Goal: Task Accomplishment & Management: Manage account settings

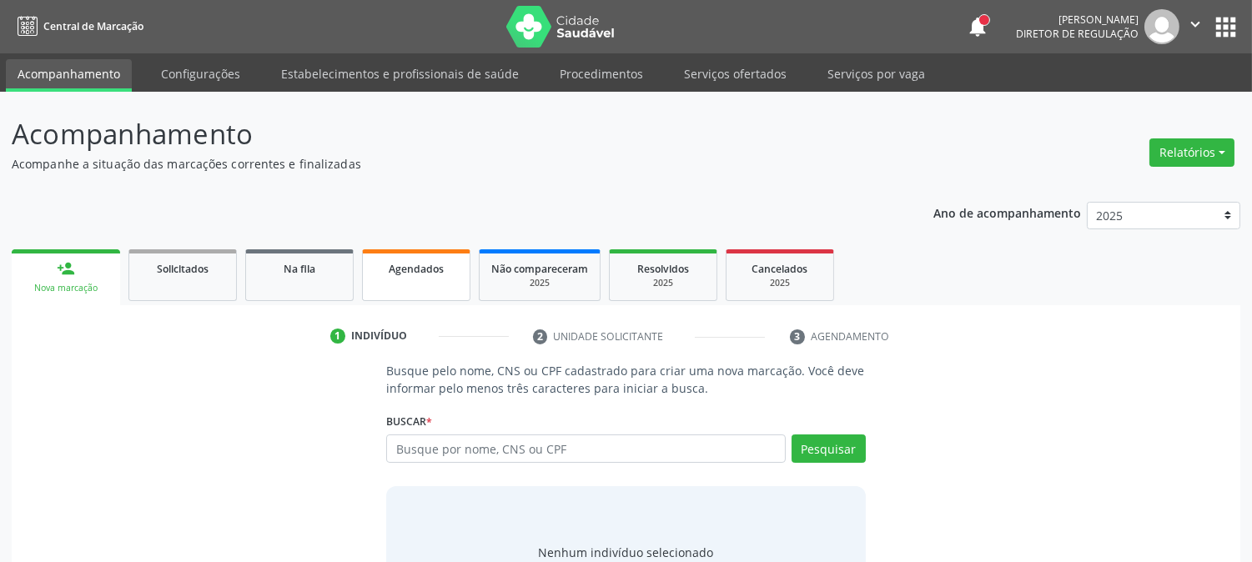
click at [401, 284] on link "Agendados" at bounding box center [416, 275] width 108 height 52
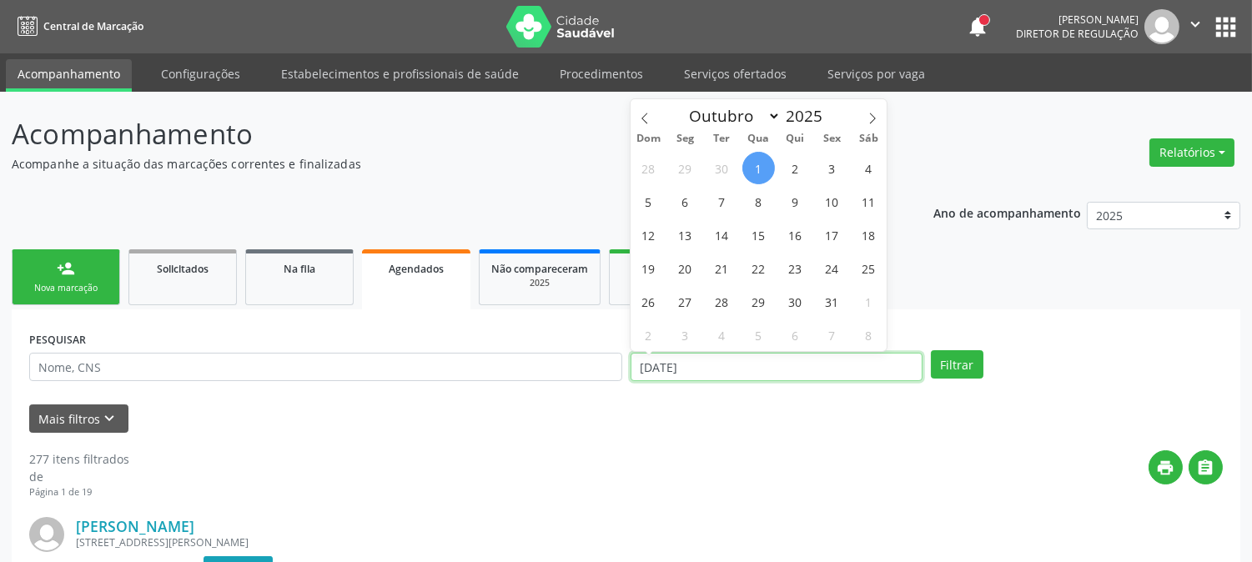
click at [707, 361] on input "[DATE]" at bounding box center [777, 367] width 292 height 28
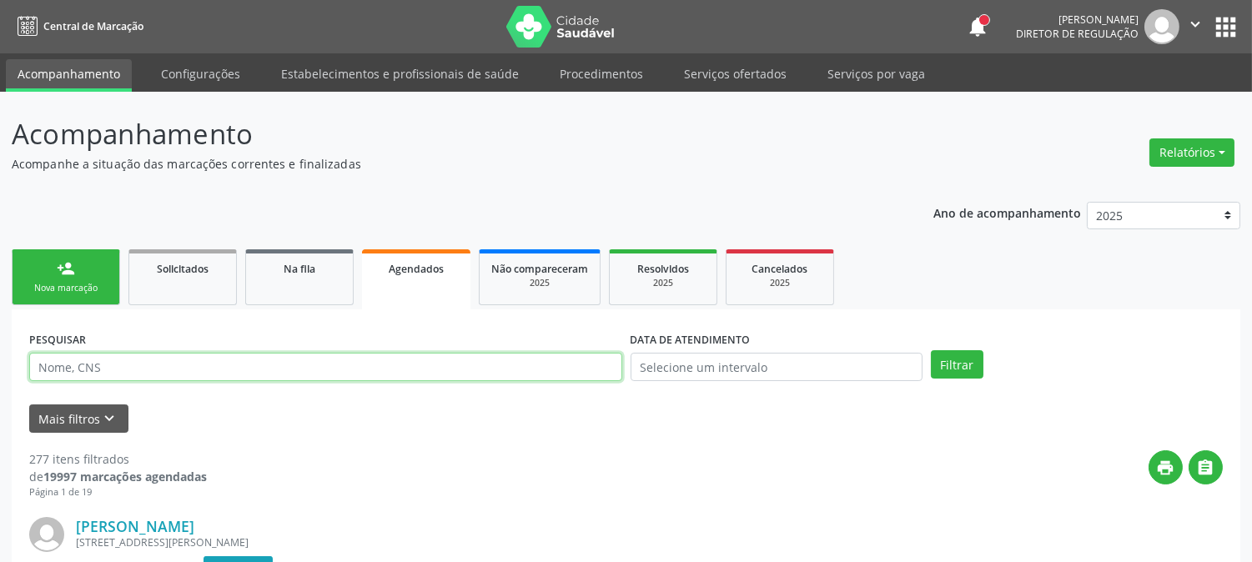
click at [503, 370] on input "text" at bounding box center [325, 367] width 593 height 28
type input "708408780245362"
click at [931, 350] on button "Filtrar" at bounding box center [957, 364] width 53 height 28
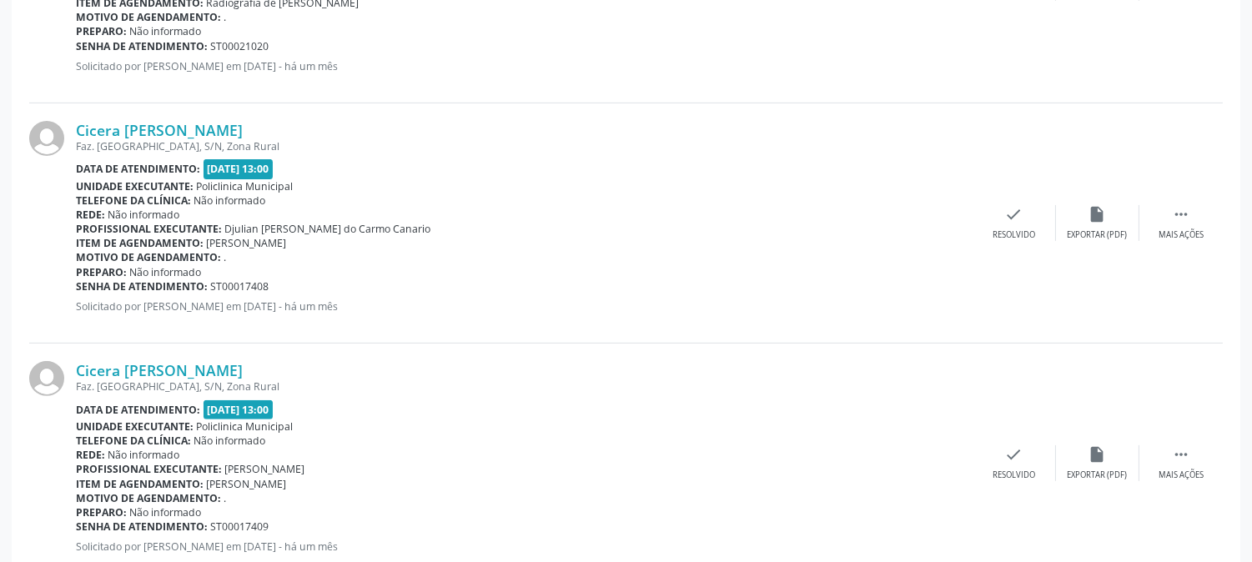
scroll to position [1648, 0]
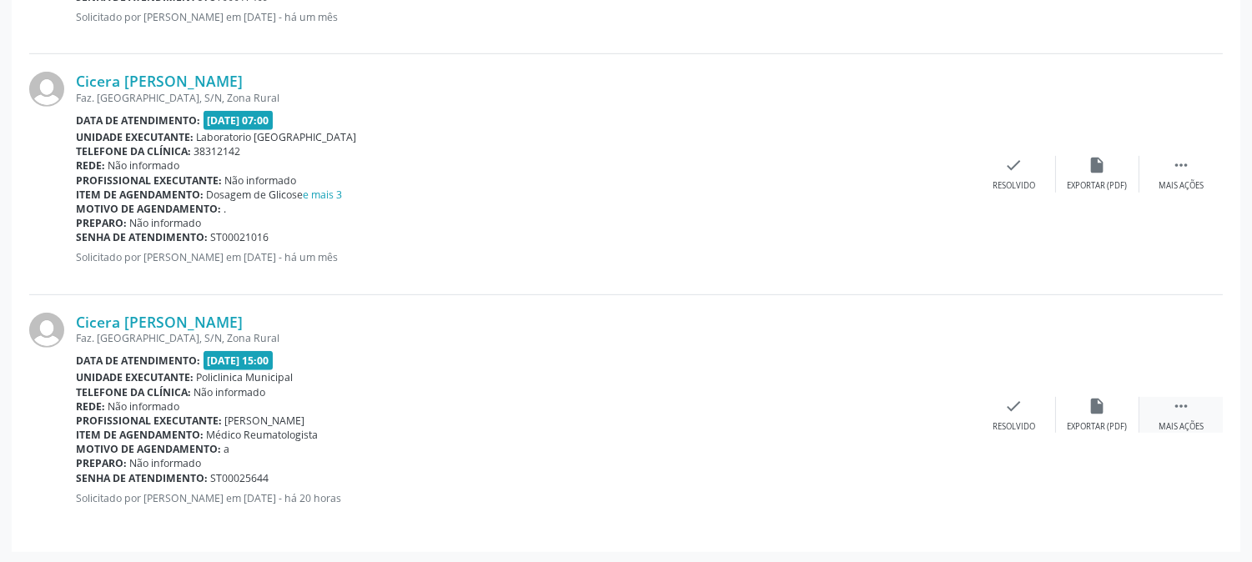
click at [1174, 425] on div "Mais ações" at bounding box center [1181, 427] width 45 height 12
click at [852, 425] on div "Imprimir" at bounding box center [847, 427] width 38 height 12
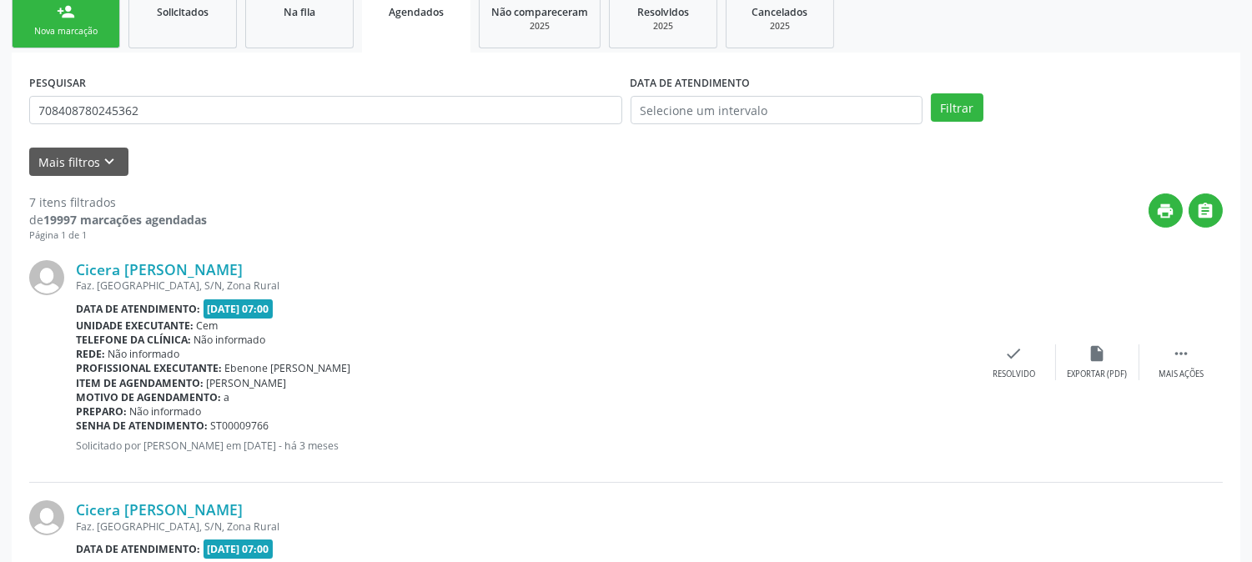
scroll to position [0, 0]
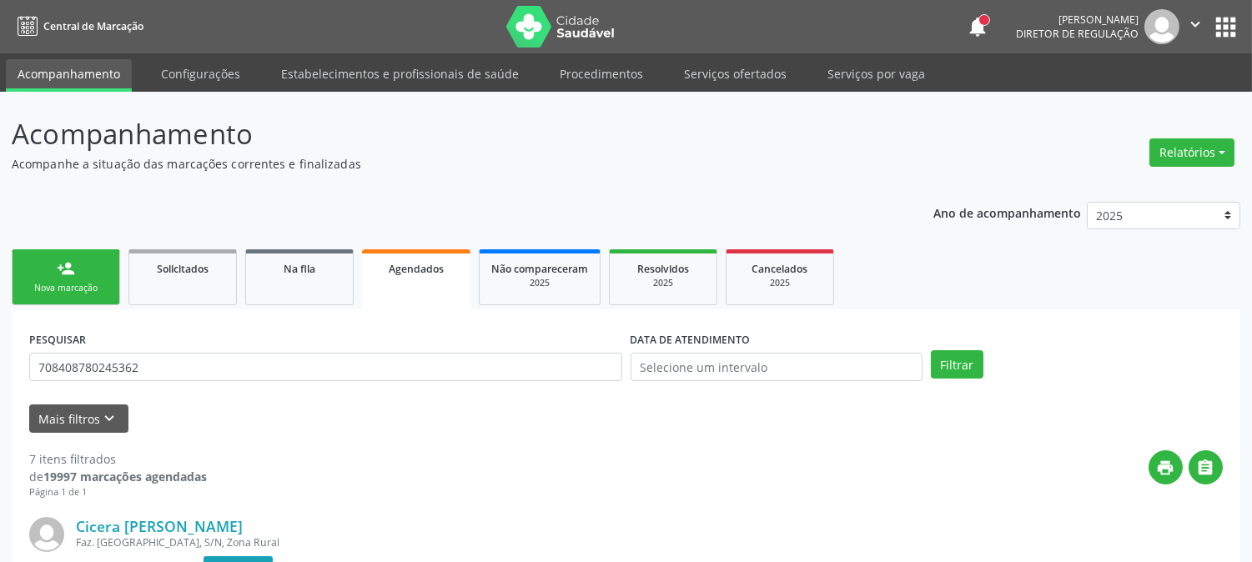
click at [103, 276] on link "person_add Nova marcação" at bounding box center [66, 277] width 108 height 56
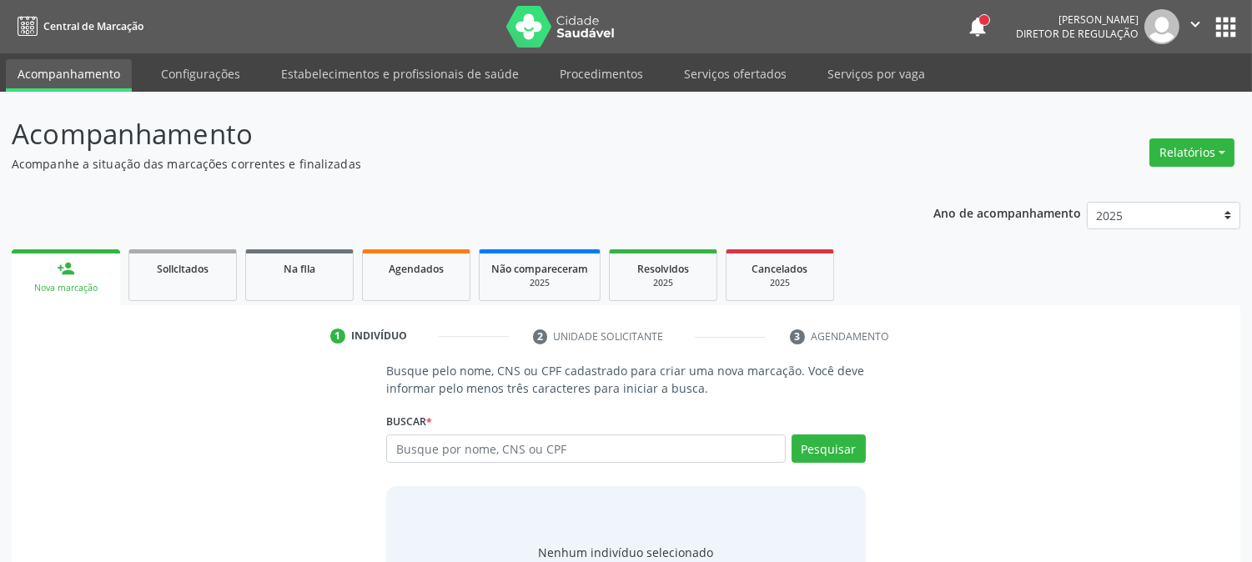
scroll to position [79, 0]
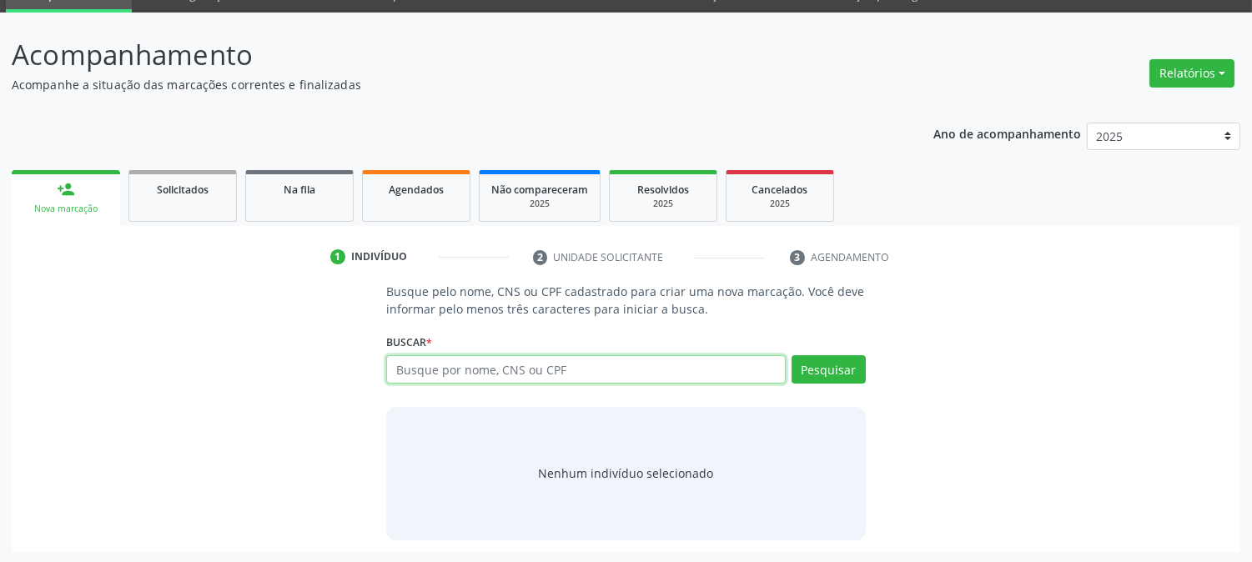
click at [425, 370] on input "text" at bounding box center [585, 369] width 399 height 28
type input "rosilene rezende m"
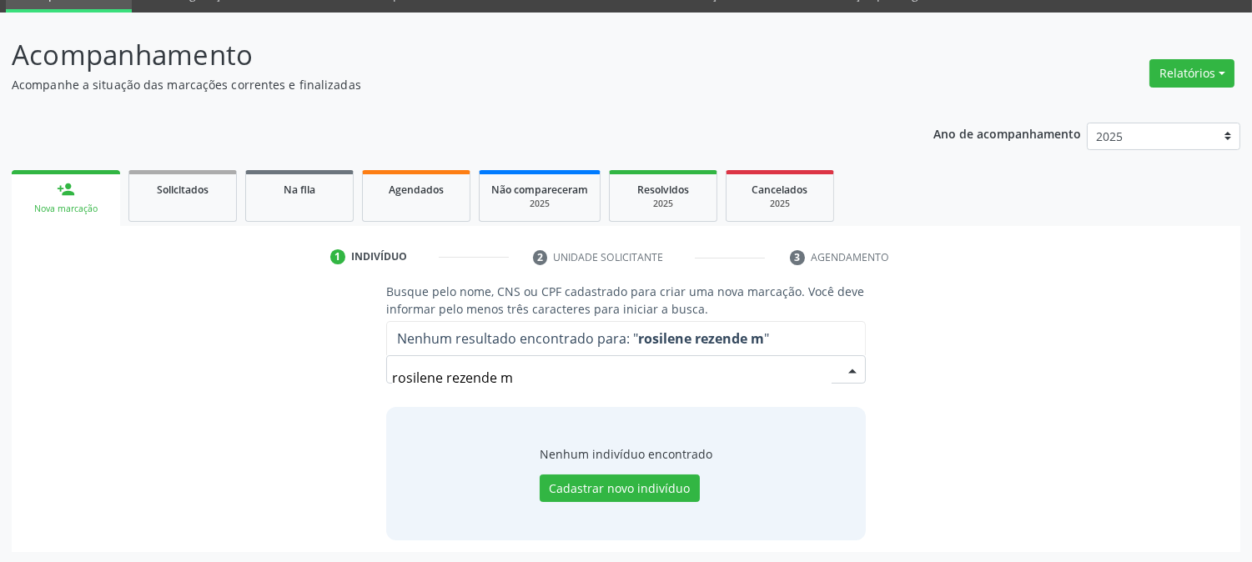
click at [464, 377] on input "rosilene rezende m" at bounding box center [611, 377] width 439 height 33
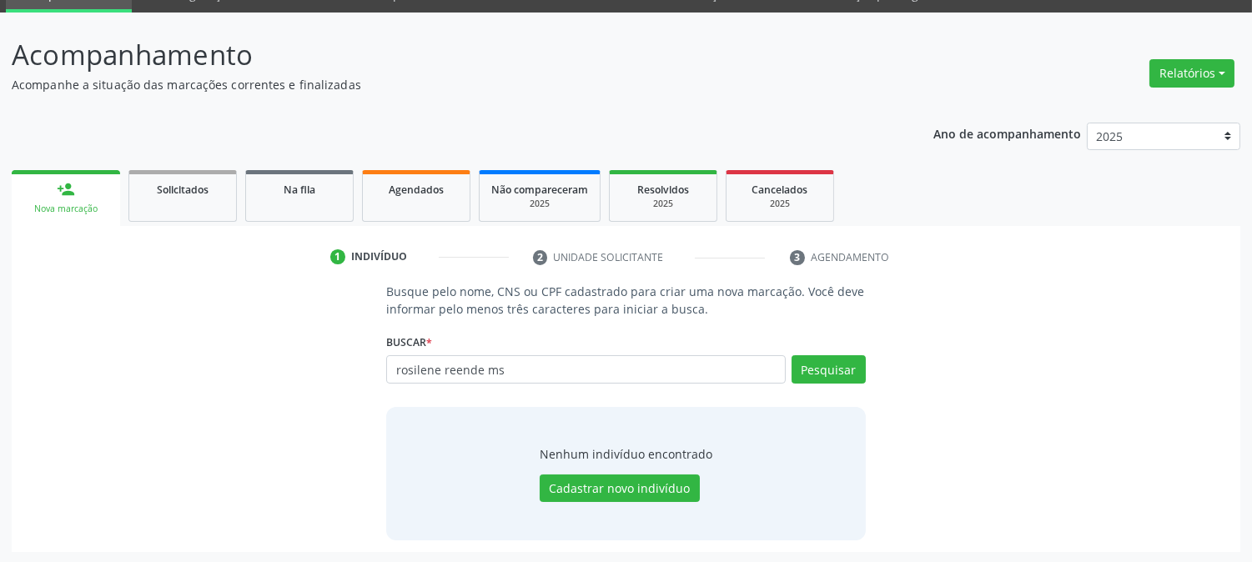
drag, startPoint x: 546, startPoint y: 365, endPoint x: 456, endPoint y: 365, distance: 89.3
click at [456, 365] on input "rosilene reende ms" at bounding box center [585, 369] width 399 height 28
type input "rosilene resende m"
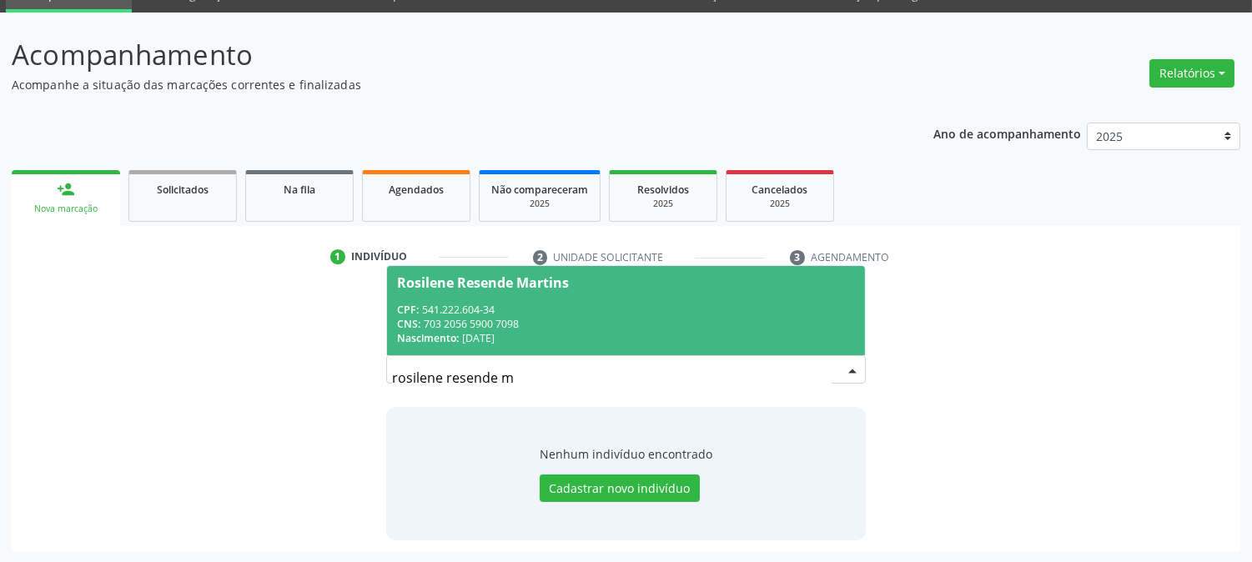
click at [551, 331] on div "Nascimento: [DATE]" at bounding box center [625, 338] width 457 height 14
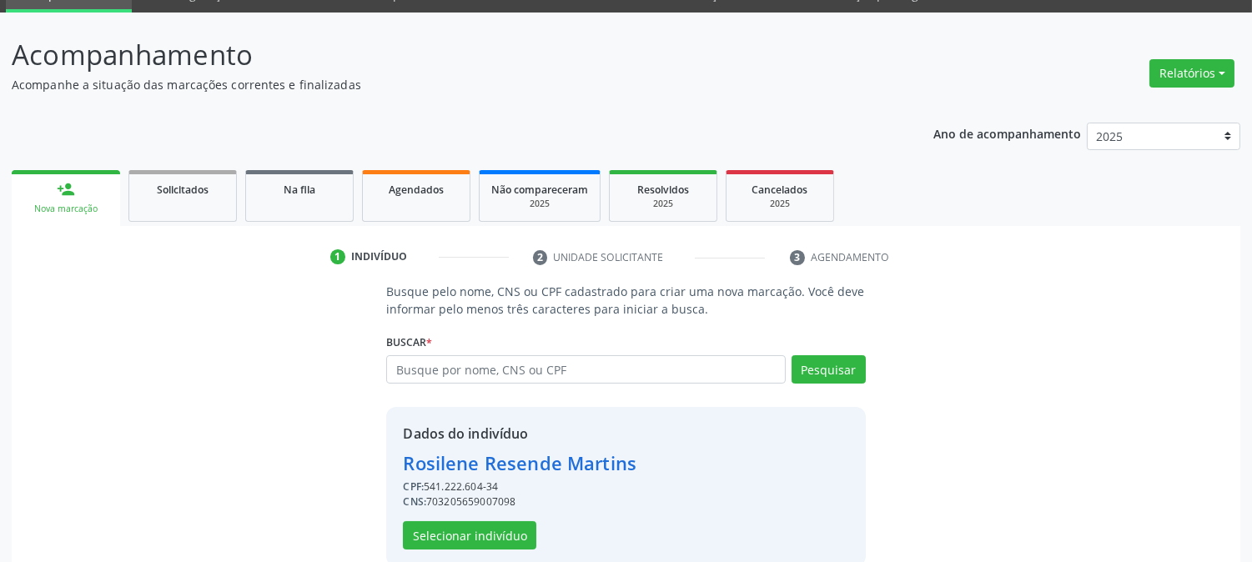
scroll to position [105, 0]
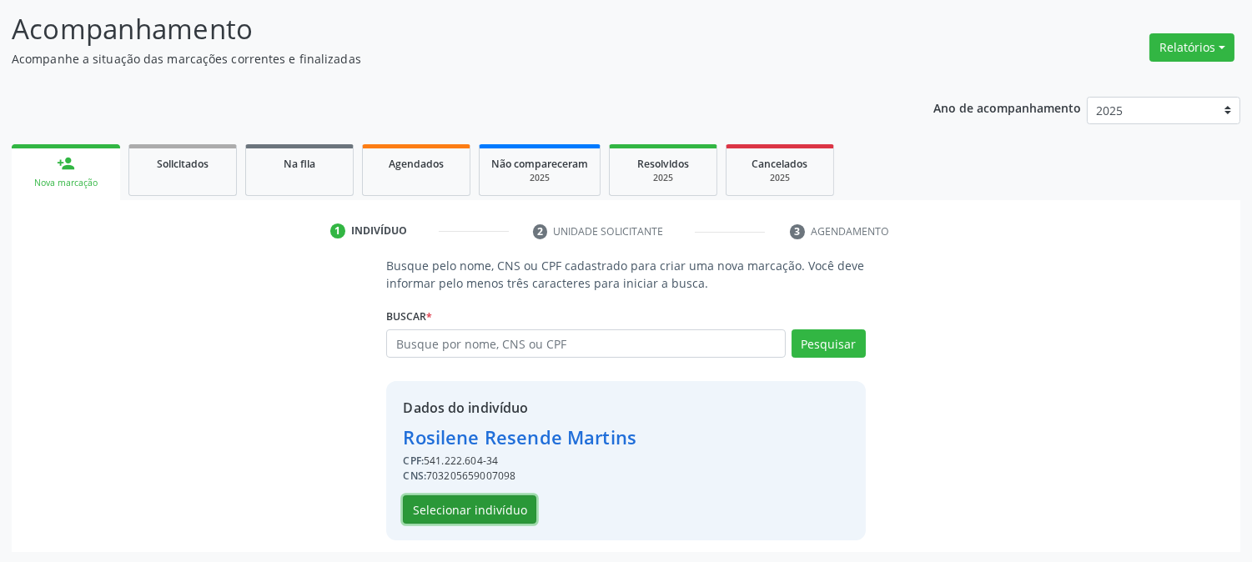
click at [503, 506] on button "Selecionar indivíduo" at bounding box center [469, 510] width 133 height 28
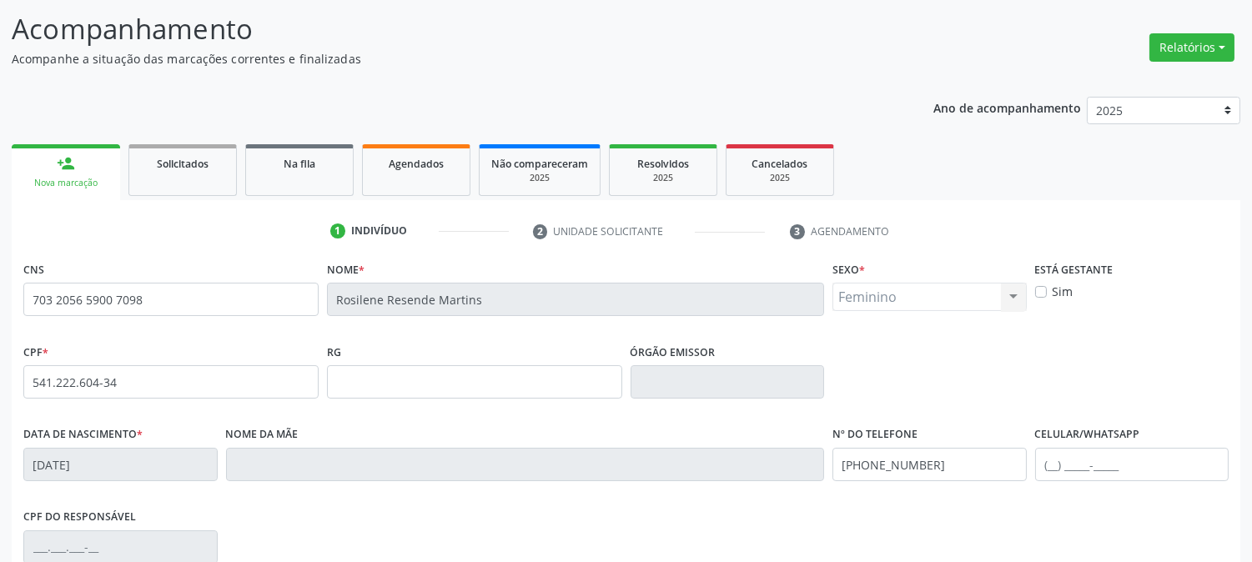
scroll to position [340, 0]
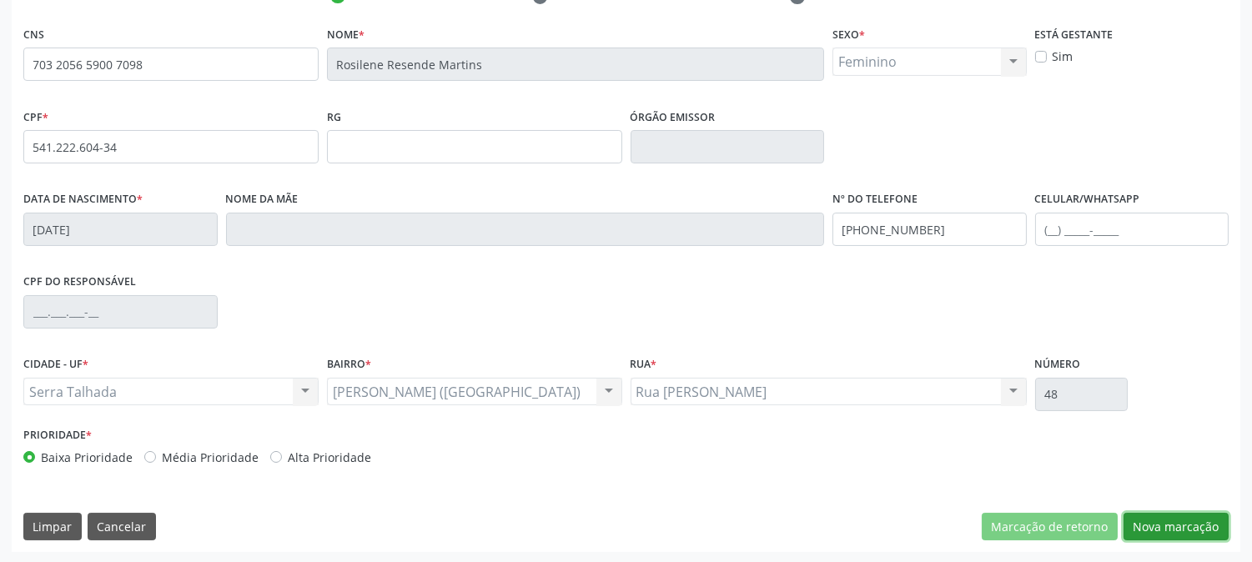
click at [1163, 526] on button "Nova marcação" at bounding box center [1176, 527] width 105 height 28
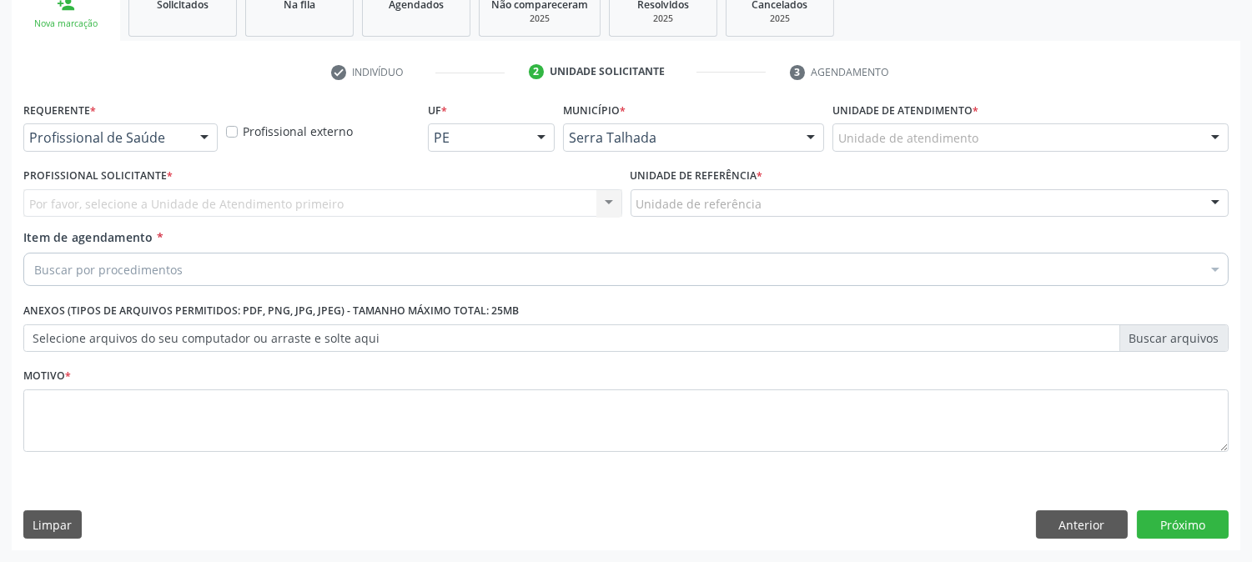
scroll to position [264, 0]
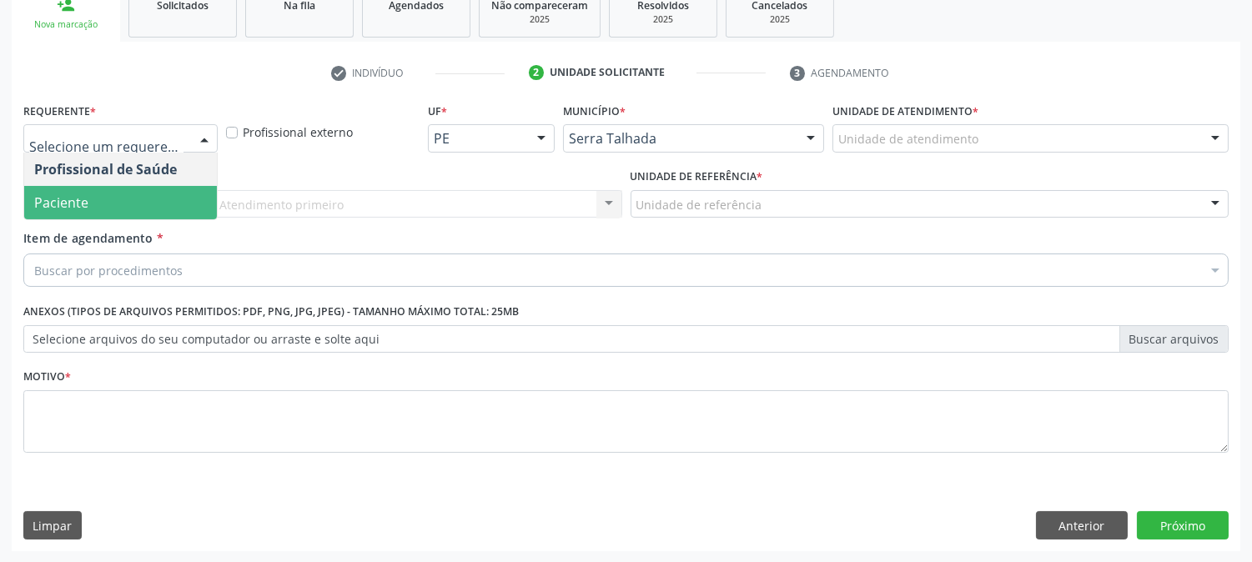
click at [146, 189] on span "Paciente" at bounding box center [120, 202] width 193 height 33
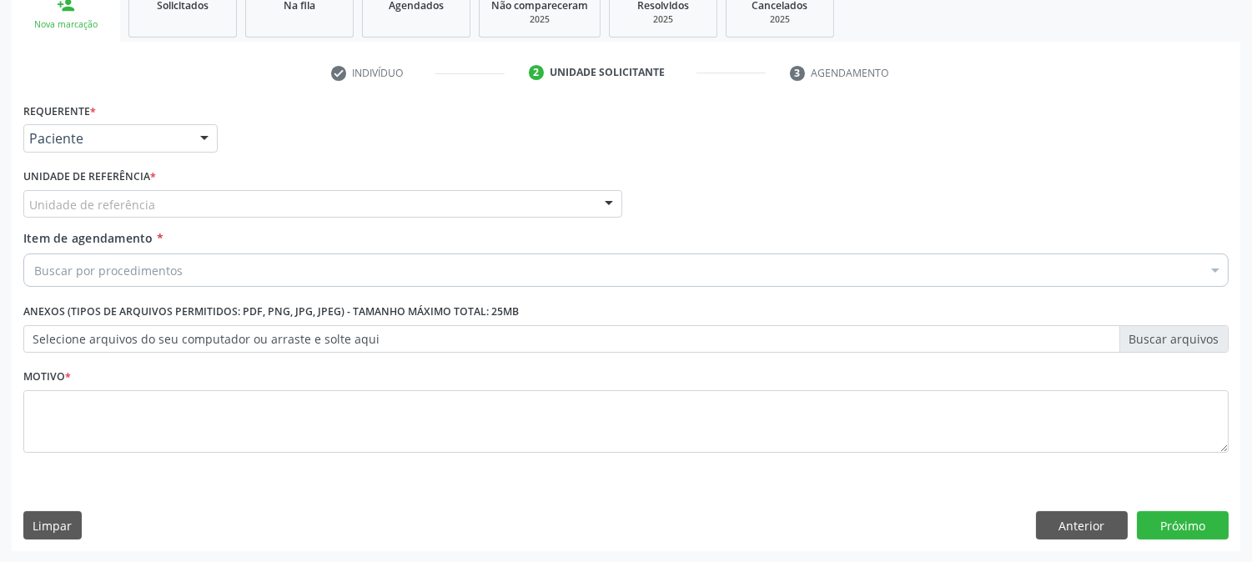
click at [164, 202] on div "Unidade de referência" at bounding box center [322, 204] width 599 height 28
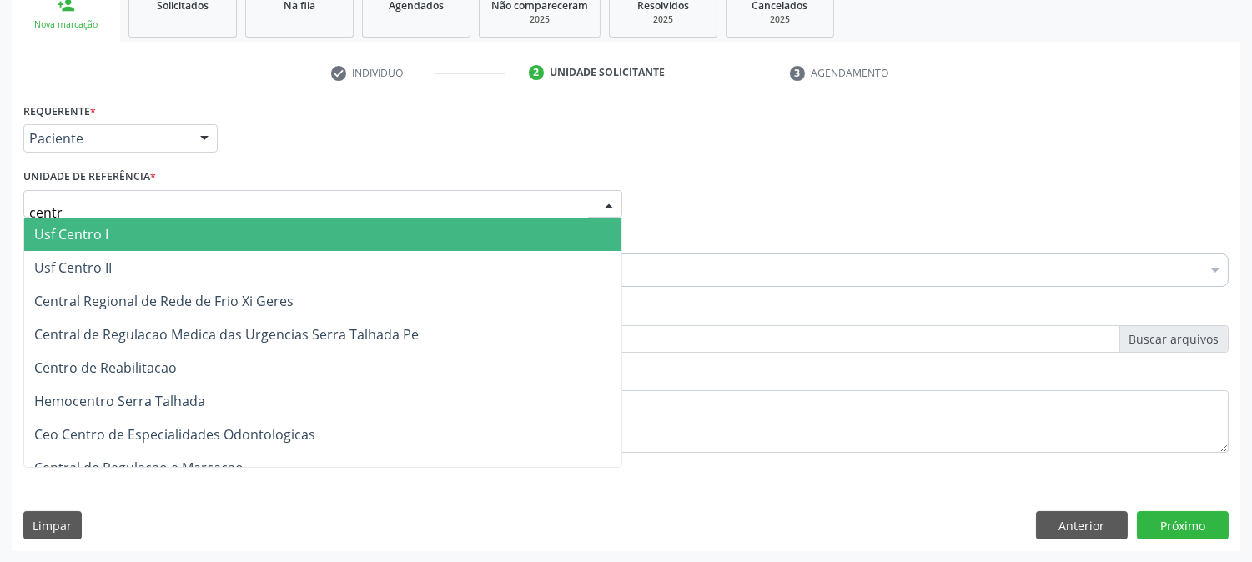
type input "centro"
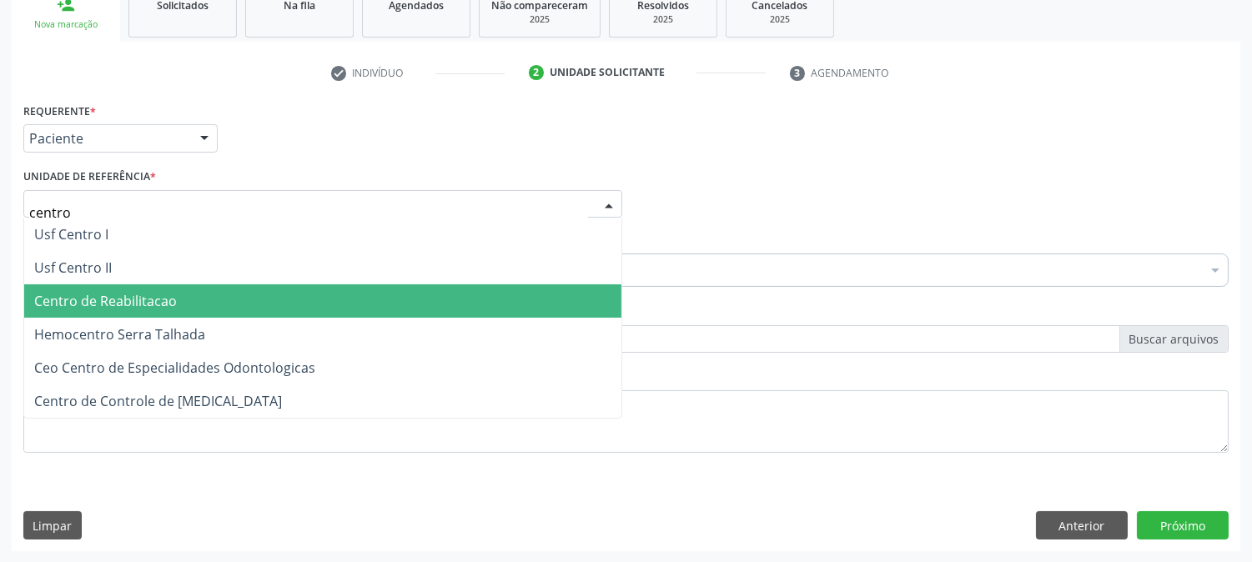
click at [182, 296] on span "Centro de Reabilitacao" at bounding box center [322, 300] width 597 height 33
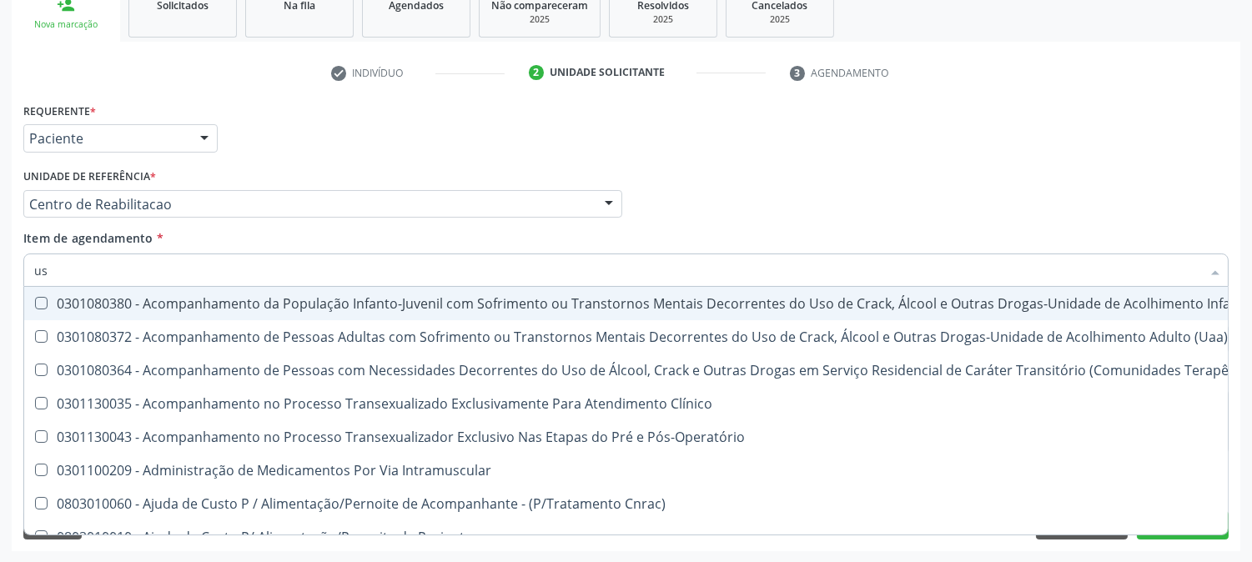
type input "usg"
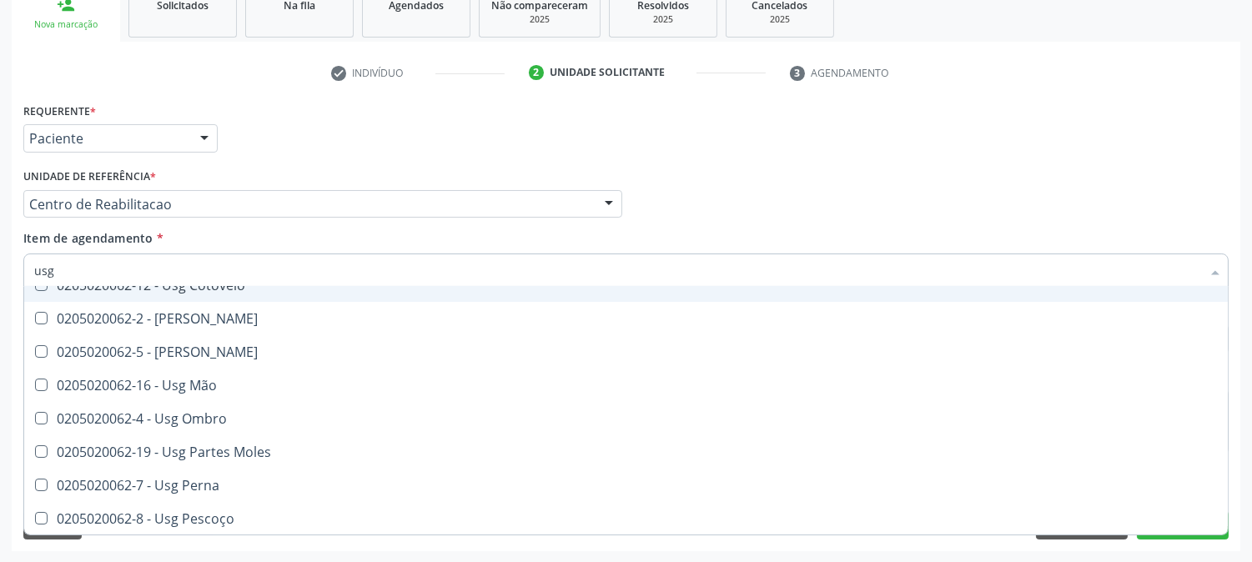
scroll to position [278, 0]
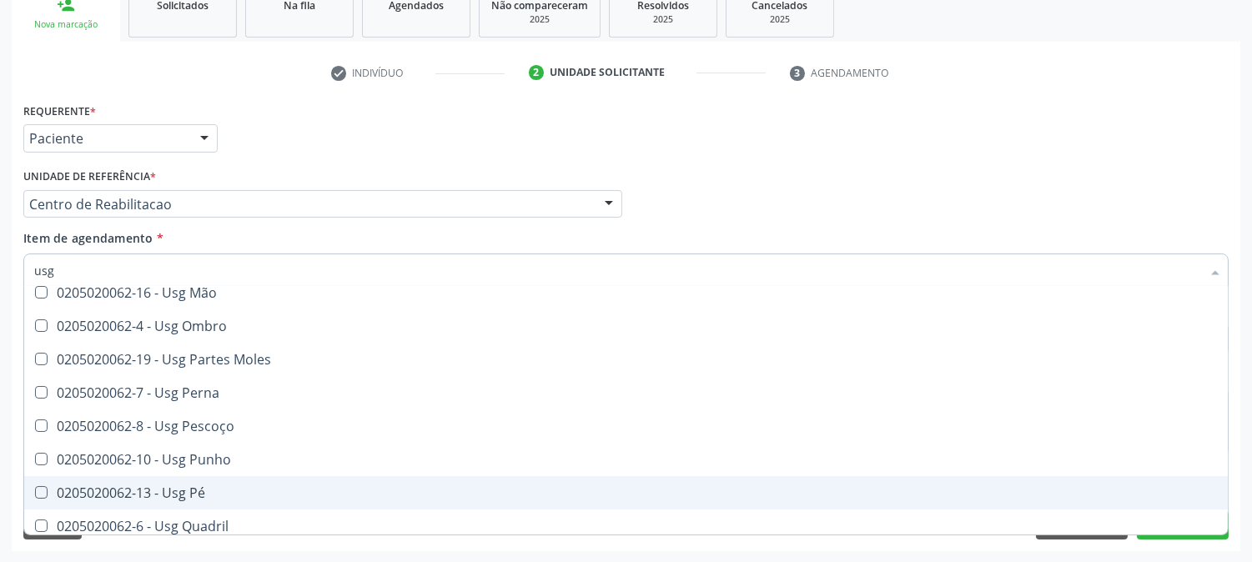
click at [277, 481] on span "0205020062-13 - Usg Pé" at bounding box center [626, 492] width 1204 height 33
checkbox Pé "true"
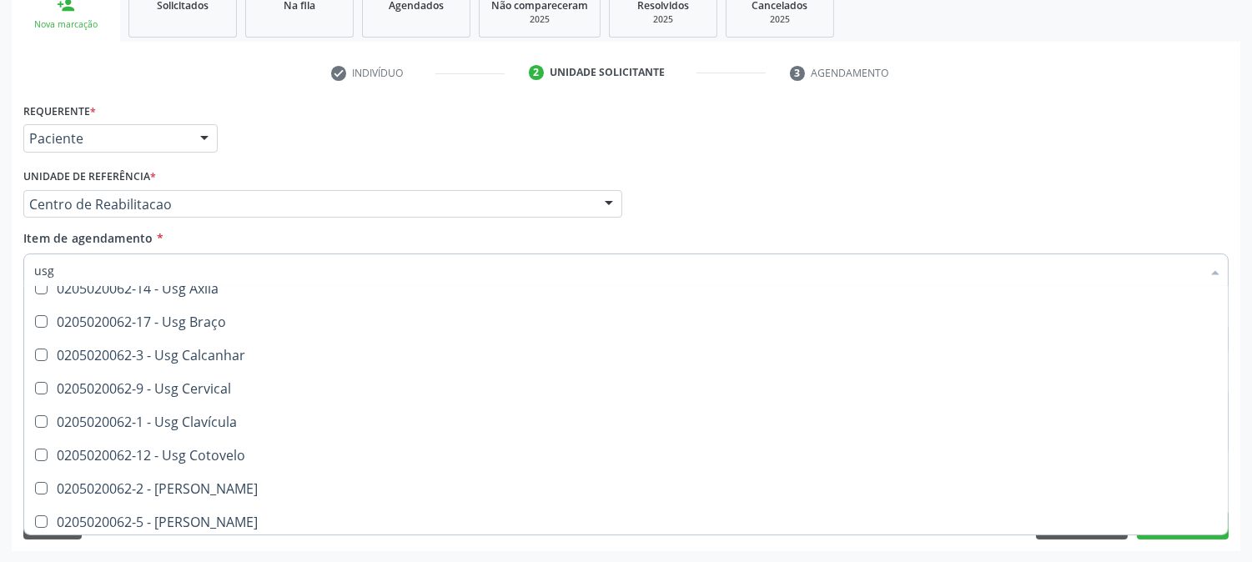
scroll to position [0, 0]
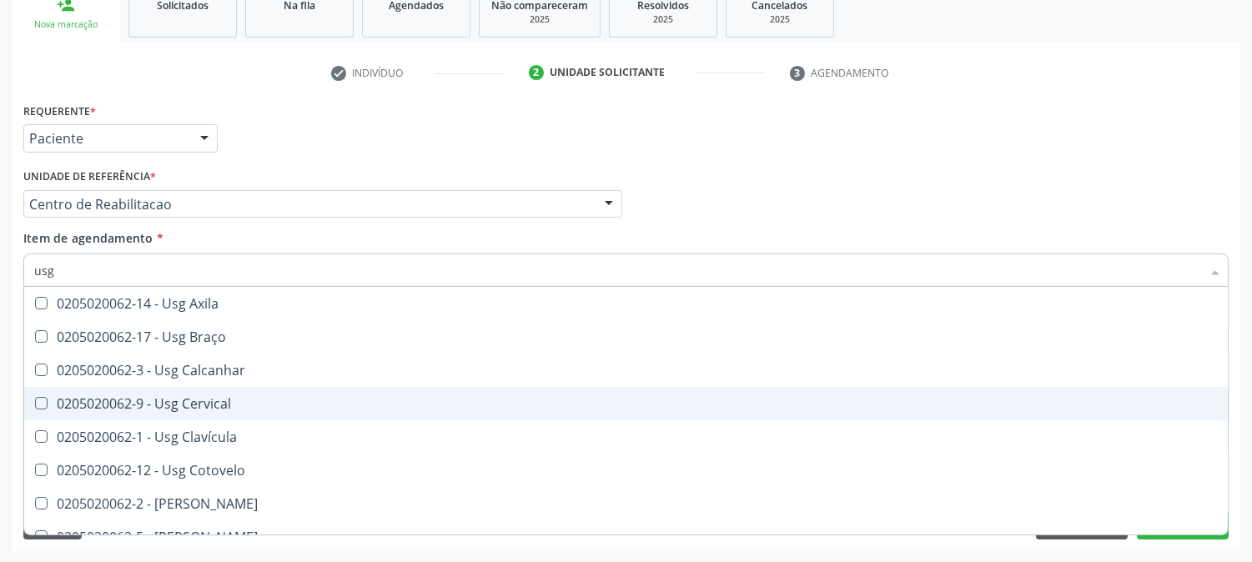
drag, startPoint x: 0, startPoint y: 327, endPoint x: 177, endPoint y: 393, distance: 188.8
click at [0, 327] on div "Acompanhamento Acompanhe a situação das marcações correntes e finalizadas Relat…" at bounding box center [626, 195] width 1252 height 735
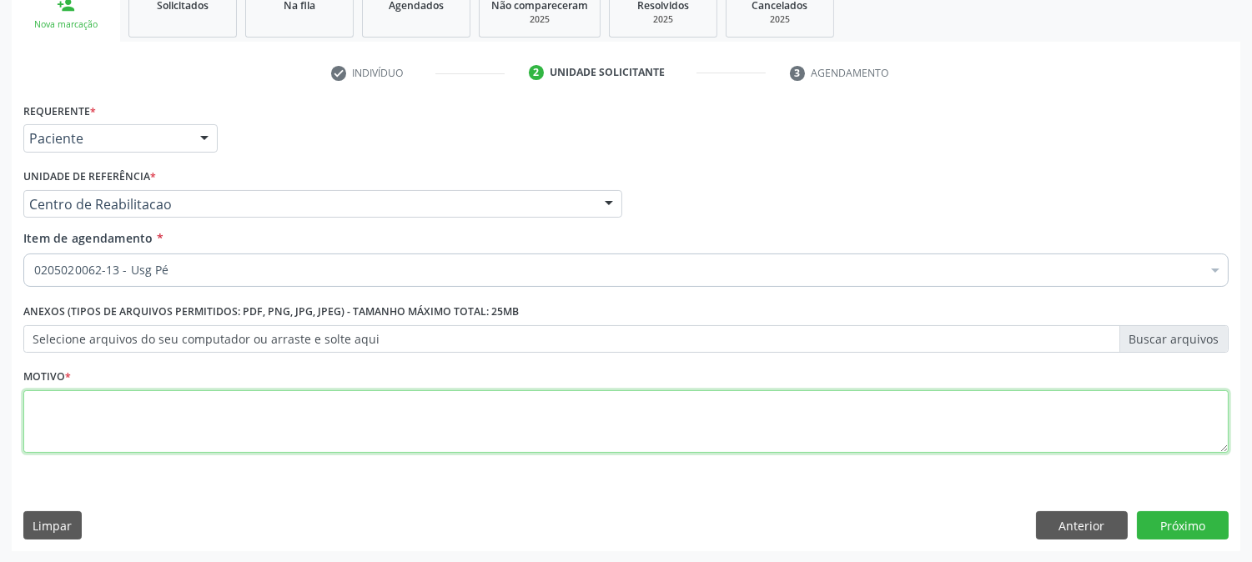
click at [179, 394] on textarea at bounding box center [626, 421] width 1206 height 63
type textarea "."
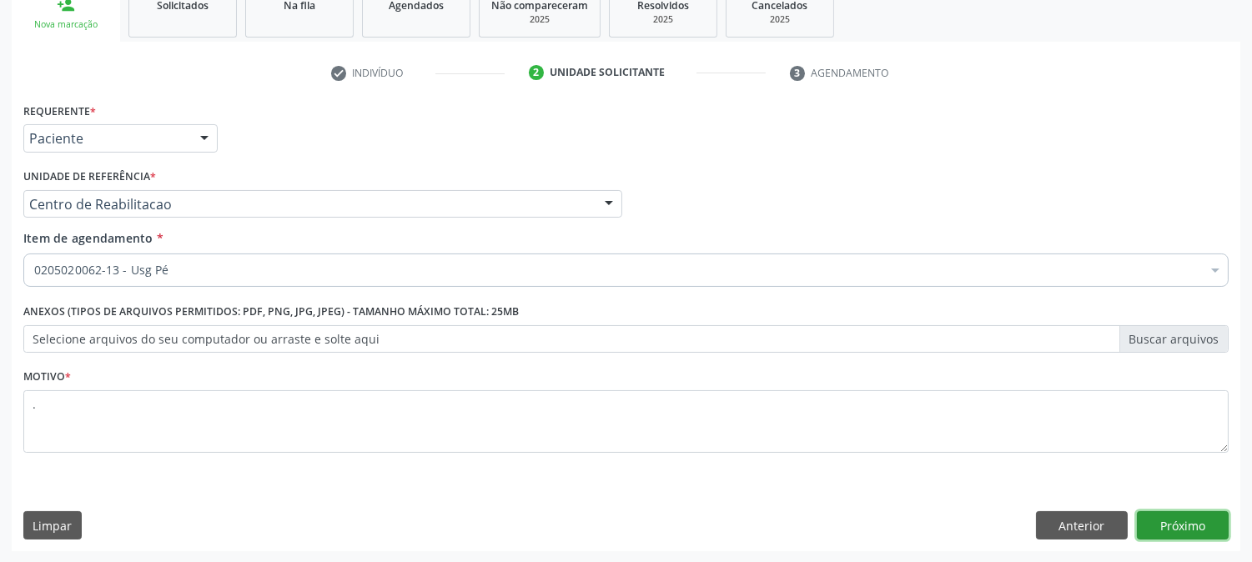
click at [1164, 535] on button "Próximo" at bounding box center [1183, 525] width 92 height 28
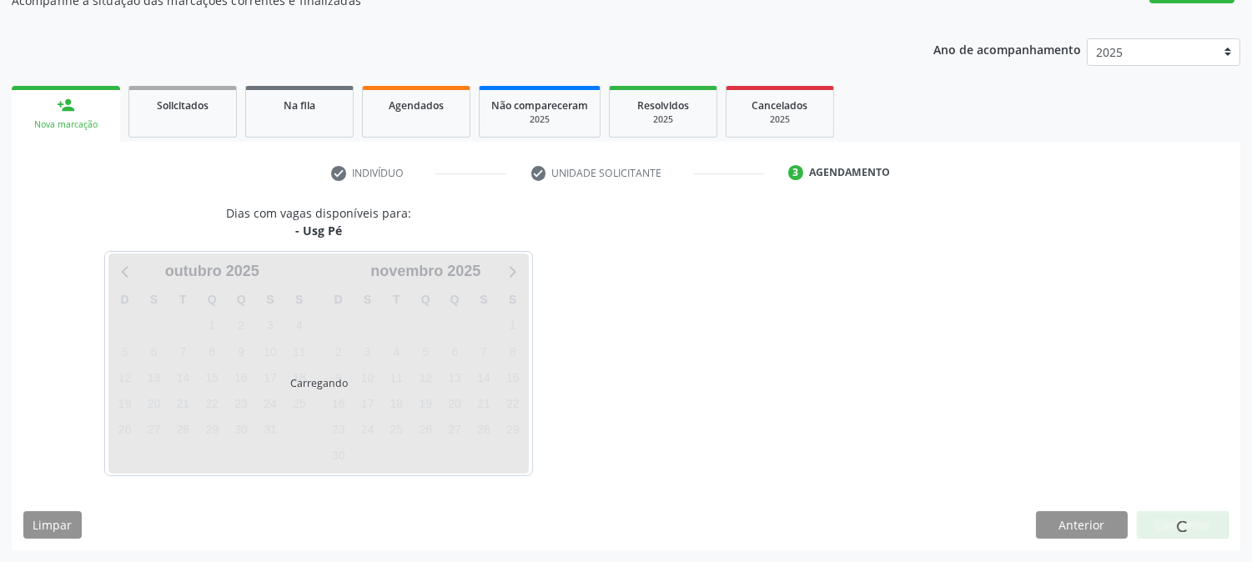
scroll to position [163, 0]
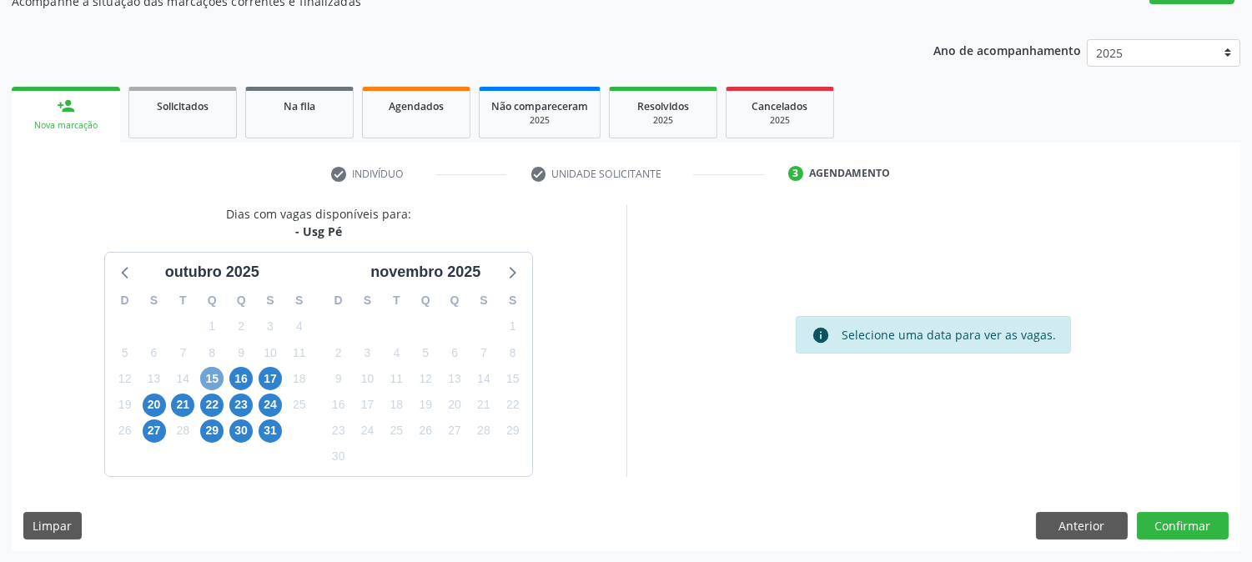
click at [212, 368] on span "15" at bounding box center [211, 378] width 23 height 23
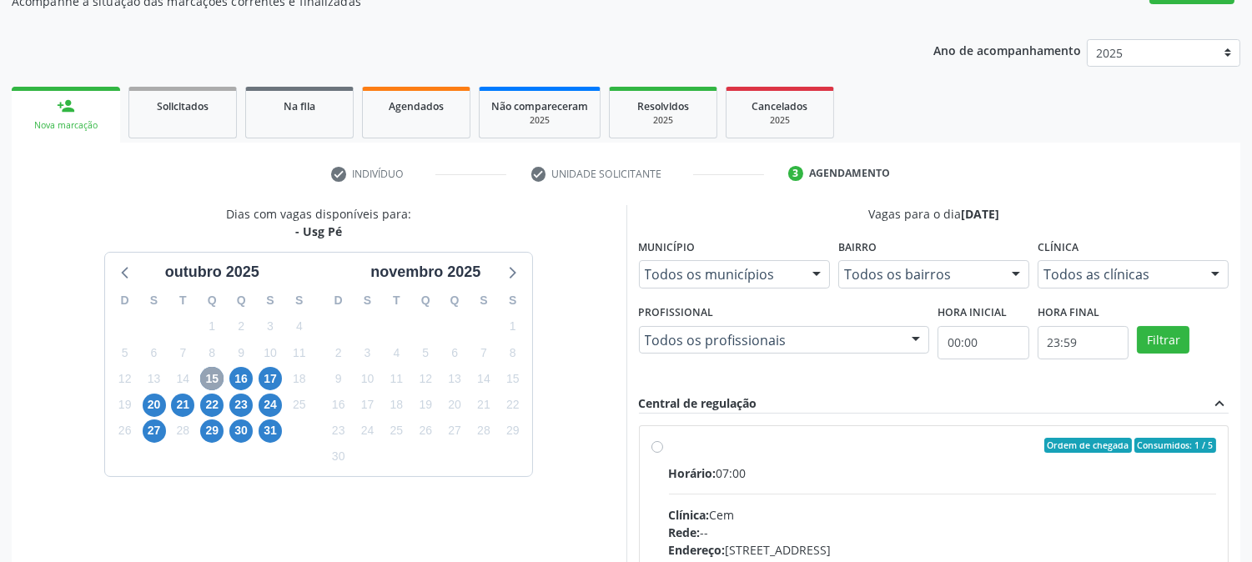
scroll to position [404, 0]
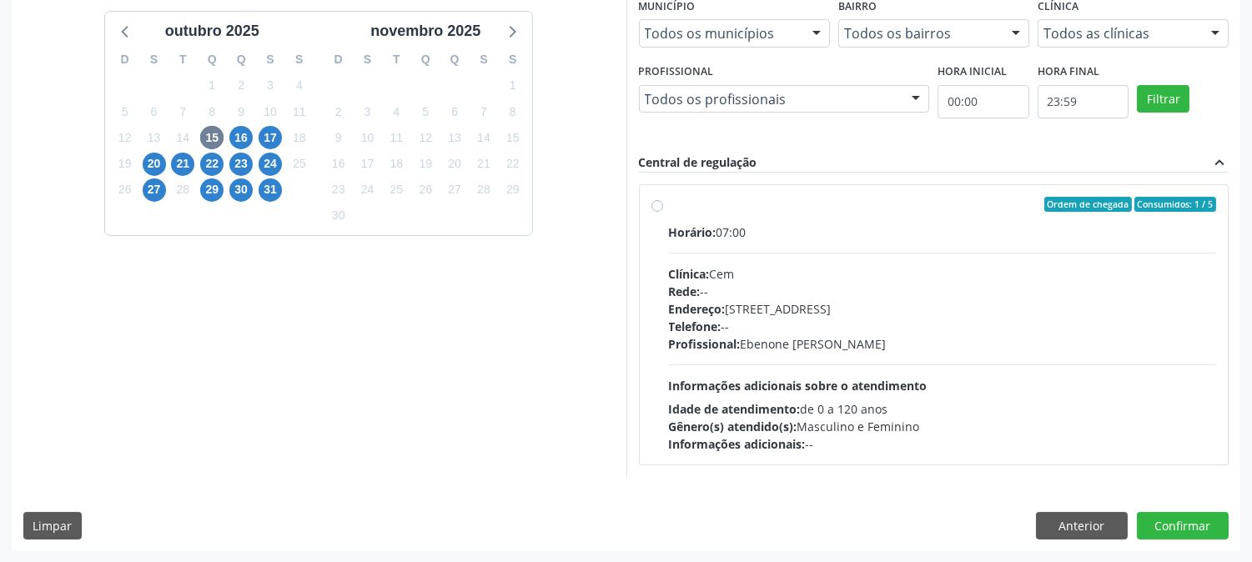
click at [984, 396] on div "Horário: 07:00 Clínica: Cem Rede: -- Endereço: [STREET_ADDRESS] Telefone: -- Pr…" at bounding box center [943, 338] width 548 height 229
click at [663, 212] on input "Ordem de chegada Consumidos: 1 / 5 Horário: 07:00 Clínica: Cem Rede: -- Endereç…" at bounding box center [658, 204] width 12 height 15
radio input "true"
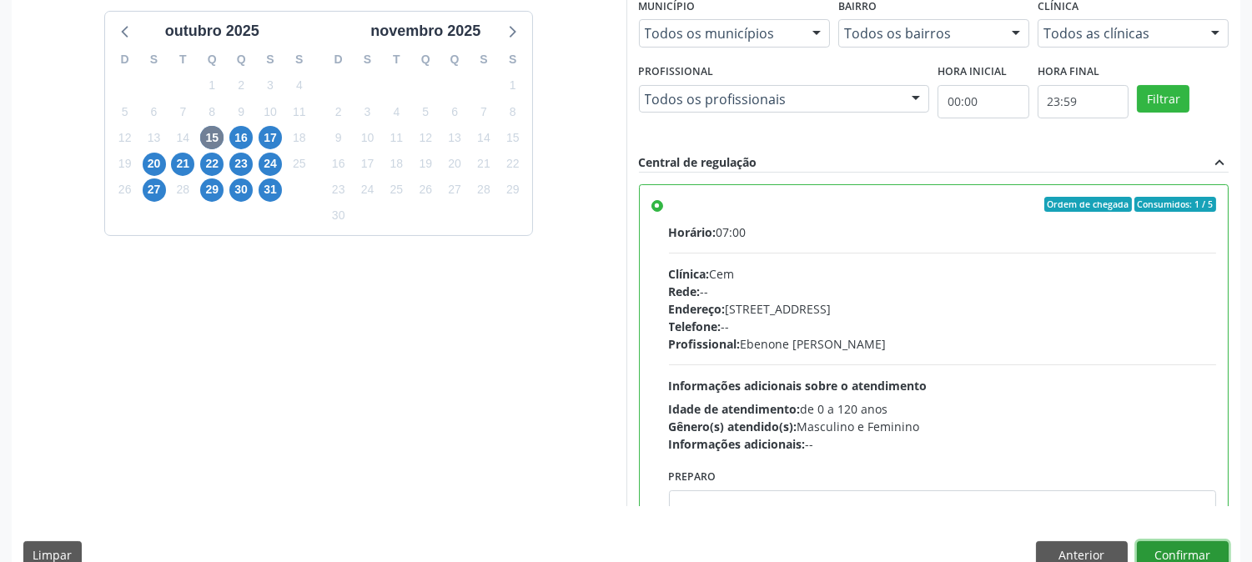
click at [1206, 546] on button "Confirmar" at bounding box center [1183, 555] width 92 height 28
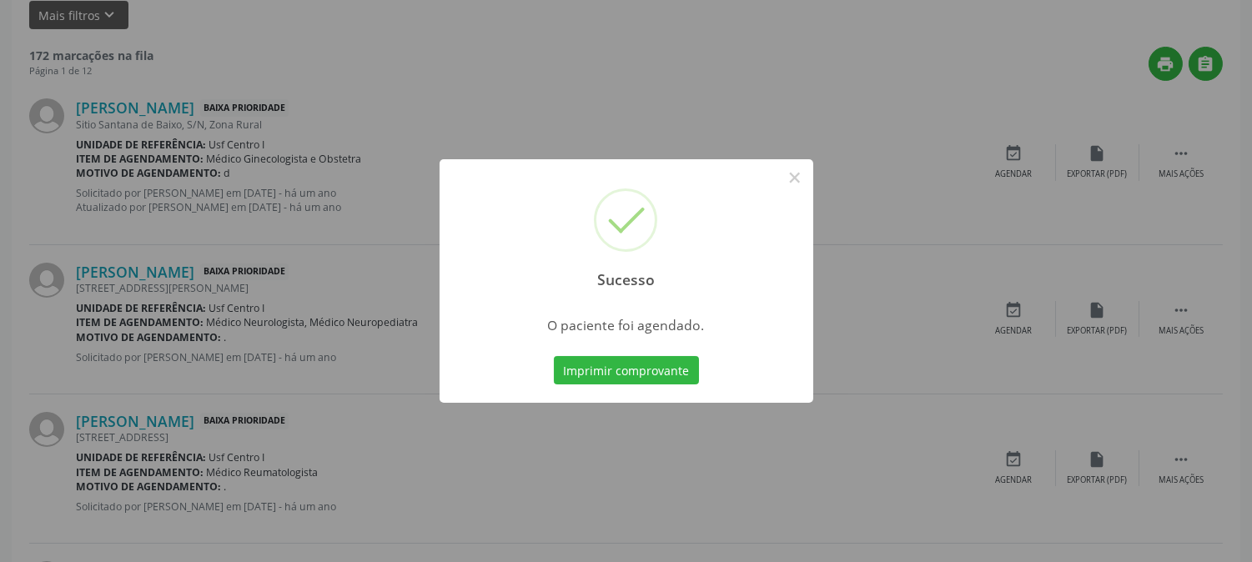
scroll to position [0, 0]
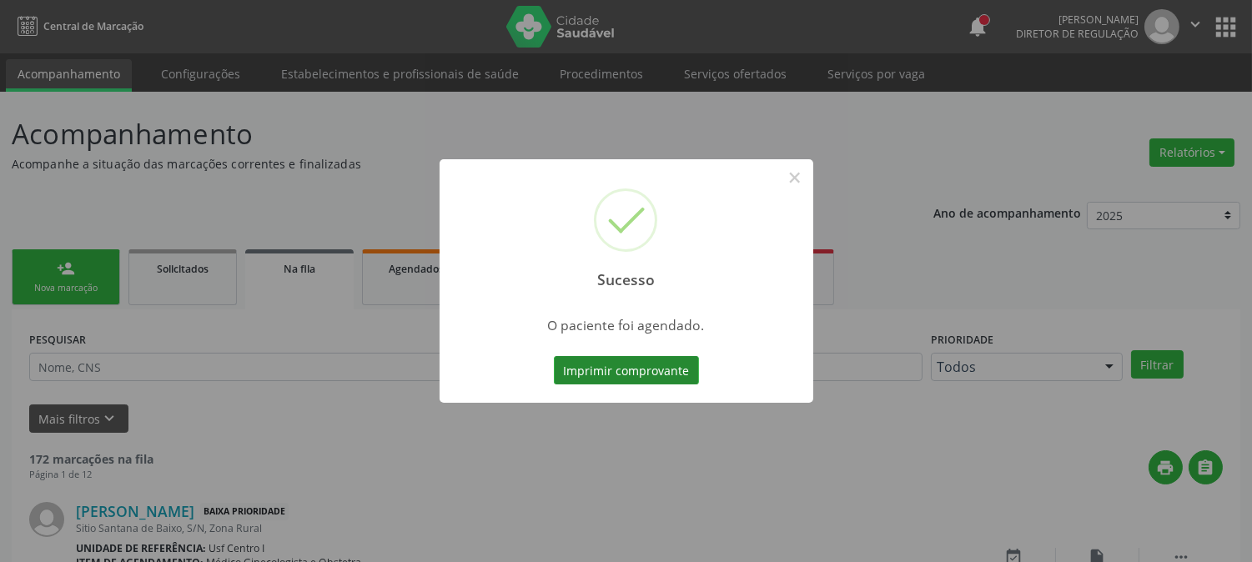
click at [670, 371] on button "Imprimir comprovante" at bounding box center [626, 370] width 145 height 28
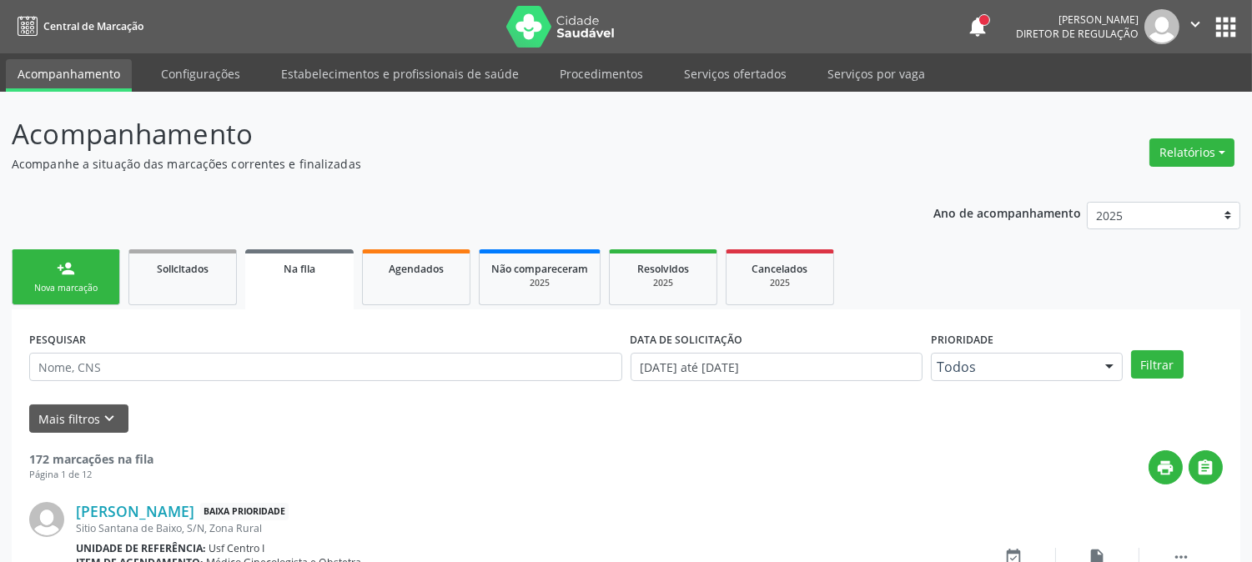
click at [106, 284] on div "Nova marcação" at bounding box center [65, 288] width 83 height 13
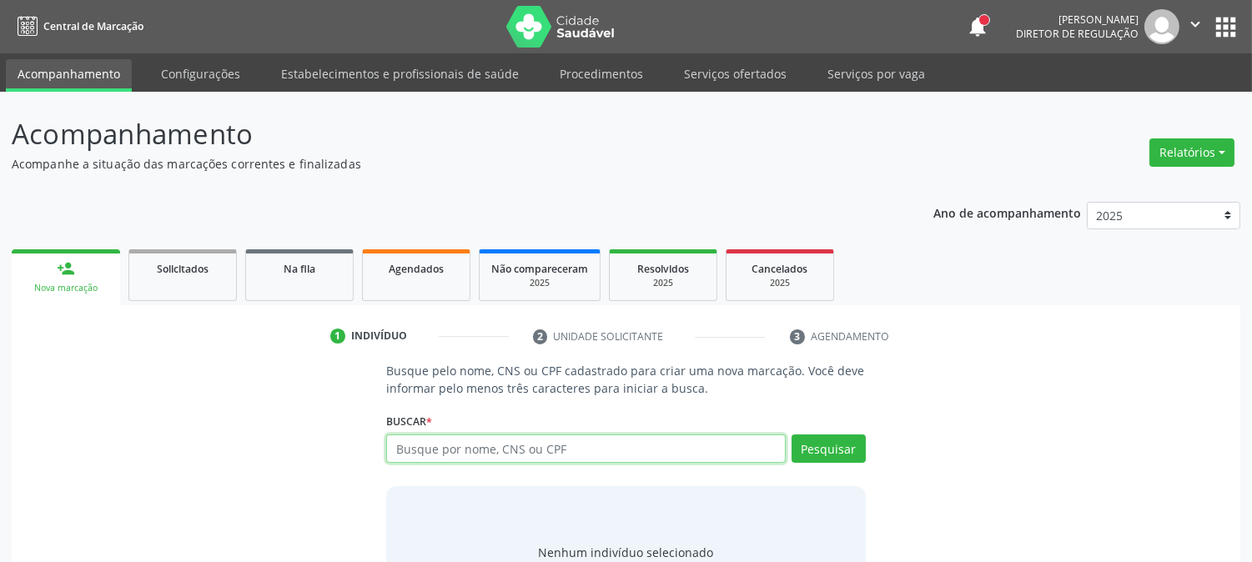
click at [532, 456] on input "text" at bounding box center [585, 449] width 399 height 28
paste input "703 2056 5900 7098"
type input "703 2056 5900 7098"
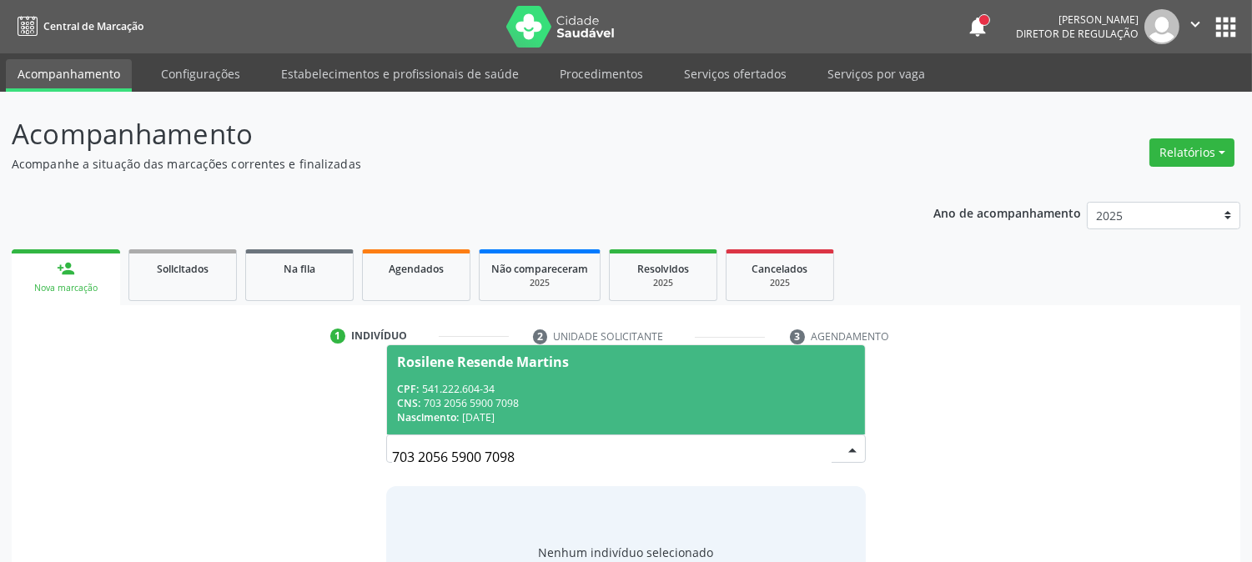
click at [551, 380] on span "Rosilene Resende Martins CPF: 541.222.604-34 CNS: 703 2056 5900 7098 Nascimento…" at bounding box center [625, 389] width 477 height 89
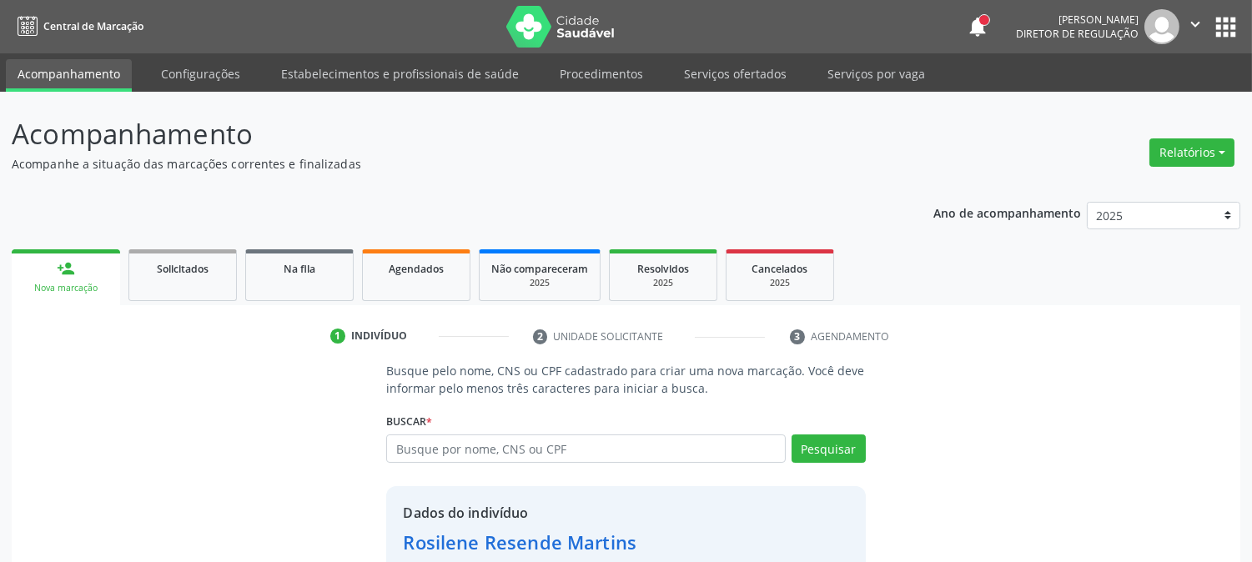
scroll to position [105, 0]
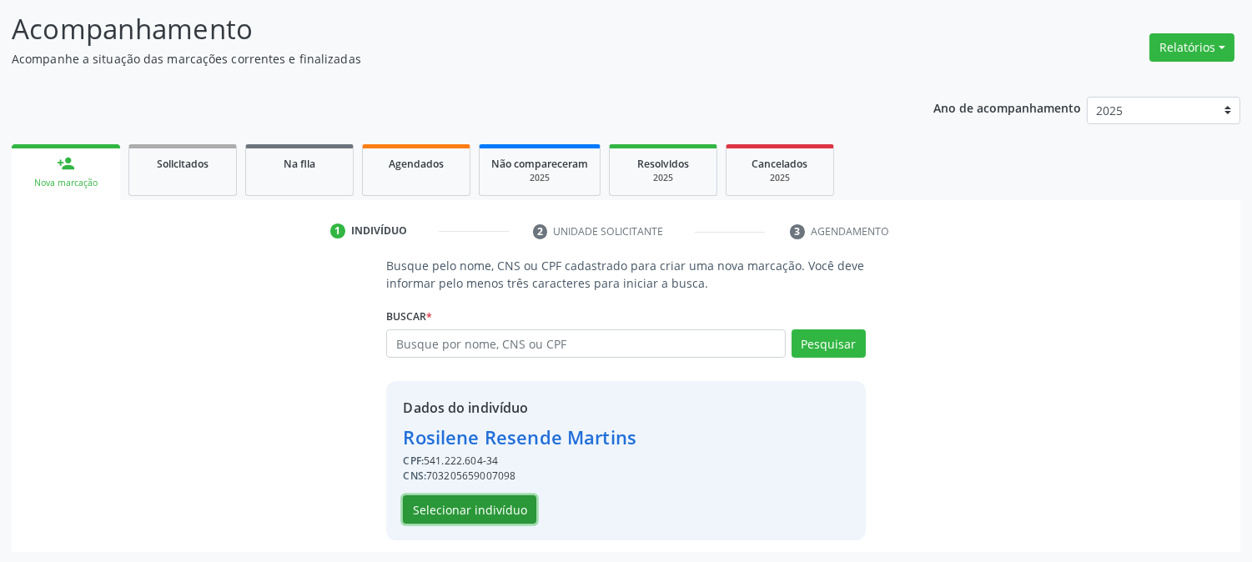
click at [479, 515] on button "Selecionar indivíduo" at bounding box center [469, 510] width 133 height 28
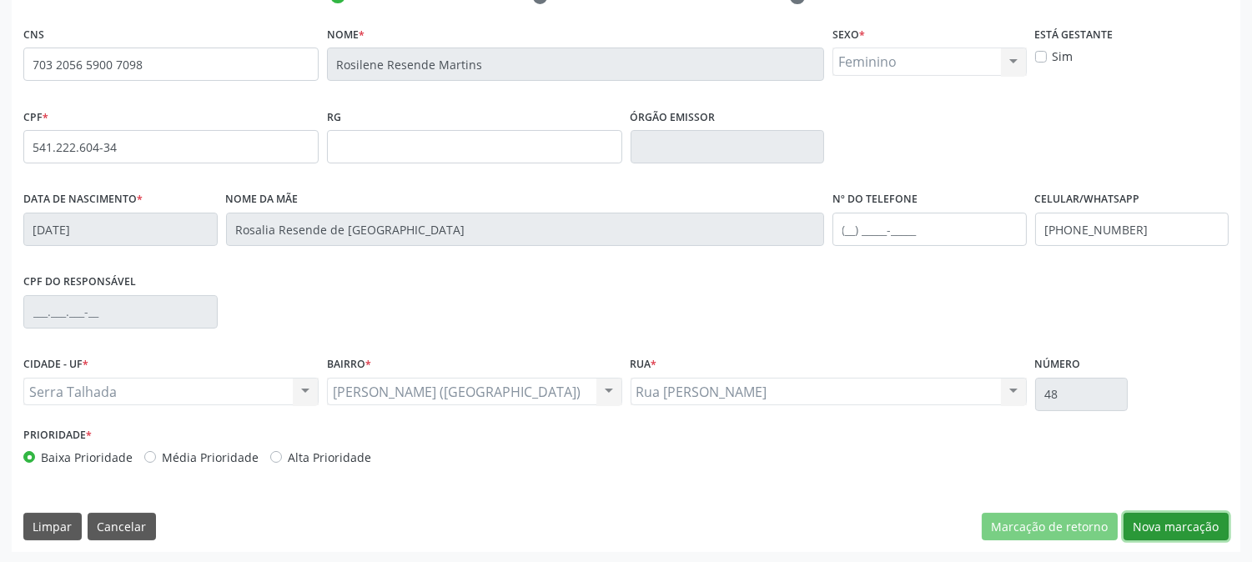
click at [1166, 528] on button "Nova marcação" at bounding box center [1176, 527] width 105 height 28
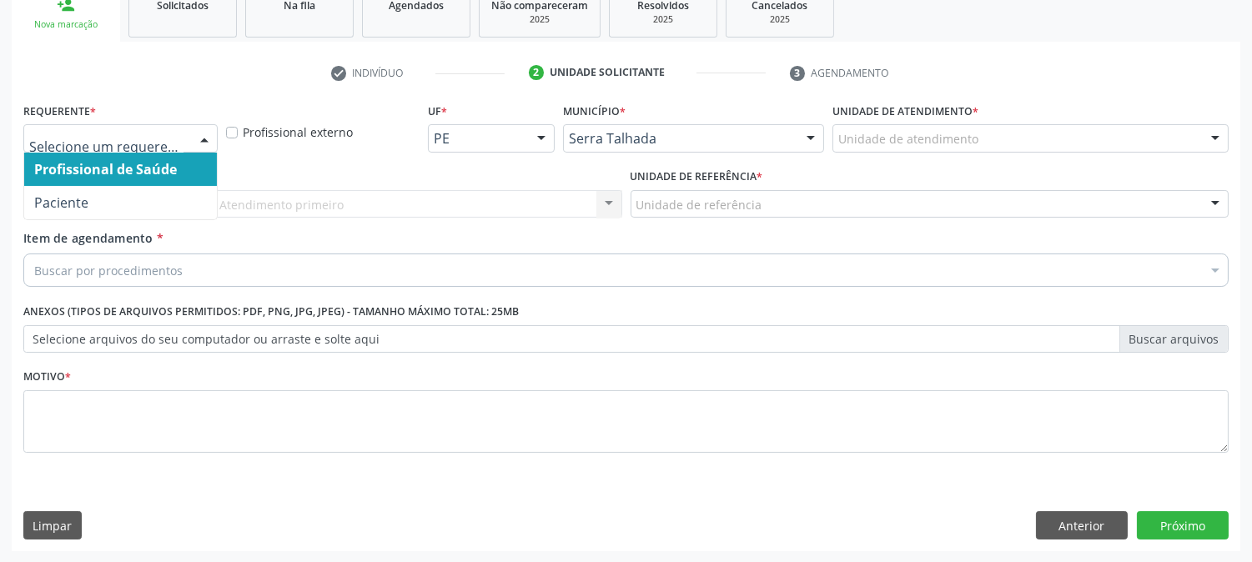
click at [143, 180] on span "Profissional de Saúde" at bounding box center [120, 169] width 193 height 33
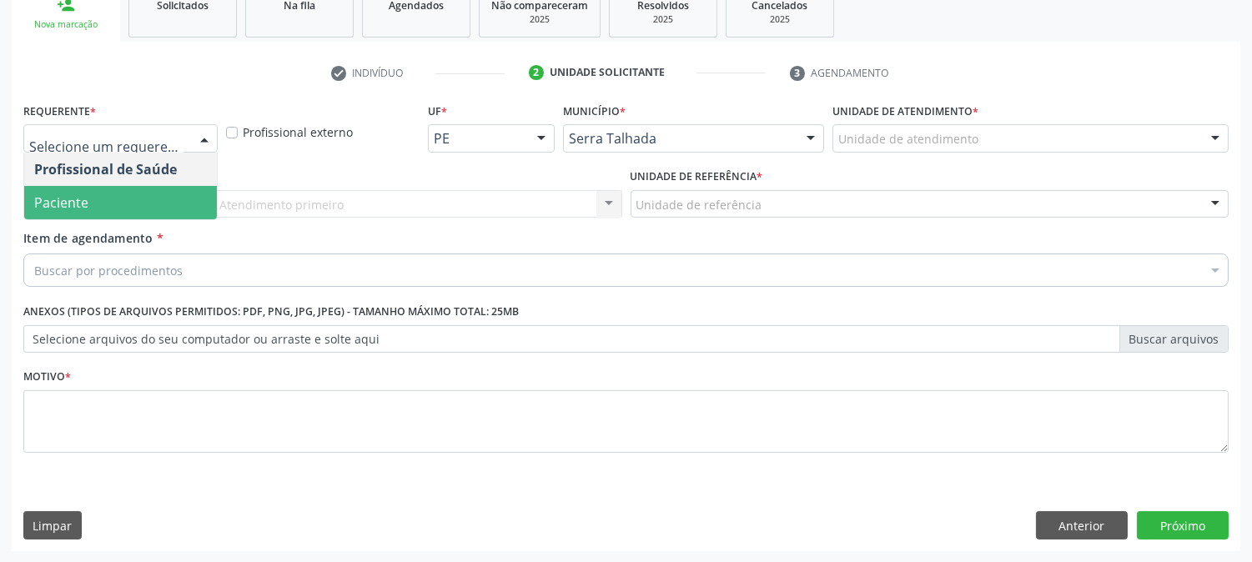
click at [133, 186] on span "Paciente" at bounding box center [120, 202] width 193 height 33
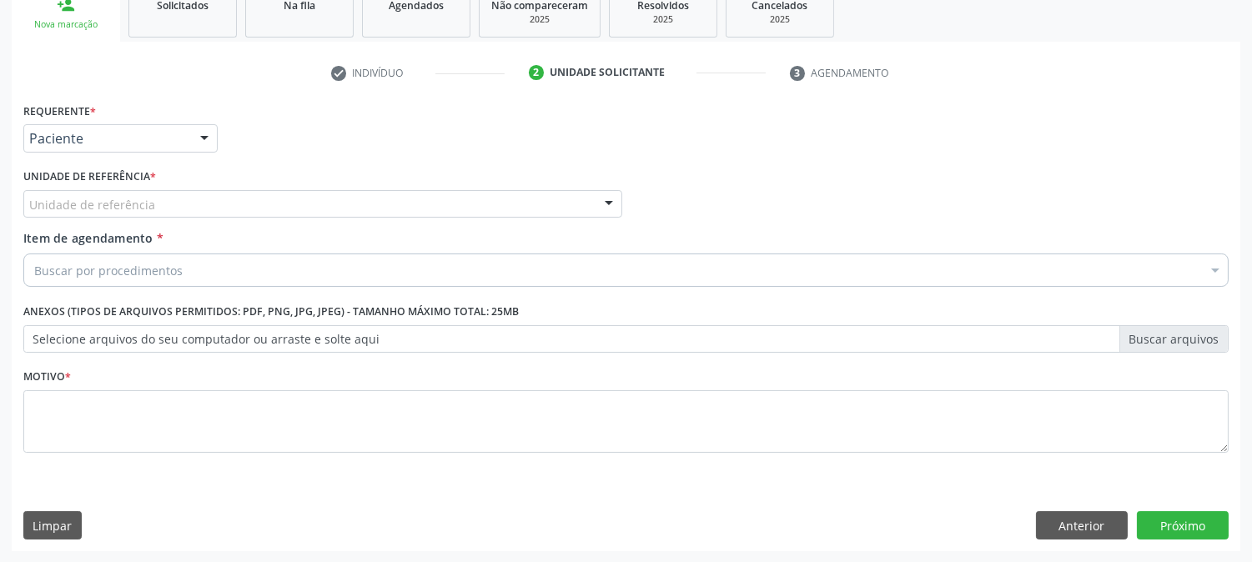
click at [137, 193] on div "Requerente * Paciente Profissional de Saúde Paciente Nenhum resultado encontrad…" at bounding box center [626, 287] width 1206 height 378
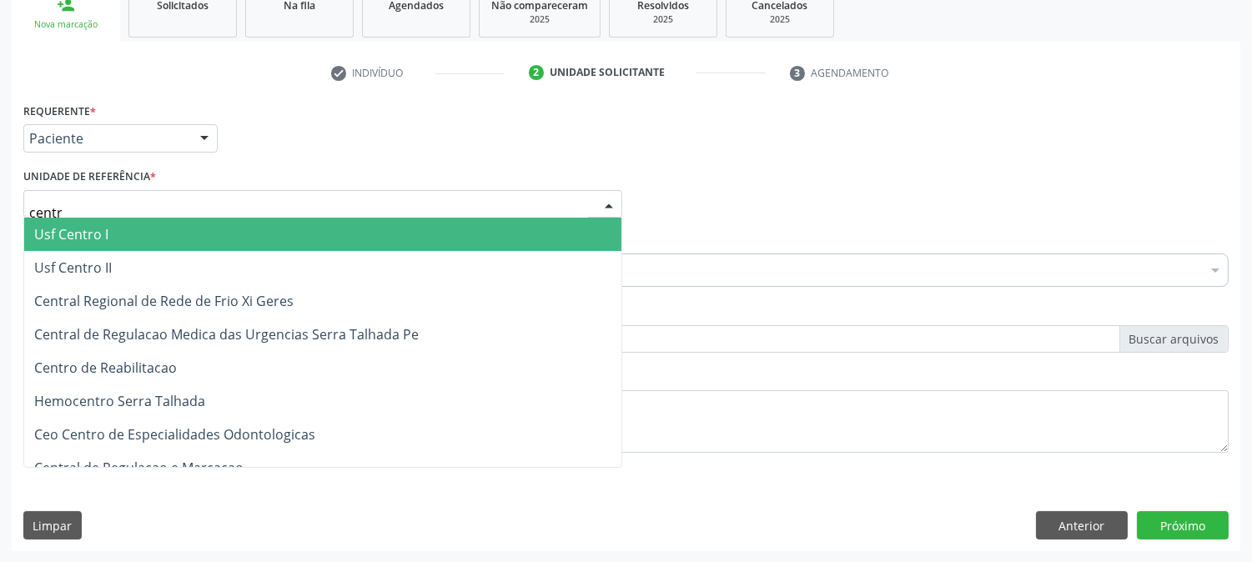
type input "centro"
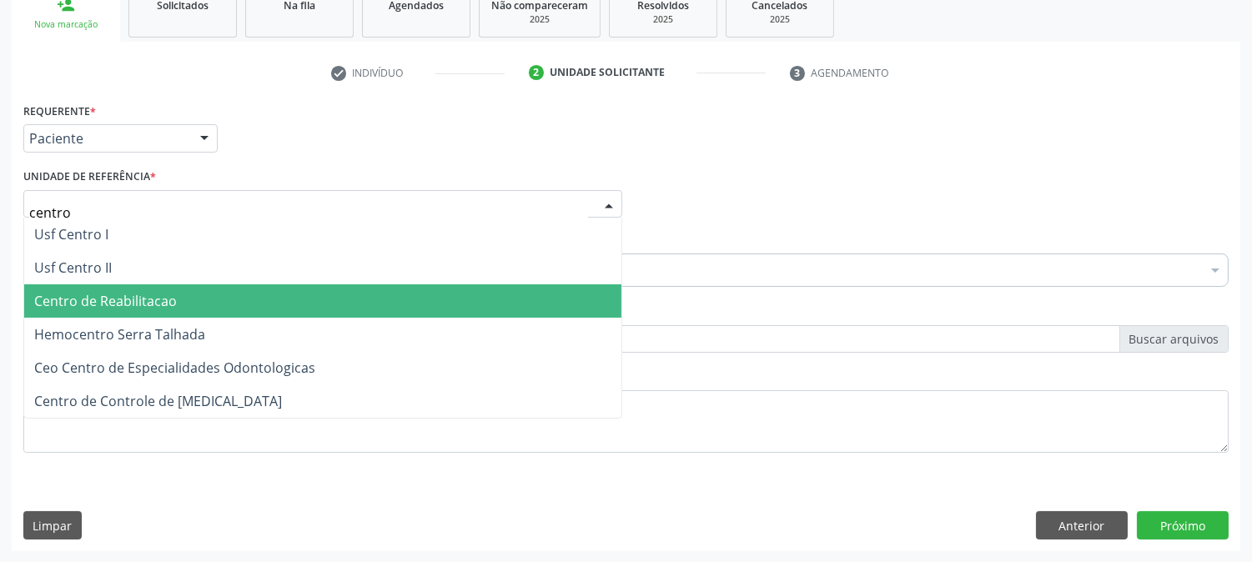
click at [153, 302] on span "Centro de Reabilitacao" at bounding box center [105, 301] width 143 height 18
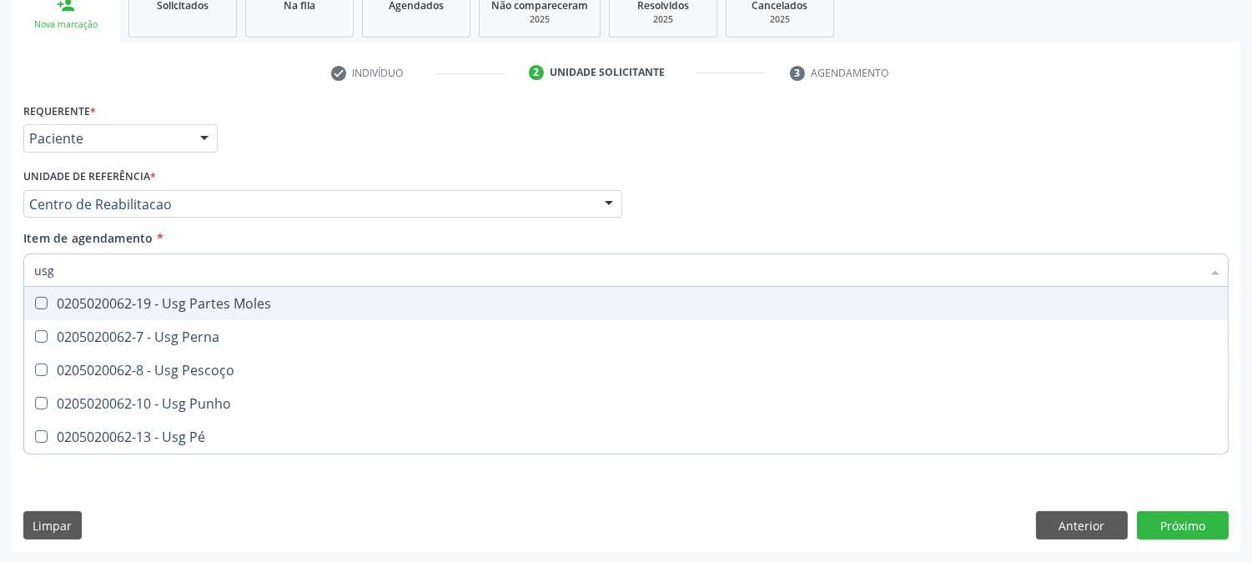
type input "usg p"
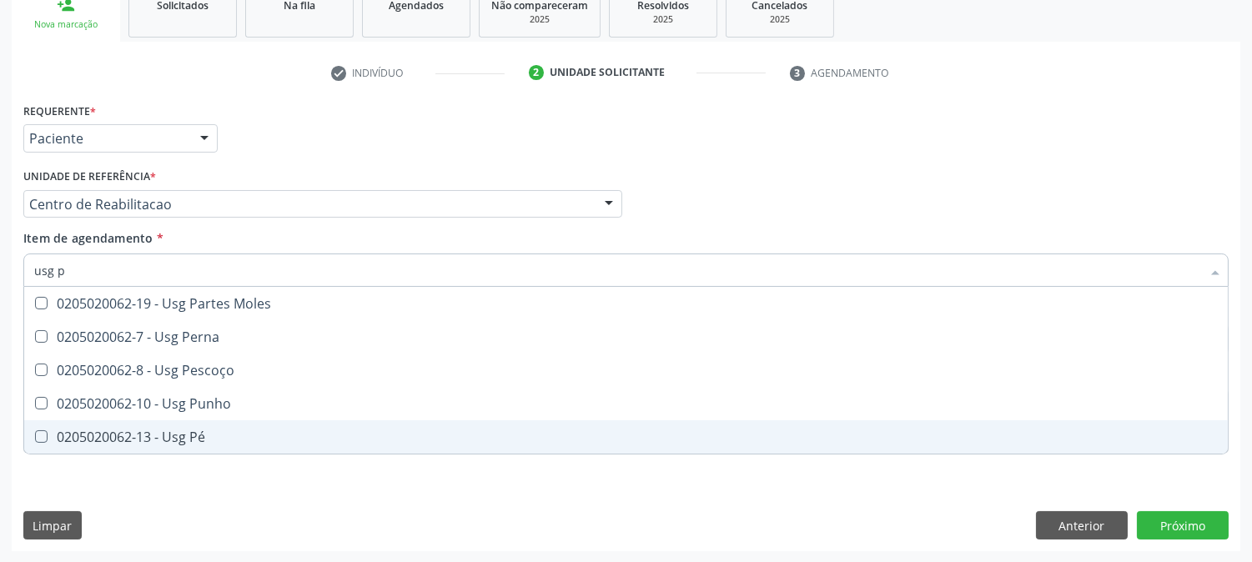
click at [172, 422] on span "0205020062-13 - Usg Pé" at bounding box center [626, 436] width 1204 height 33
checkbox Pé "true"
click at [142, 493] on div "Requerente * Paciente Profissional de Saúde Paciente Nenhum resultado encontrad…" at bounding box center [626, 324] width 1229 height 453
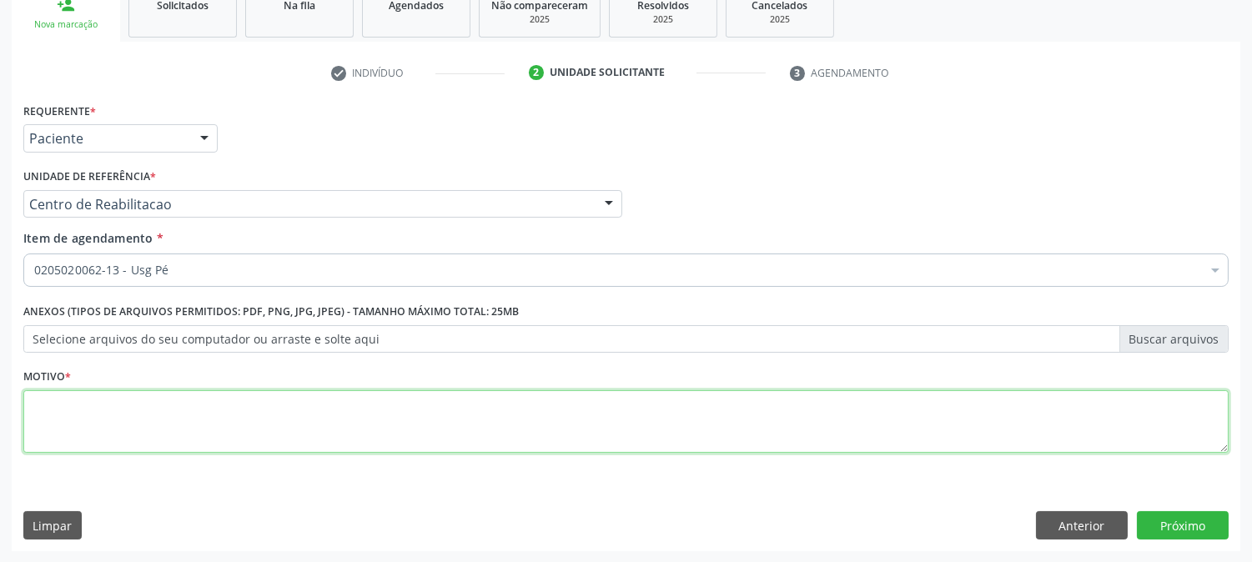
click at [137, 438] on textarea at bounding box center [626, 421] width 1206 height 63
type textarea "."
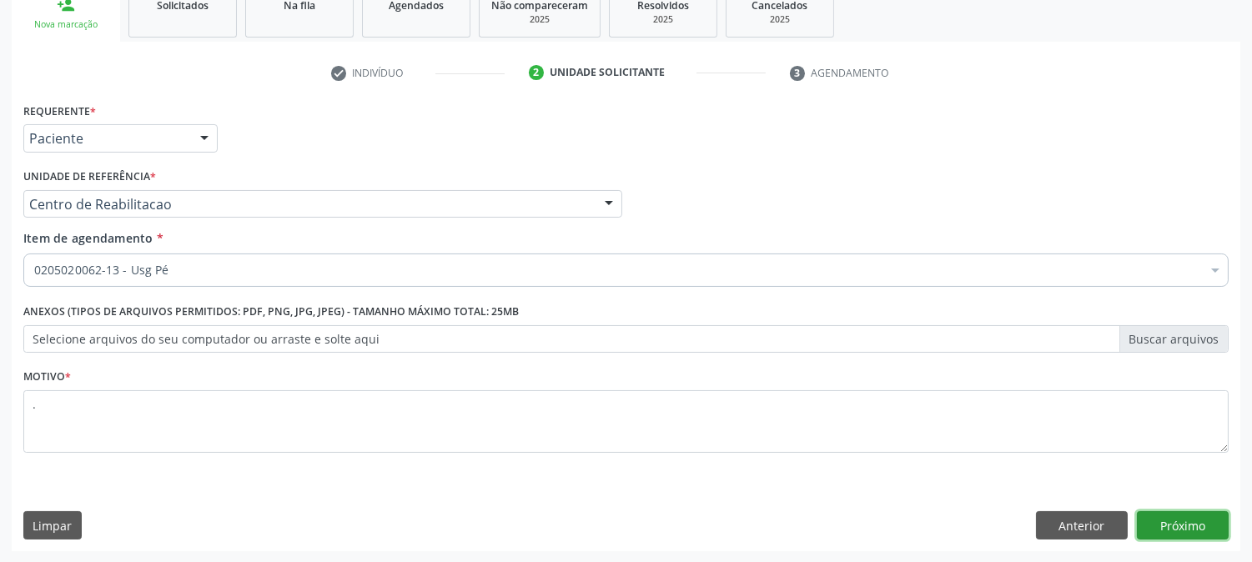
click at [1169, 528] on button "Próximo" at bounding box center [1183, 525] width 92 height 28
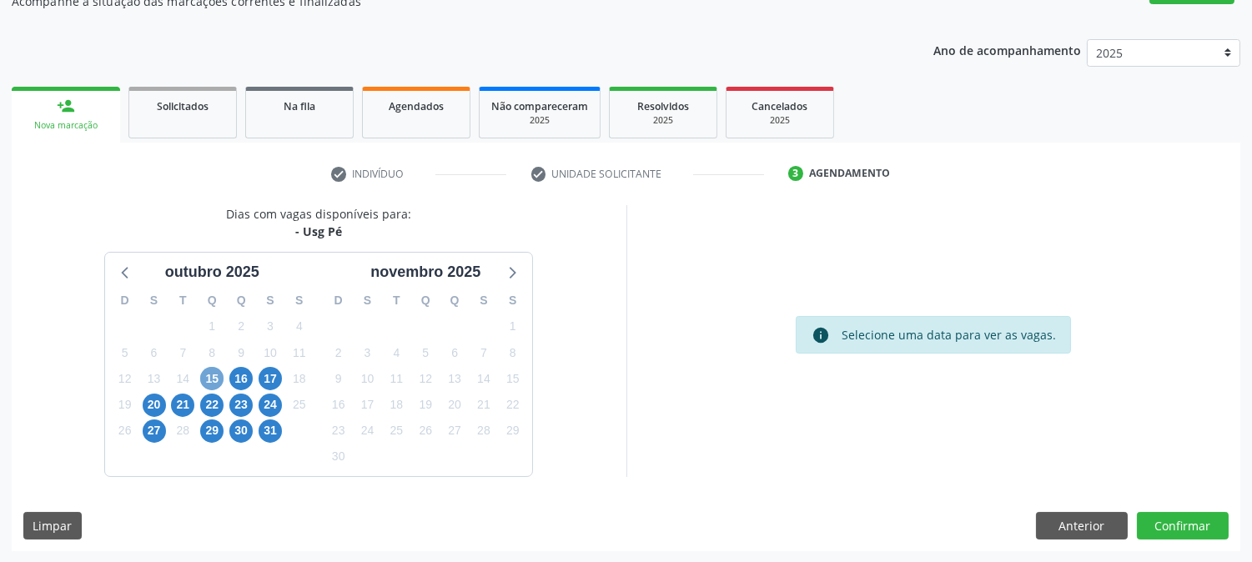
click at [219, 373] on span "15" at bounding box center [211, 378] width 23 height 23
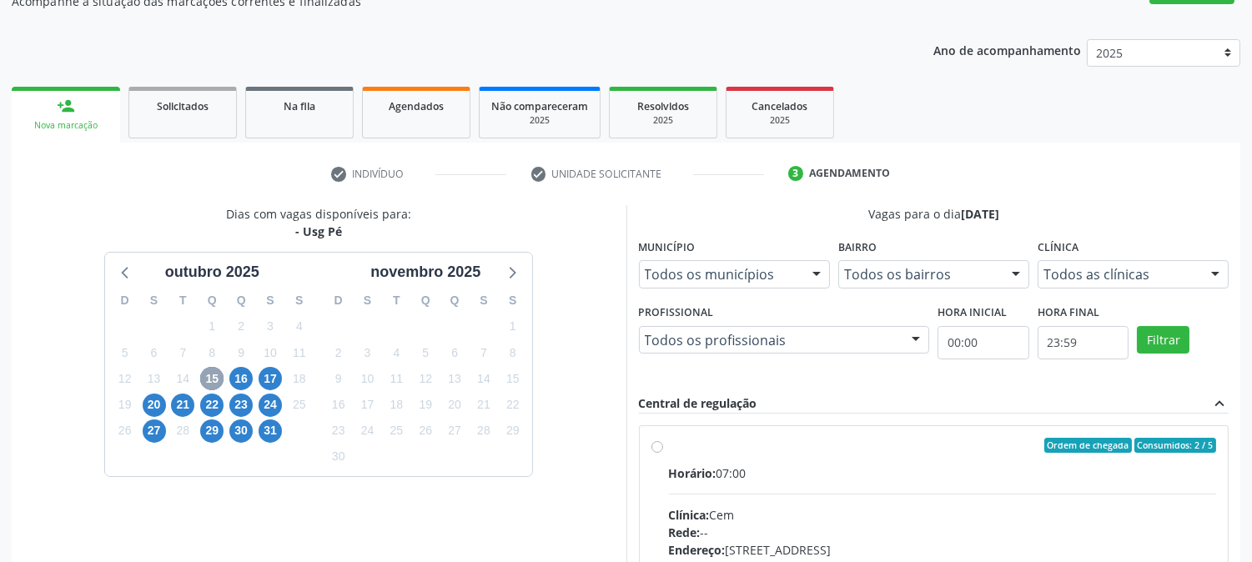
scroll to position [404, 0]
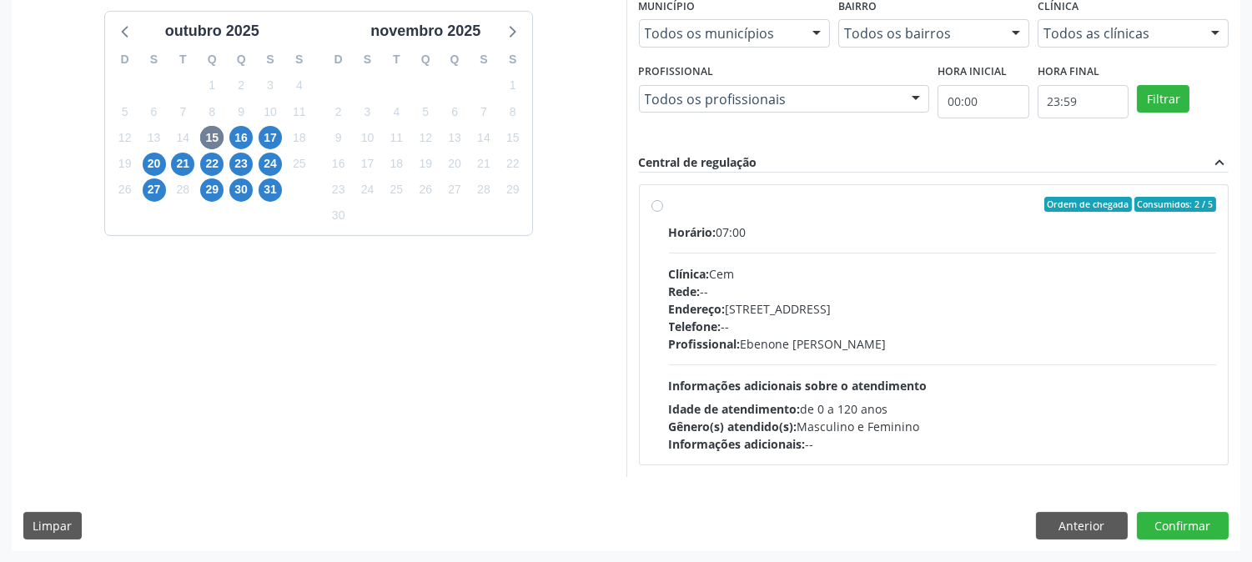
click at [809, 352] on div "Horário: 07:00 Clínica: Cem Rede: -- Endereço: [STREET_ADDRESS] Telefone: -- Pr…" at bounding box center [943, 338] width 548 height 229
click at [663, 212] on input "Ordem de chegada Consumidos: 2 / 5 Horário: 07:00 Clínica: Cem Rede: -- Endereç…" at bounding box center [658, 204] width 12 height 15
radio input "true"
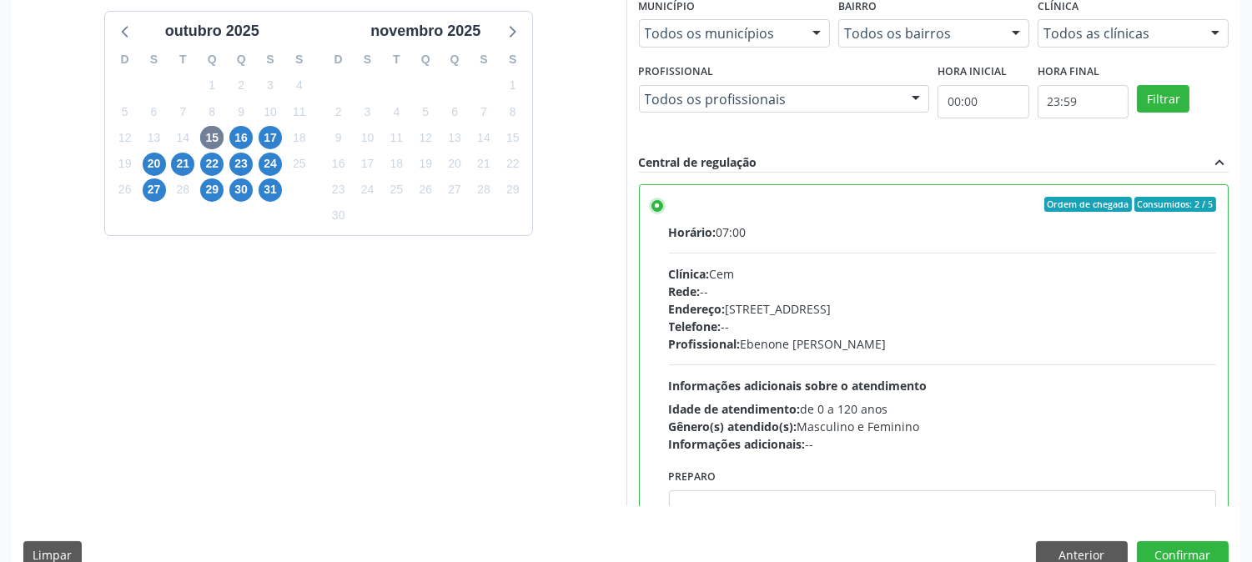
scroll to position [434, 0]
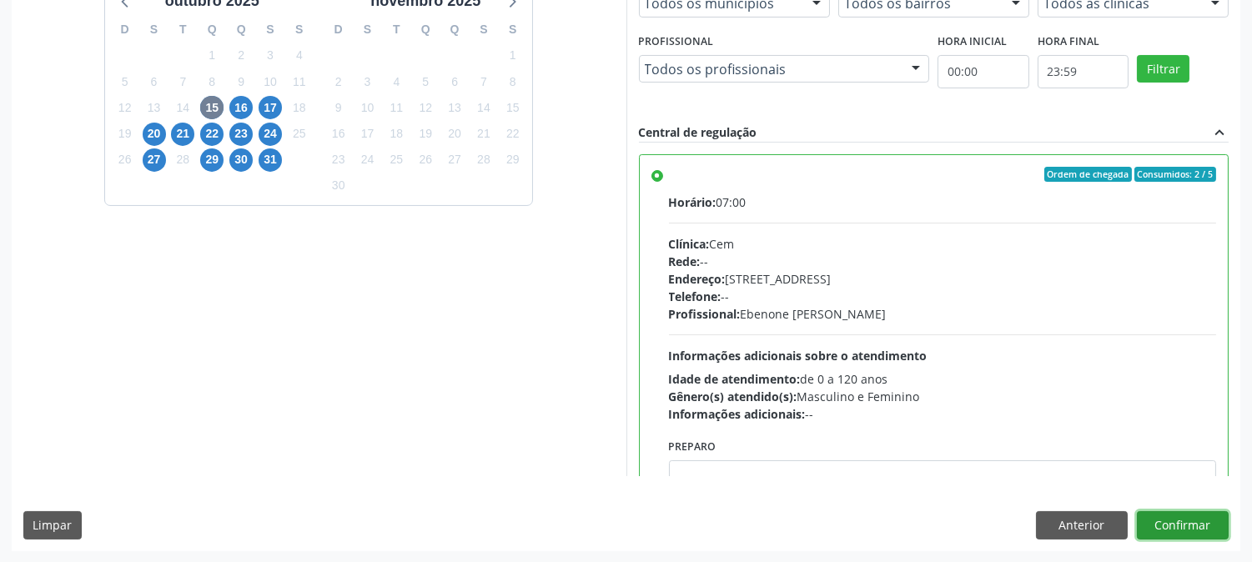
click at [1206, 524] on button "Confirmar" at bounding box center [1183, 525] width 92 height 28
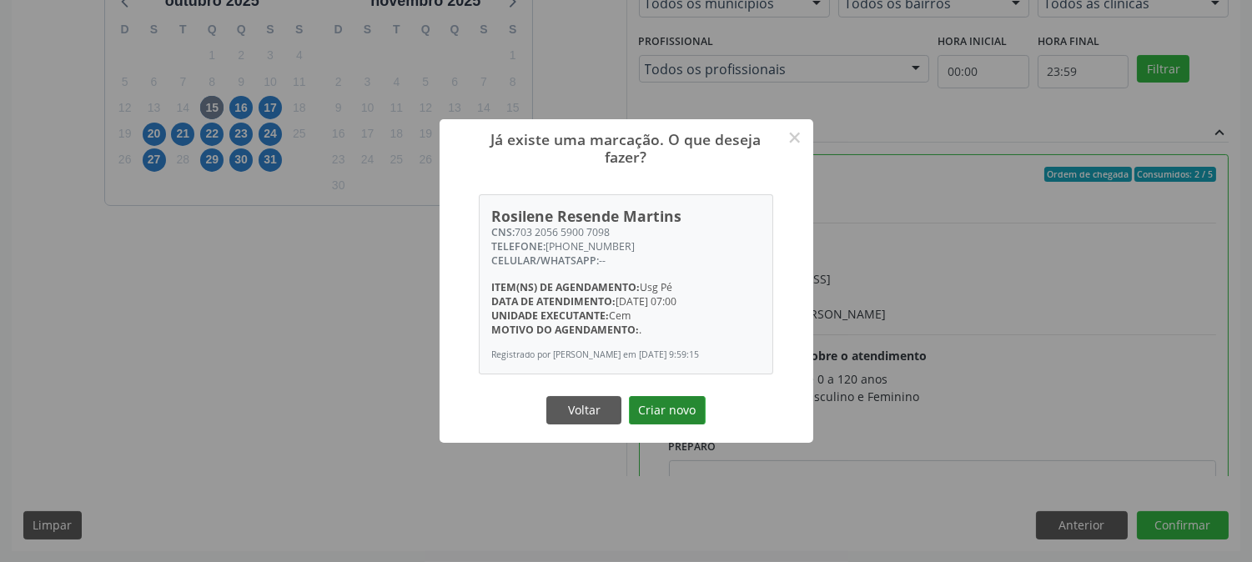
click at [648, 410] on button "Criar novo" at bounding box center [667, 410] width 77 height 28
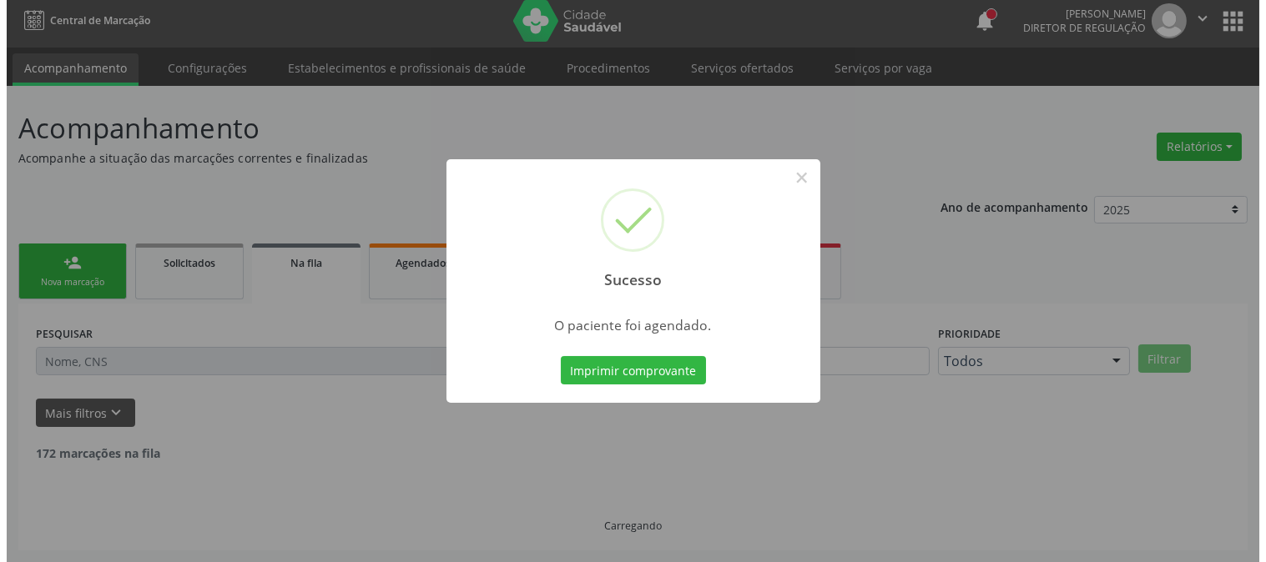
scroll to position [0, 0]
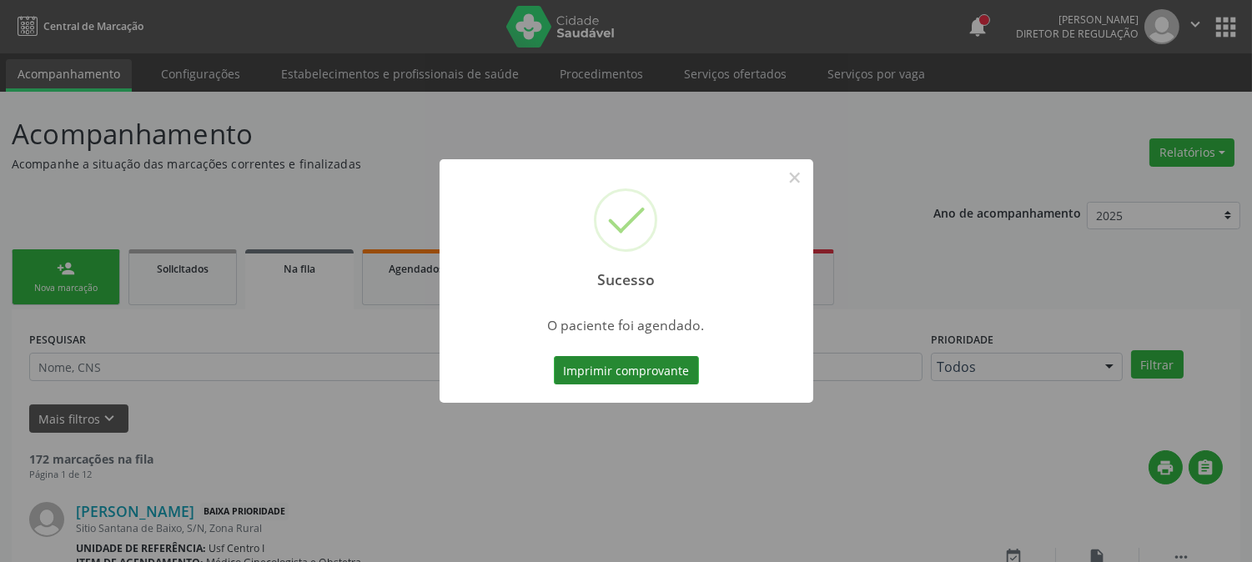
click at [613, 365] on button "Imprimir comprovante" at bounding box center [626, 370] width 145 height 28
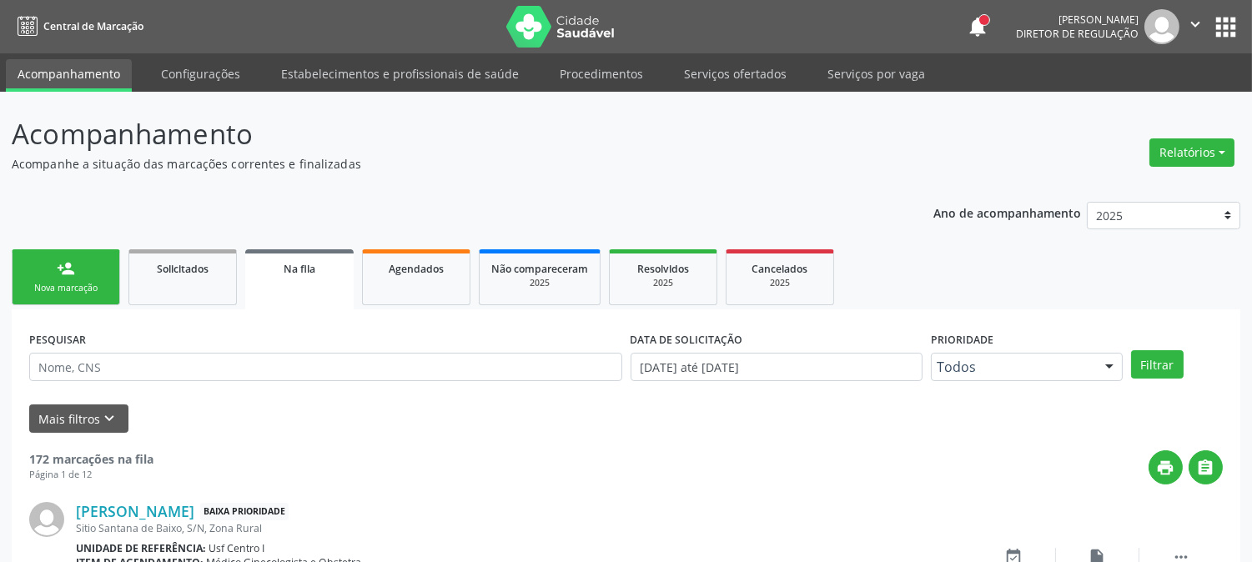
click at [82, 282] on div "Nova marcação" at bounding box center [65, 288] width 83 height 13
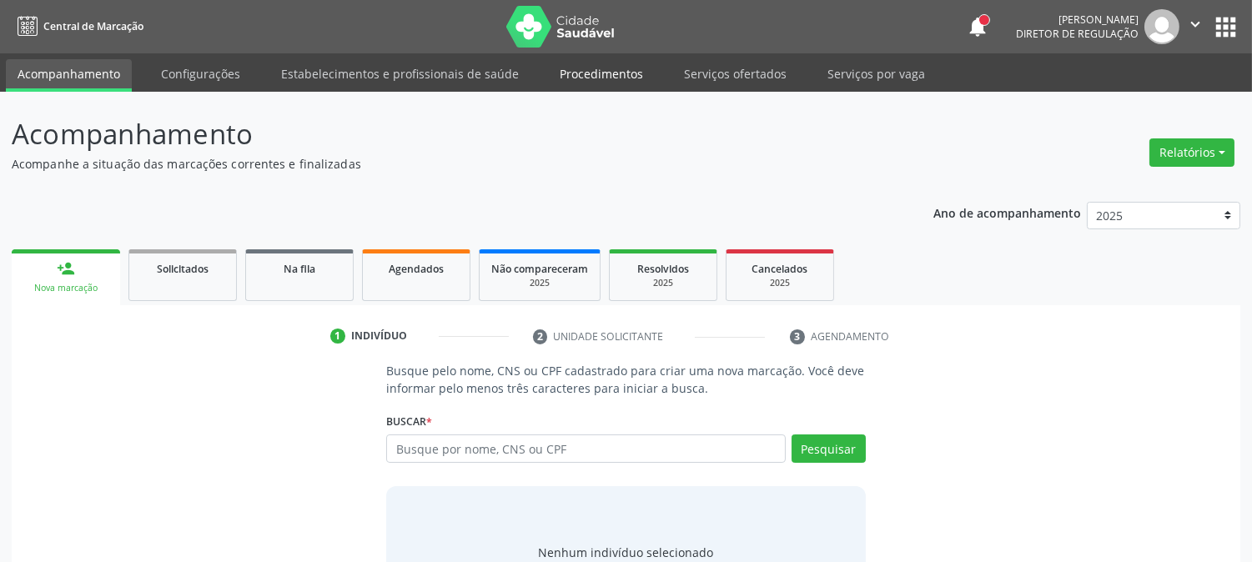
click at [606, 70] on link "Procedimentos" at bounding box center [601, 73] width 107 height 29
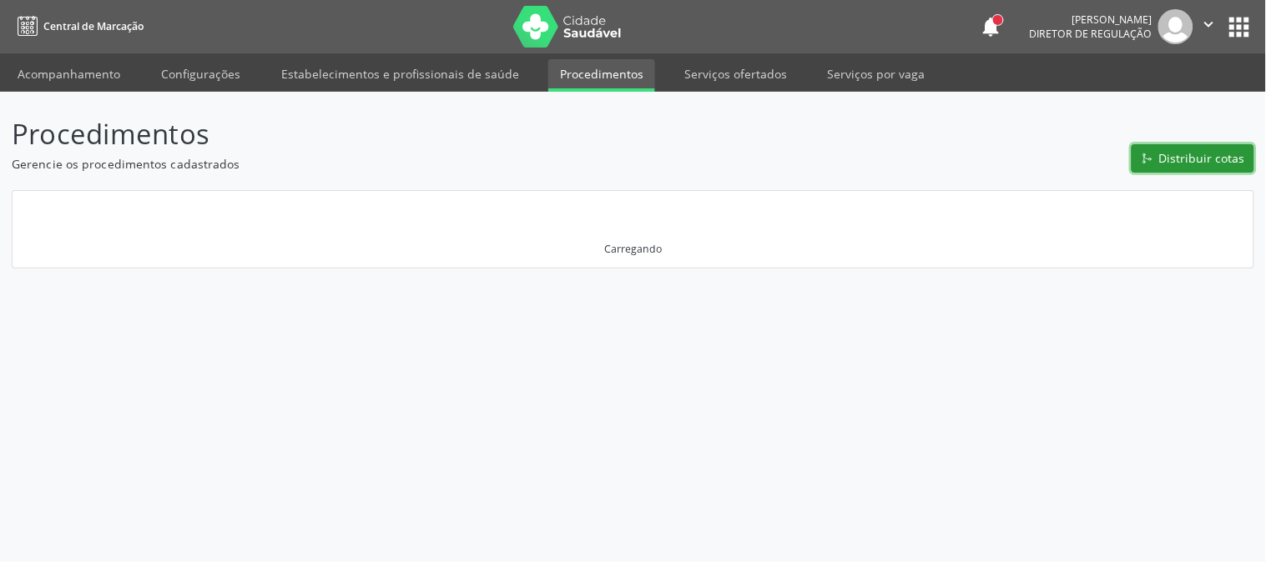
click at [1171, 162] on span "Distribuir cotas" at bounding box center [1202, 158] width 86 height 18
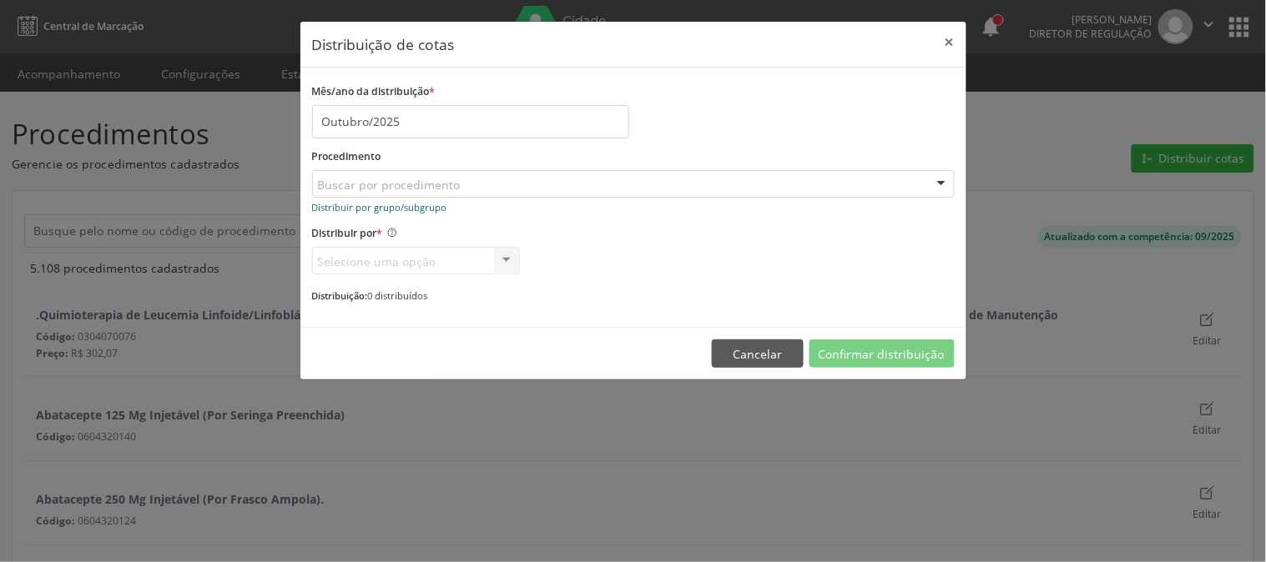
click at [407, 204] on small "Distribuir por grupo/subgrupo" at bounding box center [379, 207] width 135 height 13
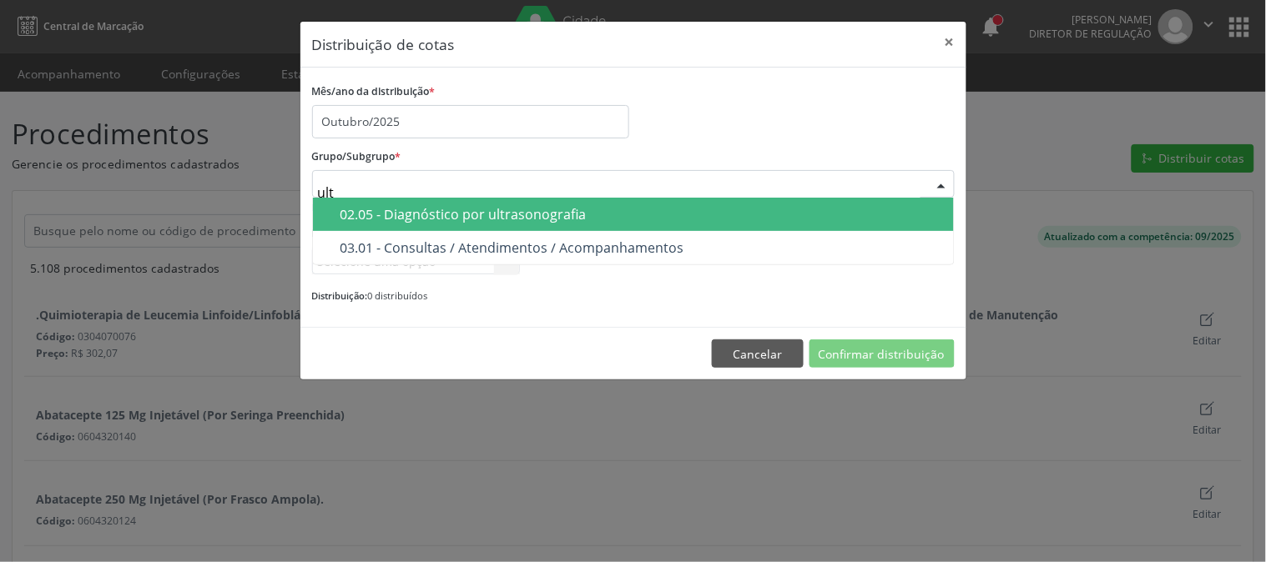
type input "ultr"
click at [572, 222] on span "02.05 - Diagnóstico por ultrasonografia" at bounding box center [633, 214] width 641 height 33
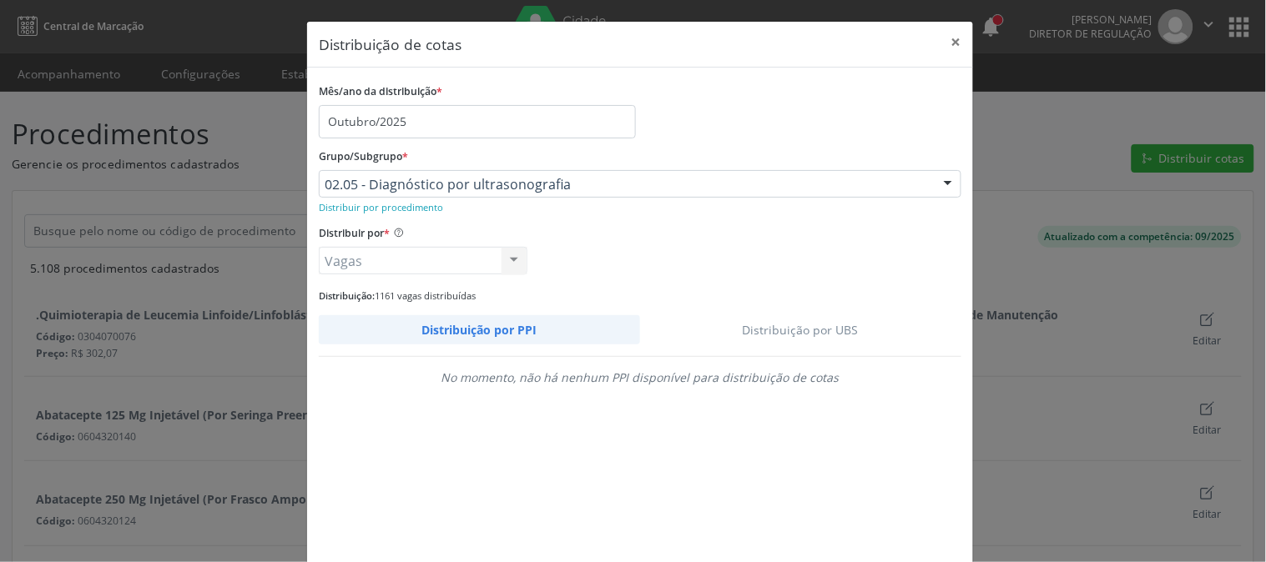
click at [830, 321] on link "Distribuição por UBS" at bounding box center [801, 329] width 322 height 29
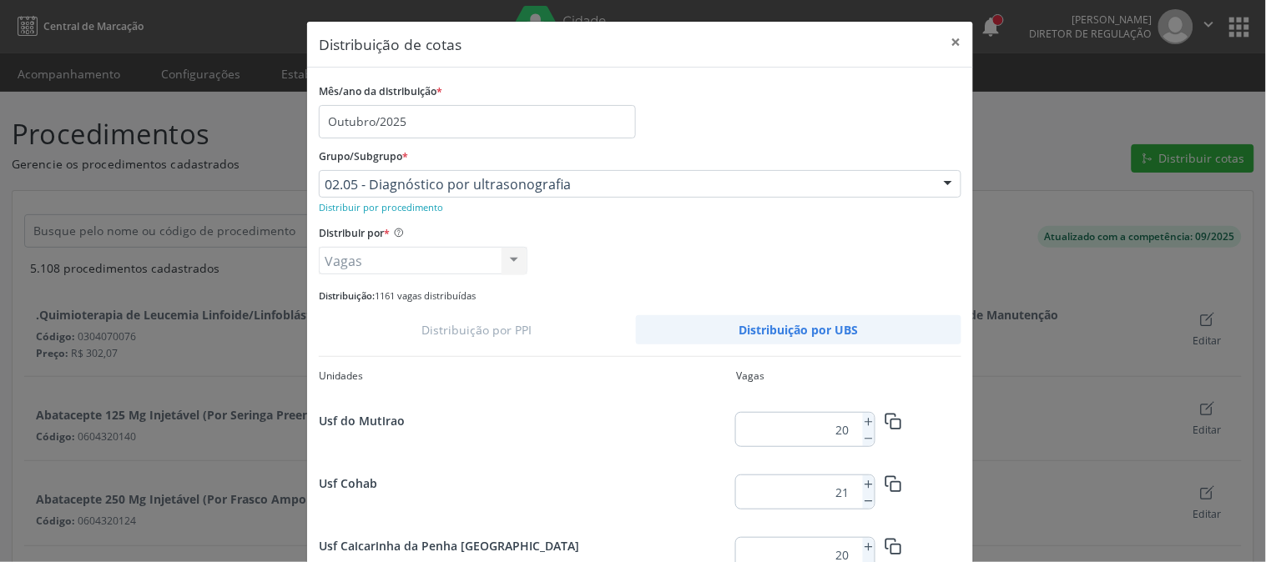
scroll to position [924, 0]
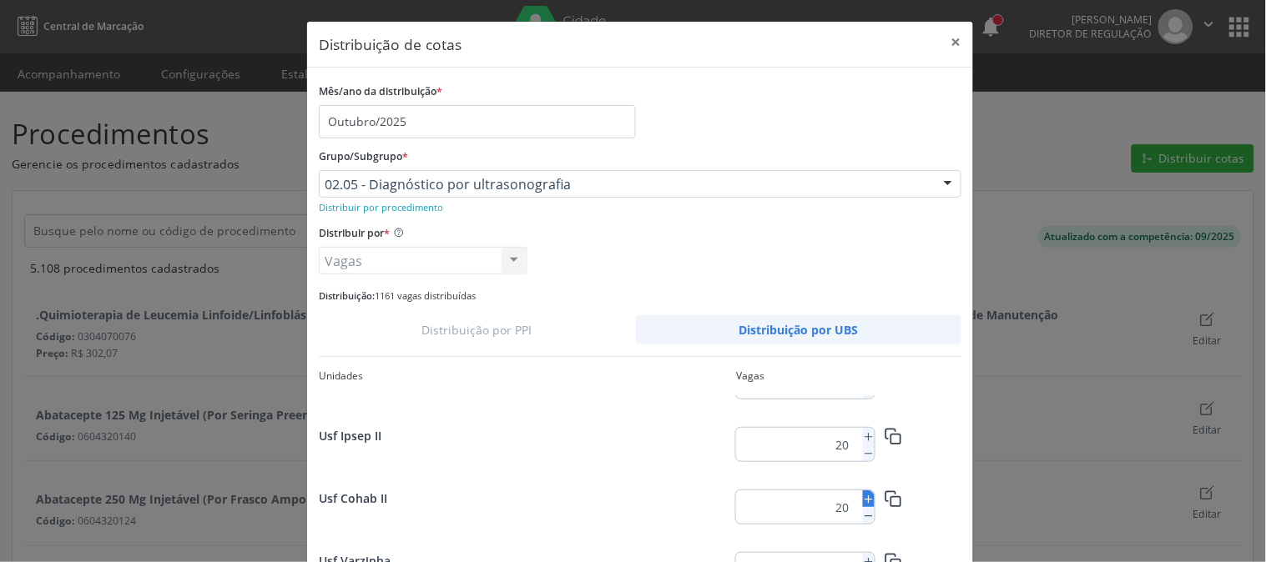
click at [863, 494] on icon at bounding box center [869, 500] width 12 height 12
type input "21"
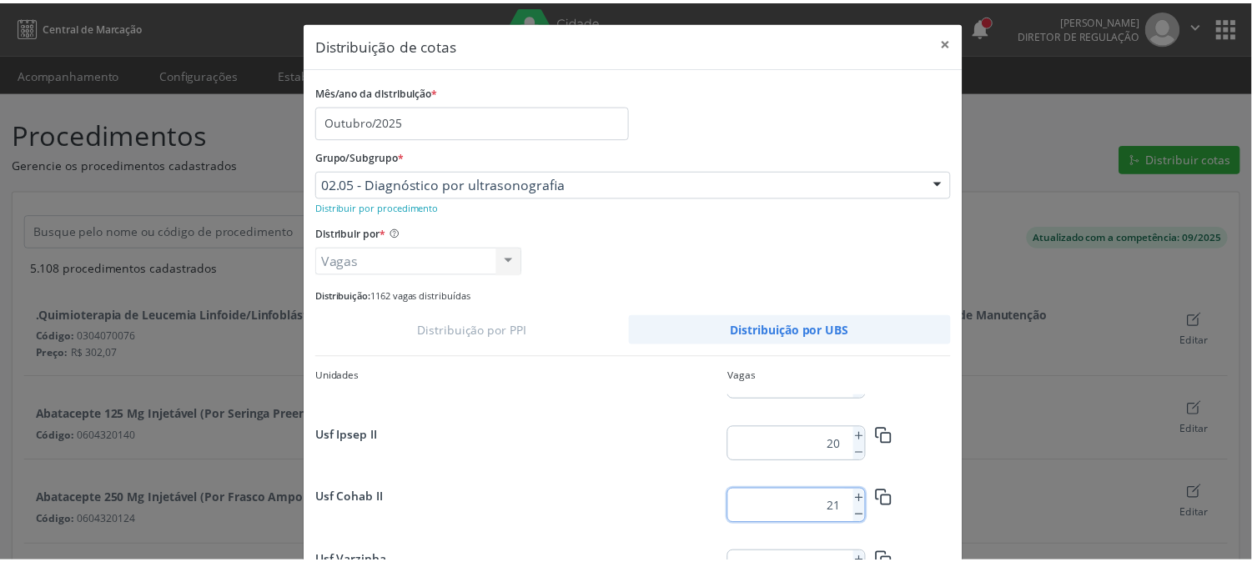
scroll to position [121, 0]
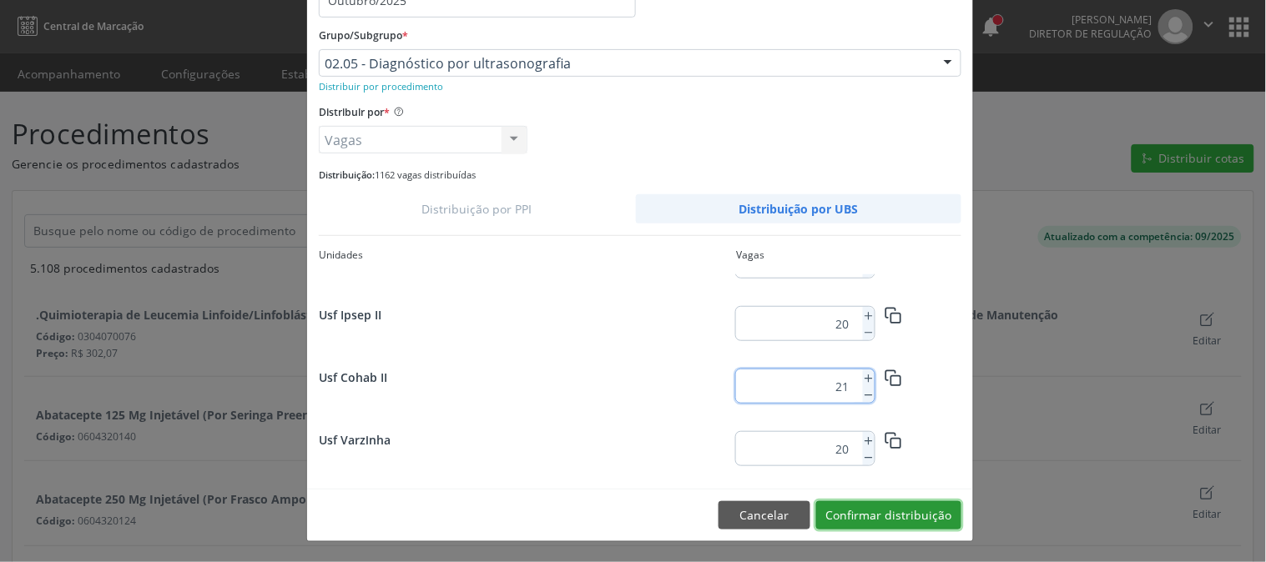
click at [923, 511] on button "Confirmar distribuição" at bounding box center [888, 515] width 145 height 28
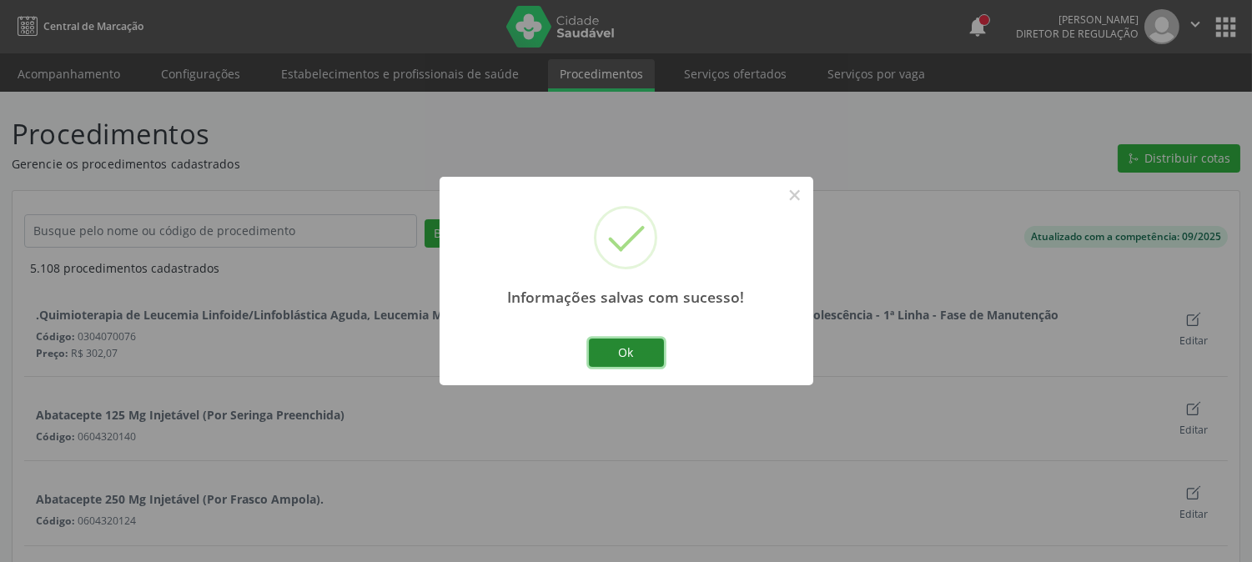
click at [642, 352] on button "Ok" at bounding box center [626, 353] width 75 height 28
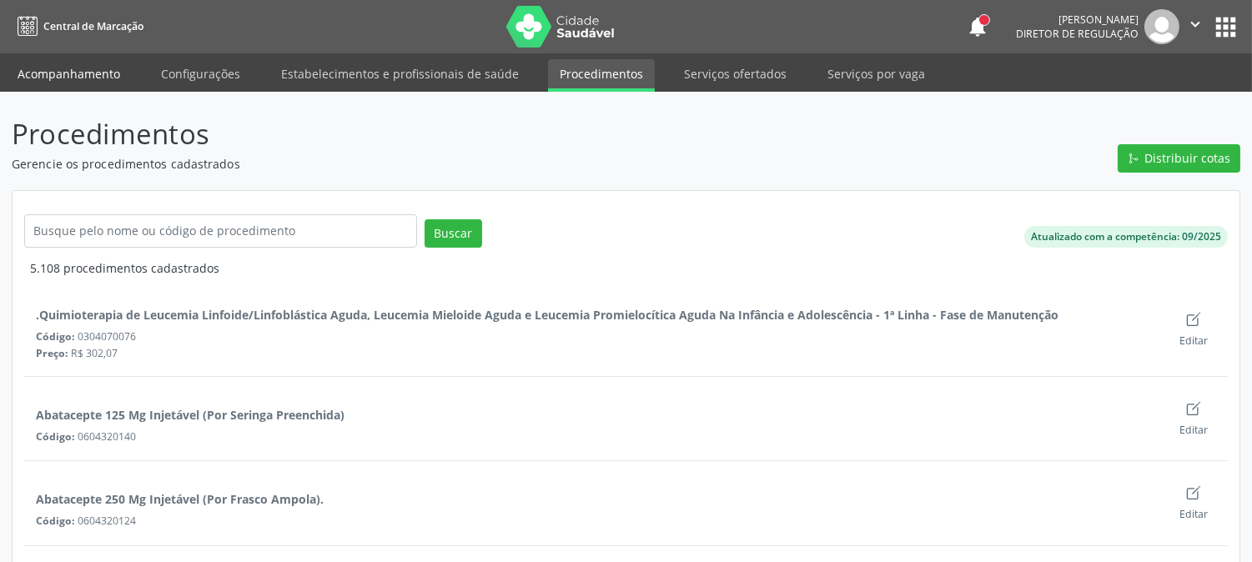
click at [78, 77] on link "Acompanhamento" at bounding box center [69, 73] width 126 height 29
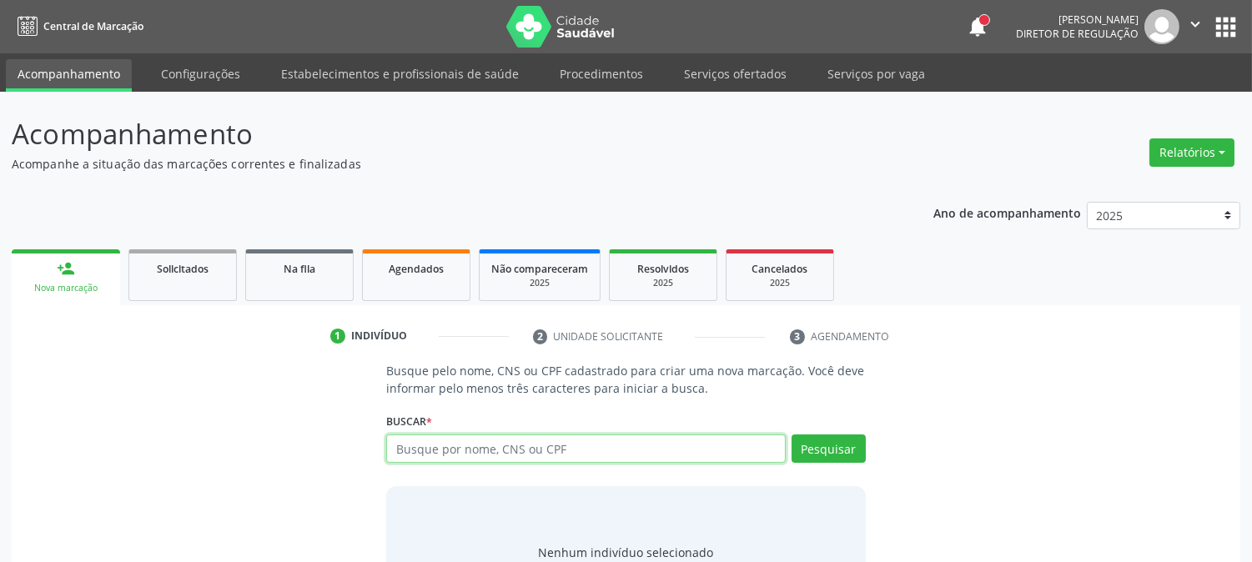
click at [501, 452] on input "text" at bounding box center [585, 449] width 399 height 28
type input "704807083091749"
drag, startPoint x: 501, startPoint y: 444, endPoint x: 349, endPoint y: 442, distance: 151.9
click at [349, 442] on div "Busque pelo nome, CNS ou CPF cadastrado para criar uma nova marcação. Você deve…" at bounding box center [626, 490] width 1206 height 257
type input "700002906758803"
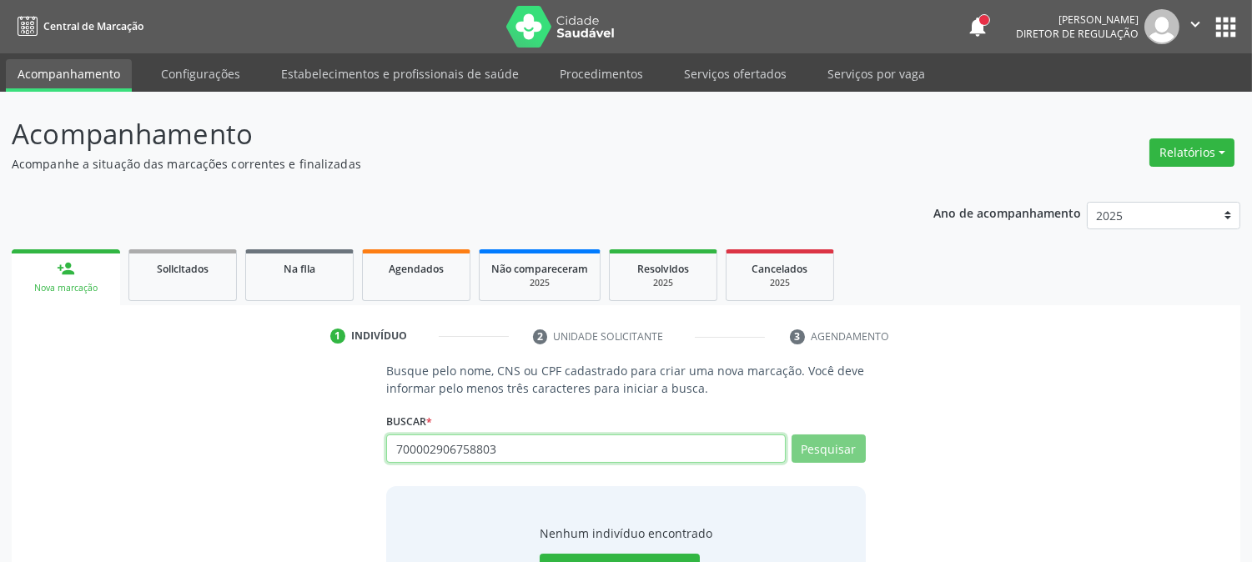
scroll to position [79, 0]
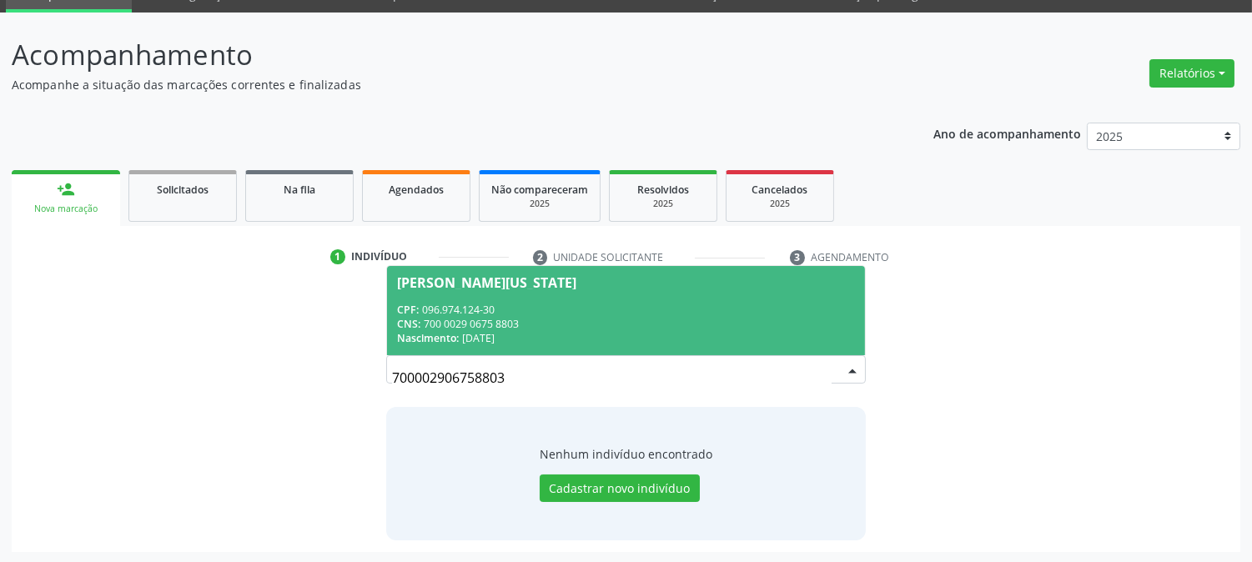
click at [729, 289] on span "[PERSON_NAME][US_STATE] CPF: 096.974.124-30 CNS: 700 0029 0675 8803 Nascimento:…" at bounding box center [625, 310] width 477 height 89
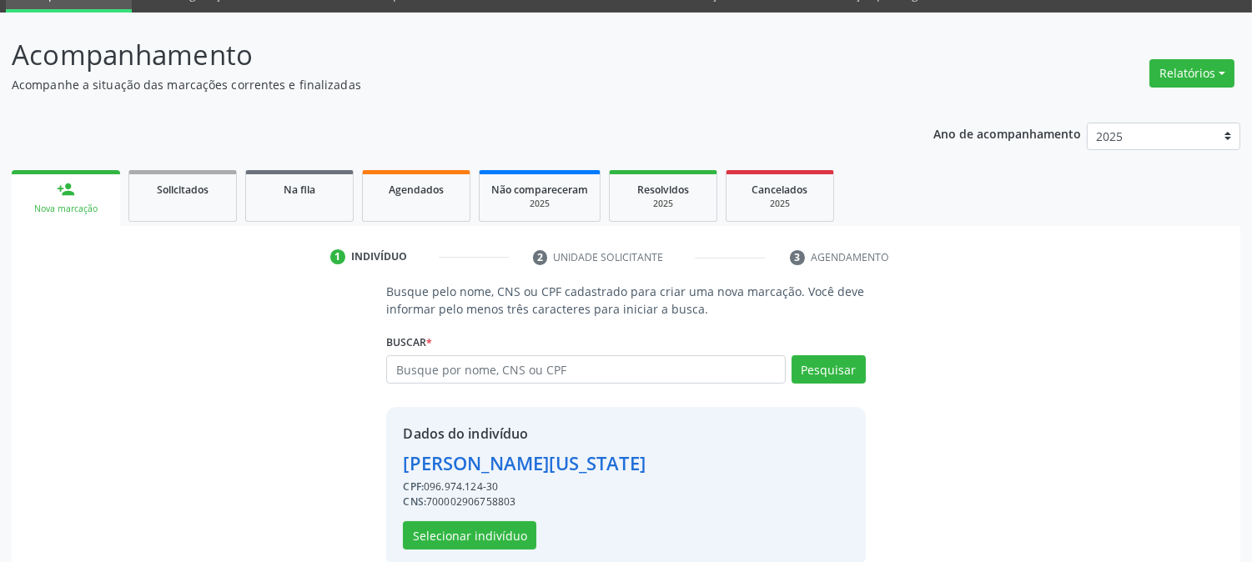
drag, startPoint x: 429, startPoint y: 499, endPoint x: 520, endPoint y: 503, distance: 91.0
click at [520, 503] on div "CNS: 700002906758803" at bounding box center [524, 502] width 242 height 15
copy div "700002906758803"
click at [415, 183] on span "Agendados" at bounding box center [416, 190] width 55 height 14
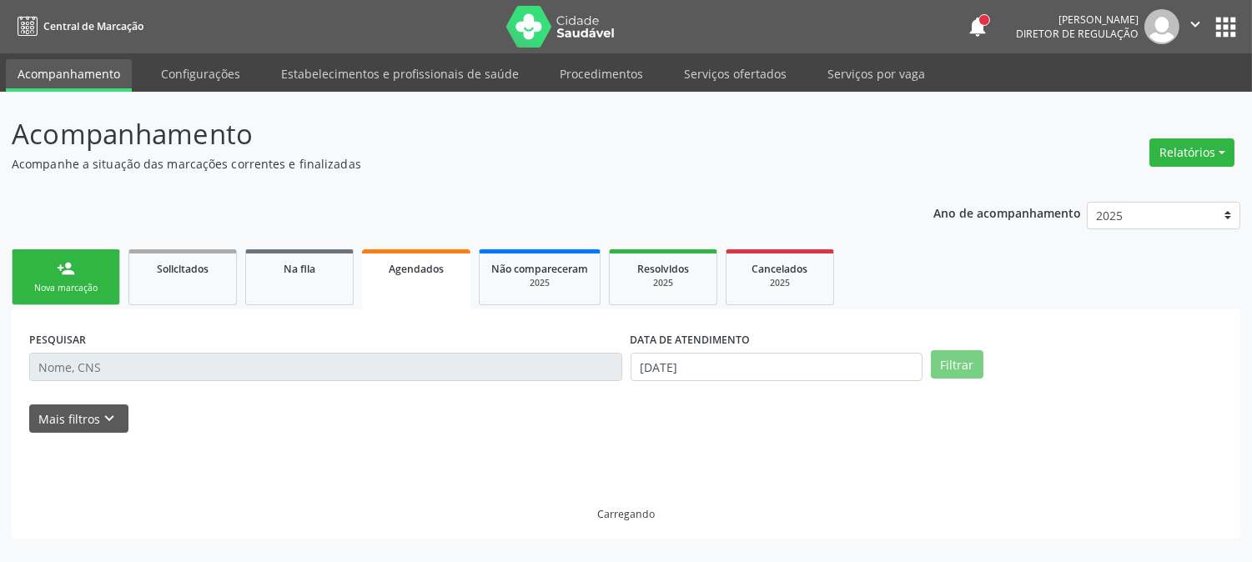
scroll to position [0, 0]
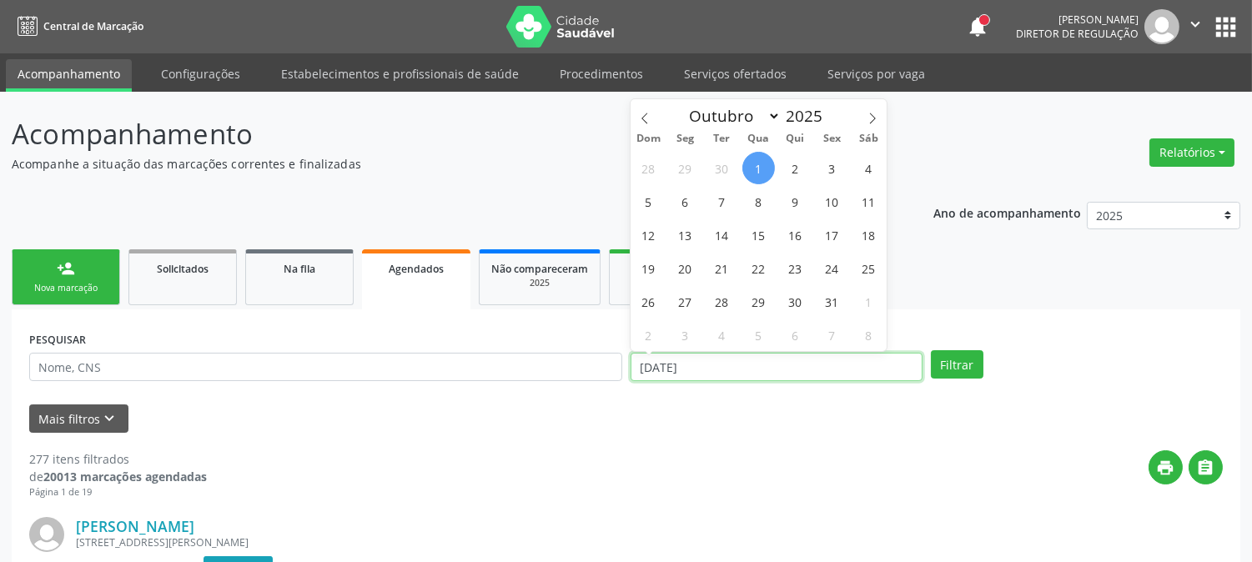
click at [713, 365] on input "[DATE]" at bounding box center [777, 367] width 292 height 28
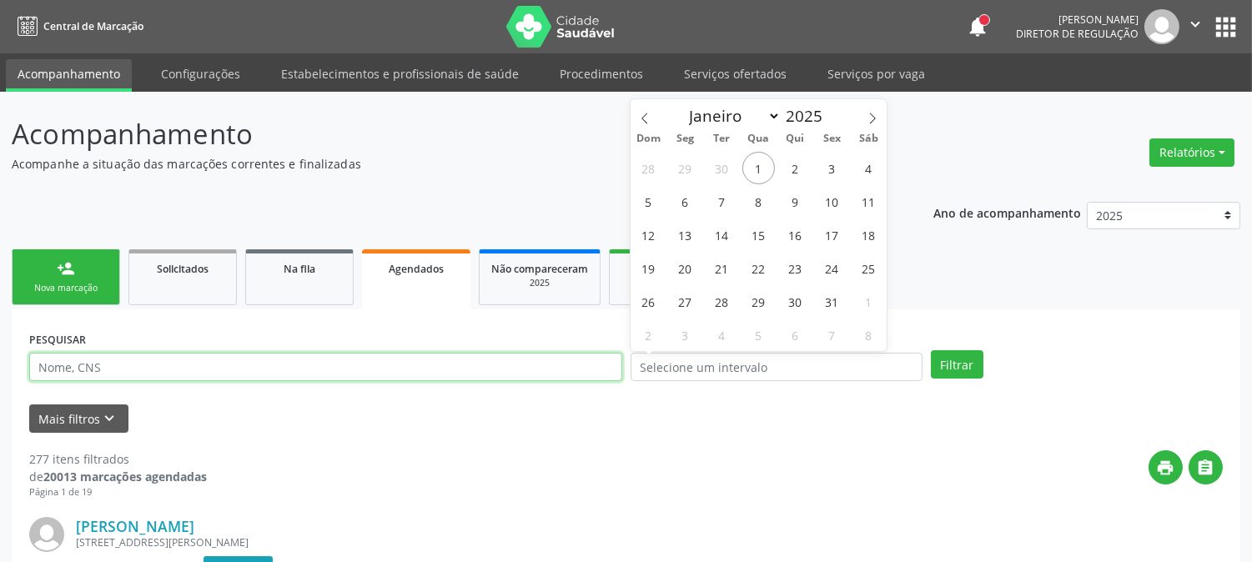
click at [491, 354] on input "text" at bounding box center [325, 367] width 593 height 28
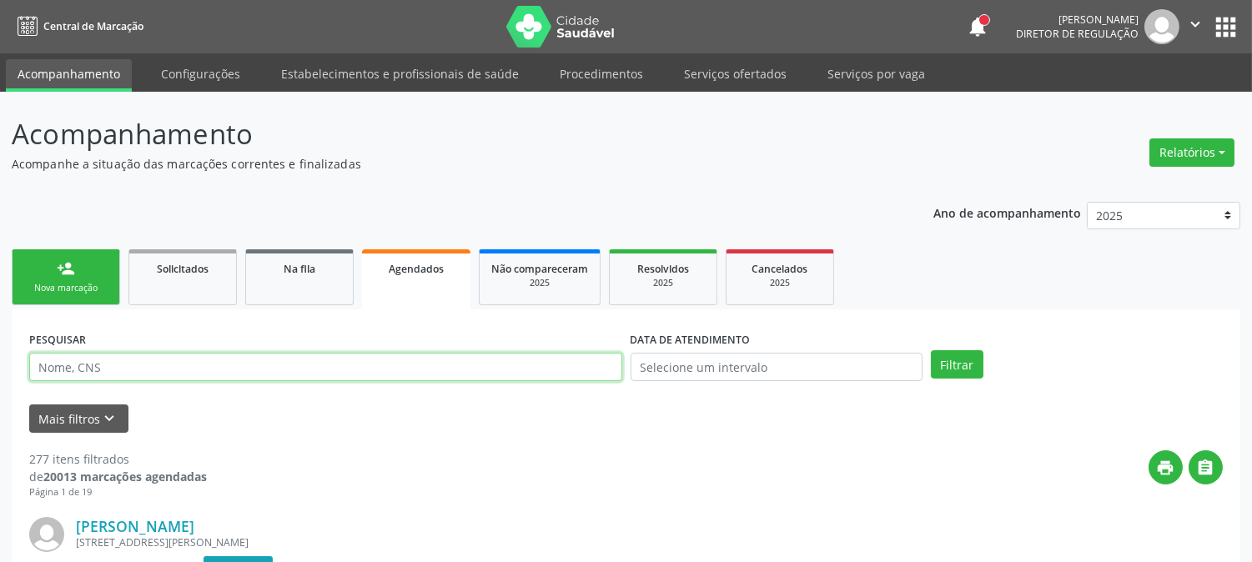
paste input "700002906758803"
type input "700002906758803"
click at [931, 350] on button "Filtrar" at bounding box center [957, 364] width 53 height 28
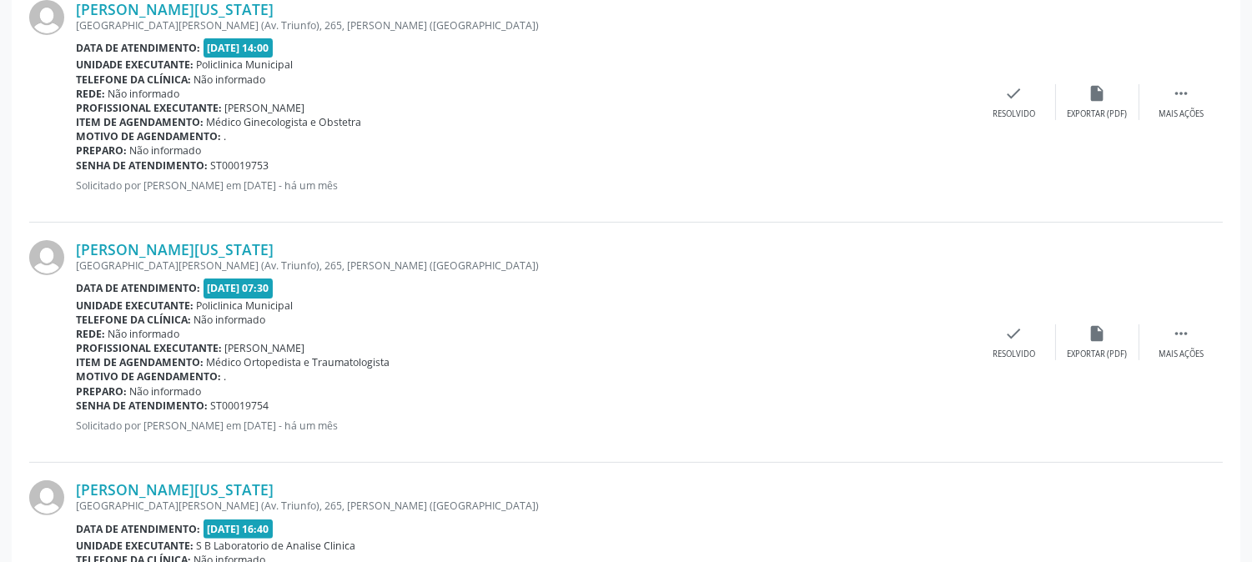
scroll to position [1185, 0]
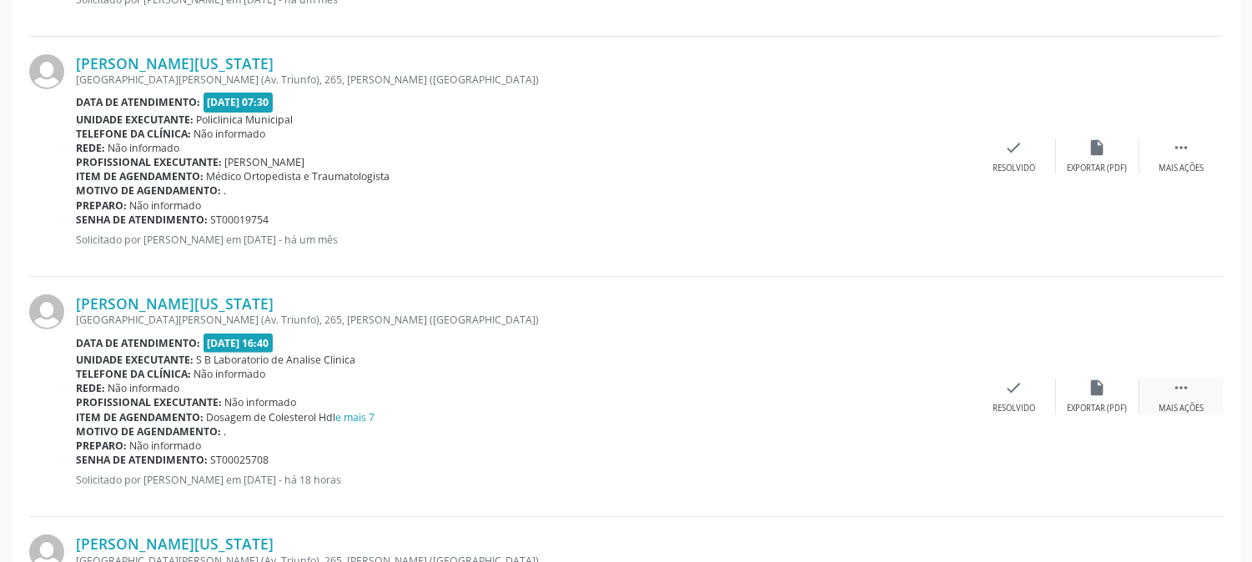
click at [1204, 392] on div " Mais ações" at bounding box center [1181, 397] width 83 height 36
click at [1101, 397] on div "edit Editar" at bounding box center [1097, 397] width 83 height 36
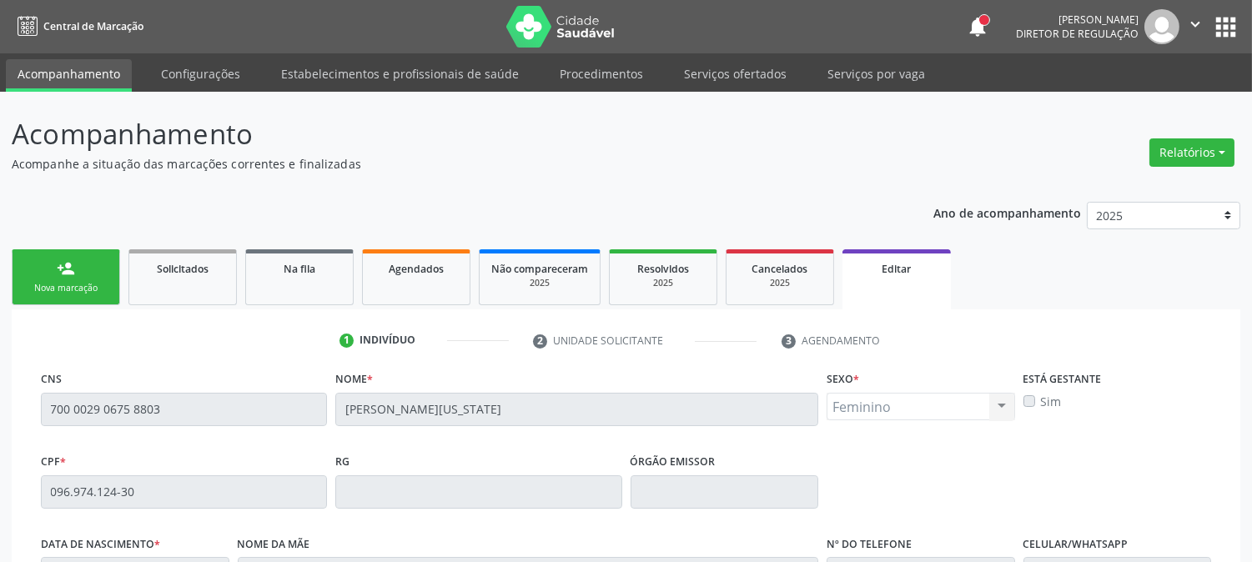
scroll to position [363, 0]
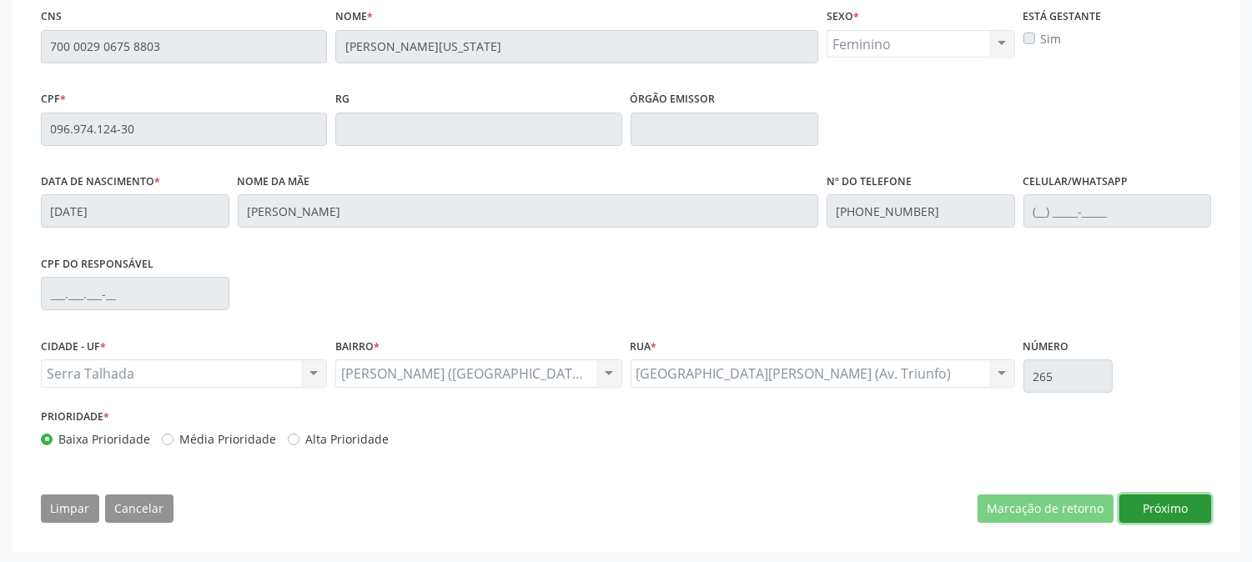
click at [1140, 496] on button "Próximo" at bounding box center [1166, 509] width 92 height 28
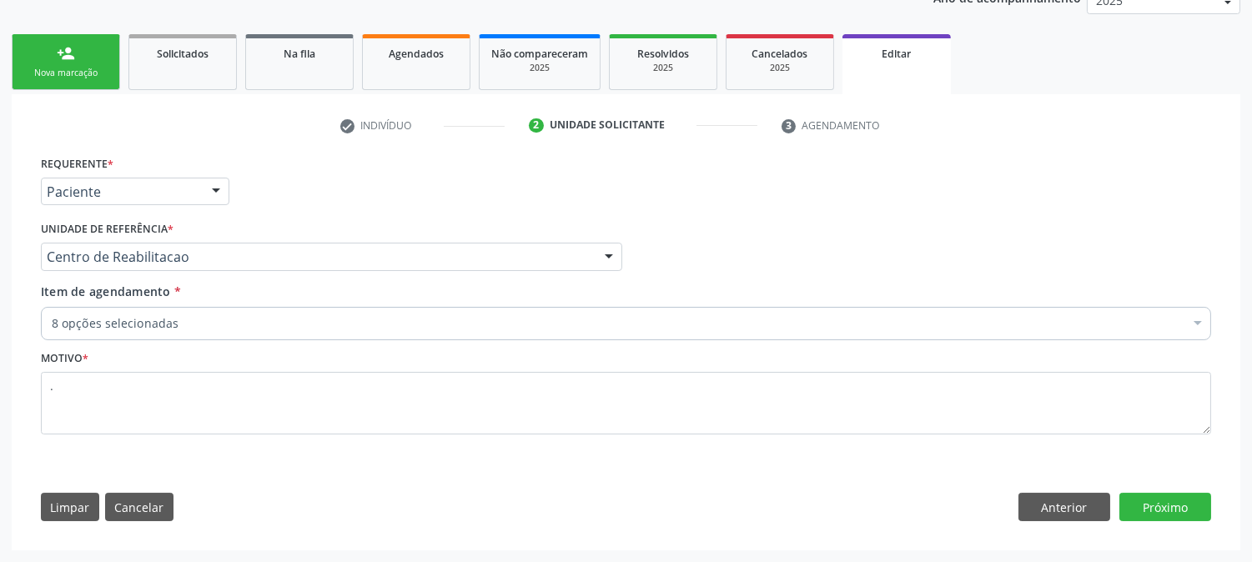
scroll to position [214, 0]
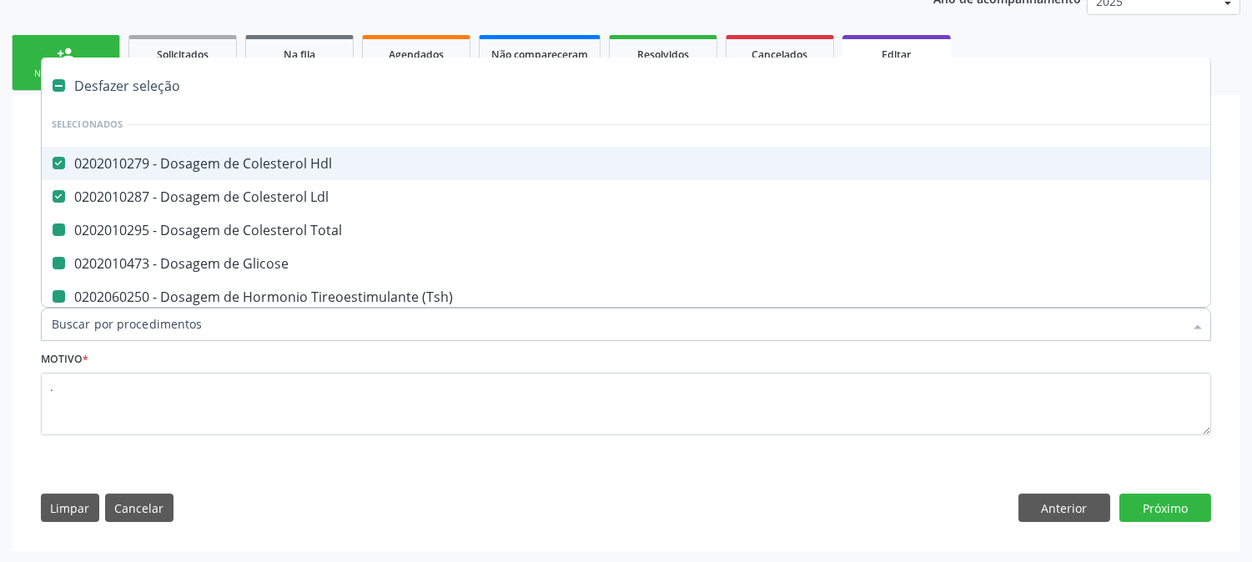
type input "u"
checkbox Total "false"
checkbox Glicose "false"
checkbox \(Tsh\) "false"
checkbox Livre\) "false"
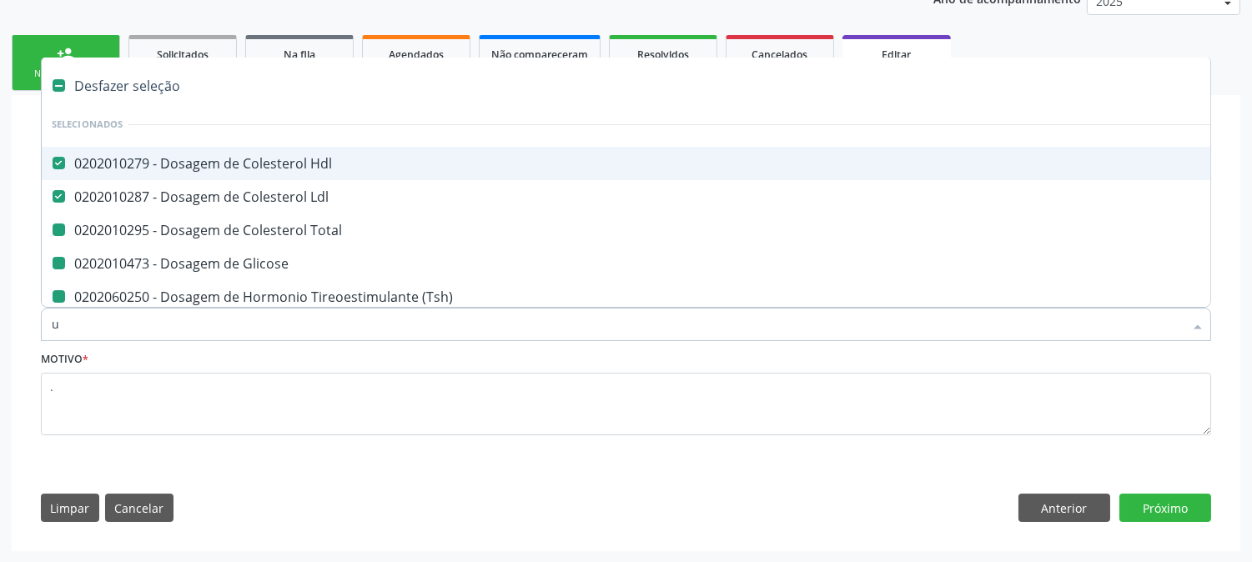
checkbox Triglicerideos "false"
checkbox Completo "false"
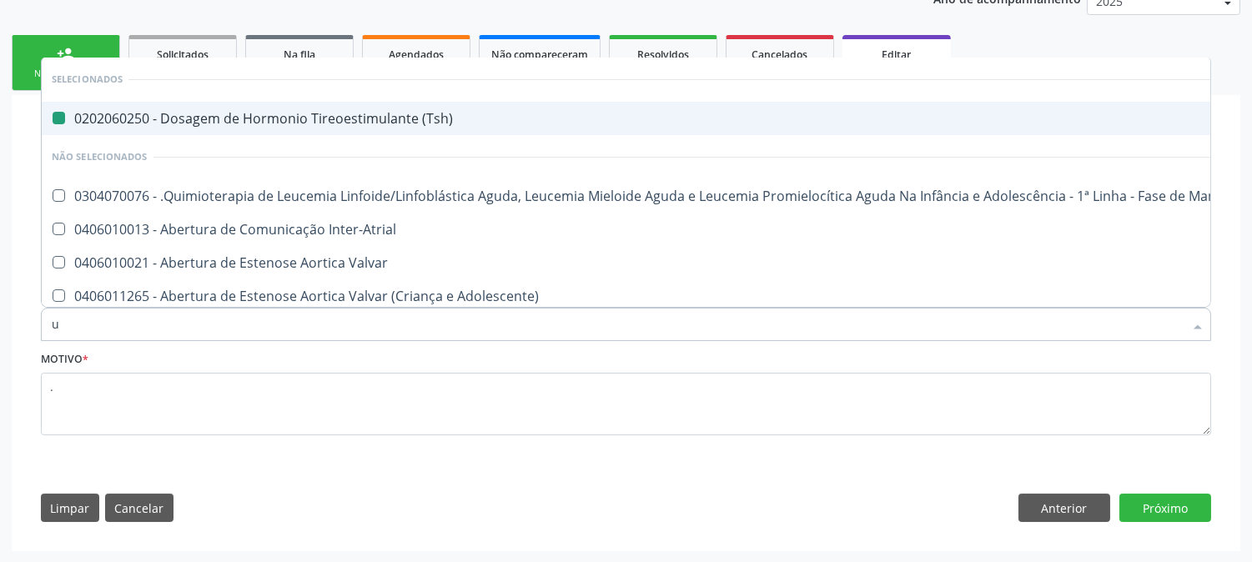
type input "ur"
checkbox \(Tsh\) "false"
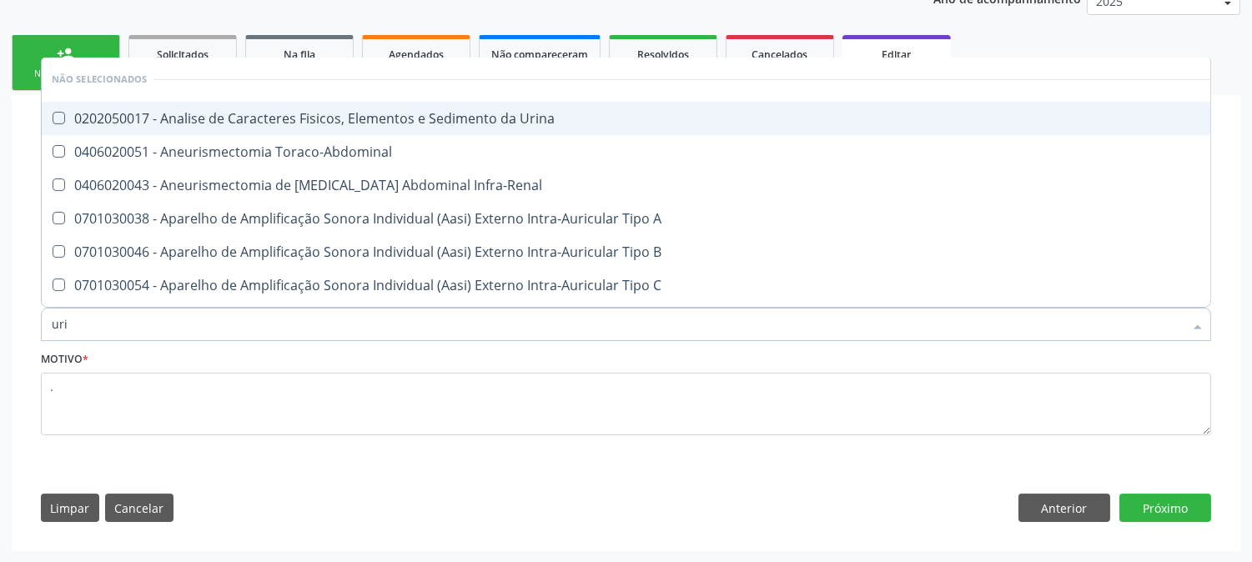
type input "urin"
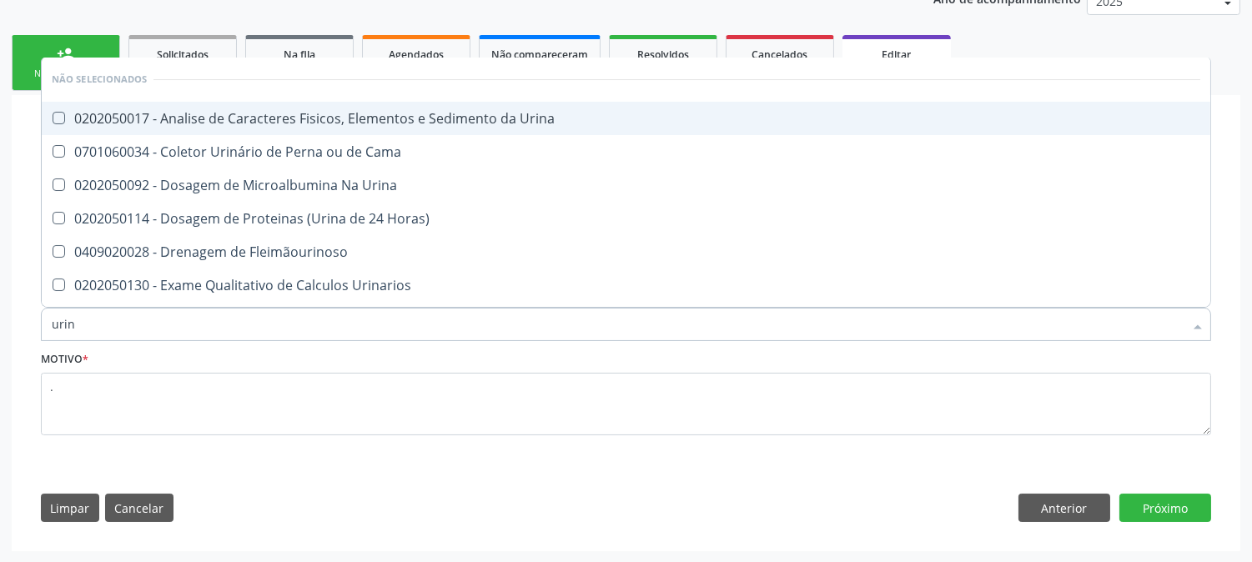
click at [285, 106] on span "0202050017 - Analise de Caracteres Fisicos, Elementos e Sedimento da Urina" at bounding box center [626, 118] width 1169 height 33
checkbox Urina "true"
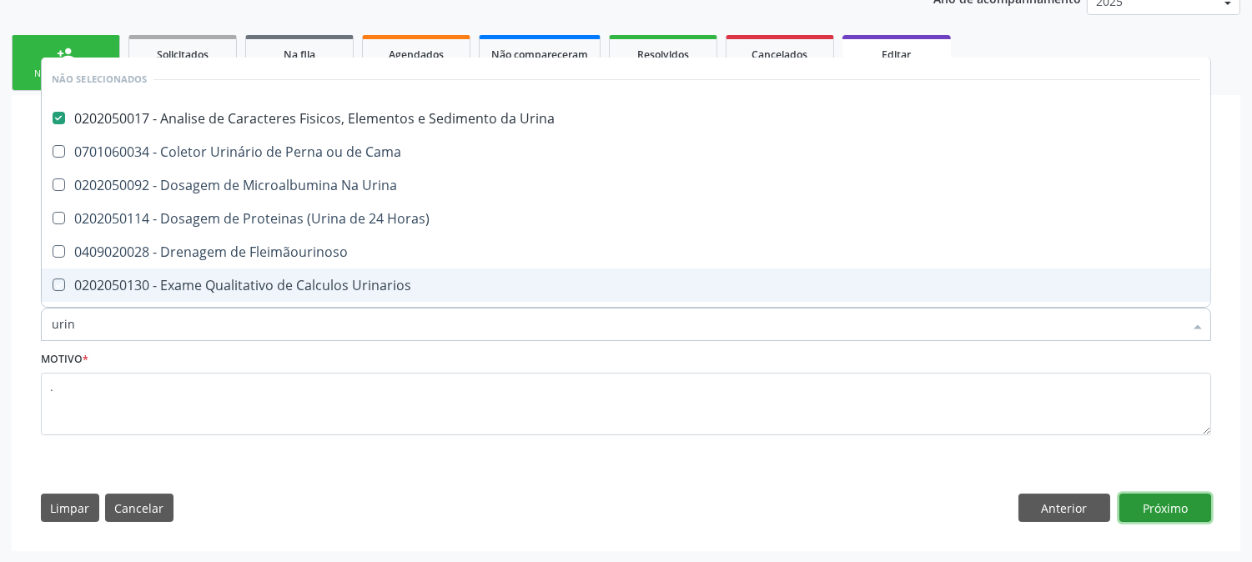
click at [1166, 511] on button "Próximo" at bounding box center [1166, 508] width 92 height 28
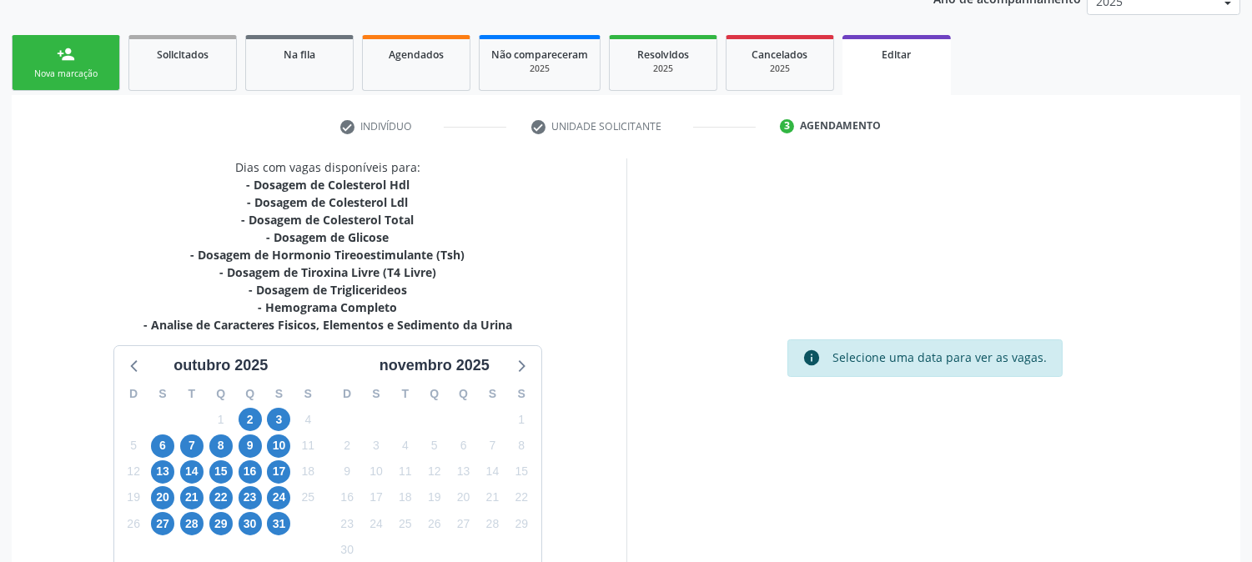
scroll to position [325, 0]
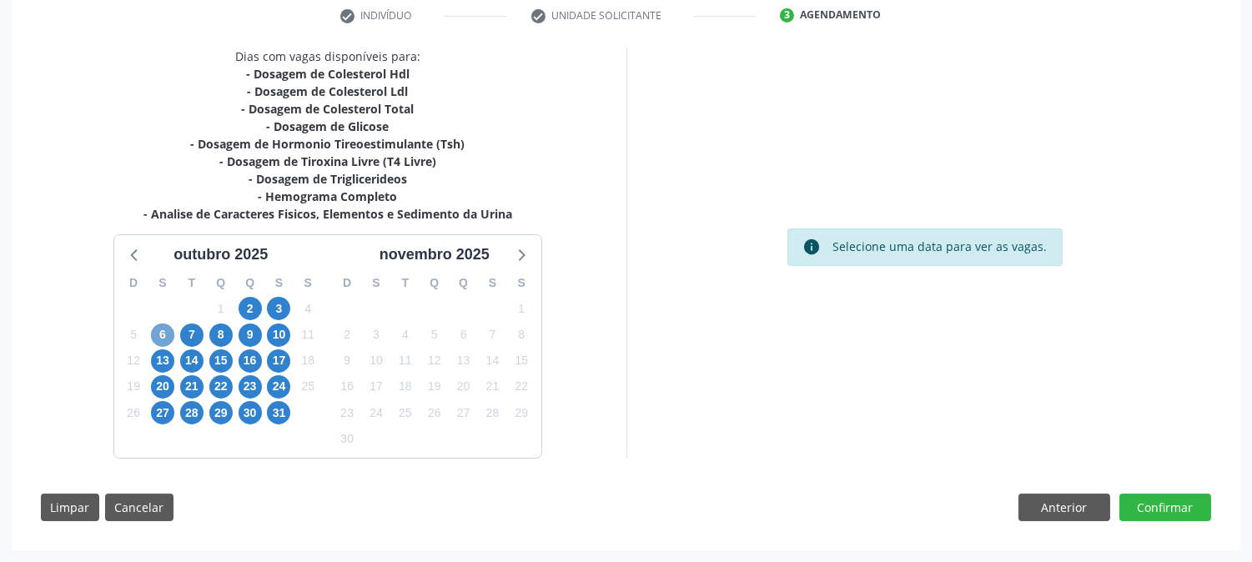
click at [172, 338] on span "6" at bounding box center [162, 335] width 23 height 23
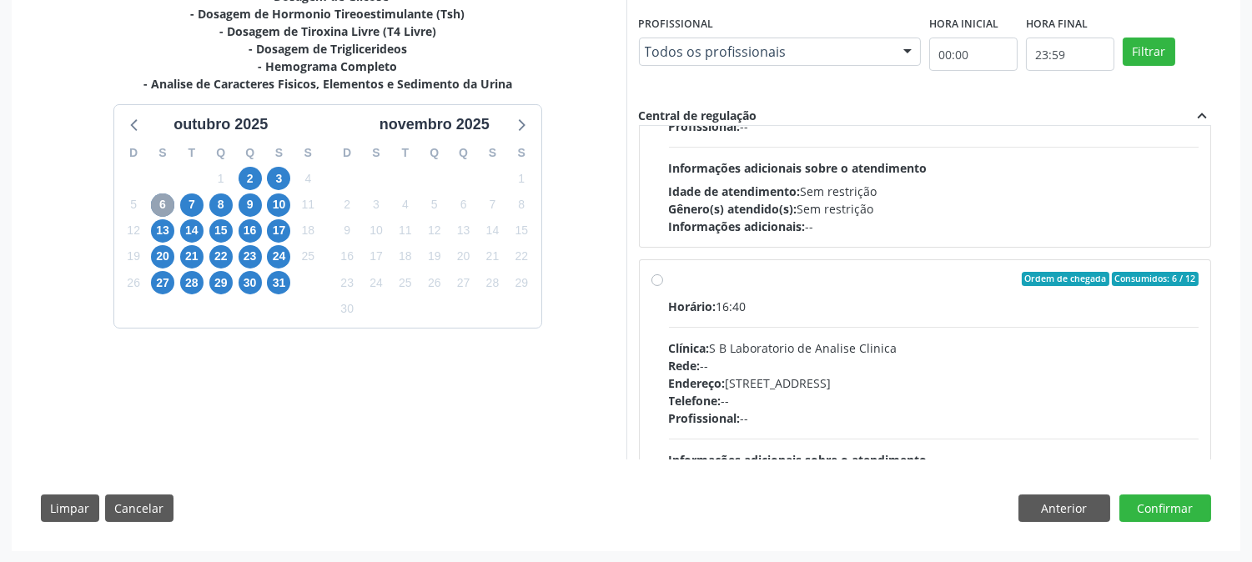
scroll to position [555, 0]
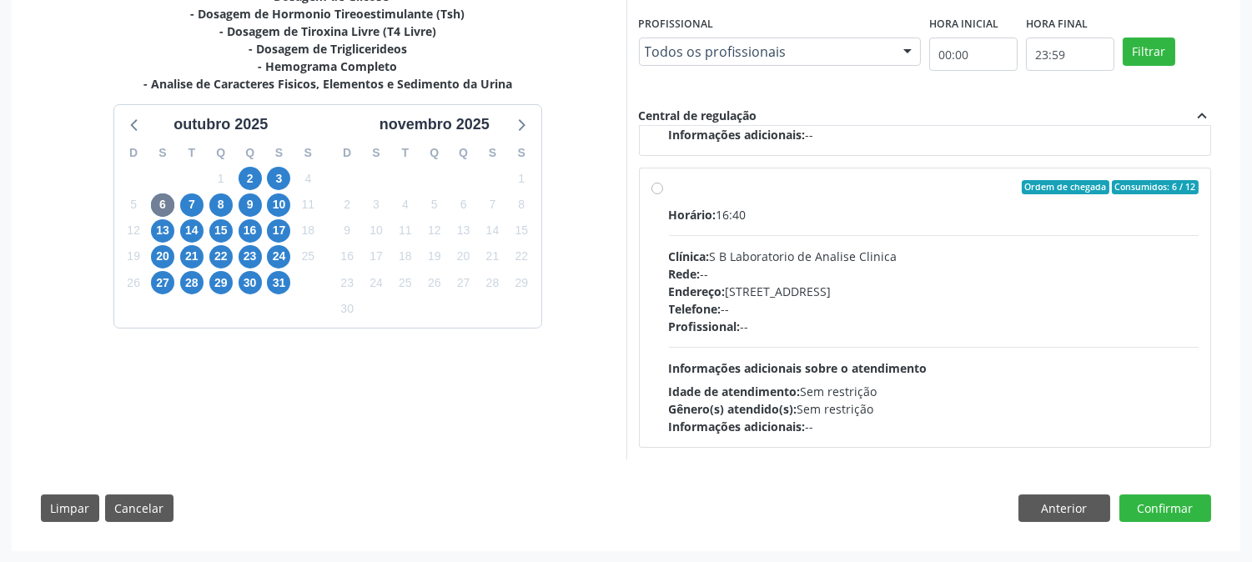
click at [851, 254] on div "Clínica: S B Laboratorio de Analise Clinica" at bounding box center [934, 257] width 531 height 18
click at [663, 195] on input "Ordem de chegada Consumidos: 6 / 12 Horário: 16:40 Clínica: S B Laboratorio de …" at bounding box center [658, 187] width 12 height 15
radio input "true"
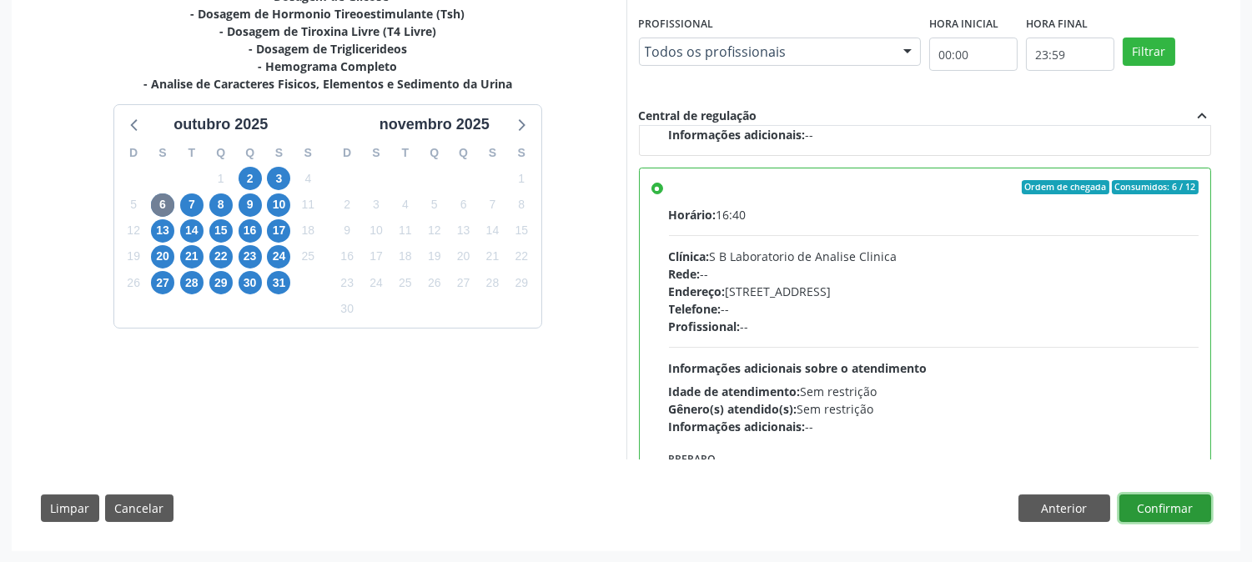
click at [1196, 502] on button "Confirmar" at bounding box center [1166, 509] width 92 height 28
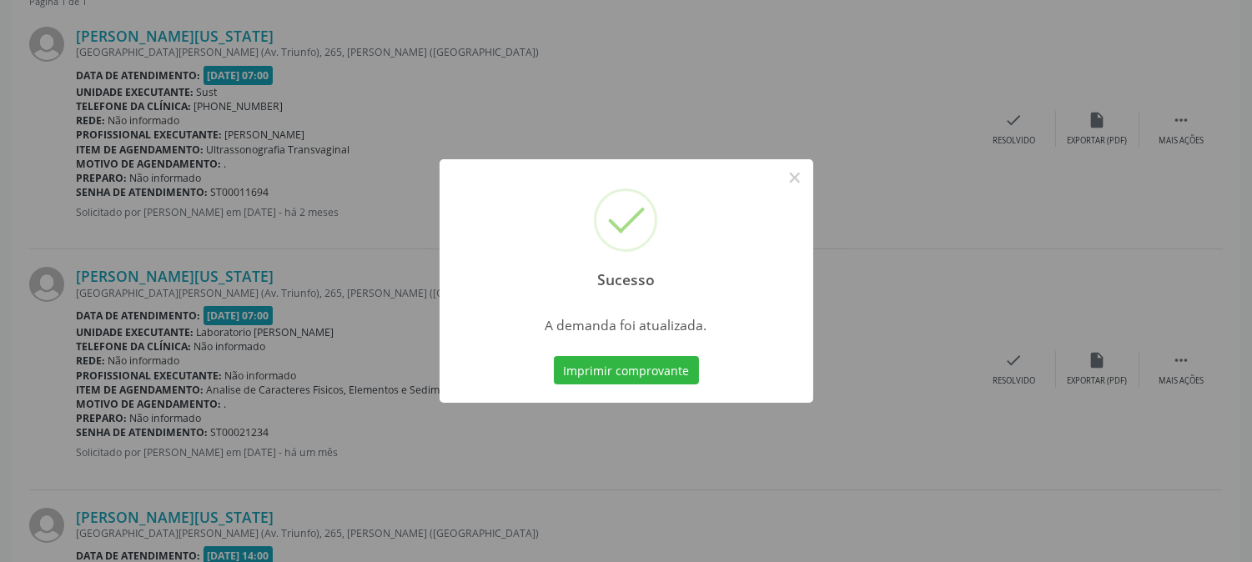
scroll to position [0, 0]
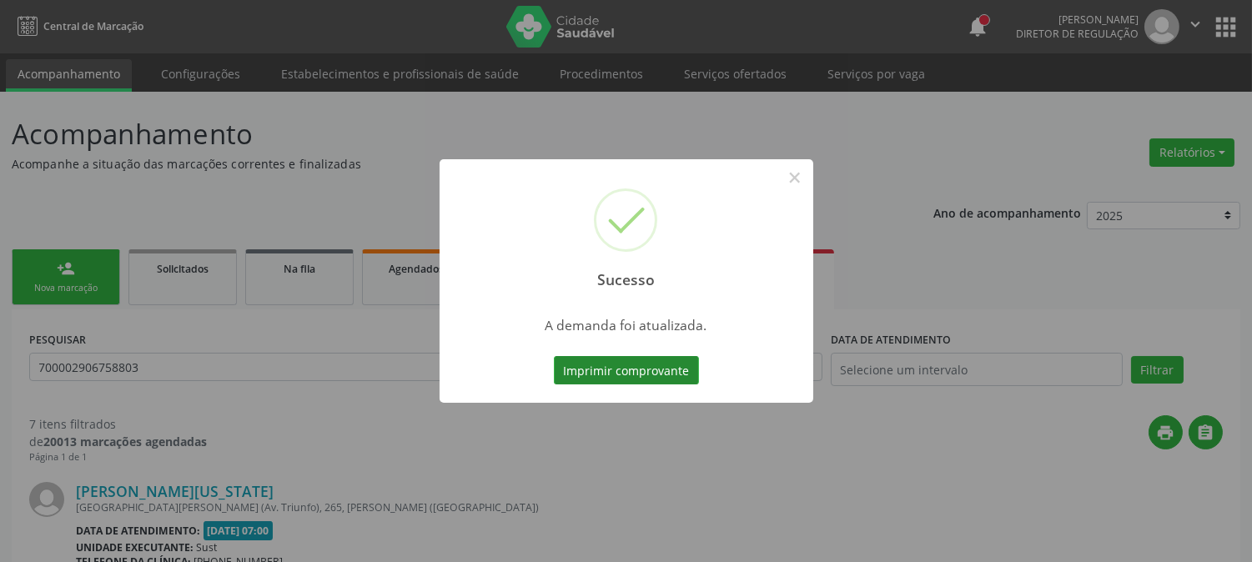
click at [627, 368] on button "Imprimir comprovante" at bounding box center [626, 370] width 145 height 28
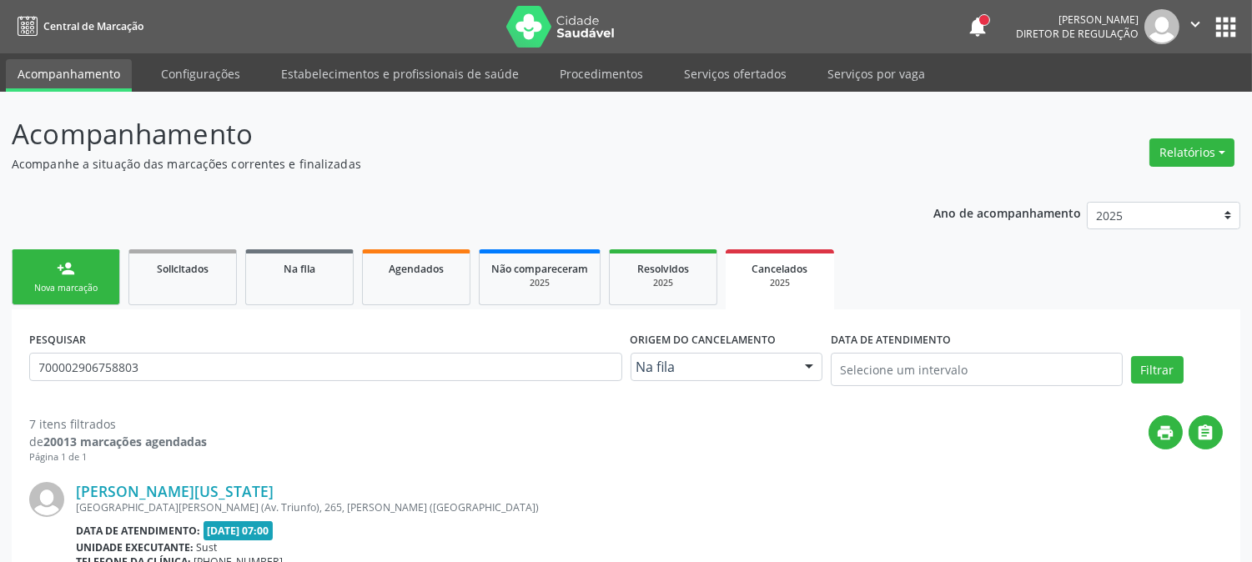
click at [76, 279] on link "person_add Nova marcação" at bounding box center [66, 277] width 108 height 56
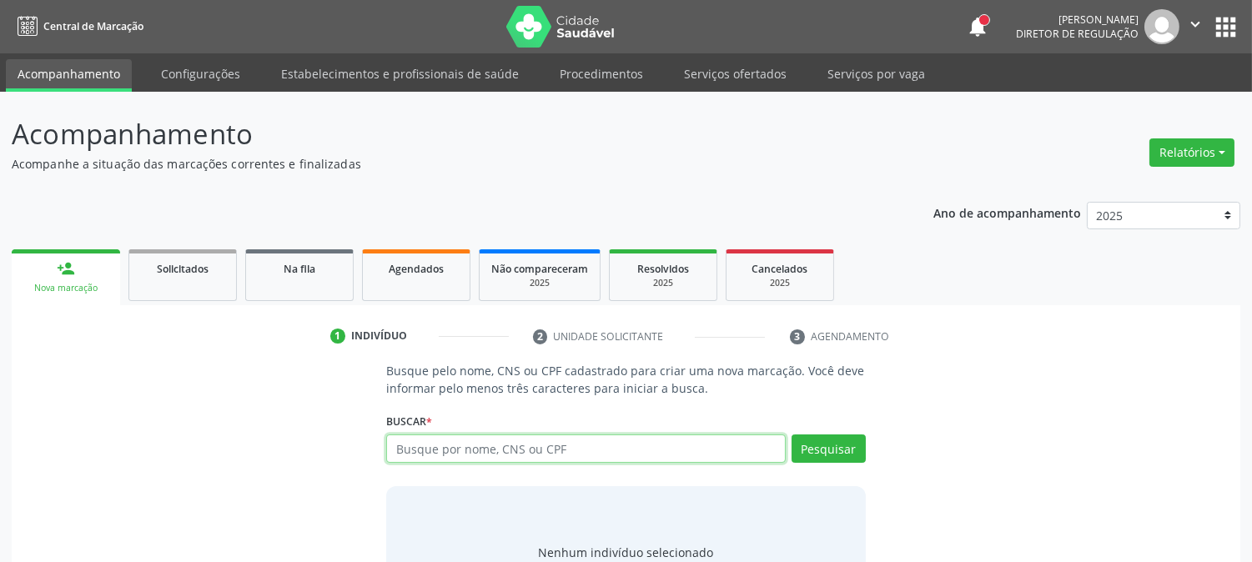
click at [464, 452] on input "text" at bounding box center [585, 449] width 399 height 28
type input "700005802610403"
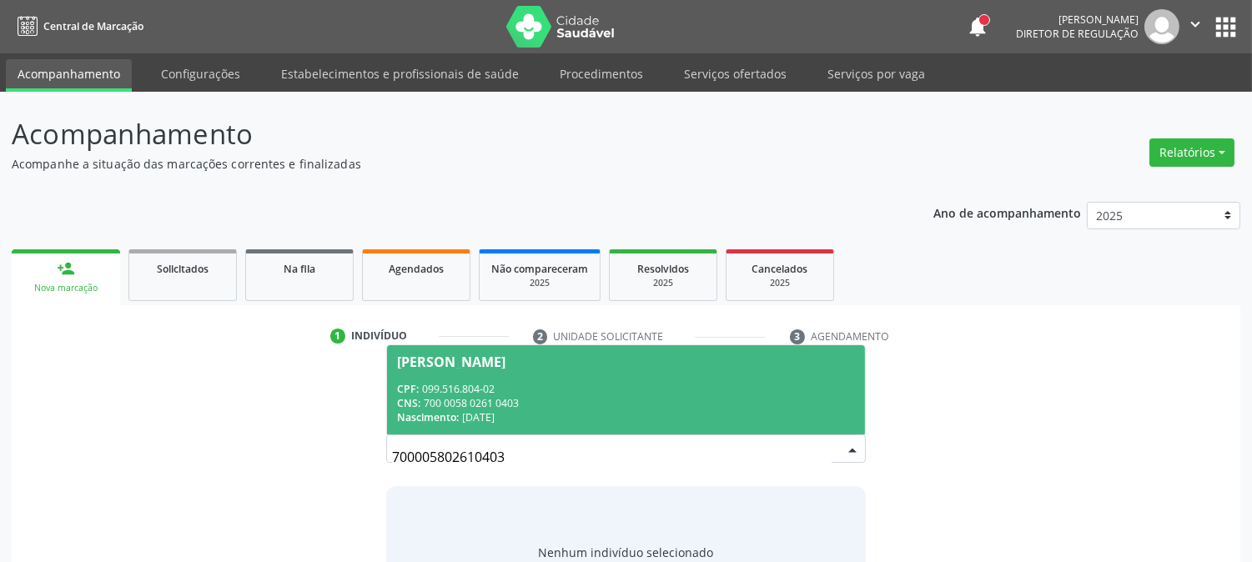
click at [522, 405] on div "CNS: 700 0058 0261 0403" at bounding box center [625, 403] width 457 height 14
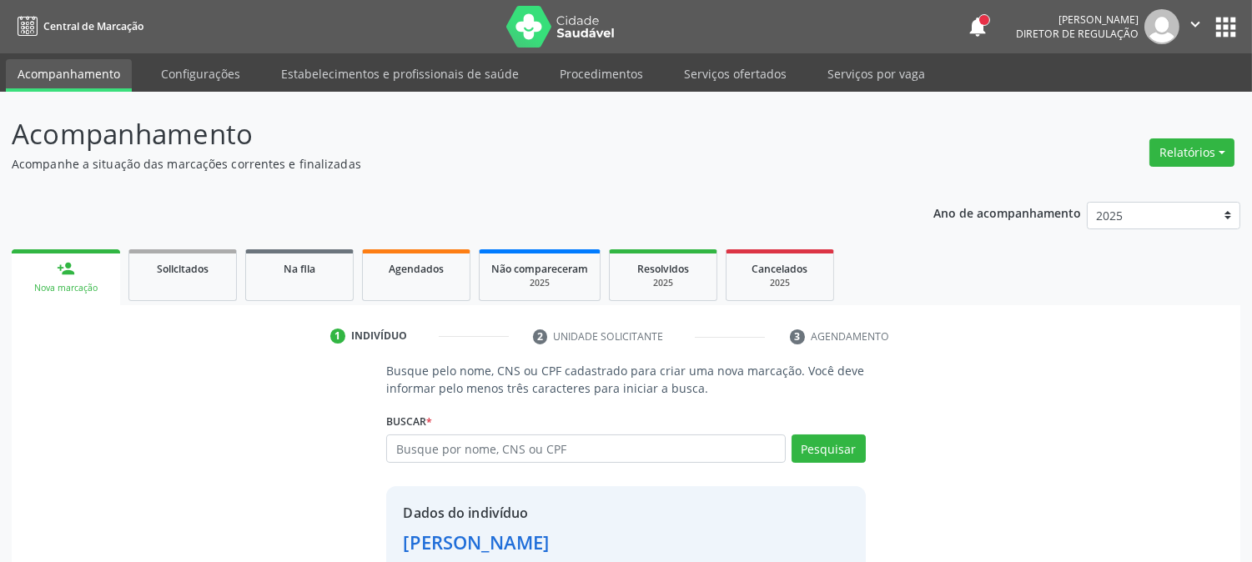
scroll to position [105, 0]
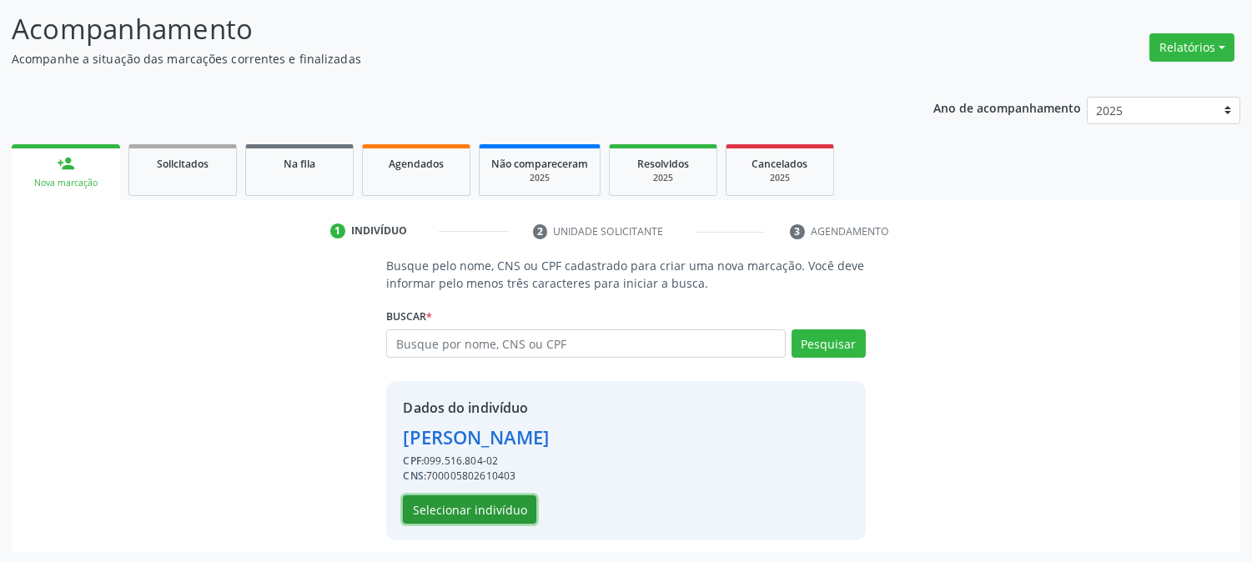
click at [502, 518] on button "Selecionar indivíduo" at bounding box center [469, 510] width 133 height 28
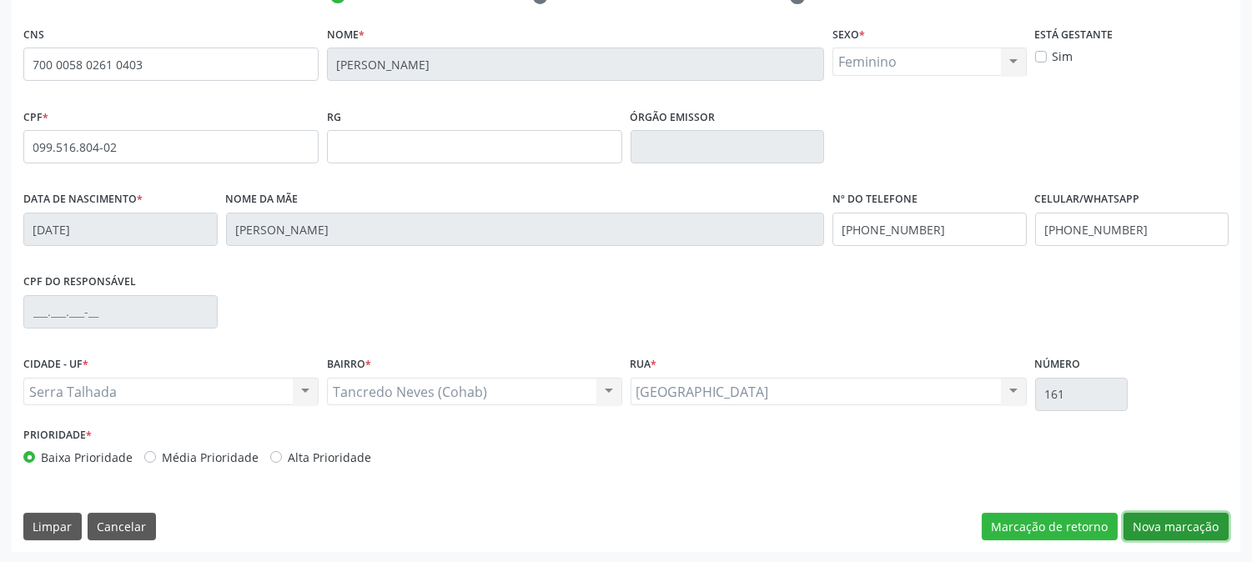
click at [1141, 537] on button "Nova marcação" at bounding box center [1176, 527] width 105 height 28
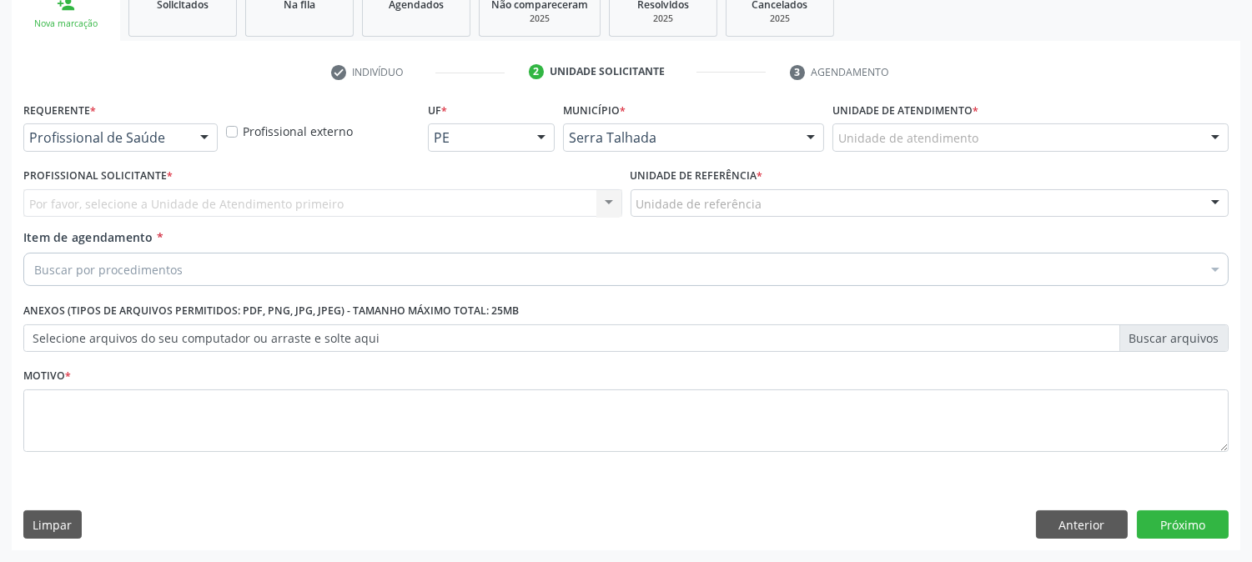
scroll to position [264, 0]
click at [189, 142] on div "Profissional de Saúde Profissional de Saúde Paciente Nenhum resultado encontrad…" at bounding box center [120, 138] width 194 height 28
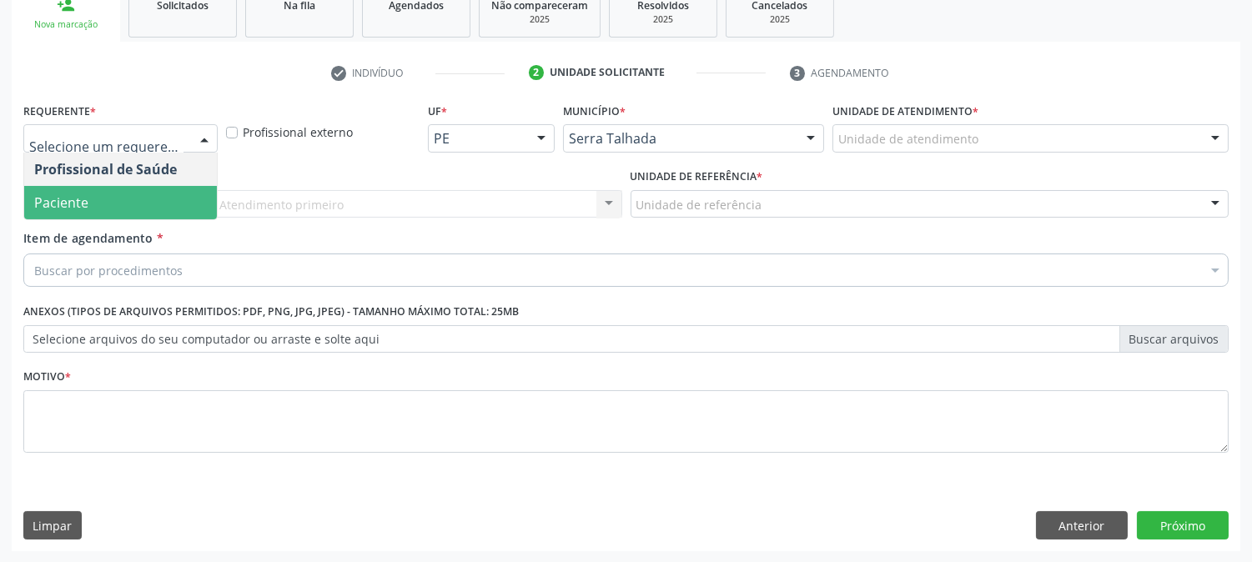
click at [154, 194] on span "Paciente" at bounding box center [120, 202] width 193 height 33
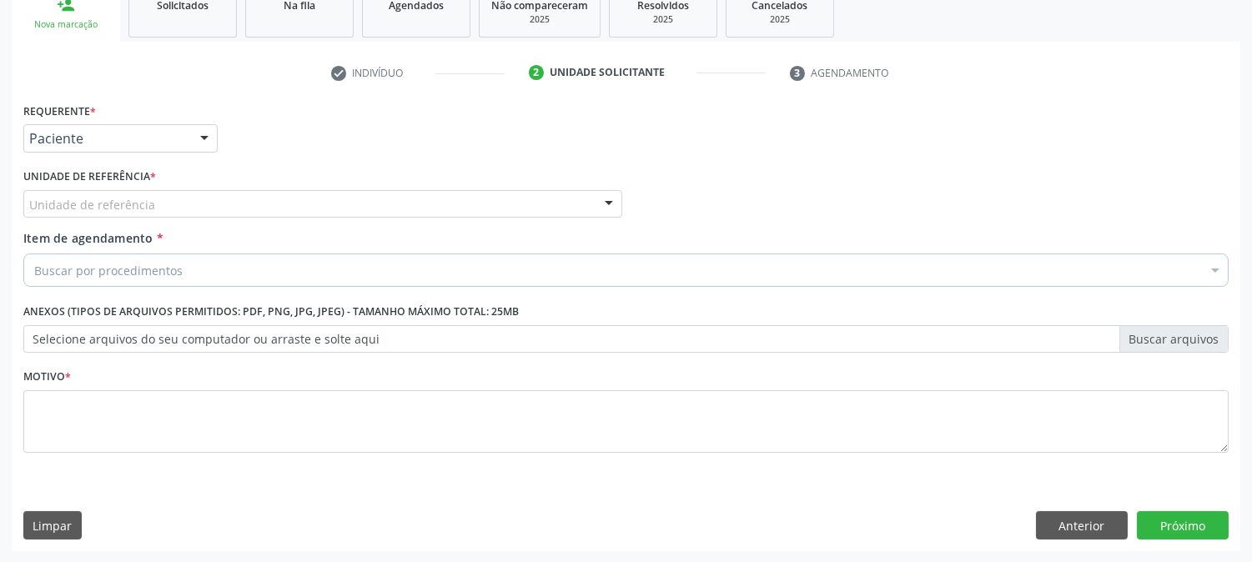
click at [154, 194] on div "Unidade de referência" at bounding box center [322, 204] width 599 height 28
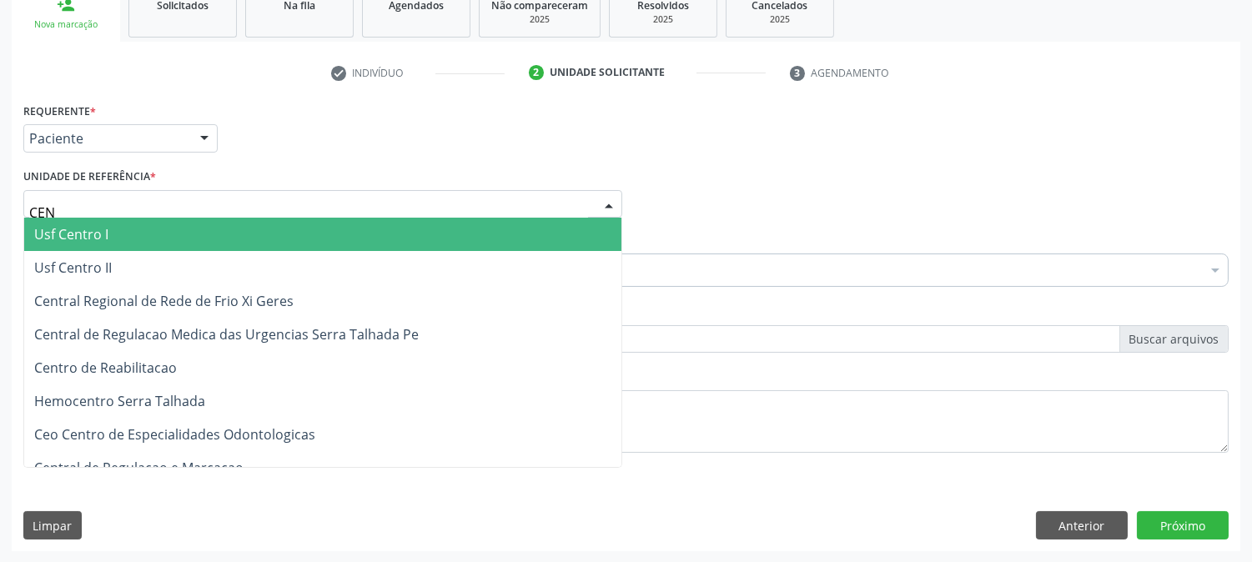
type input "CENT"
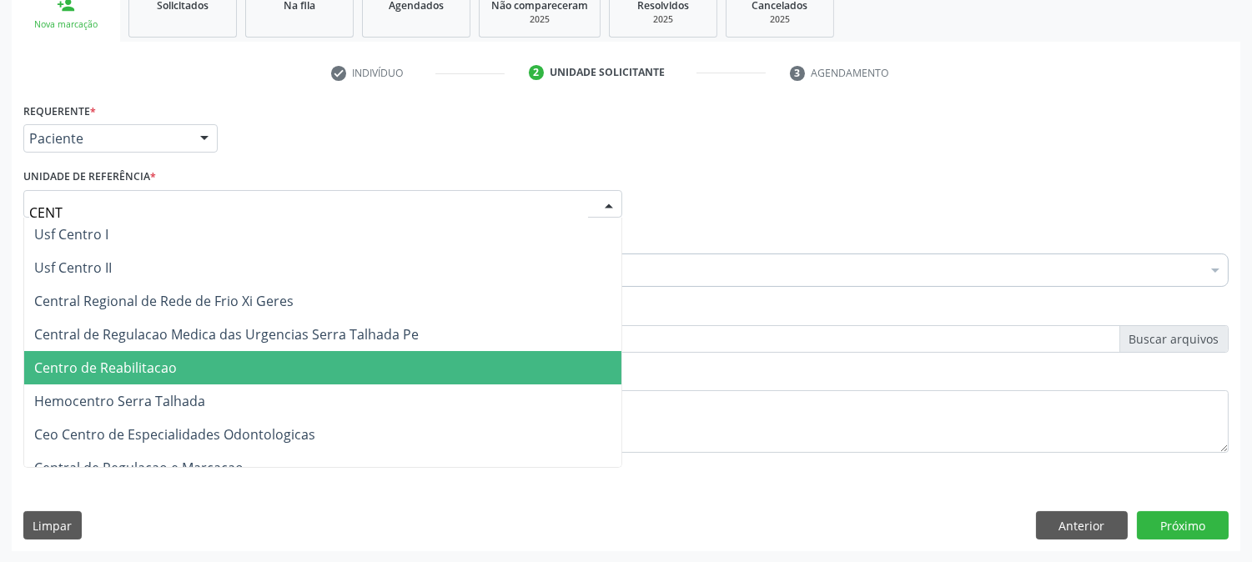
click at [194, 355] on span "Centro de Reabilitacao" at bounding box center [322, 367] width 597 height 33
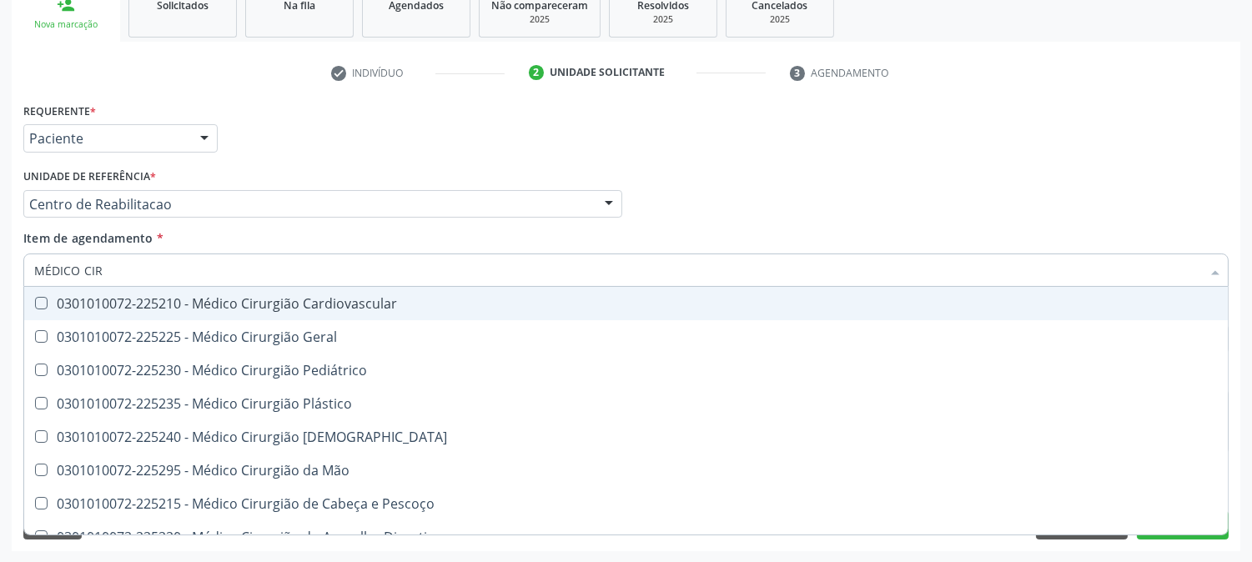
type input "MÉDICO CIRU"
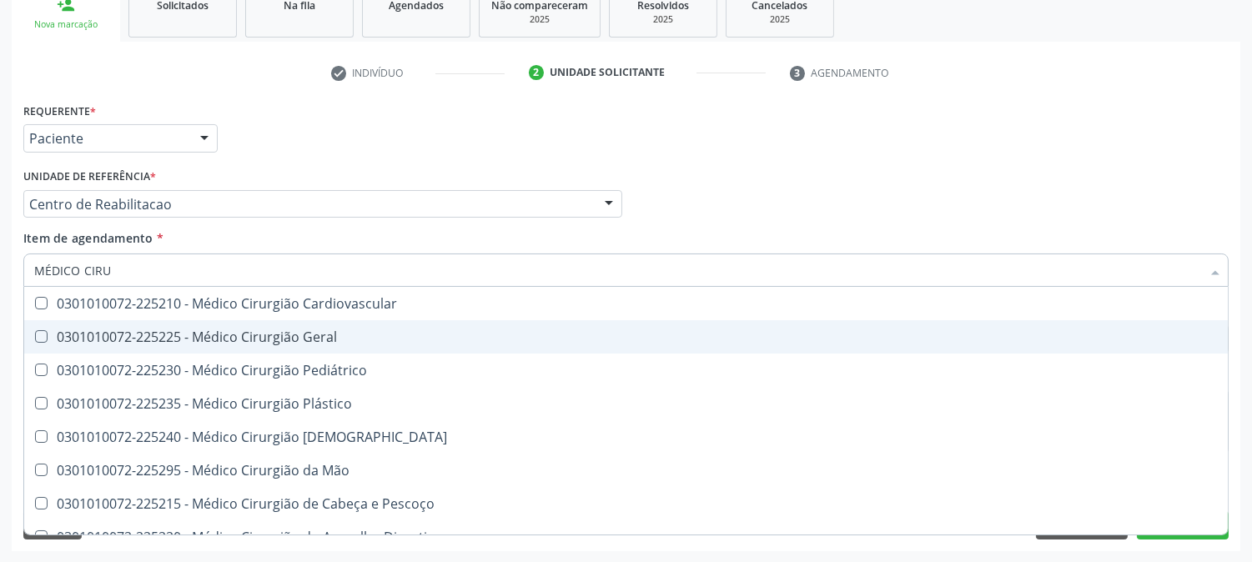
click at [32, 345] on span "0301010072-225225 - Médico Cirurgião Geral" at bounding box center [626, 336] width 1204 height 33
checkbox Geral "true"
click at [0, 368] on div "Acompanhamento Acompanhe a situação das marcações correntes e finalizadas Relat…" at bounding box center [626, 195] width 1252 height 735
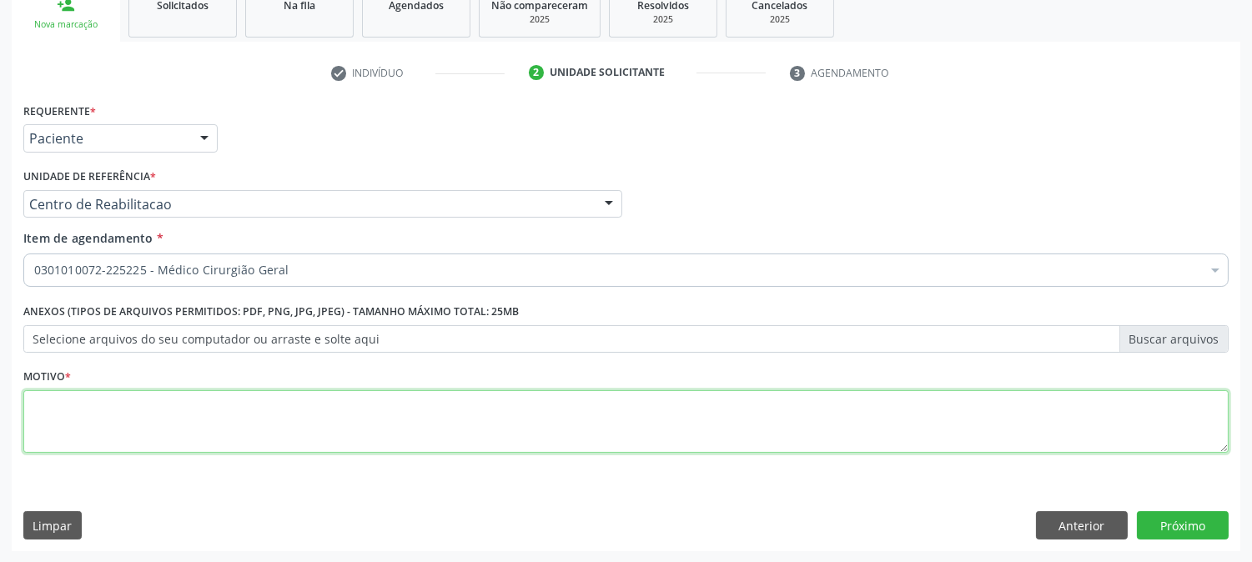
click at [117, 442] on textarea at bounding box center [626, 421] width 1206 height 63
type textarea "."
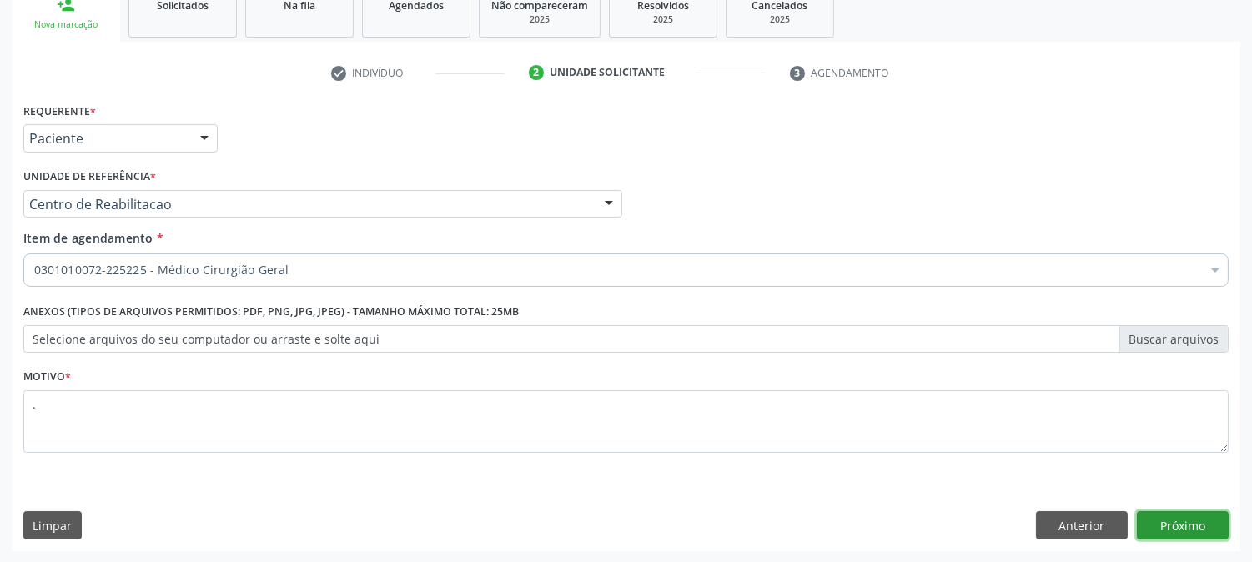
click at [1169, 516] on button "Próximo" at bounding box center [1183, 525] width 92 height 28
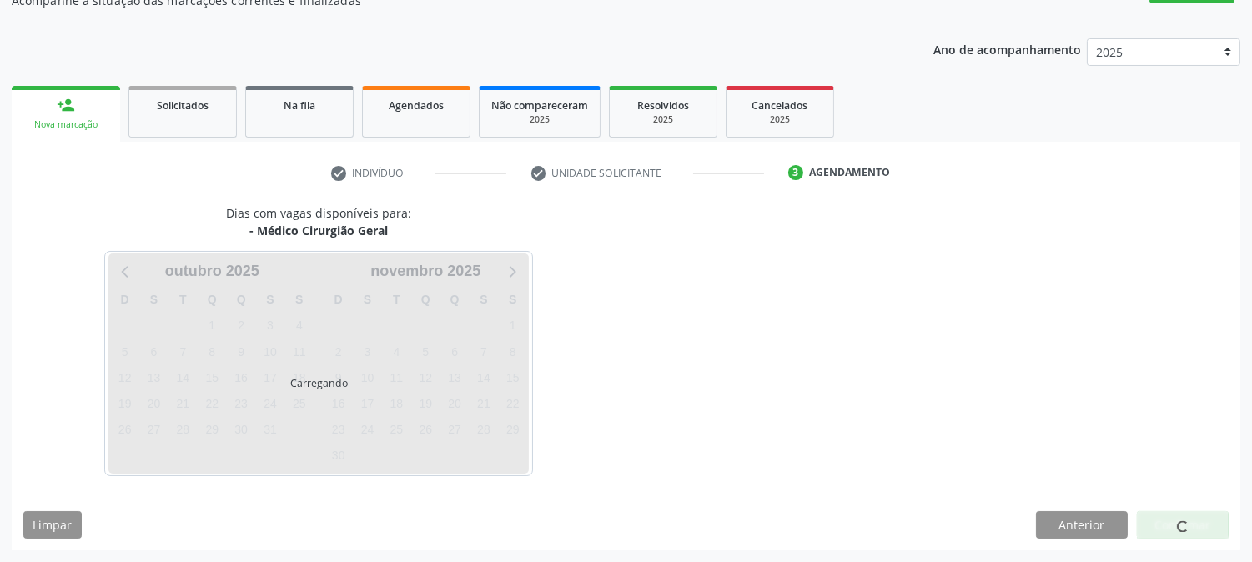
scroll to position [163, 0]
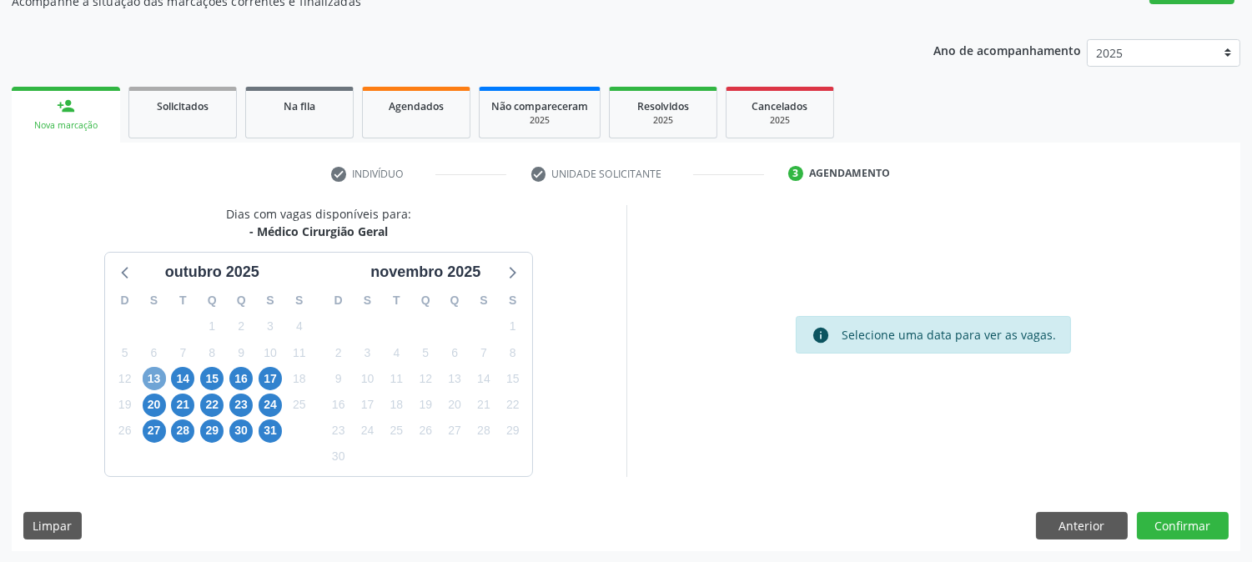
click at [156, 382] on span "13" at bounding box center [154, 378] width 23 height 23
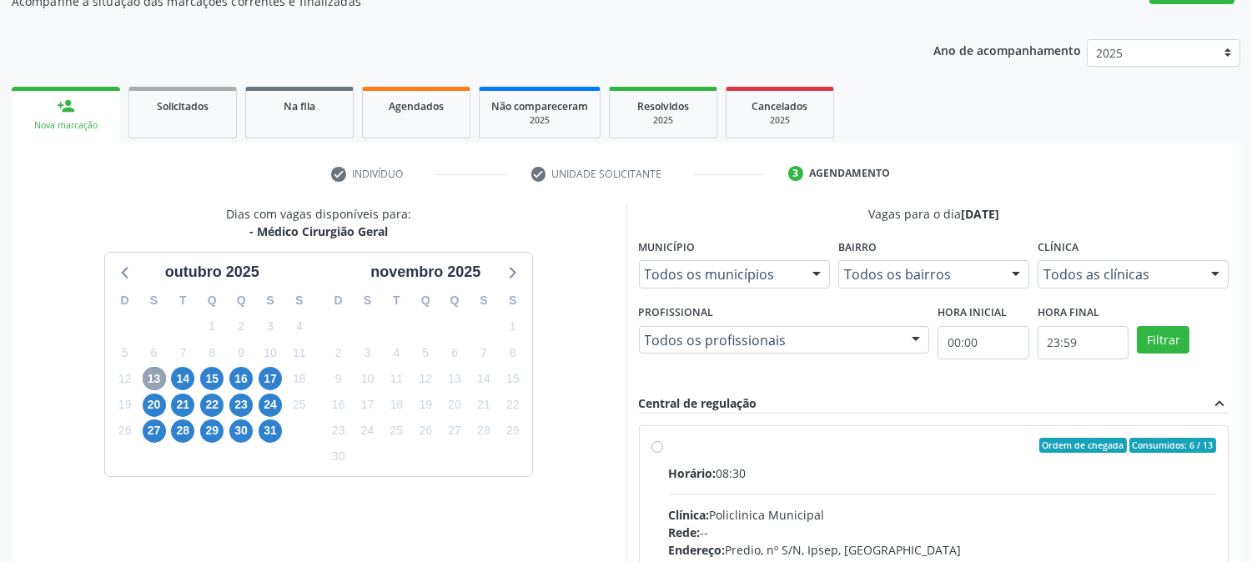
scroll to position [404, 0]
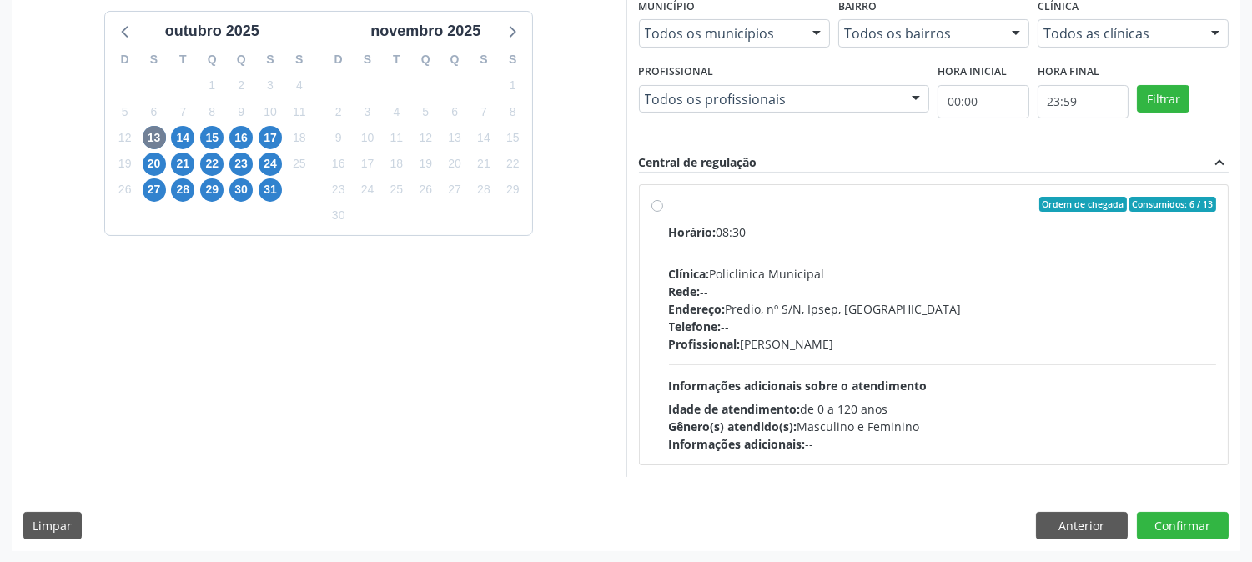
click at [196, 142] on div "14" at bounding box center [183, 138] width 29 height 26
click at [192, 140] on span "14" at bounding box center [182, 137] width 23 height 23
click at [874, 360] on div "Horário: 07:00 Clínica: Hospital [GEOGRAPHIC_DATA] Rede: -- Endereço: [STREET_A…" at bounding box center [943, 338] width 548 height 229
click at [663, 212] on input "Ordem de chegada Consumidos: 5 / 6 Horário: 07:00 Clínica: Hospital [GEOGRAPHIC…" at bounding box center [658, 204] width 12 height 15
radio input "true"
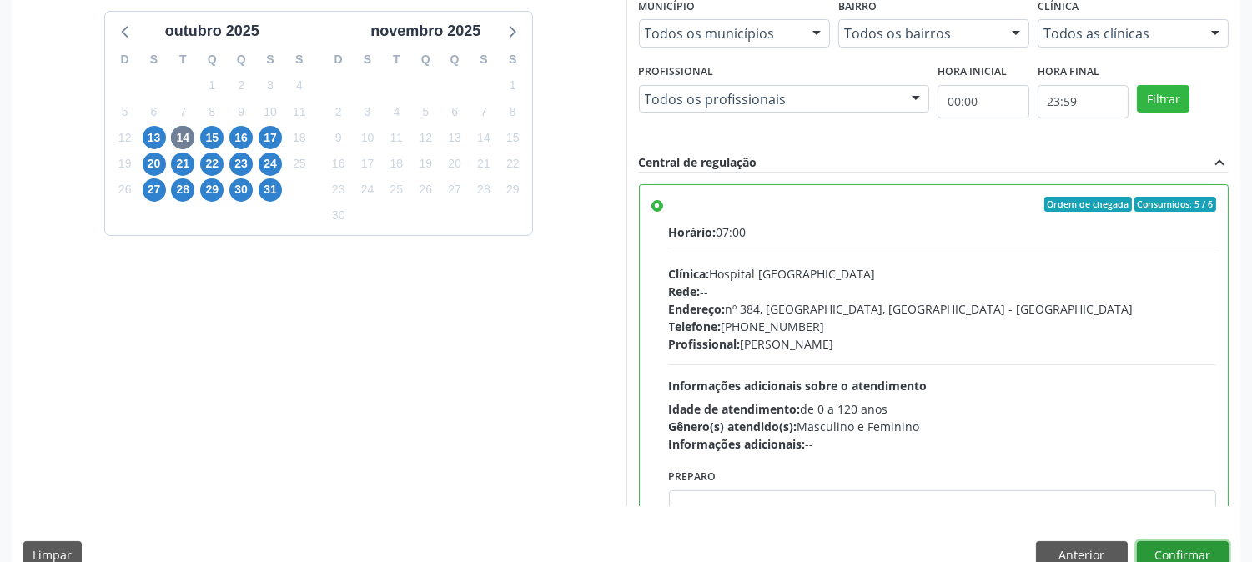
click at [1208, 545] on button "Confirmar" at bounding box center [1183, 555] width 92 height 28
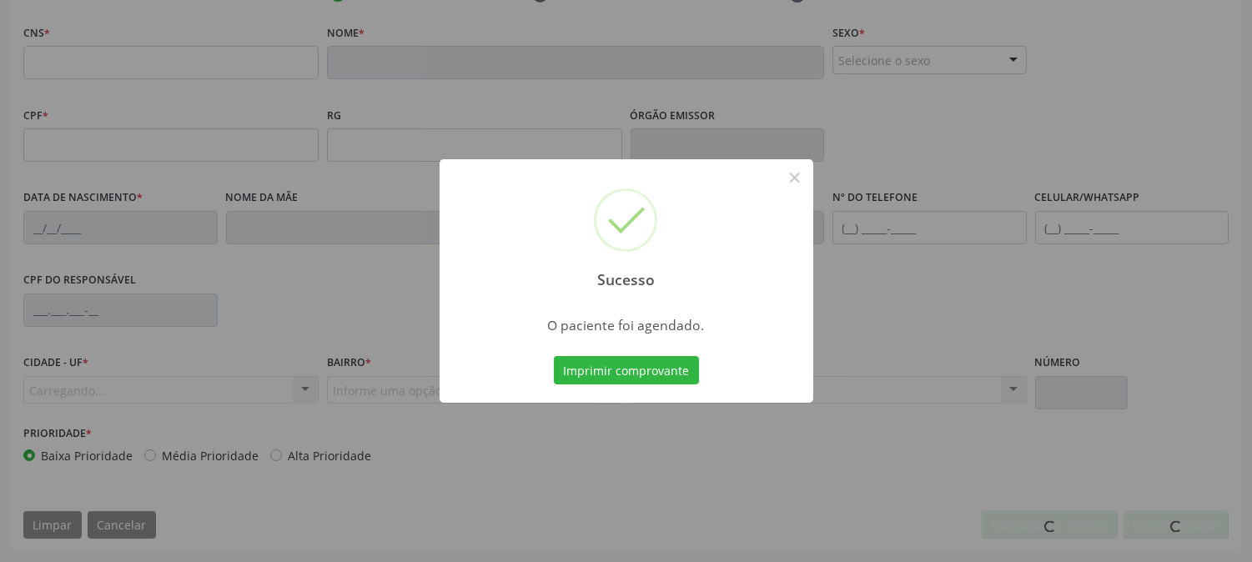
scroll to position [340, 0]
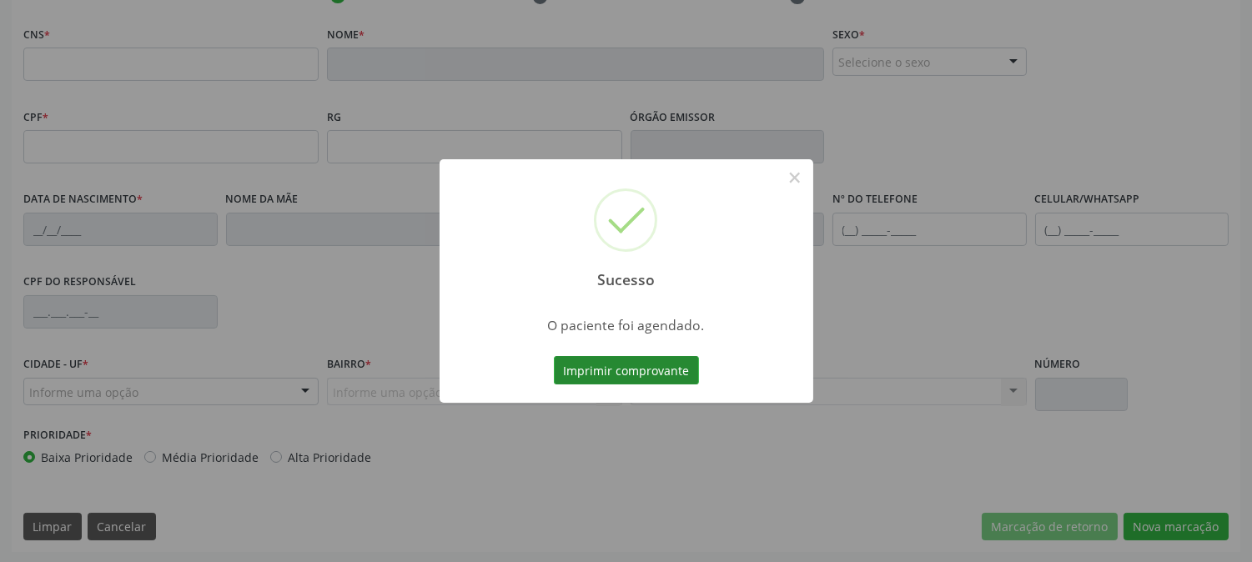
click at [673, 363] on button "Imprimir comprovante" at bounding box center [626, 370] width 145 height 28
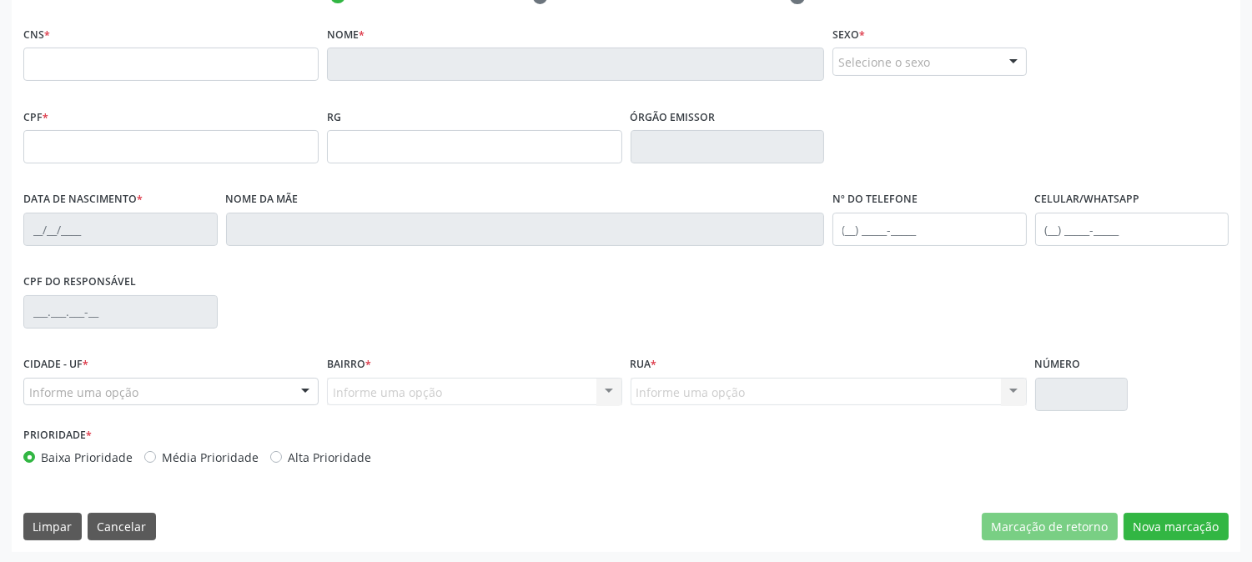
scroll to position [0, 0]
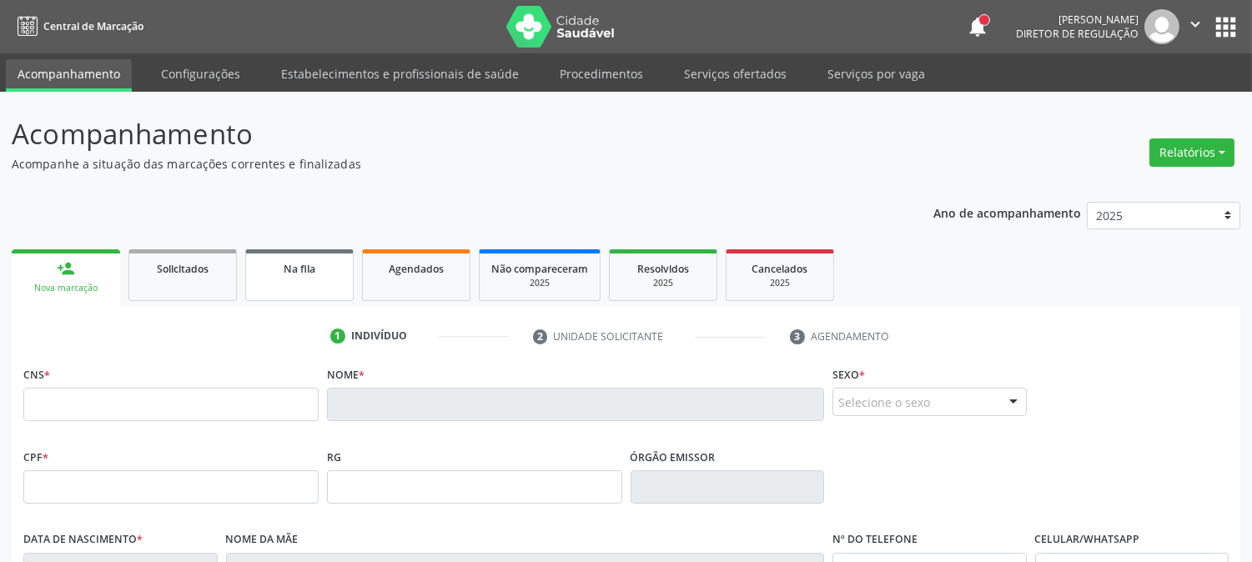
click at [262, 285] on link "Na fila" at bounding box center [299, 275] width 108 height 52
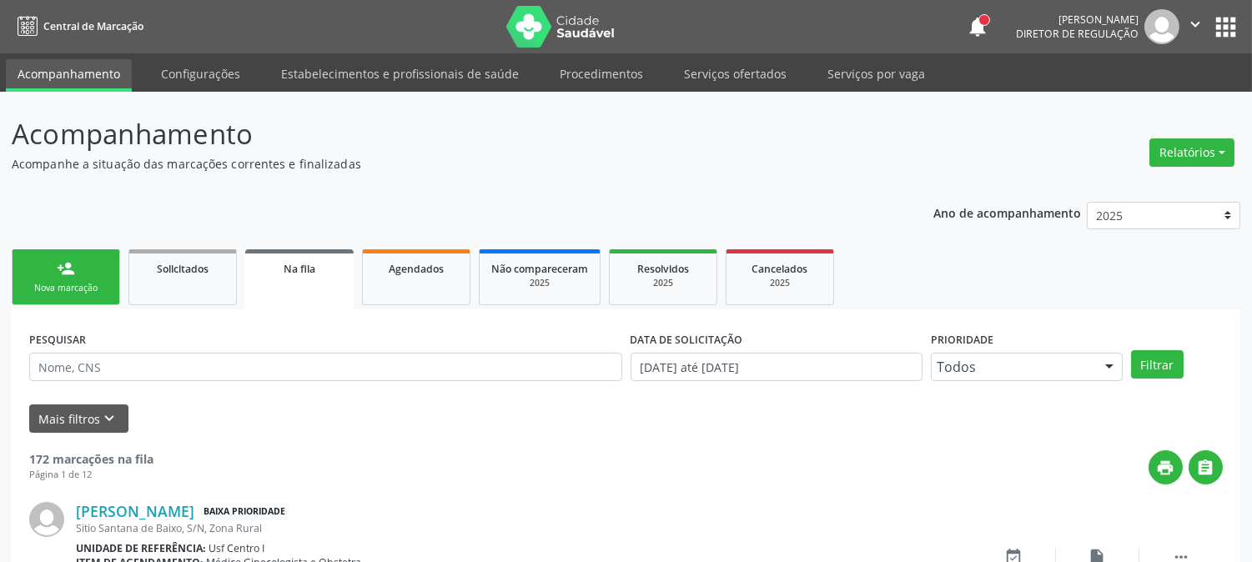
click at [94, 293] on div "Nova marcação" at bounding box center [65, 288] width 83 height 13
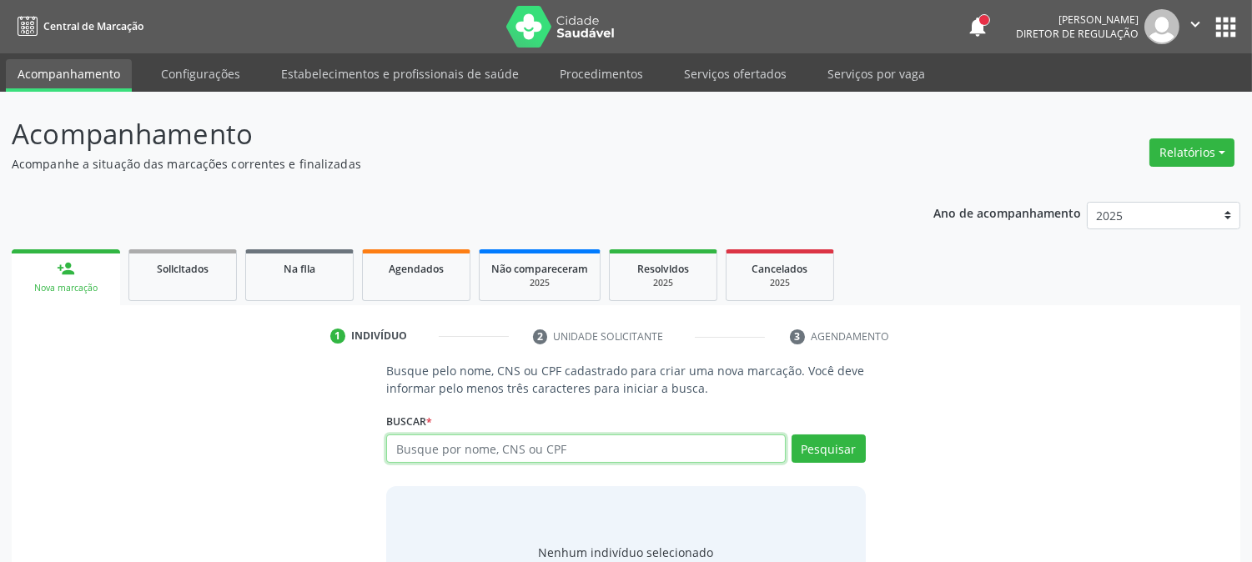
click at [434, 446] on input "text" at bounding box center [585, 449] width 399 height 28
type input "eveline melo da s"
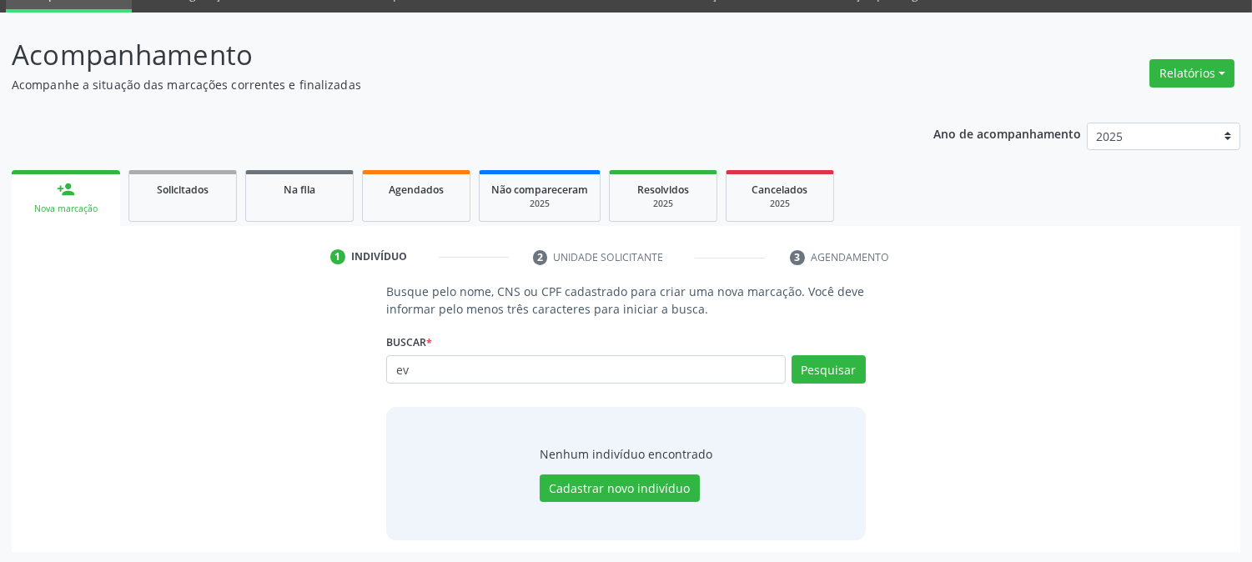
type input "e"
type input "898004037464723"
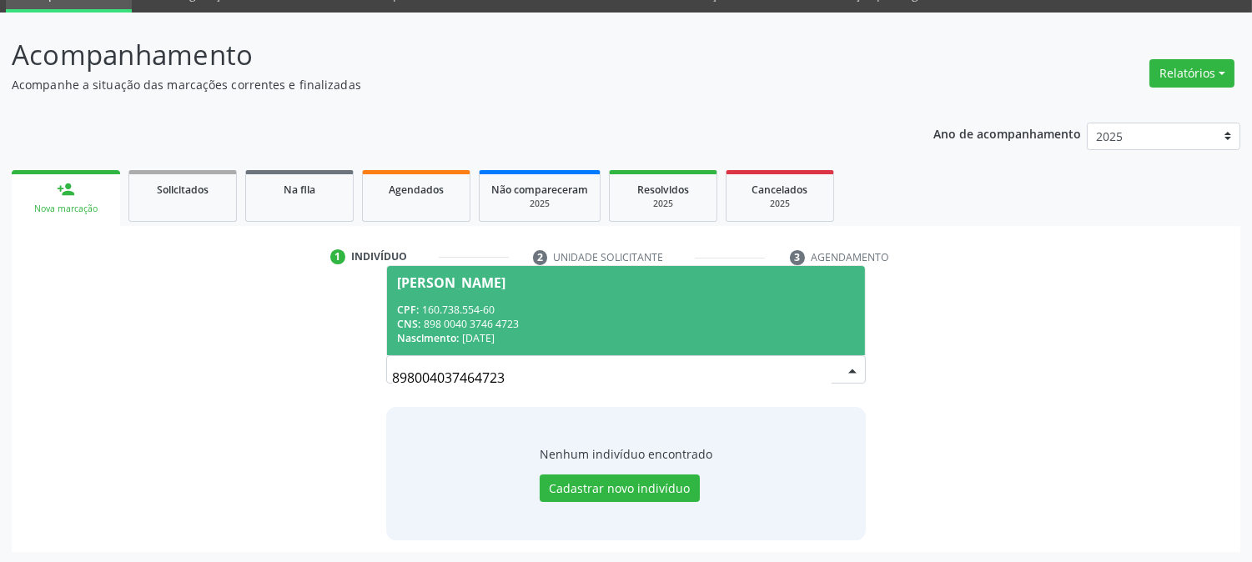
click at [532, 317] on div "CNS: 898 0040 3746 4723" at bounding box center [625, 324] width 457 height 14
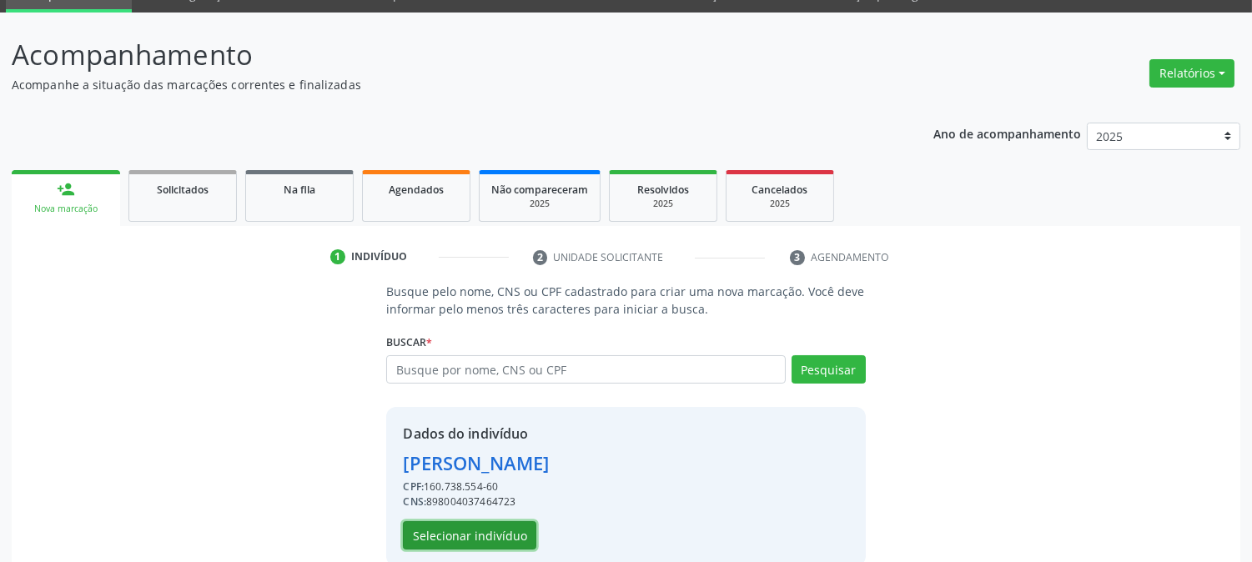
click at [503, 536] on button "Selecionar indivíduo" at bounding box center [469, 535] width 133 height 28
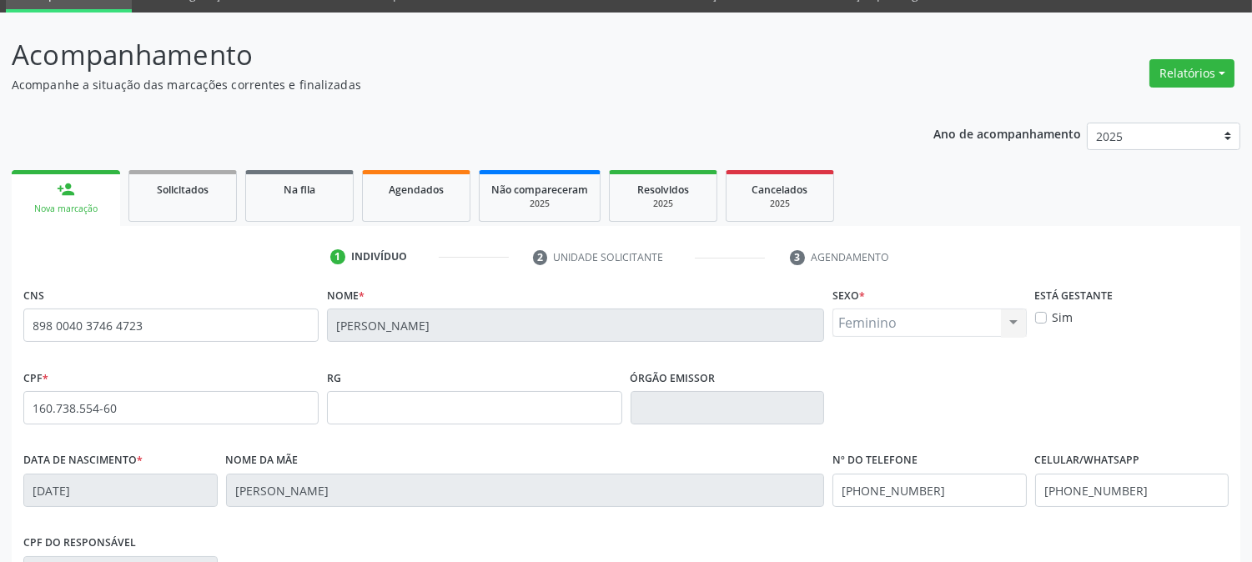
scroll to position [340, 0]
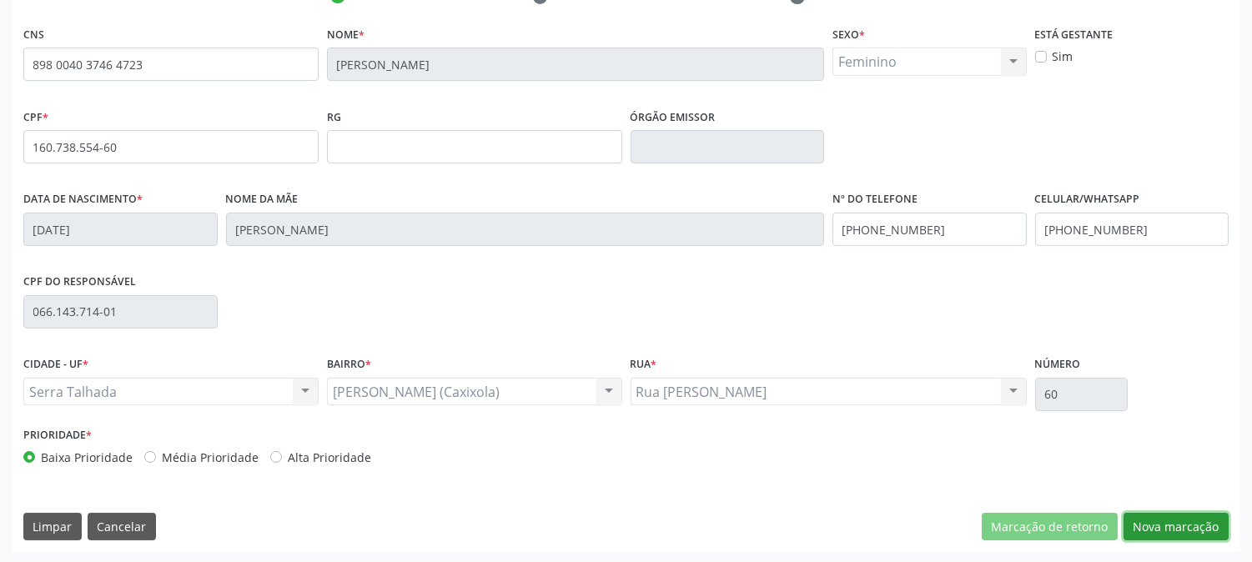
click at [1162, 528] on button "Nova marcação" at bounding box center [1176, 527] width 105 height 28
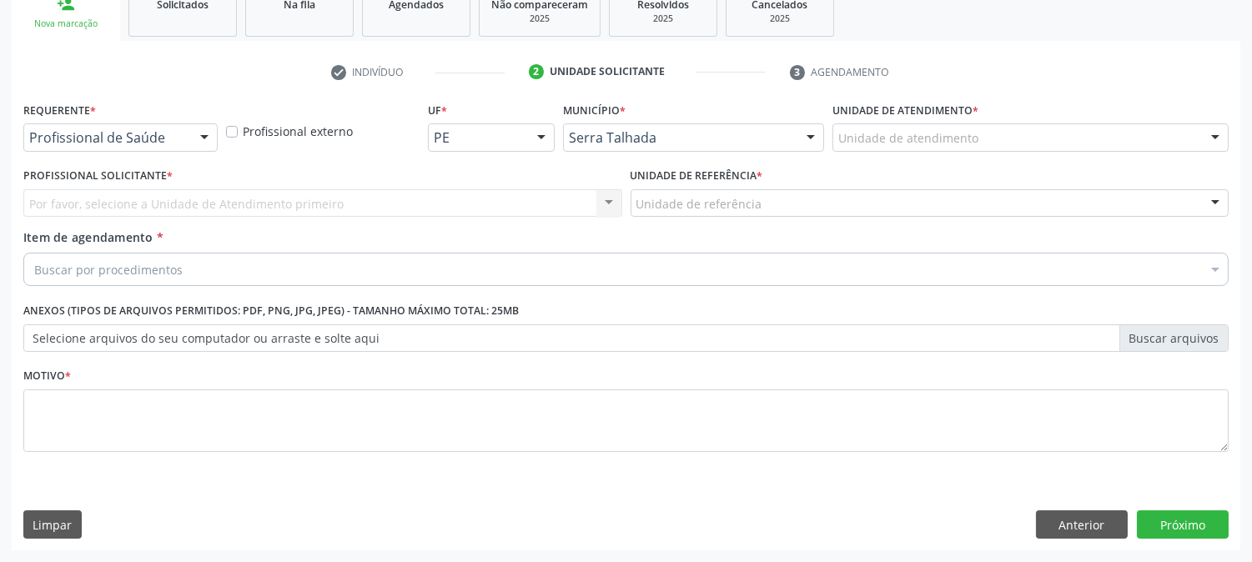
scroll to position [264, 0]
click at [103, 128] on div "Profissional de Saúde" at bounding box center [120, 138] width 194 height 28
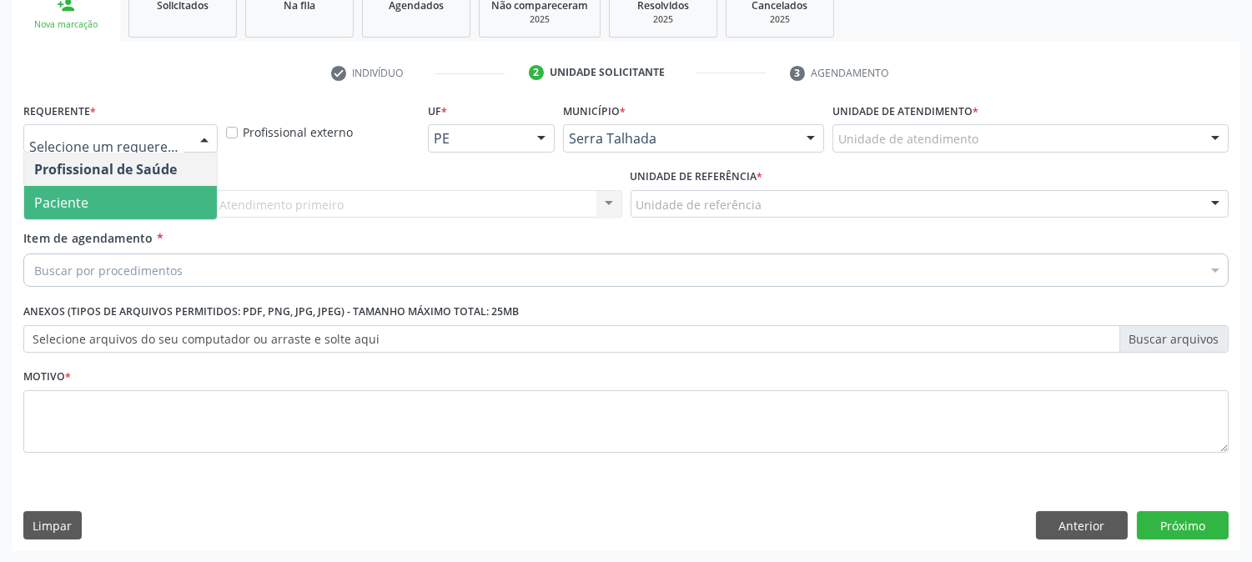
click at [88, 203] on span "Paciente" at bounding box center [120, 202] width 193 height 33
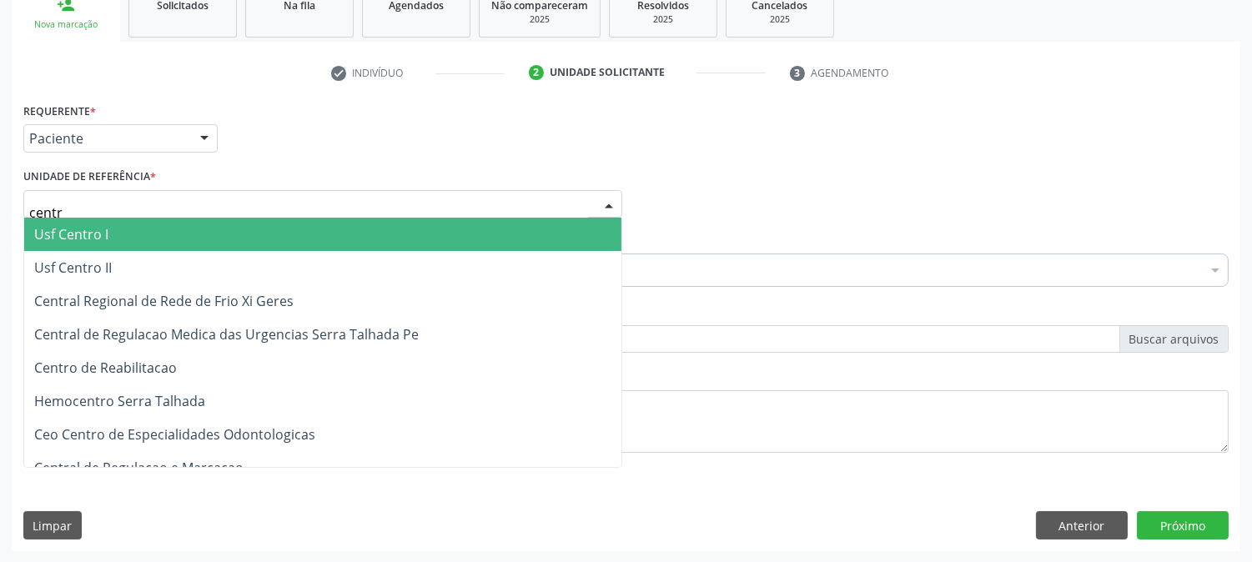
type input "centro"
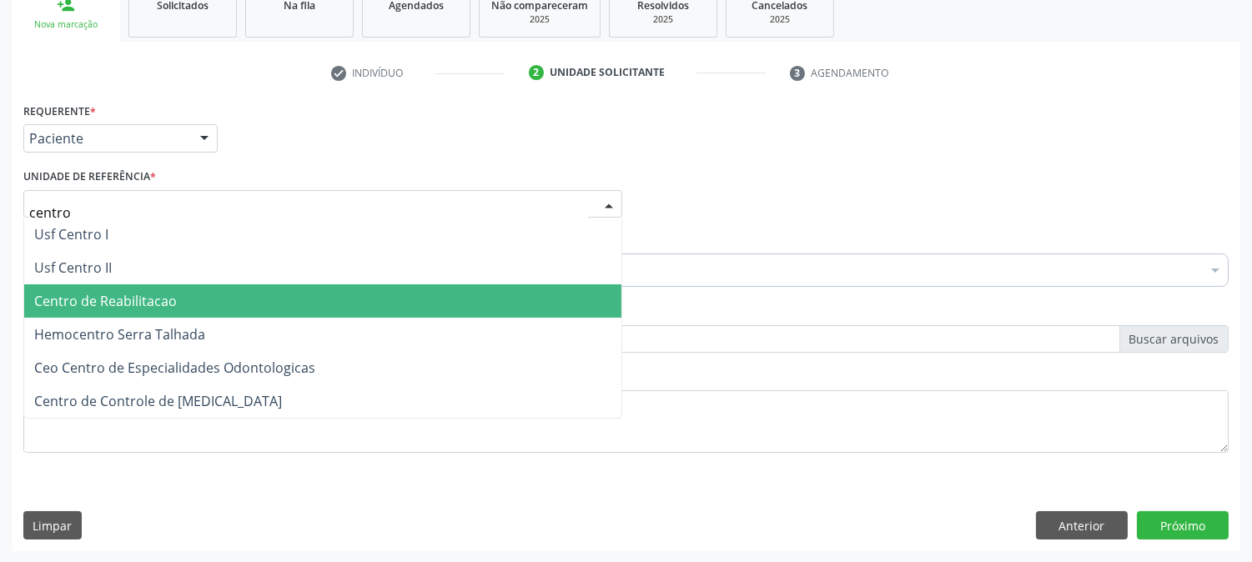
click at [118, 293] on span "Centro de Reabilitacao" at bounding box center [105, 301] width 143 height 18
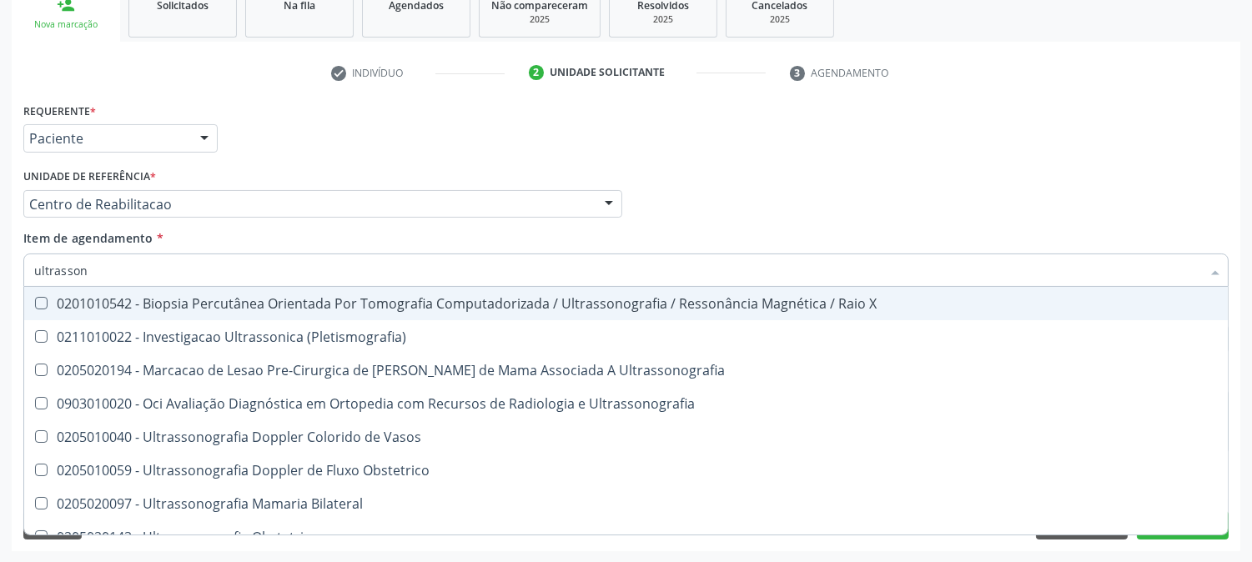
type input "ultrassono"
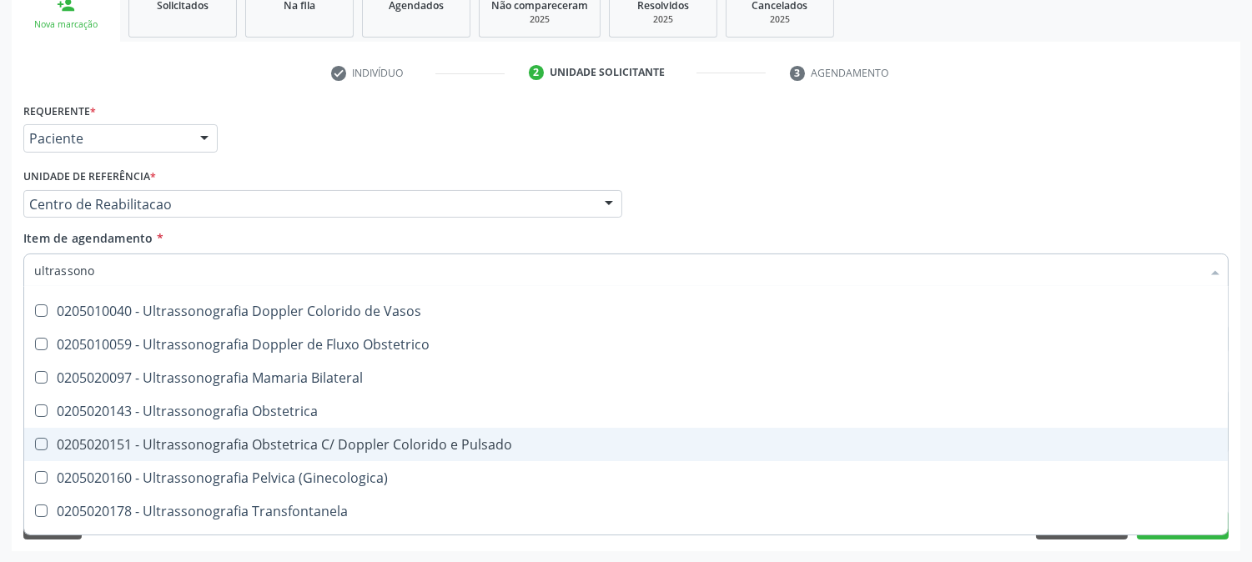
scroll to position [185, 0]
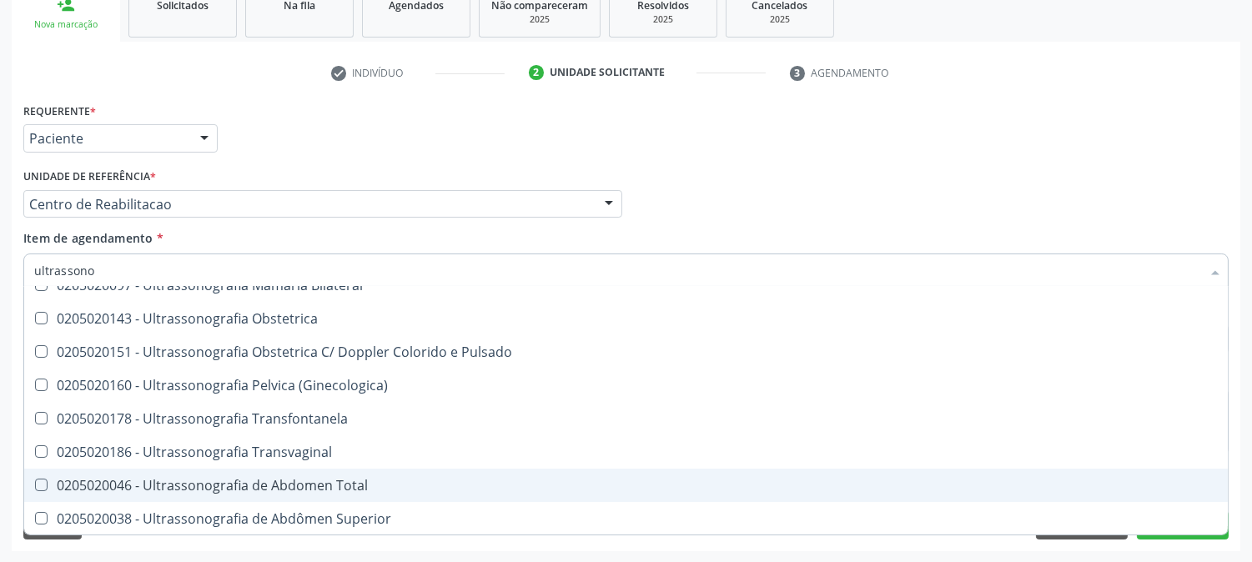
click at [370, 471] on span "0205020046 - Ultrassonografia de Abdomen Total" at bounding box center [626, 485] width 1204 height 33
checkbox Total "true"
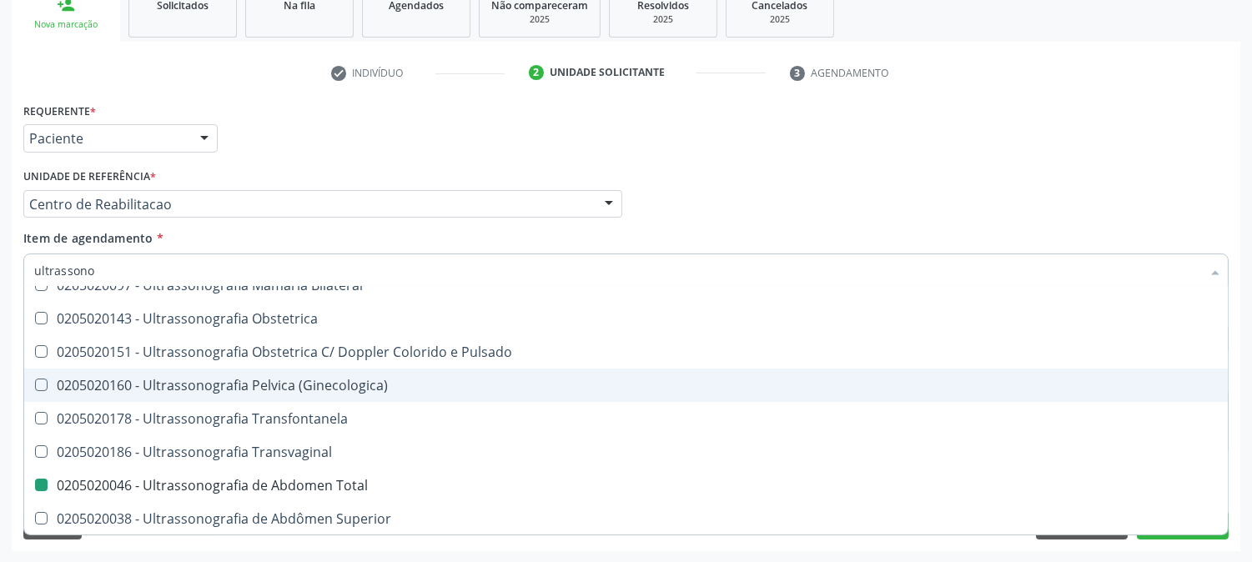
click at [0, 351] on div "Acompanhamento Acompanhe a situação das marcações correntes e finalizadas Relat…" at bounding box center [626, 195] width 1252 height 735
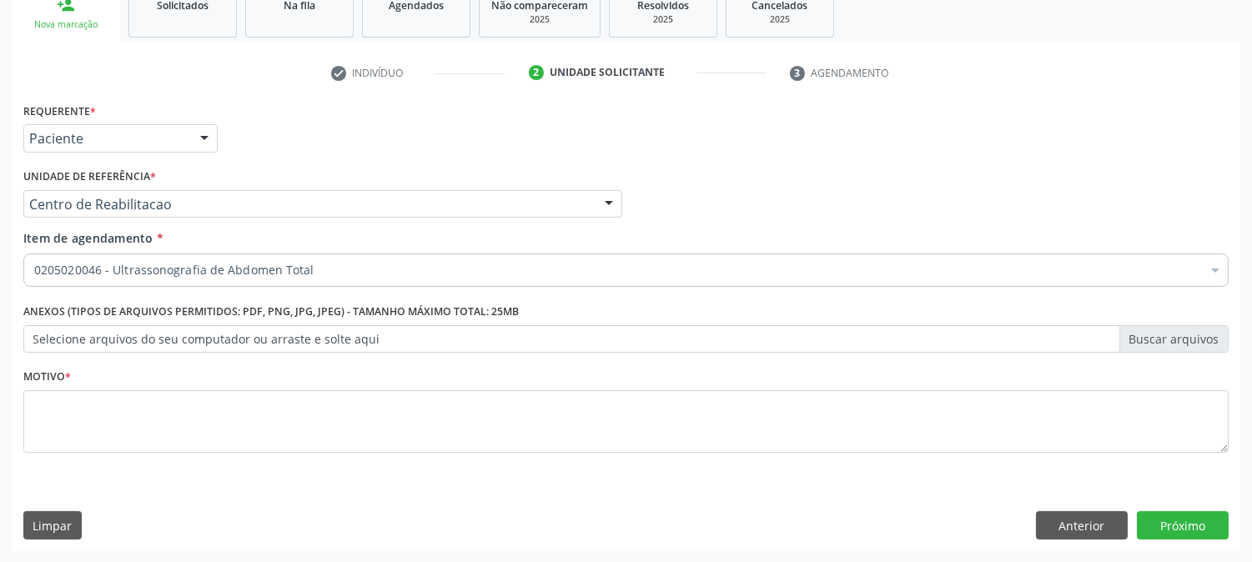
scroll to position [0, 0]
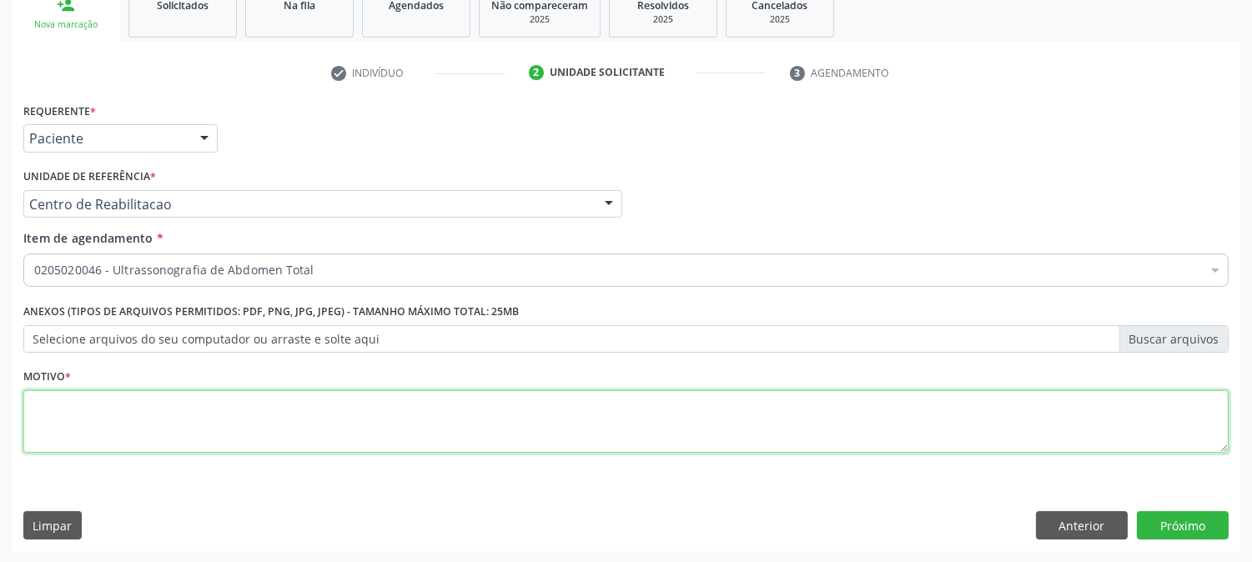
click at [201, 430] on textarea at bounding box center [626, 421] width 1206 height 63
type textarea "."
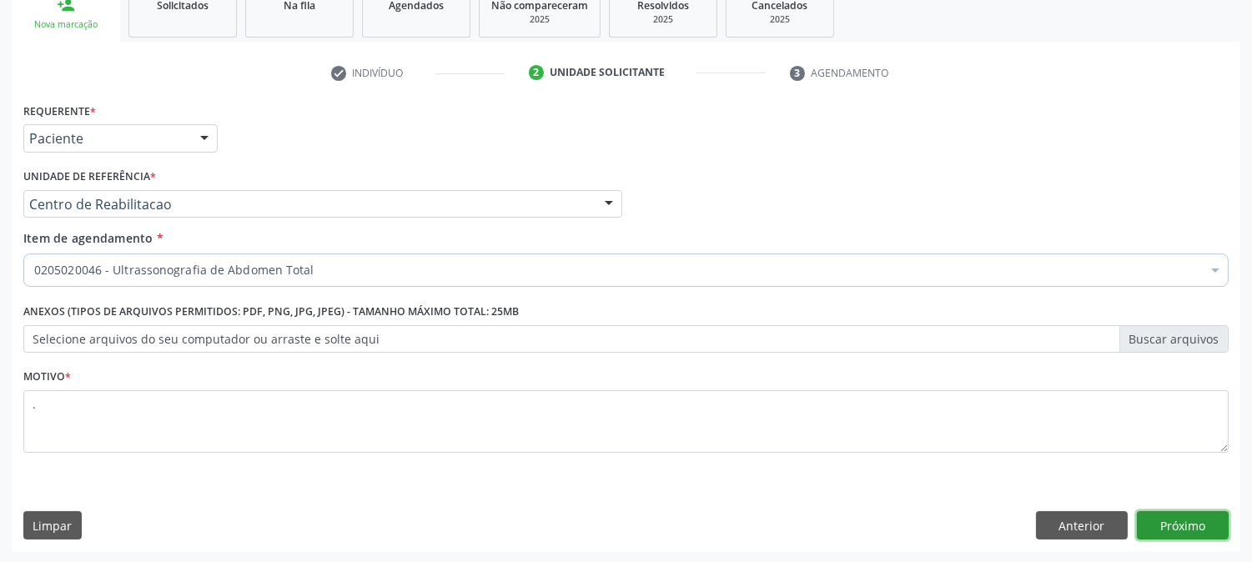
click at [1161, 514] on button "Próximo" at bounding box center [1183, 525] width 92 height 28
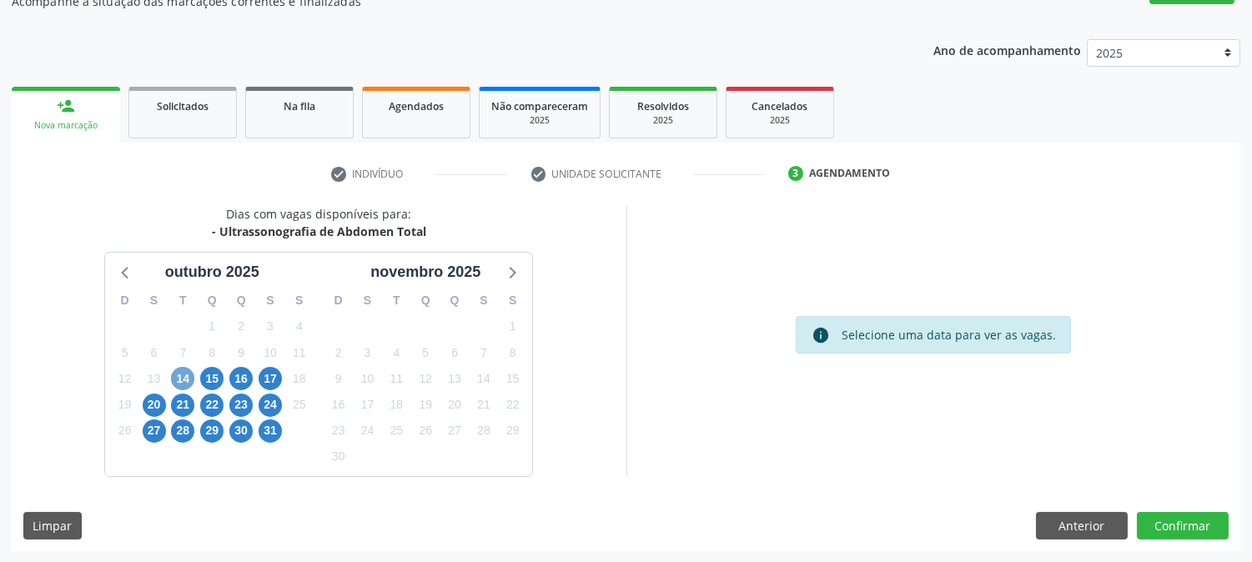
click at [182, 376] on span "14" at bounding box center [182, 378] width 23 height 23
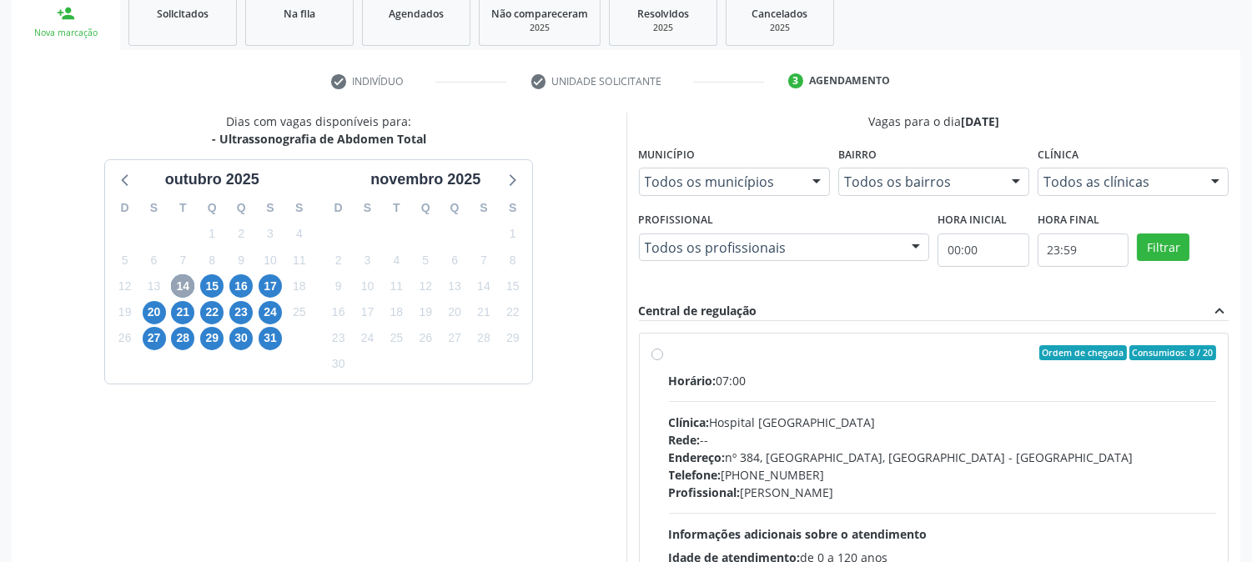
scroll to position [404, 0]
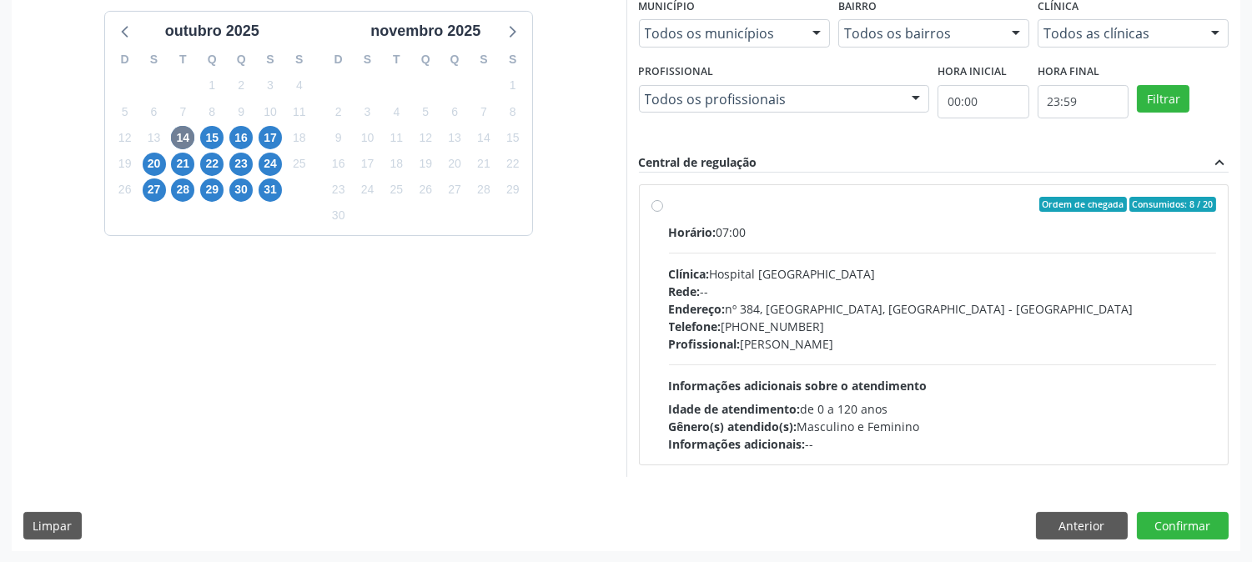
click at [1171, 405] on div "Idade de atendimento: de 0 a 120 anos" at bounding box center [943, 409] width 548 height 18
click at [663, 212] on input "Ordem de chegada Consumidos: 8 / 20 Horário: 07:00 Clínica: Hospital Sao Franci…" at bounding box center [658, 204] width 12 height 15
radio input "true"
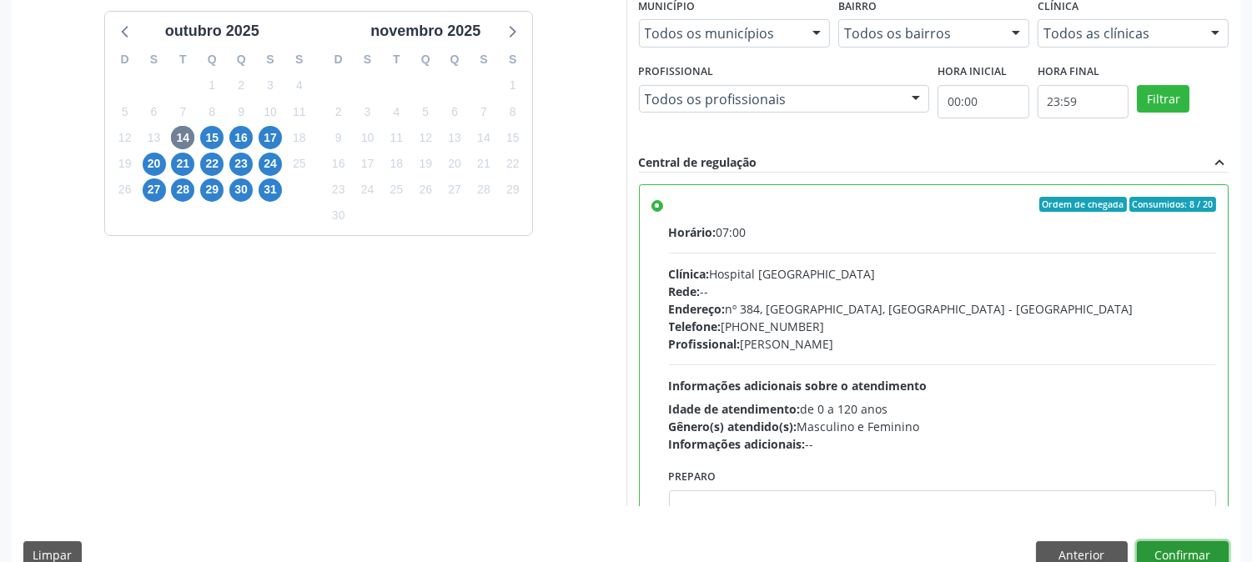
click at [1166, 541] on button "Confirmar" at bounding box center [1183, 555] width 92 height 28
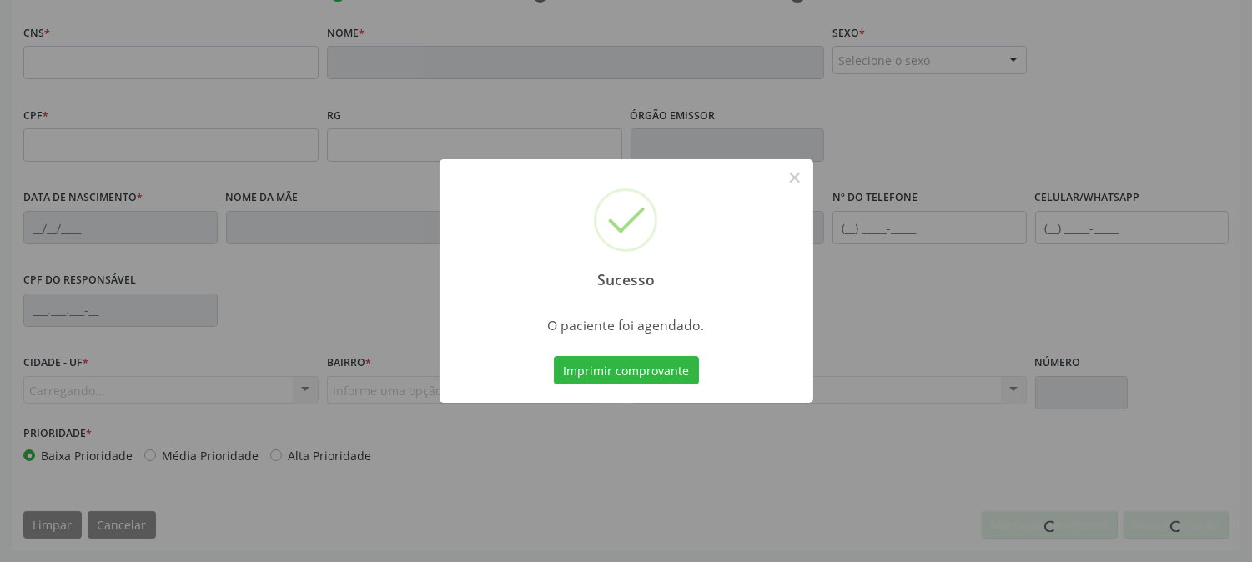
scroll to position [340, 0]
click at [671, 378] on button "Imprimir comprovante" at bounding box center [626, 370] width 145 height 28
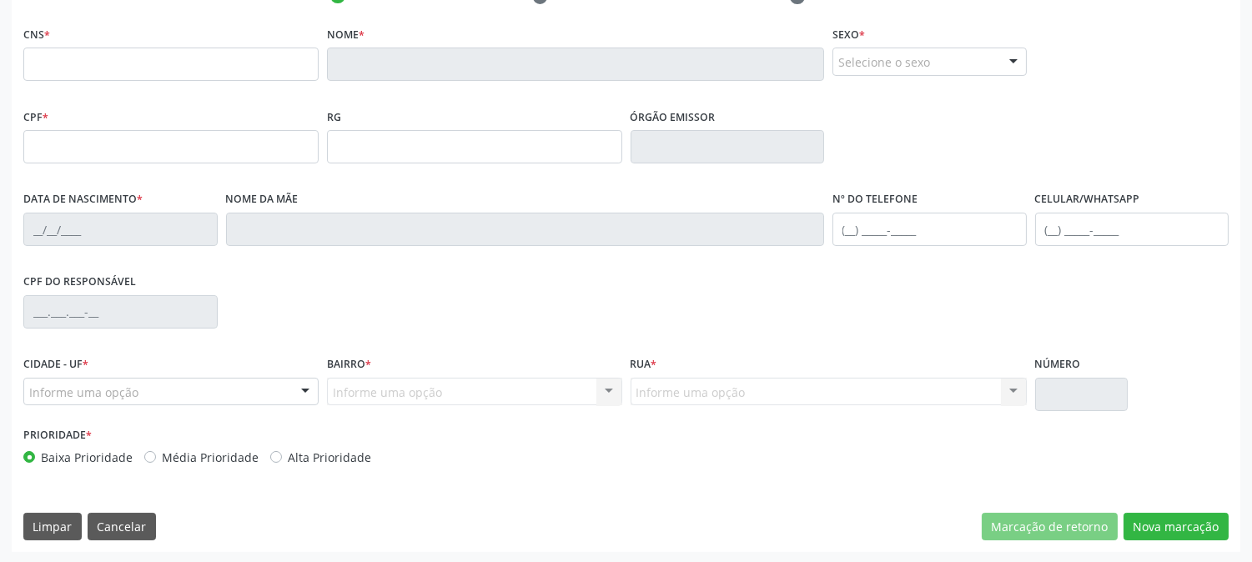
scroll to position [0, 0]
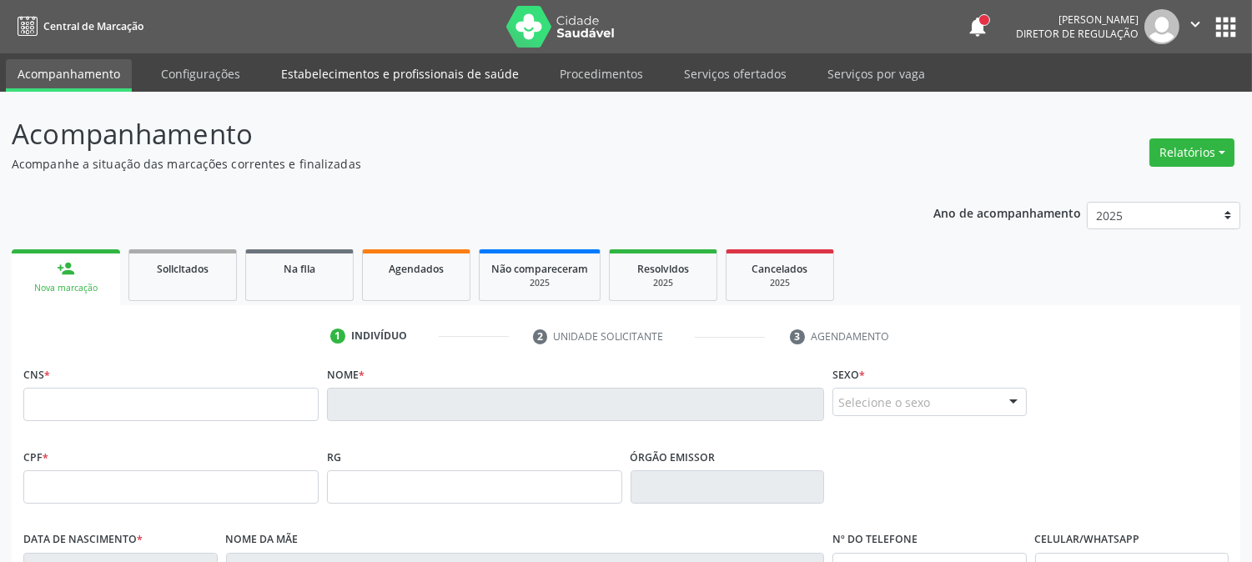
click at [301, 84] on link "Estabelecimentos e profissionais de saúde" at bounding box center [399, 73] width 261 height 29
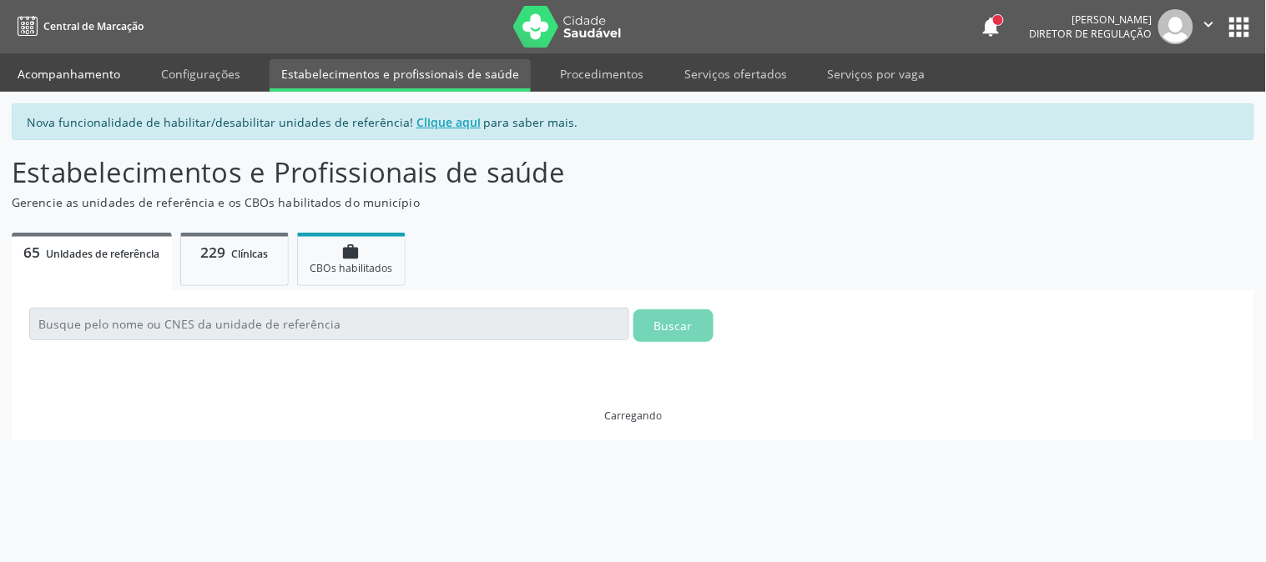
click at [80, 79] on link "Acompanhamento" at bounding box center [69, 73] width 126 height 29
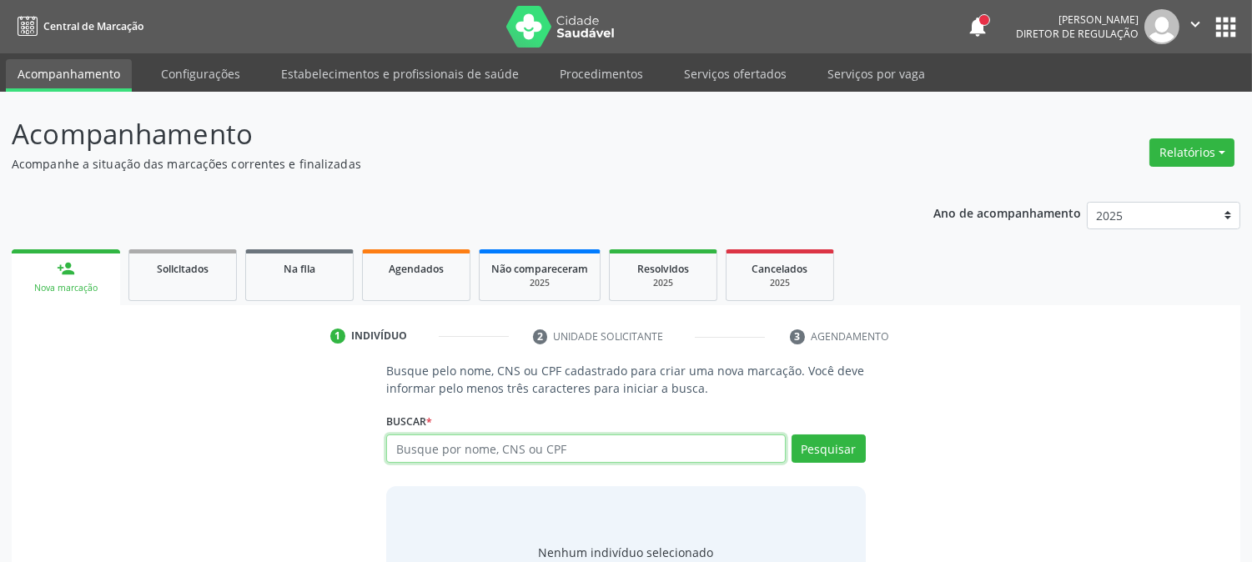
click at [413, 447] on input "text" at bounding box center [585, 449] width 399 height 28
paste input "704807083091749"
type input "704807083091749"
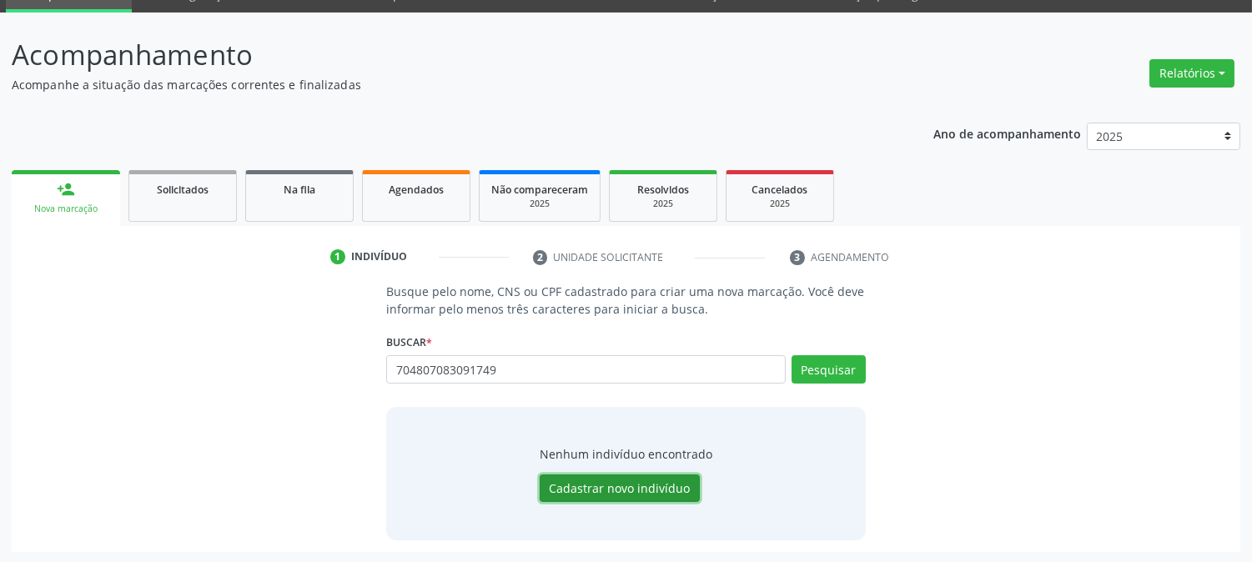
click at [638, 482] on button "Cadastrar novo indivíduo" at bounding box center [620, 489] width 160 height 28
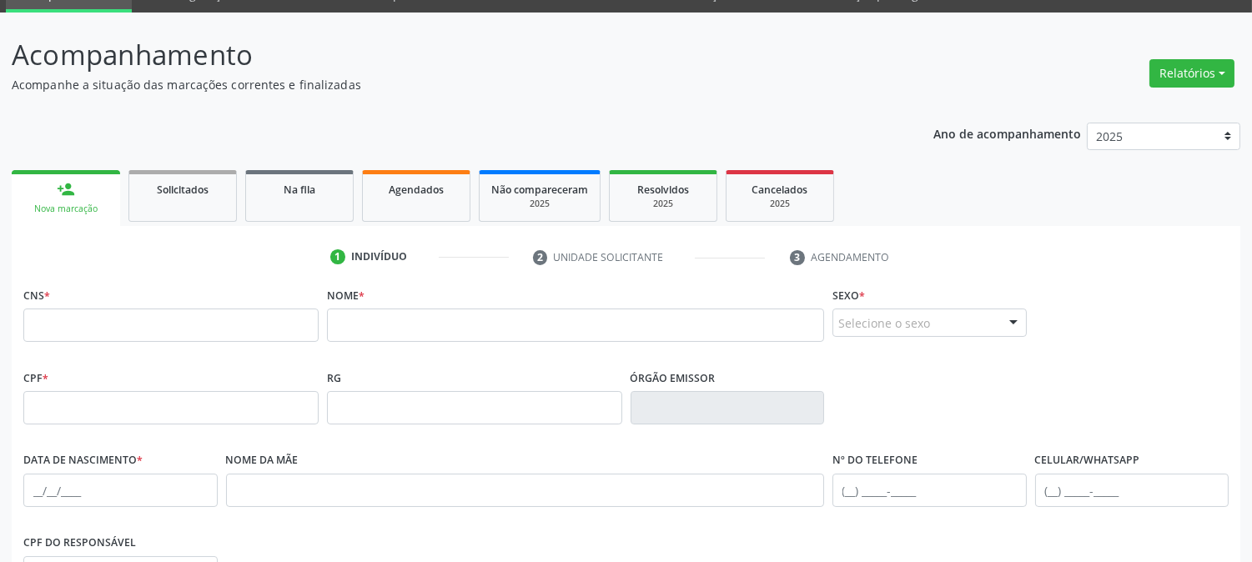
scroll to position [172, 0]
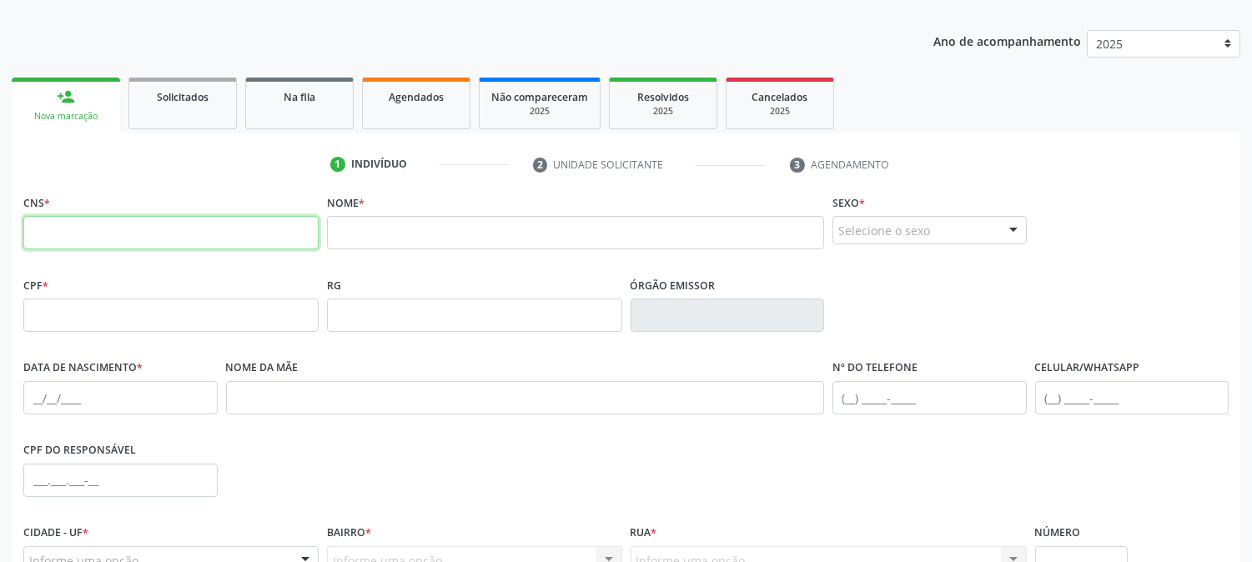
click at [192, 232] on input "text" at bounding box center [170, 232] width 295 height 33
paste input "704 8070 8309 1749"
type input "704 8070 8309 1749"
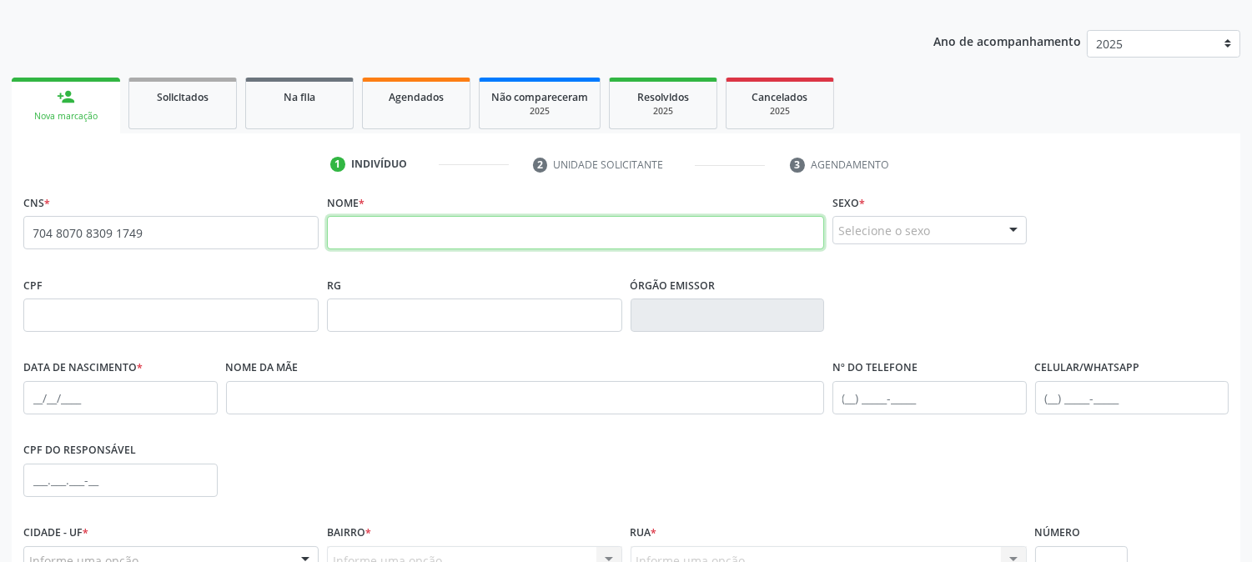
click at [456, 232] on input "text" at bounding box center [575, 232] width 497 height 33
type input "EVELINE MELO DA SILVA"
click at [906, 232] on div "Selecione o sexo" at bounding box center [930, 230] width 194 height 28
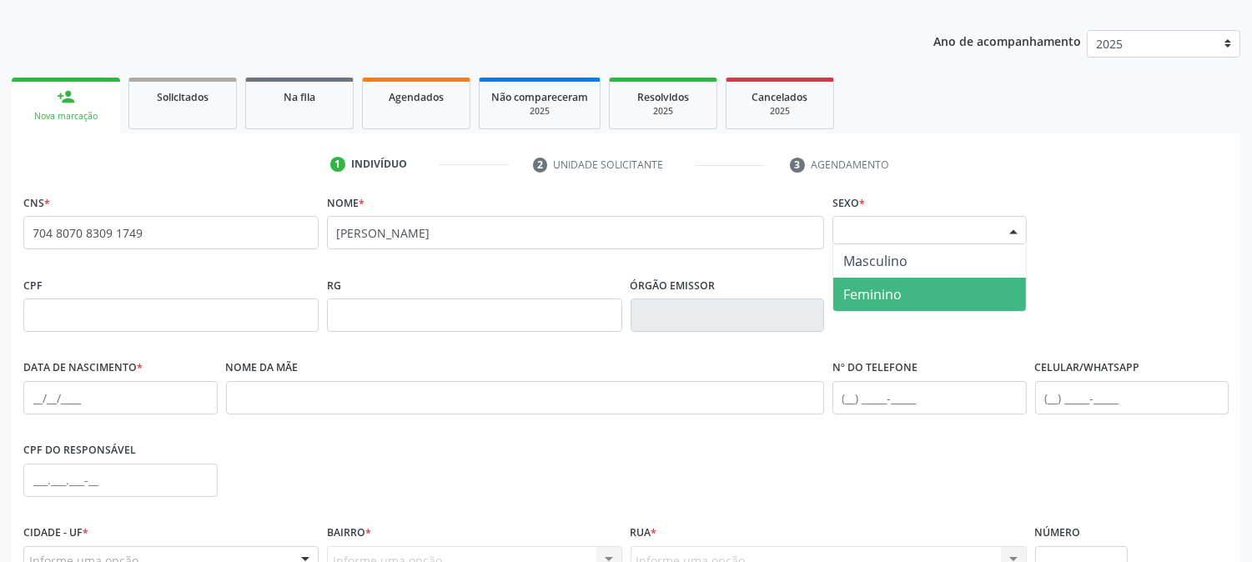
click at [894, 282] on span "Feminino" at bounding box center [929, 294] width 193 height 33
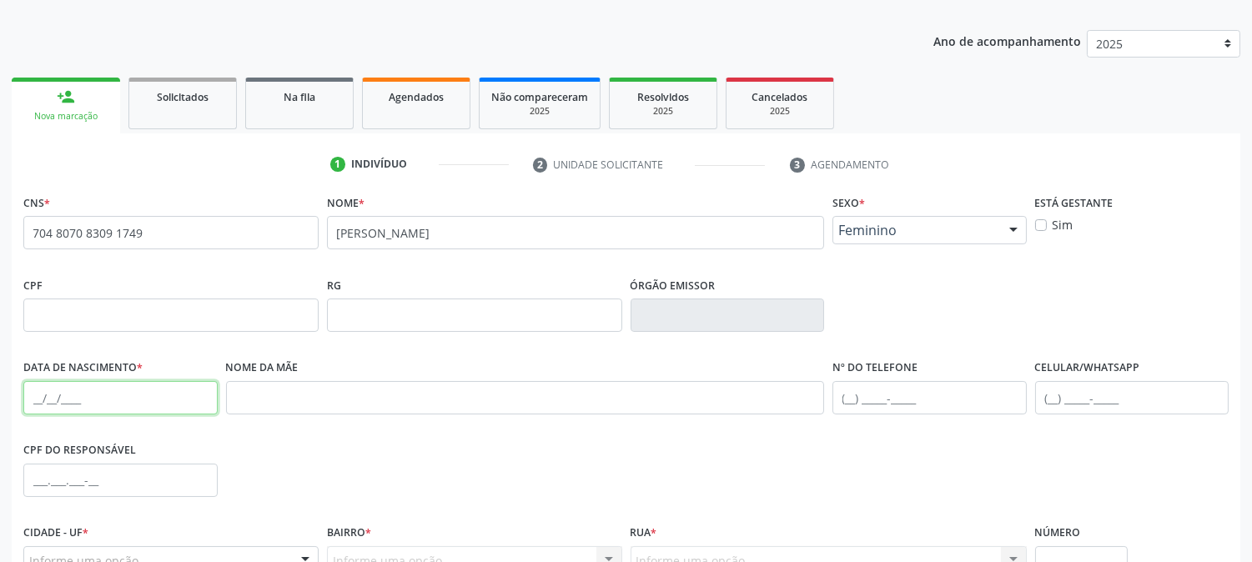
click at [23, 387] on input "text" at bounding box center [120, 397] width 194 height 33
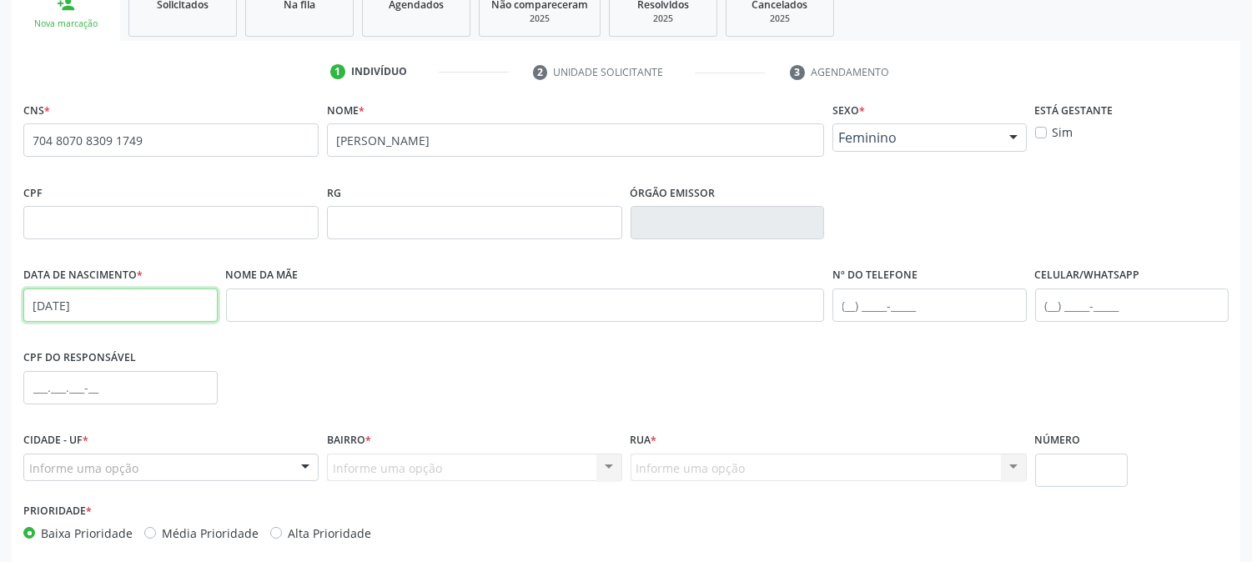
type input "18/11/1981"
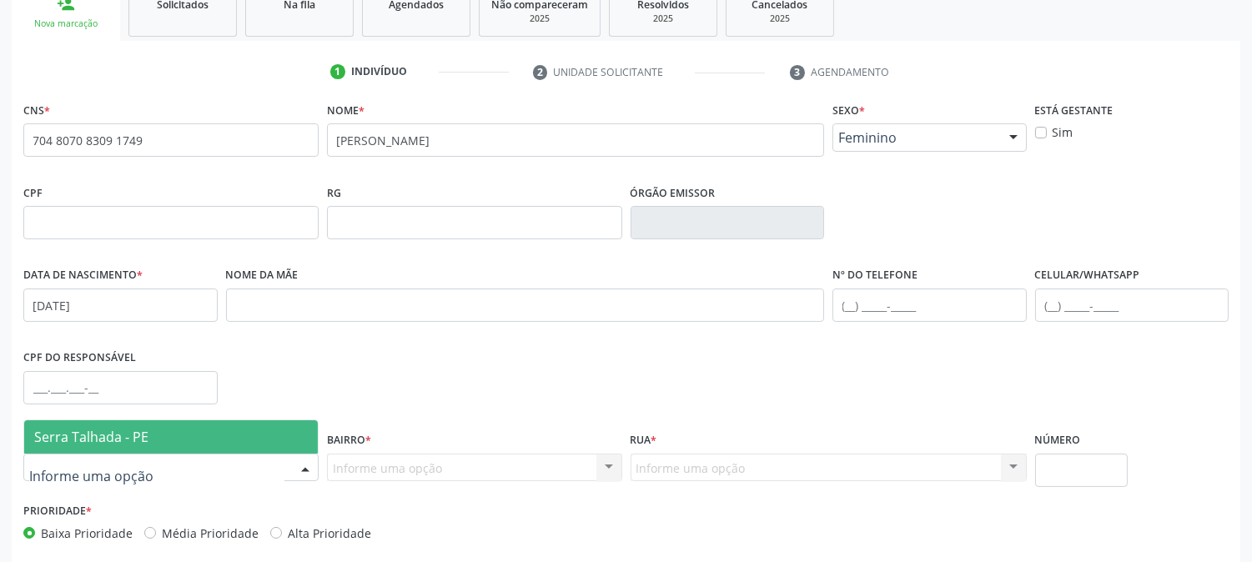
click at [47, 428] on span "Serra Talhada - PE" at bounding box center [91, 437] width 114 height 18
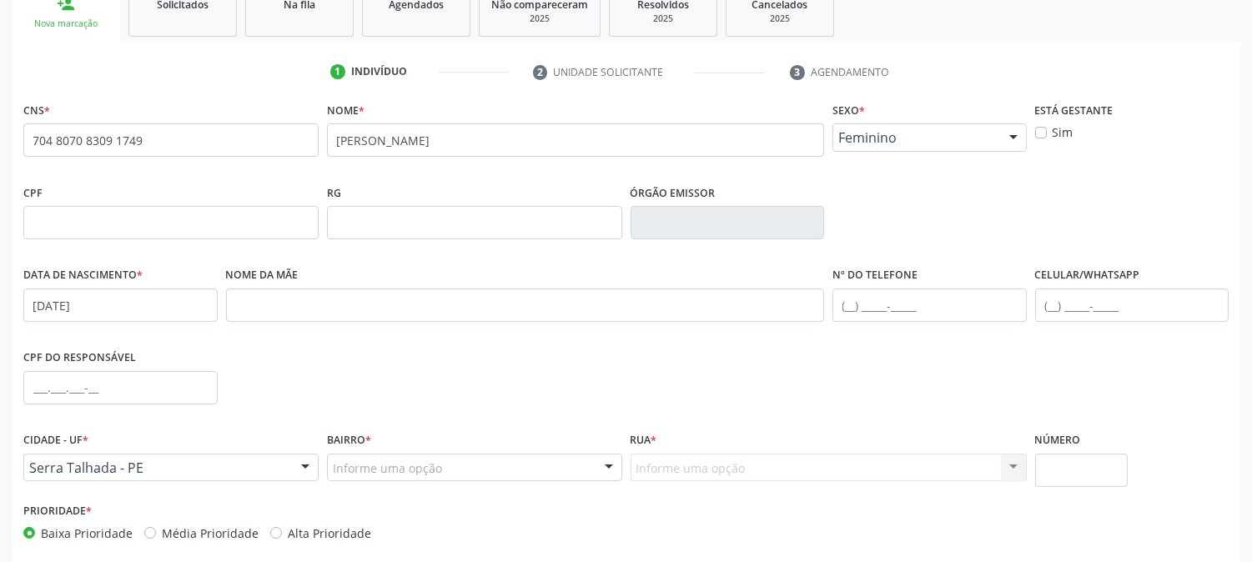
click at [447, 467] on div "Informe uma opção" at bounding box center [474, 468] width 295 height 28
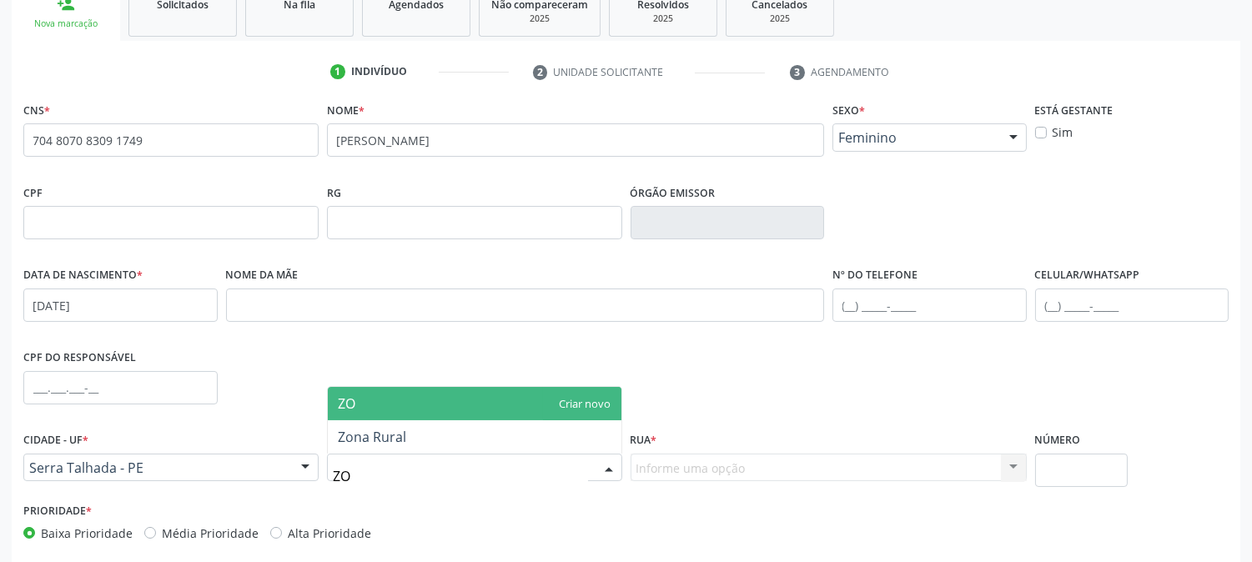
type input "ZON"
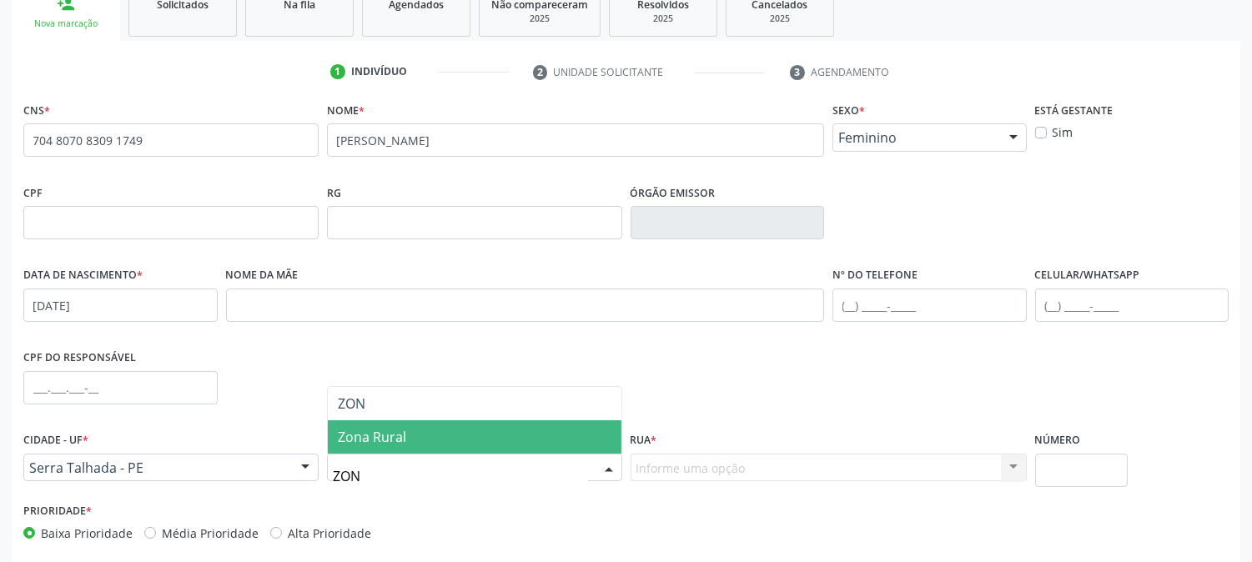
click at [439, 431] on span "Zona Rural" at bounding box center [475, 436] width 294 height 33
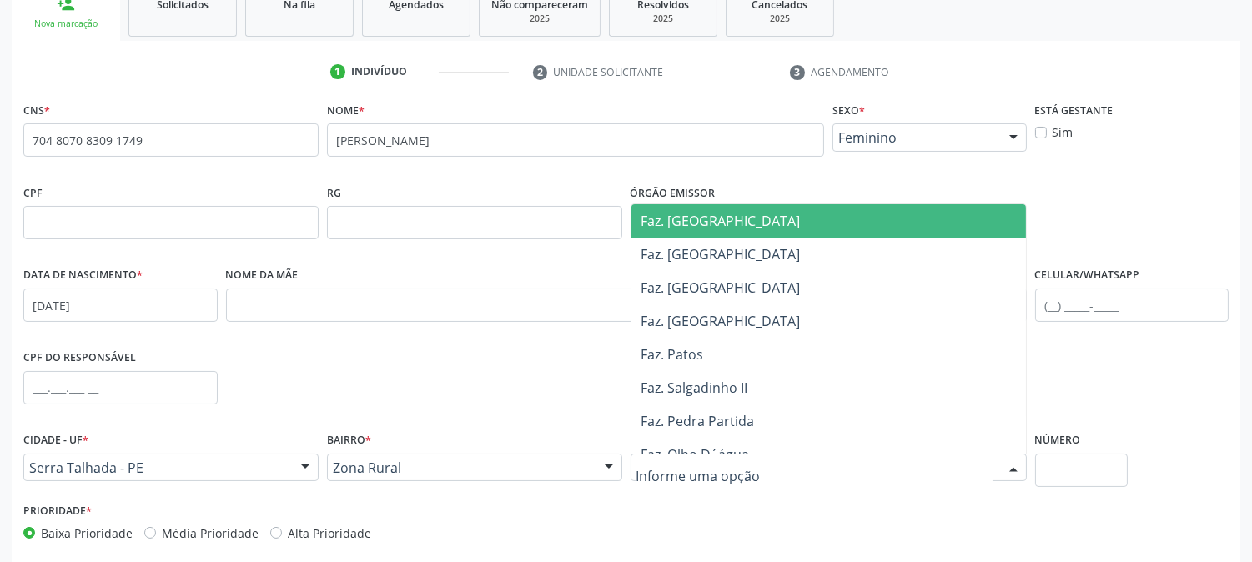
click at [688, 477] on div at bounding box center [829, 468] width 396 height 28
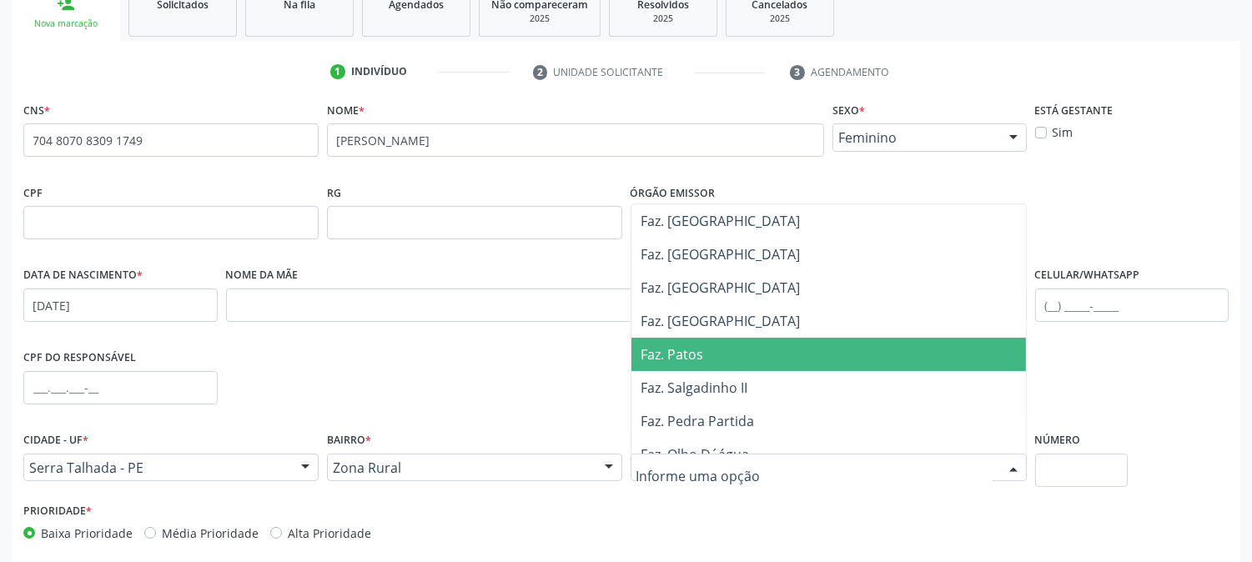
scroll to position [556, 0]
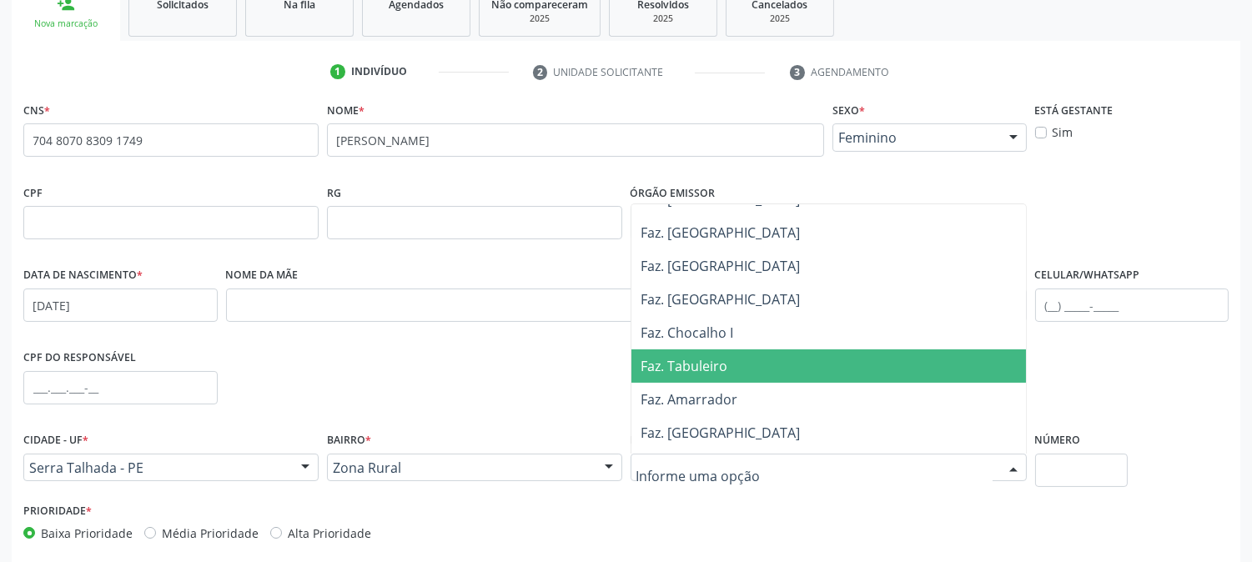
click at [696, 365] on span "Faz. Tabuleiro" at bounding box center [685, 366] width 87 height 18
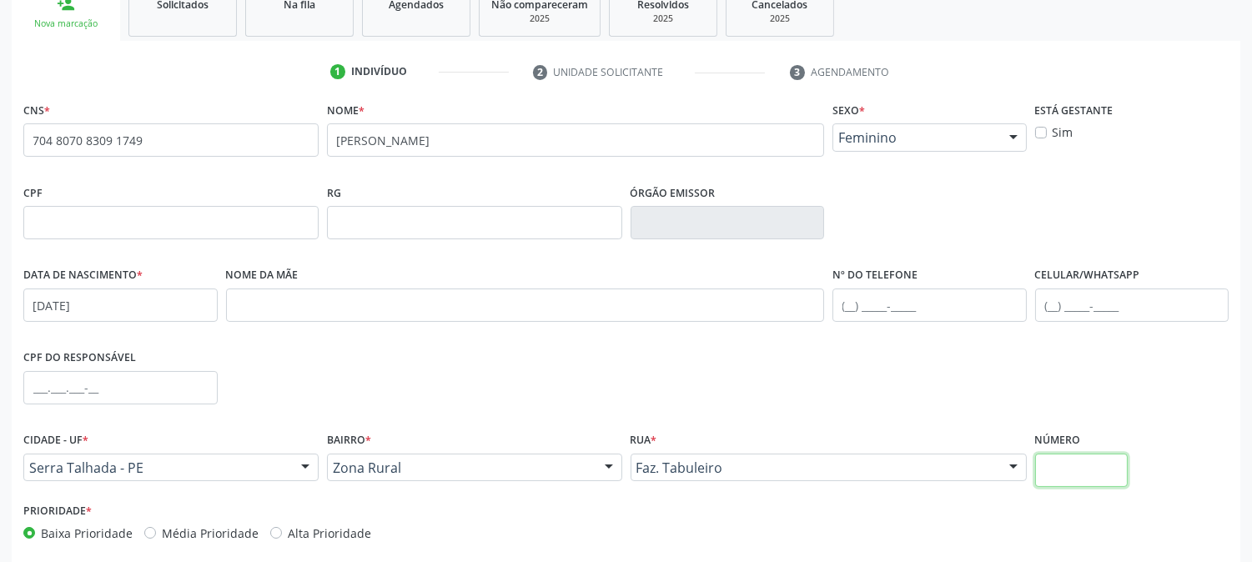
click at [1046, 467] on input "text" at bounding box center [1081, 470] width 93 height 33
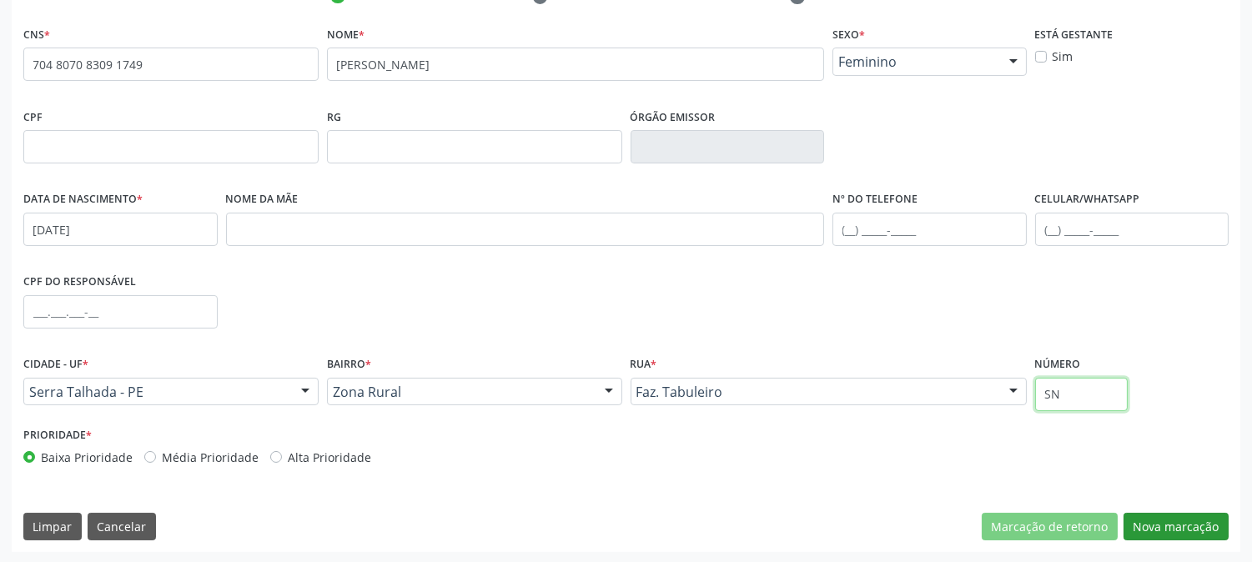
type input "SN"
click at [1166, 530] on button "Nova marcação" at bounding box center [1176, 527] width 105 height 28
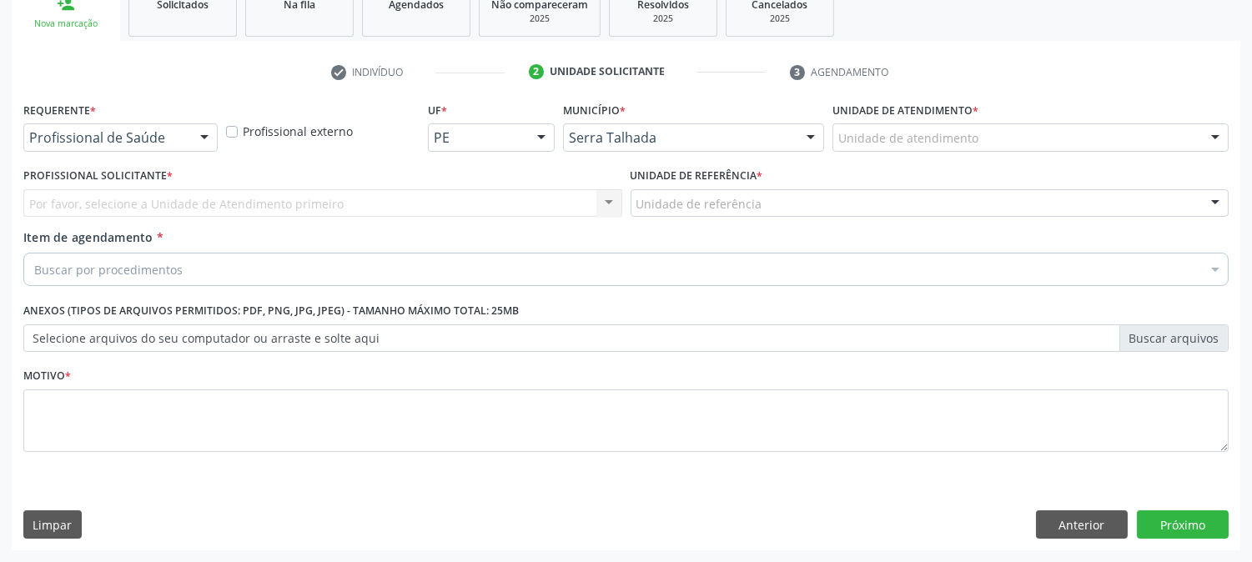
scroll to position [264, 0]
click at [154, 154] on div "Requerente * Profissional de Saúde Profissional de Saúde Paciente Nenhum result…" at bounding box center [120, 130] width 203 height 65
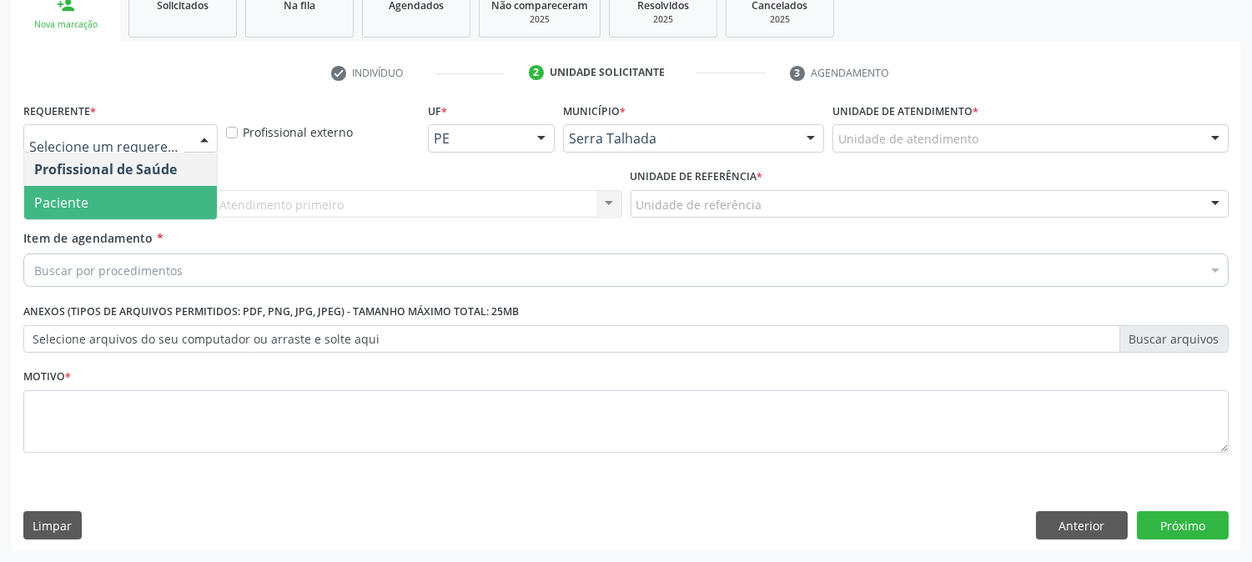
click at [126, 190] on span "Paciente" at bounding box center [120, 202] width 193 height 33
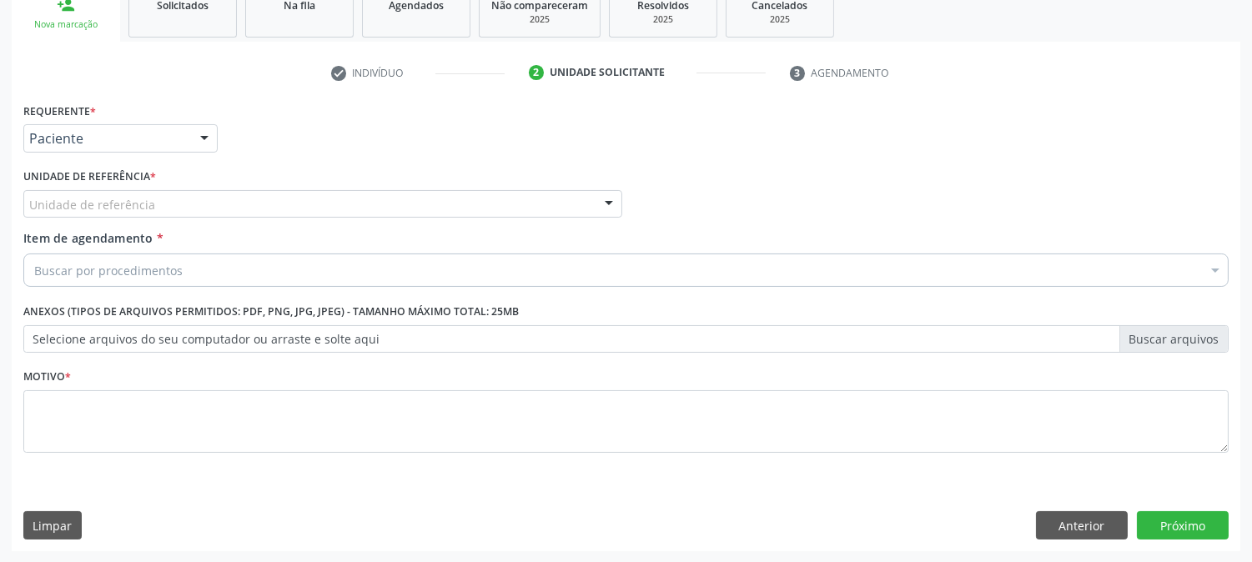
click at [126, 190] on div "Unidade de referência" at bounding box center [322, 204] width 599 height 28
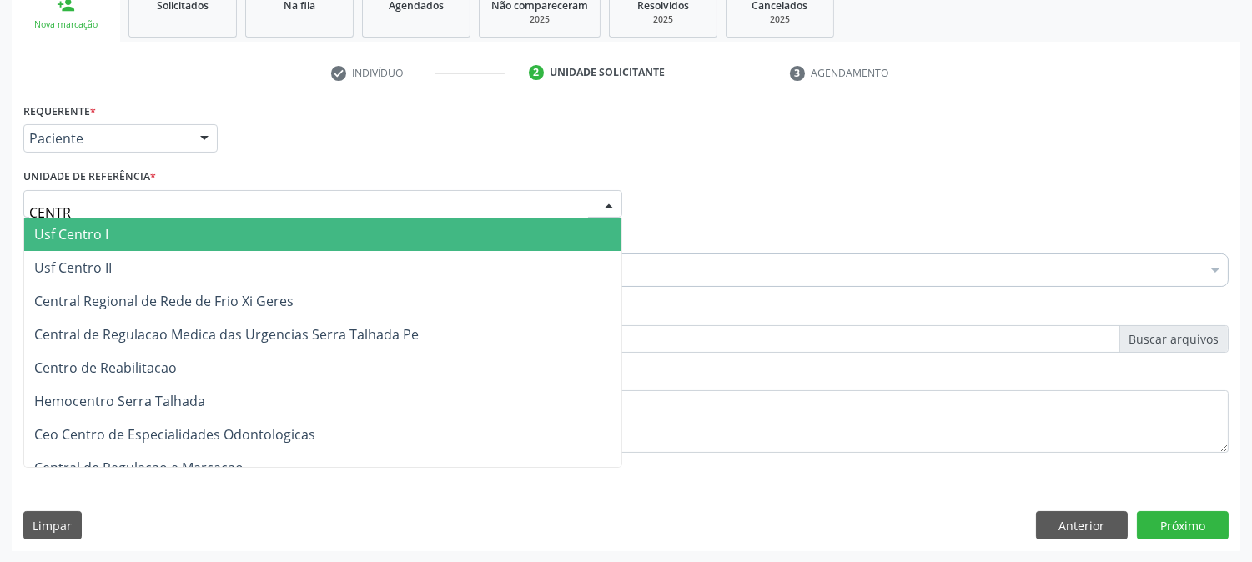
type input "CENTRO"
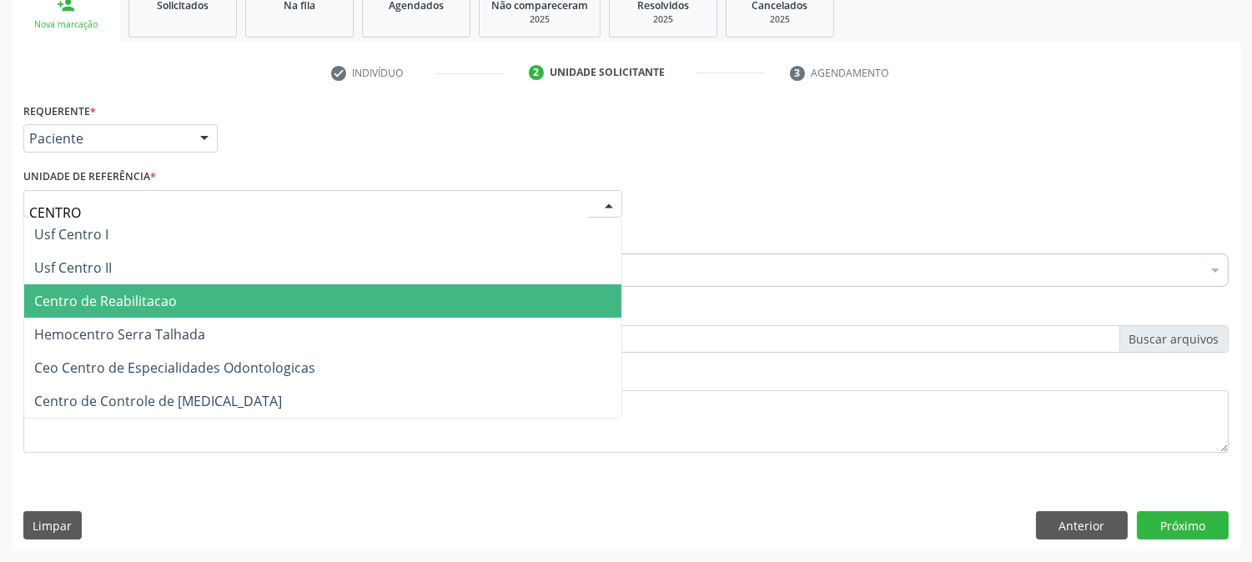
click at [153, 303] on span "Centro de Reabilitacao" at bounding box center [105, 301] width 143 height 18
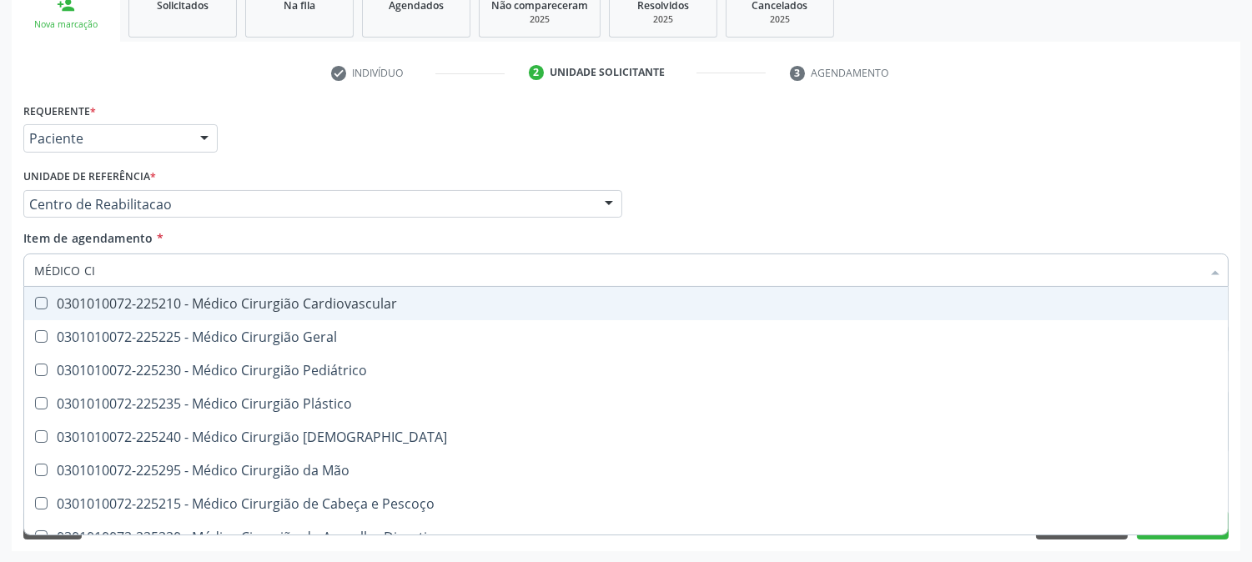
type input "MÉDICO CIR"
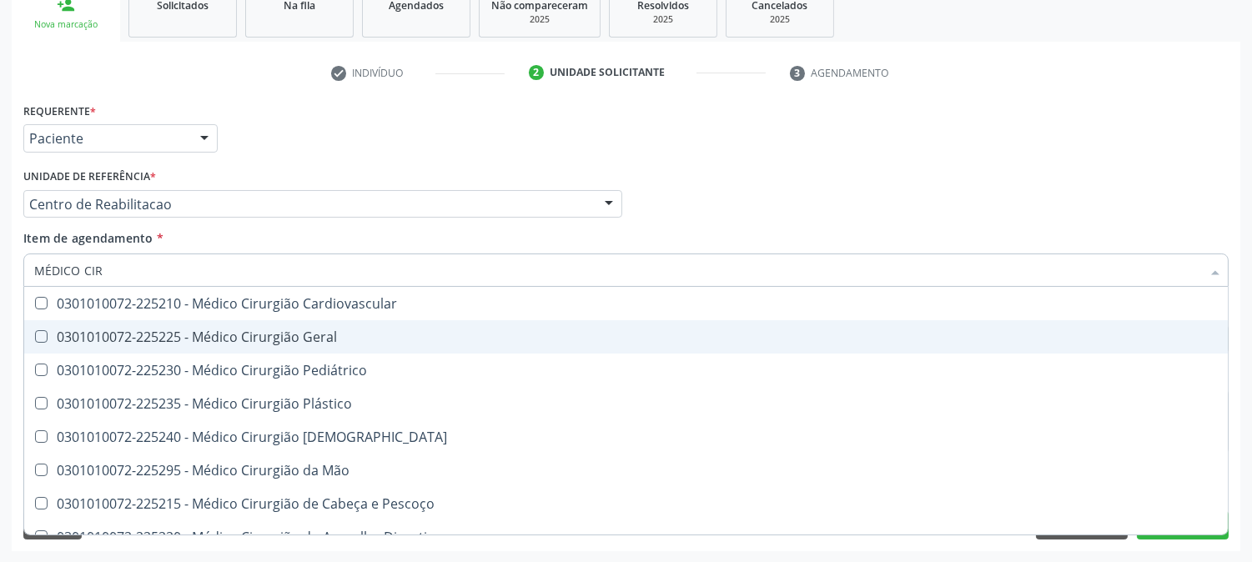
click at [269, 350] on span "0301010072-225225 - Médico Cirurgião Geral" at bounding box center [626, 336] width 1204 height 33
checkbox Geral "true"
click at [0, 298] on div "Acompanhamento Acompanhe a situação das marcações correntes e finalizadas Relat…" at bounding box center [626, 195] width 1252 height 735
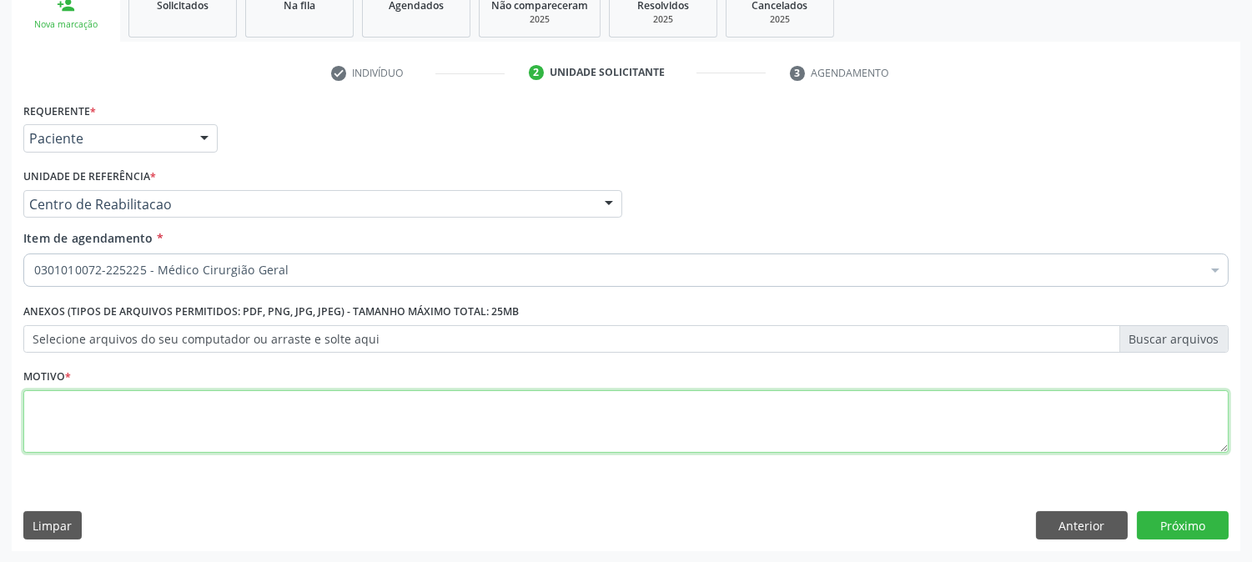
click at [296, 412] on textarea at bounding box center [626, 421] width 1206 height 63
type textarea "."
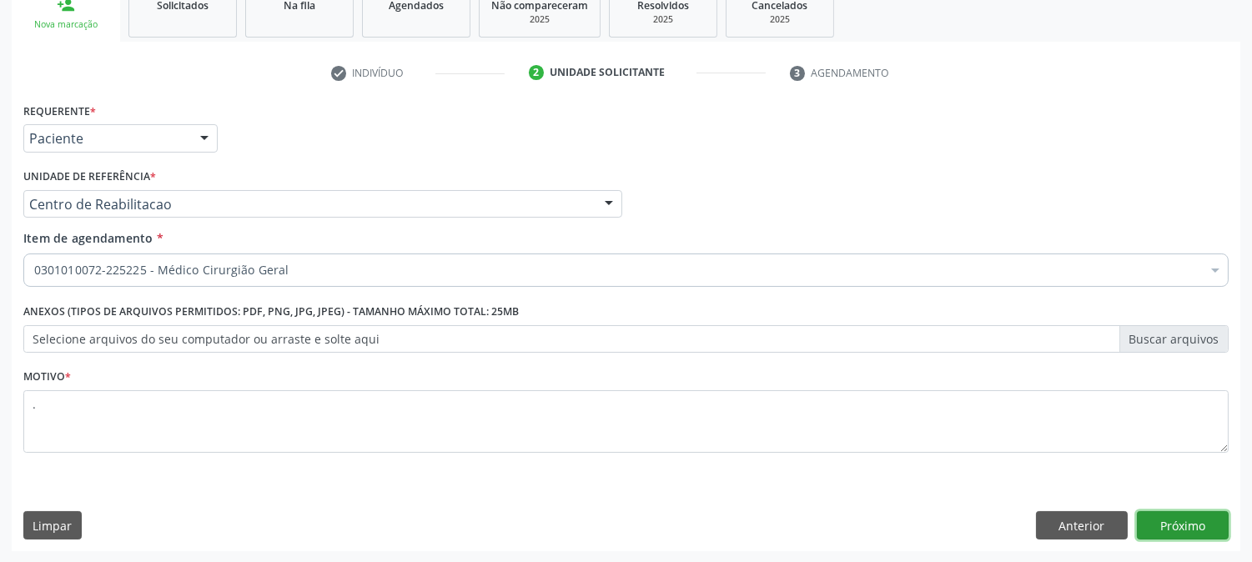
click at [1191, 522] on button "Próximo" at bounding box center [1183, 525] width 92 height 28
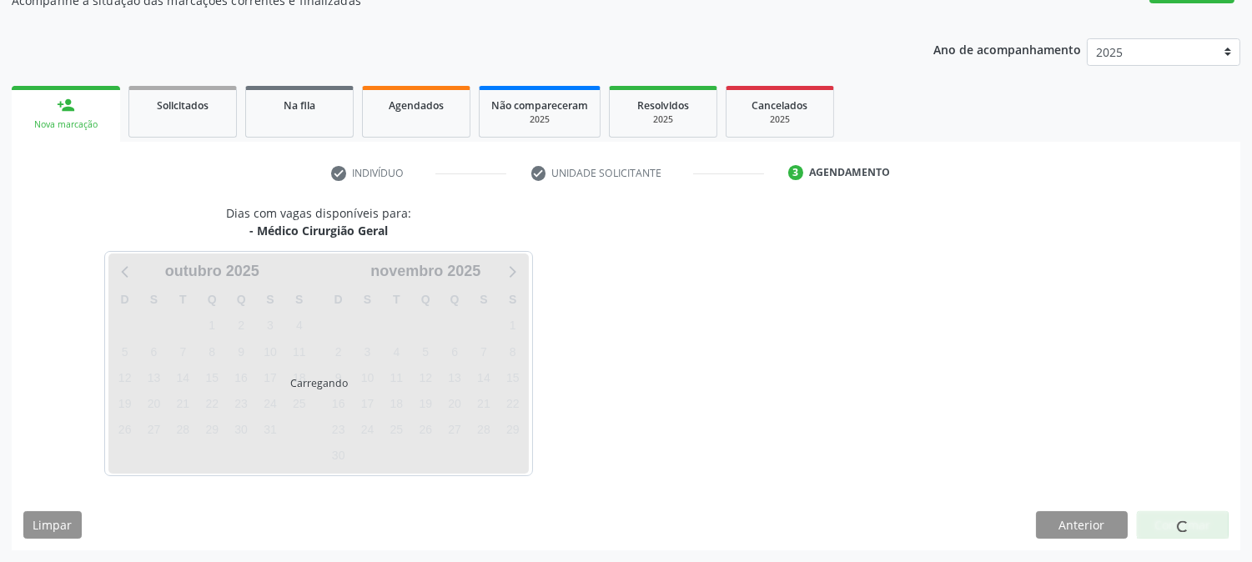
scroll to position [163, 0]
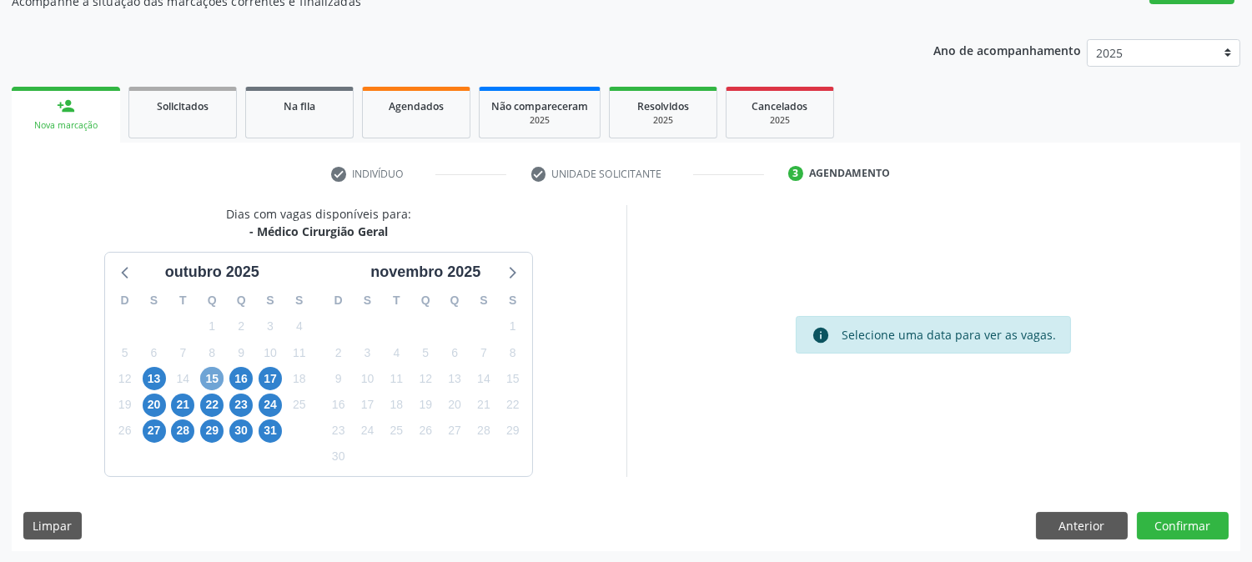
click at [218, 374] on span "15" at bounding box center [211, 378] width 23 height 23
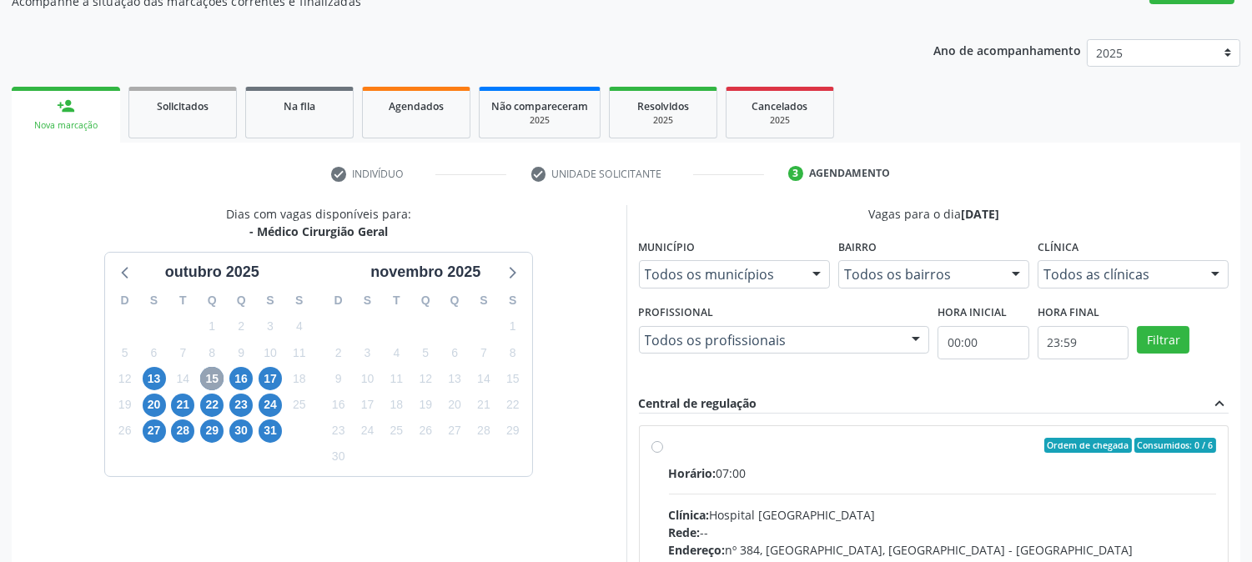
scroll to position [404, 0]
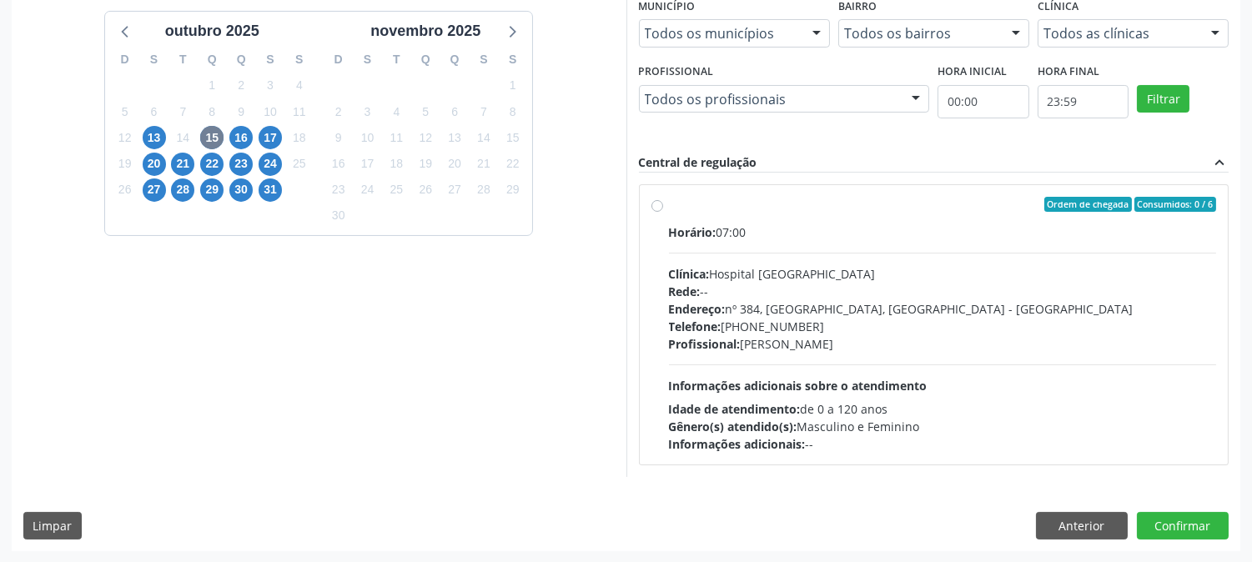
click at [853, 365] on div "Horário: 07:00 Clínica: Hospital [GEOGRAPHIC_DATA] Rede: -- Endereço: [STREET_A…" at bounding box center [943, 338] width 548 height 229
click at [663, 212] on input "Ordem de chegada Consumidos: 0 / 6 Horário: 07:00 Clínica: Hospital Sao Francis…" at bounding box center [658, 204] width 12 height 15
radio input "true"
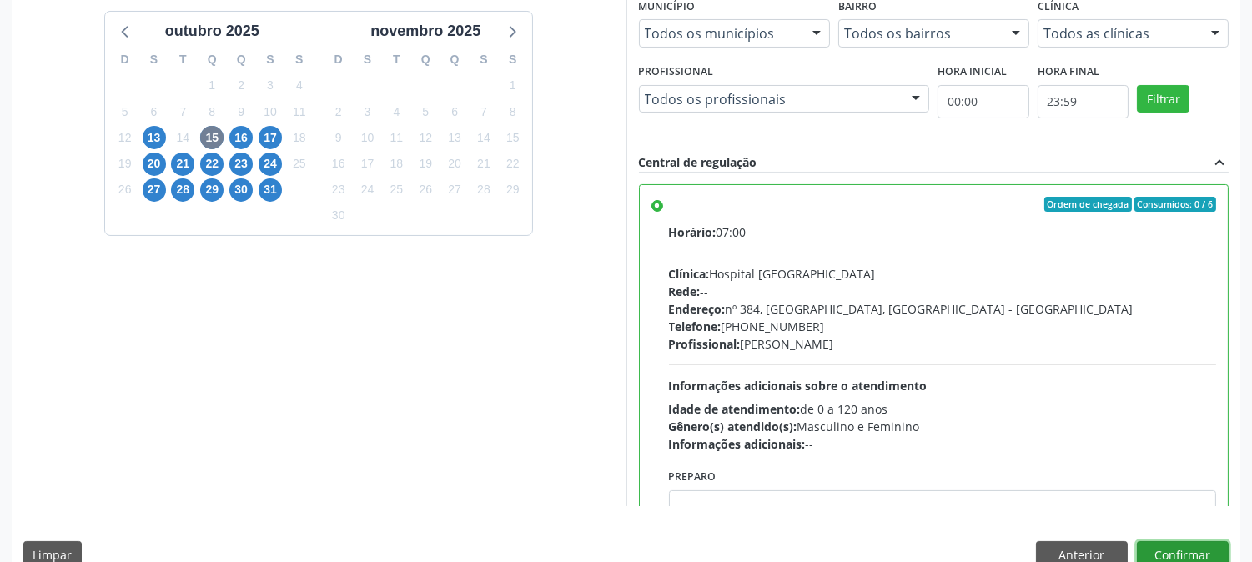
click at [1188, 551] on button "Confirmar" at bounding box center [1183, 555] width 92 height 28
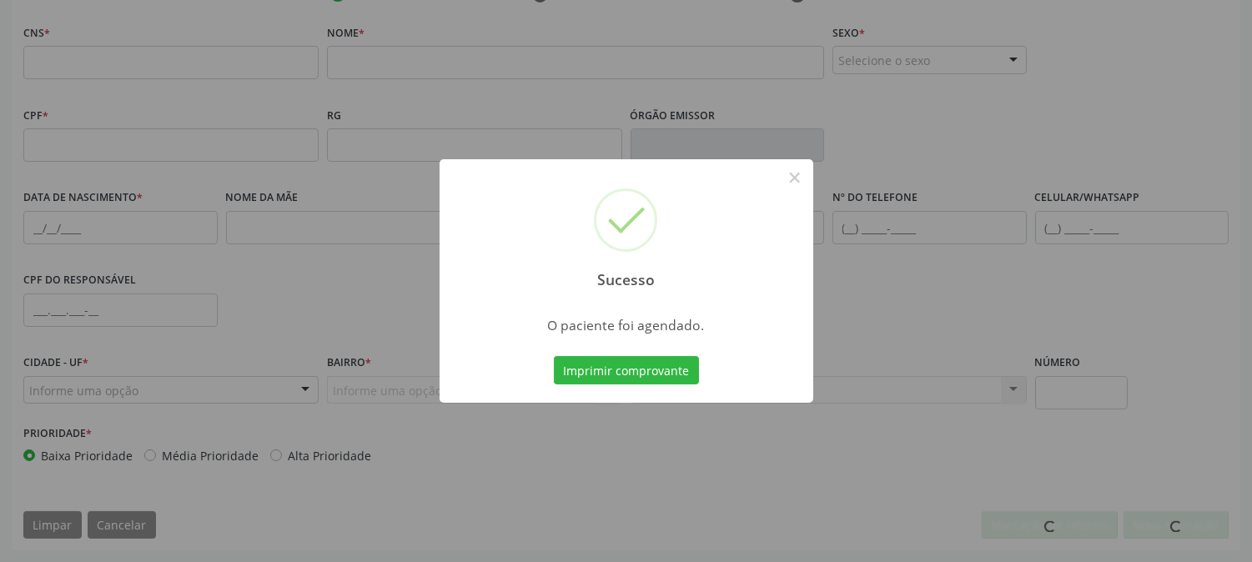
scroll to position [340, 0]
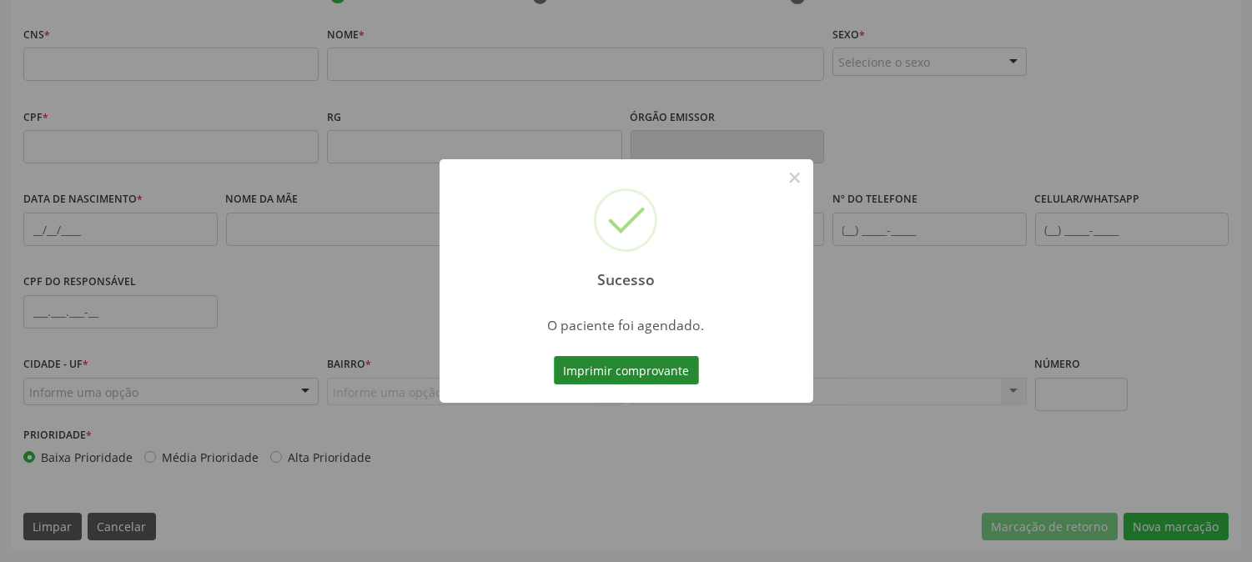
click at [635, 362] on button "Imprimir comprovante" at bounding box center [626, 370] width 145 height 28
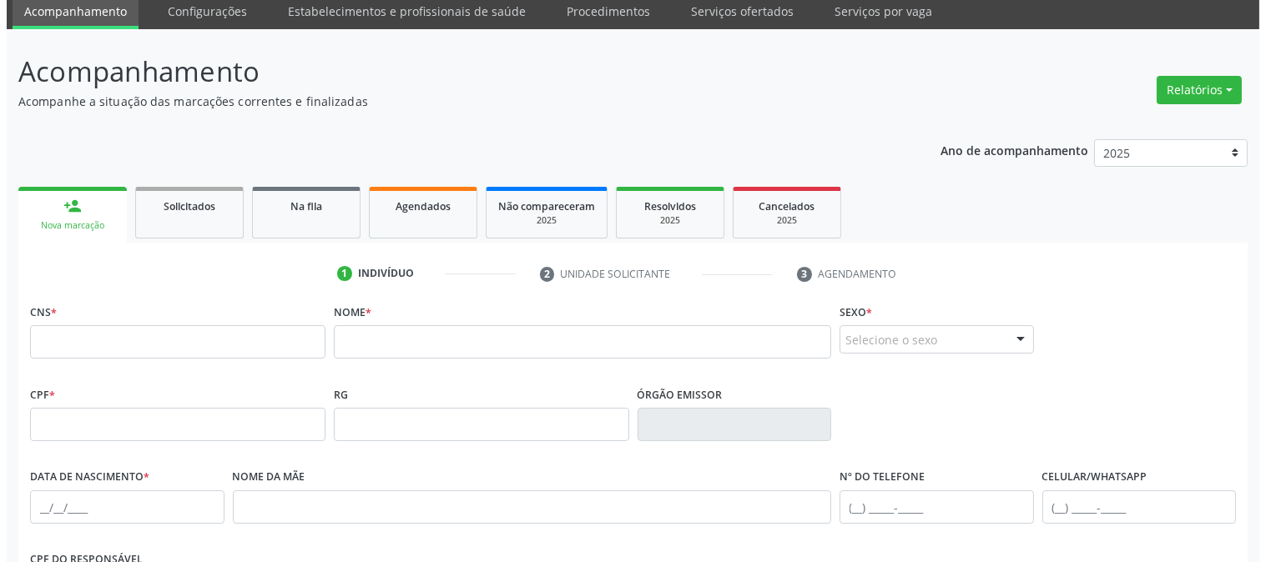
scroll to position [0, 0]
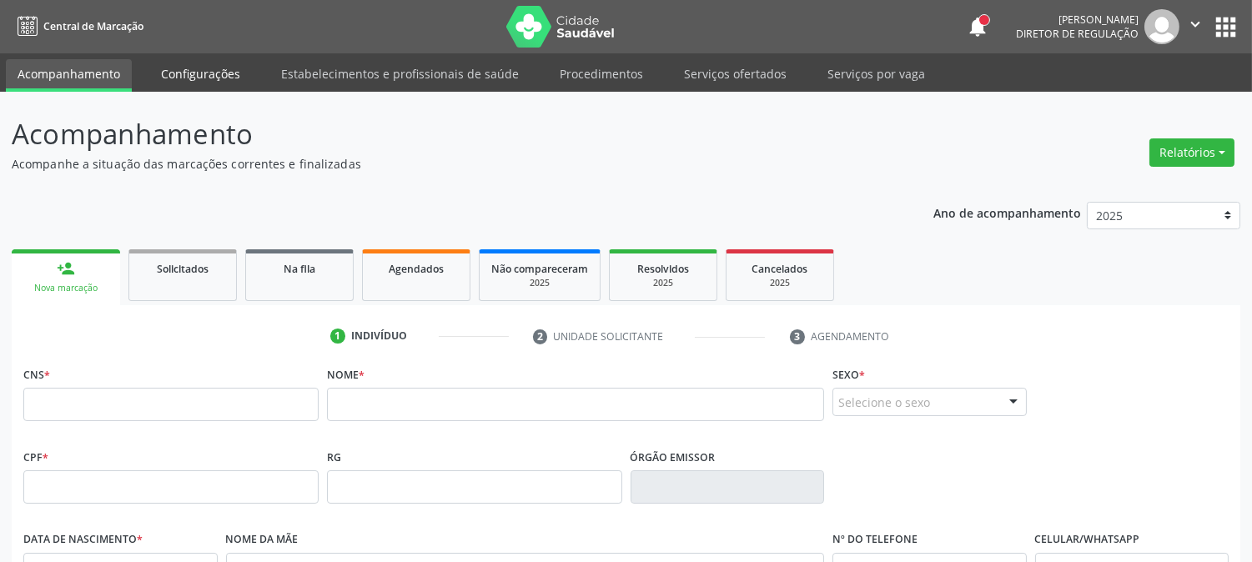
click at [243, 69] on link "Configurações" at bounding box center [200, 73] width 103 height 29
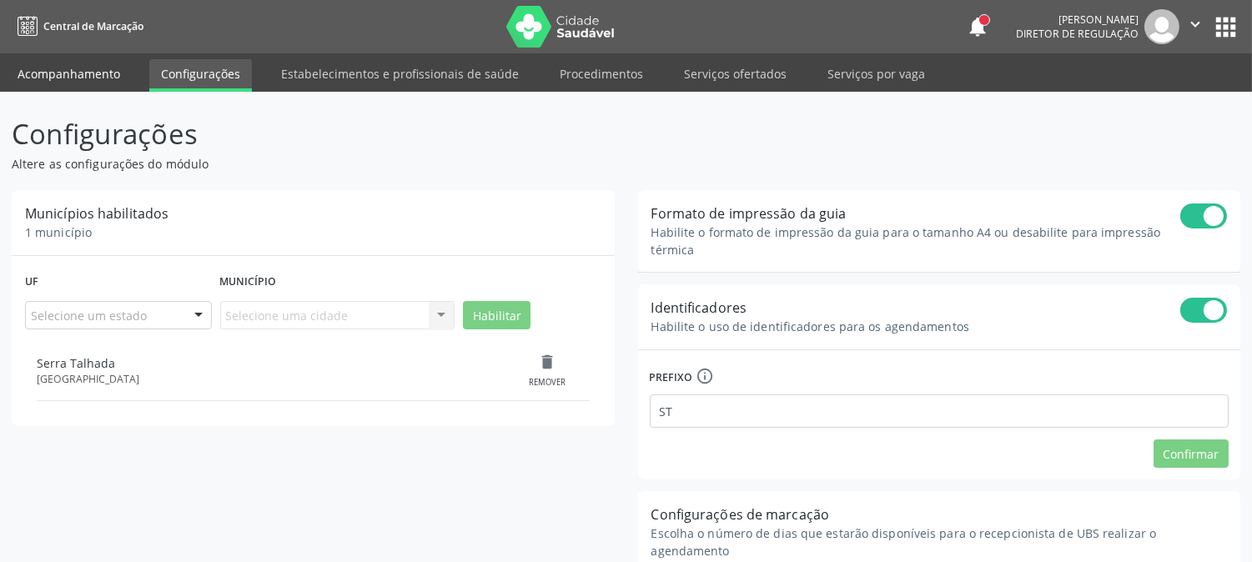
click at [72, 83] on link "Acompanhamento" at bounding box center [69, 73] width 126 height 29
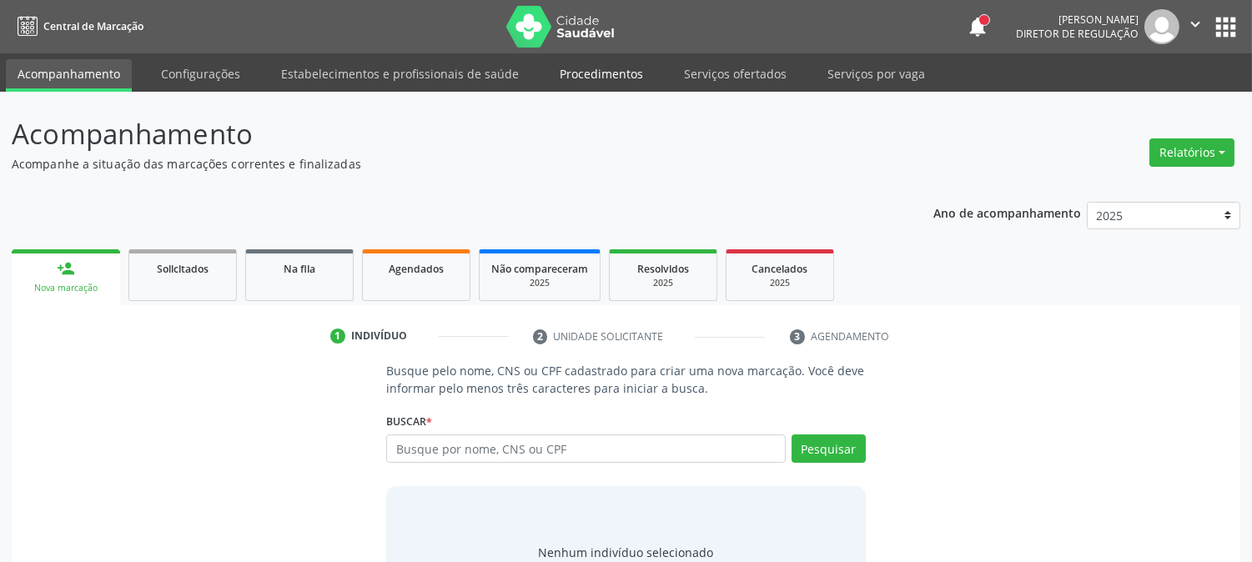
click at [589, 73] on link "Procedimentos" at bounding box center [601, 73] width 107 height 29
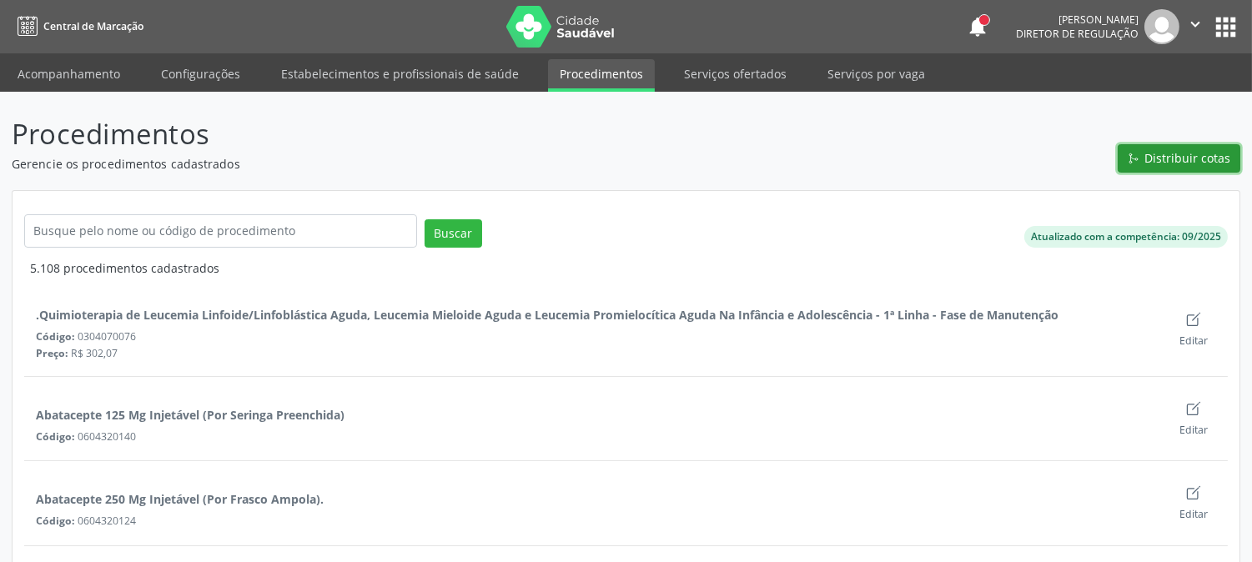
click at [1206, 162] on span "Distribuir cotas" at bounding box center [1188, 158] width 86 height 18
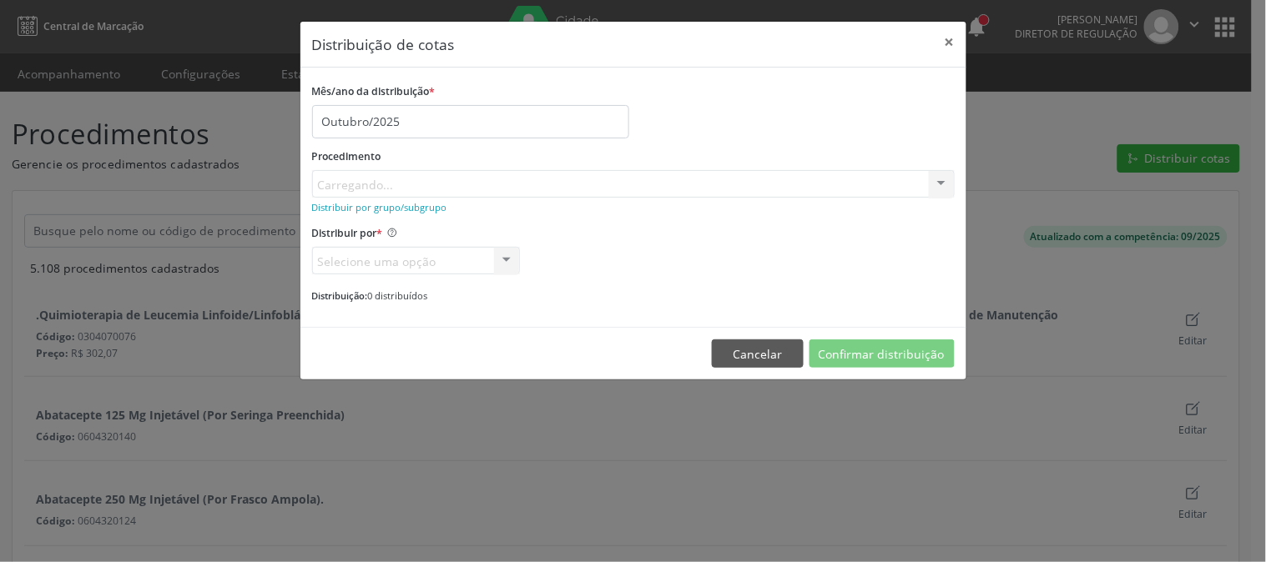
click at [466, 190] on div "Procedimento Carregando... No elements found. Consider changing the search quer…" at bounding box center [633, 170] width 642 height 53
click at [728, 184] on div "Buscar por procedimento" at bounding box center [633, 184] width 642 height 28
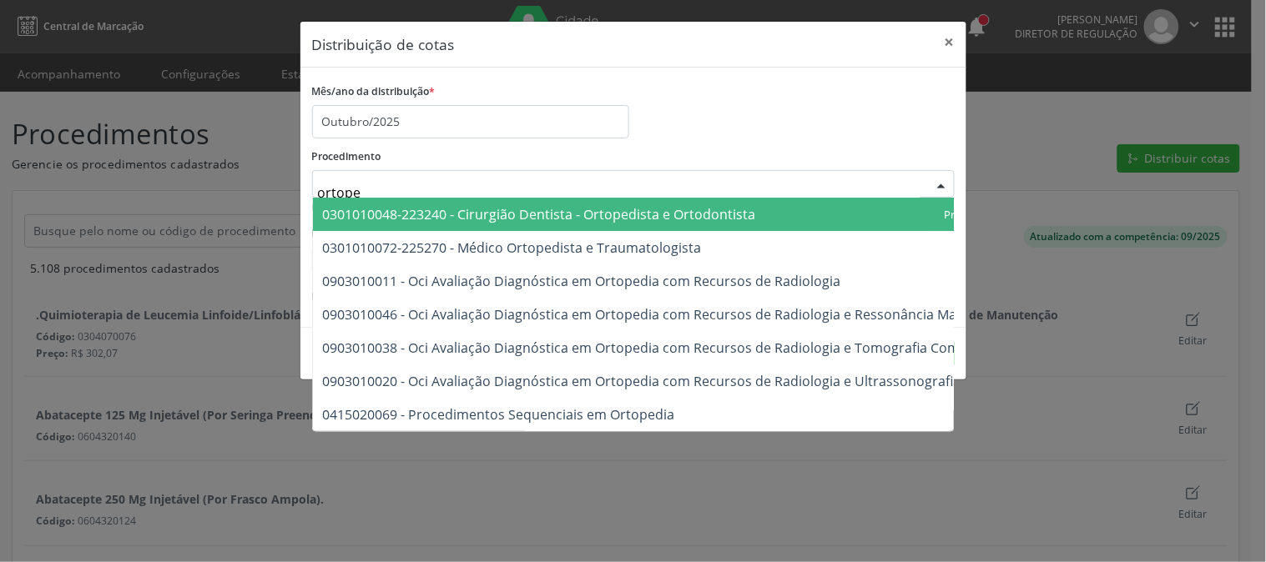
type input "ortoped"
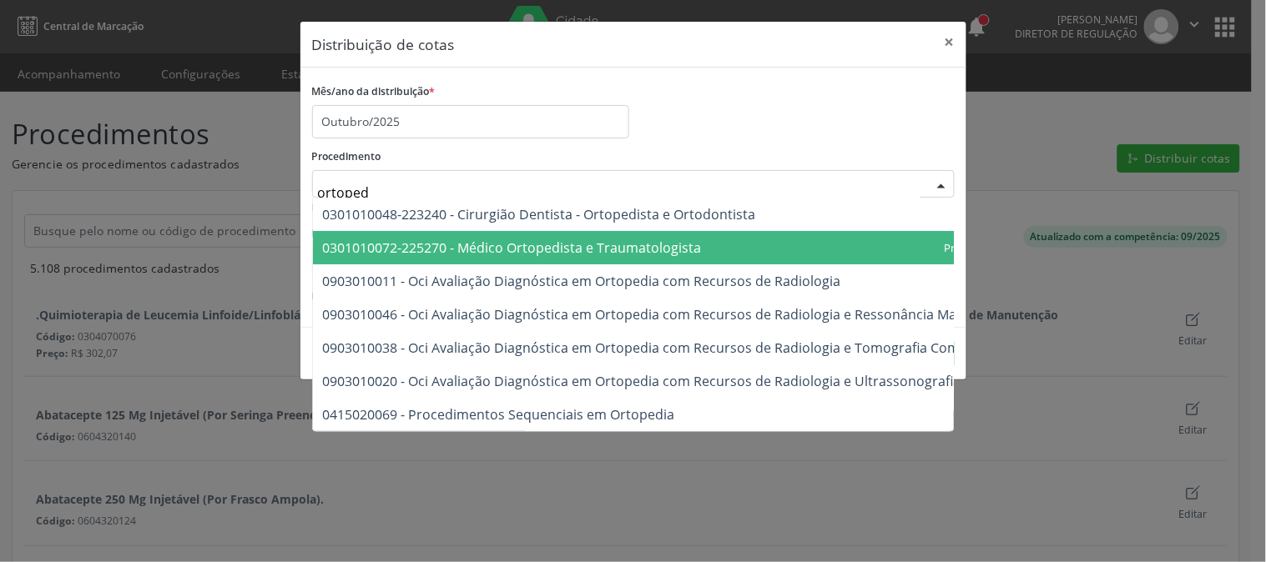
click at [672, 243] on span "0301010072-225270 - Médico Ortopedista e Traumatologista" at bounding box center [512, 248] width 379 height 18
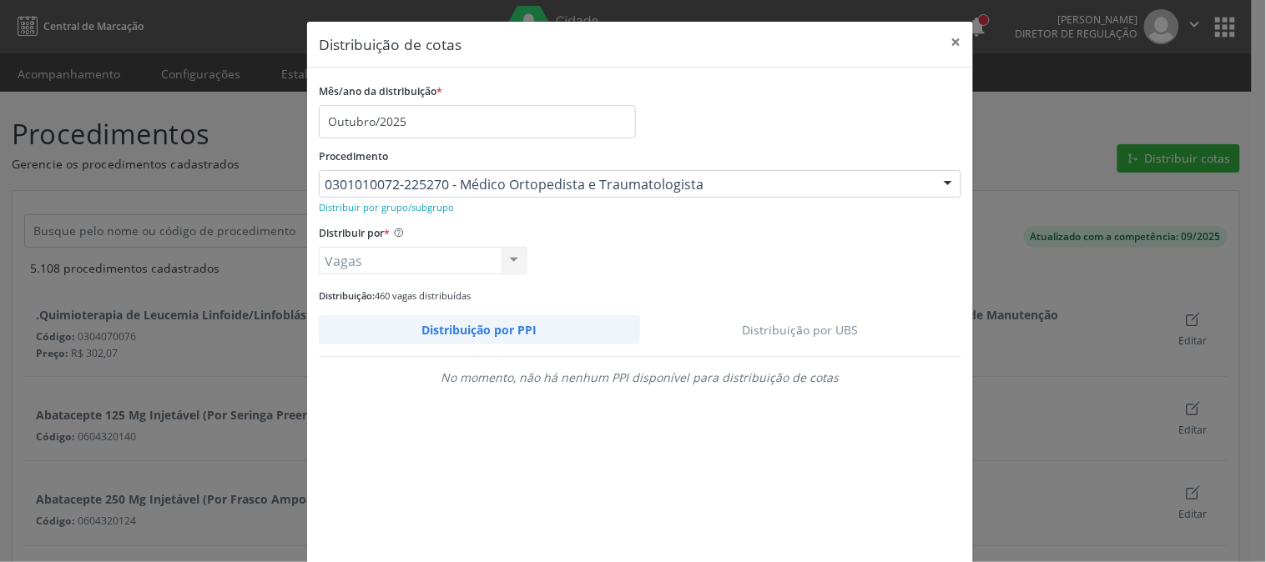
click at [812, 329] on link "Distribuição por UBS" at bounding box center [801, 329] width 322 height 29
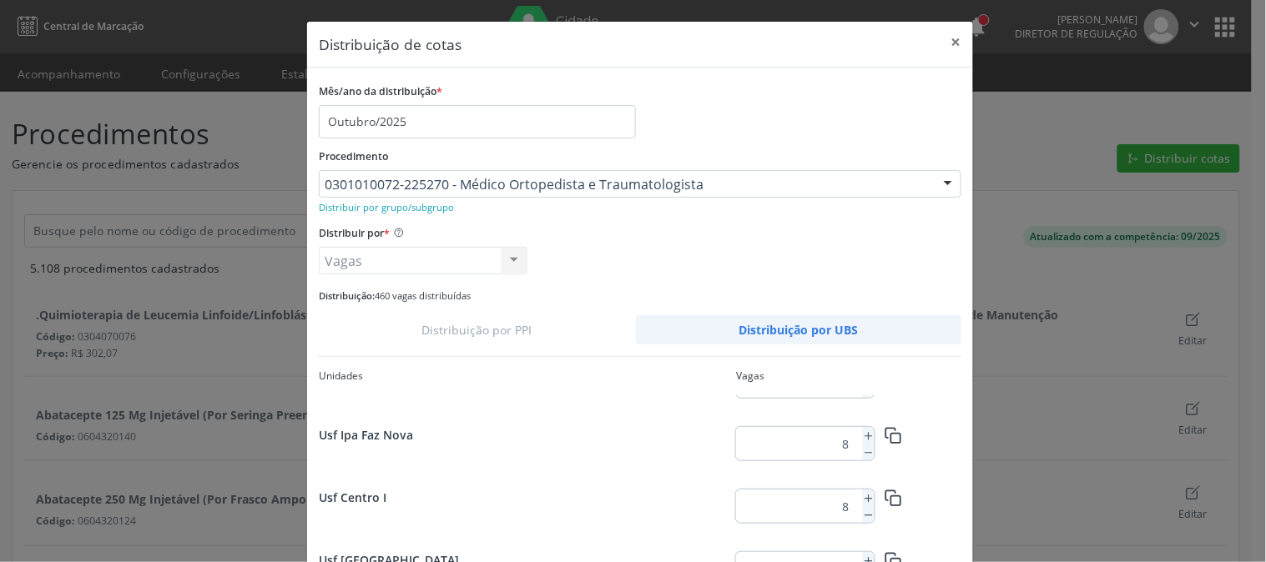
scroll to position [2175, 0]
click at [863, 494] on icon at bounding box center [869, 500] width 12 height 12
type input "21"
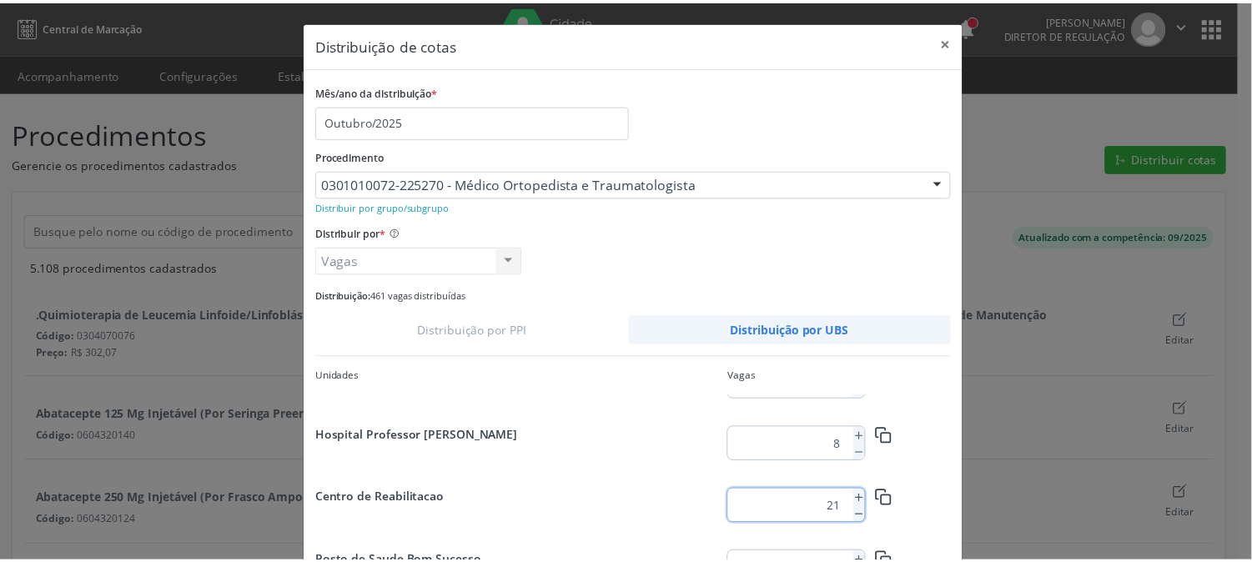
scroll to position [121, 0]
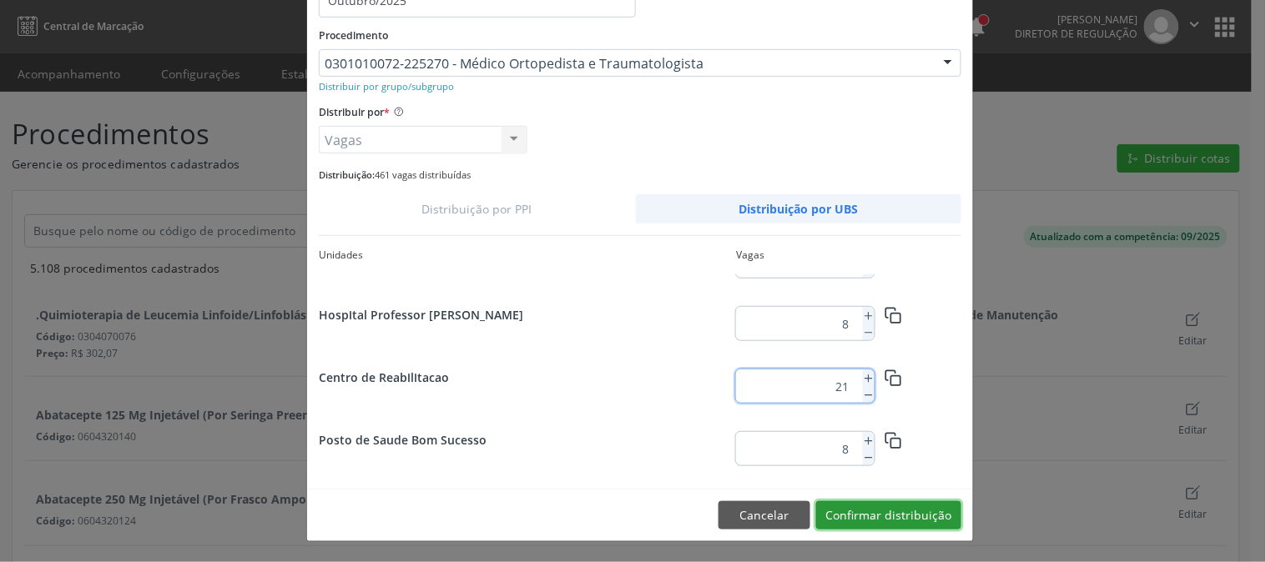
click at [895, 526] on button "Confirmar distribuição" at bounding box center [888, 515] width 145 height 28
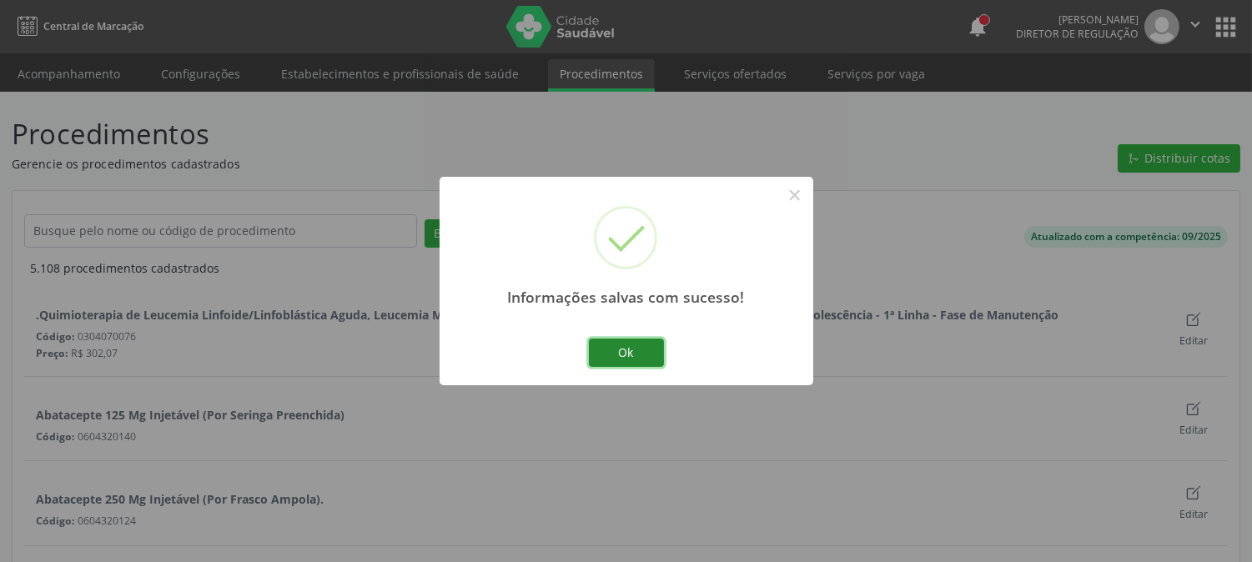
click at [610, 362] on button "Ok" at bounding box center [626, 353] width 75 height 28
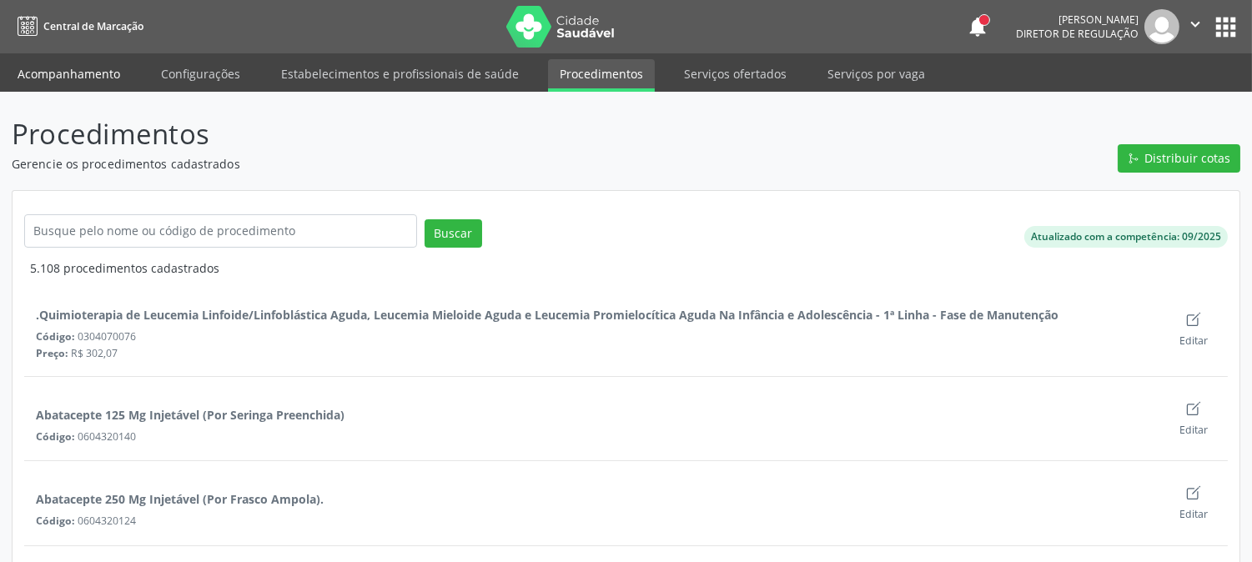
click at [56, 85] on link "Acompanhamento" at bounding box center [69, 73] width 126 height 29
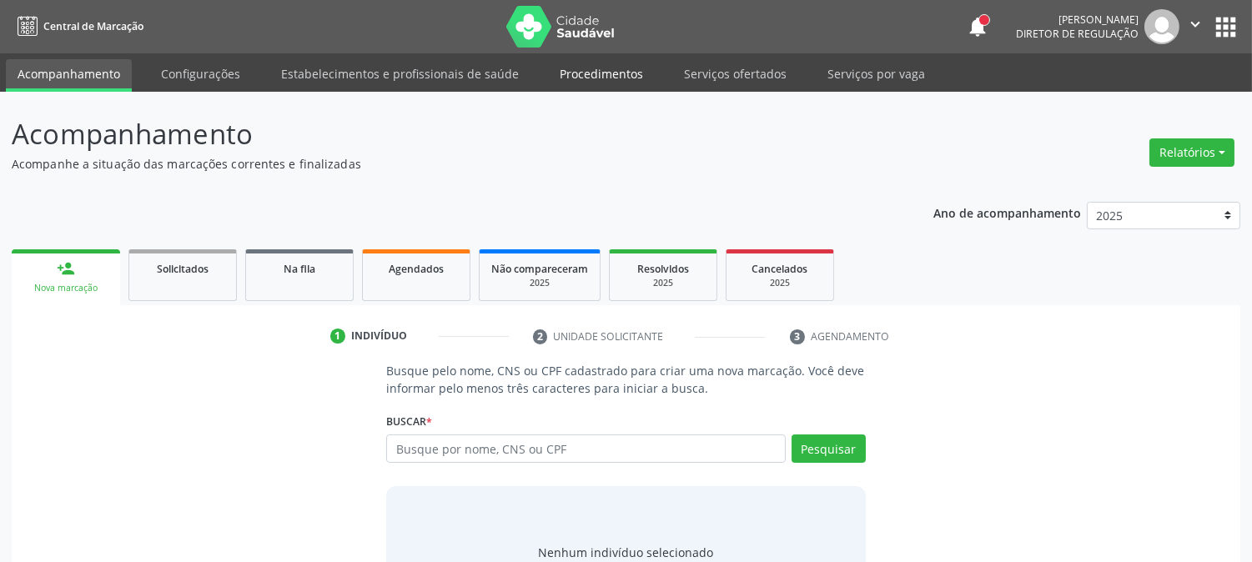
click at [596, 64] on link "Procedimentos" at bounding box center [601, 73] width 107 height 29
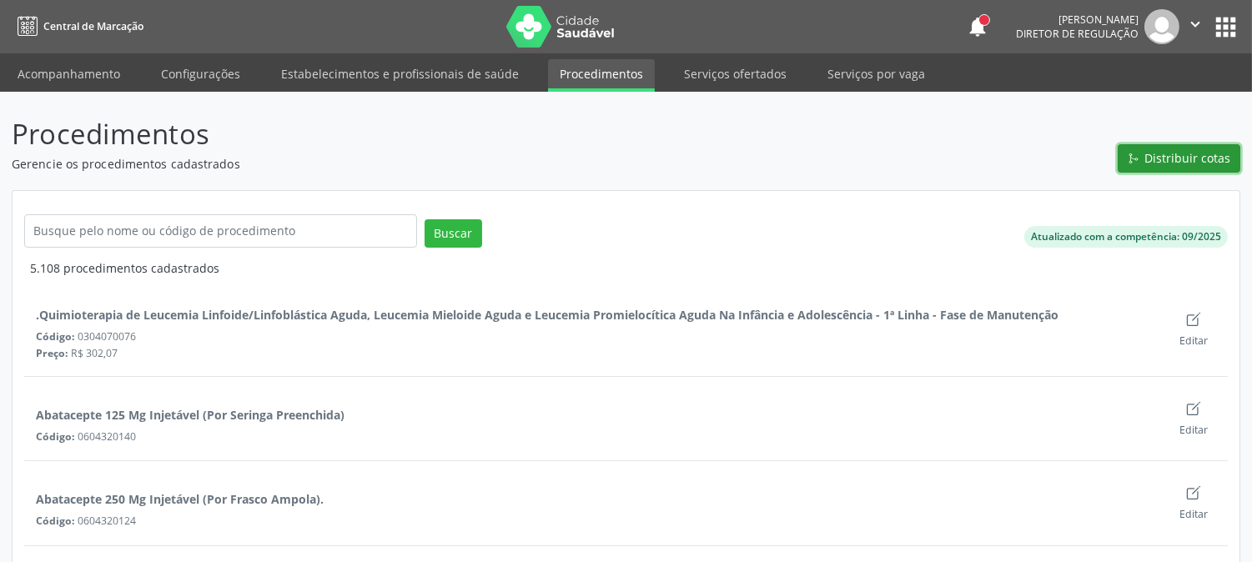
click at [1145, 154] on button "Distribuir cotas" at bounding box center [1179, 158] width 123 height 28
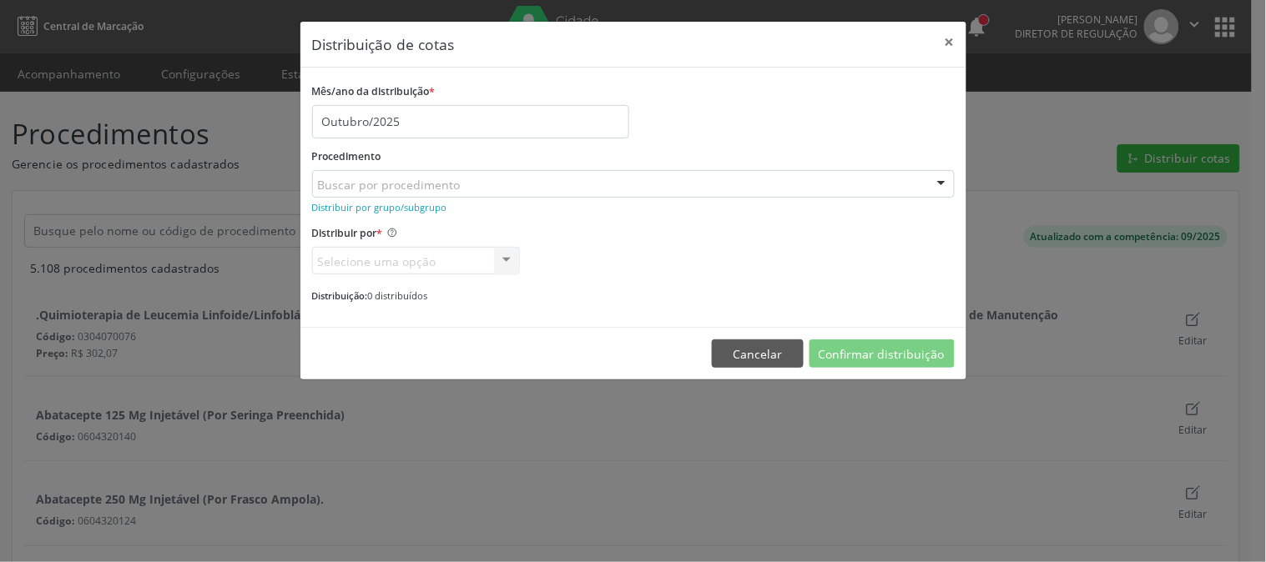
click at [529, 181] on div "Buscar por procedimento" at bounding box center [633, 184] width 642 height 28
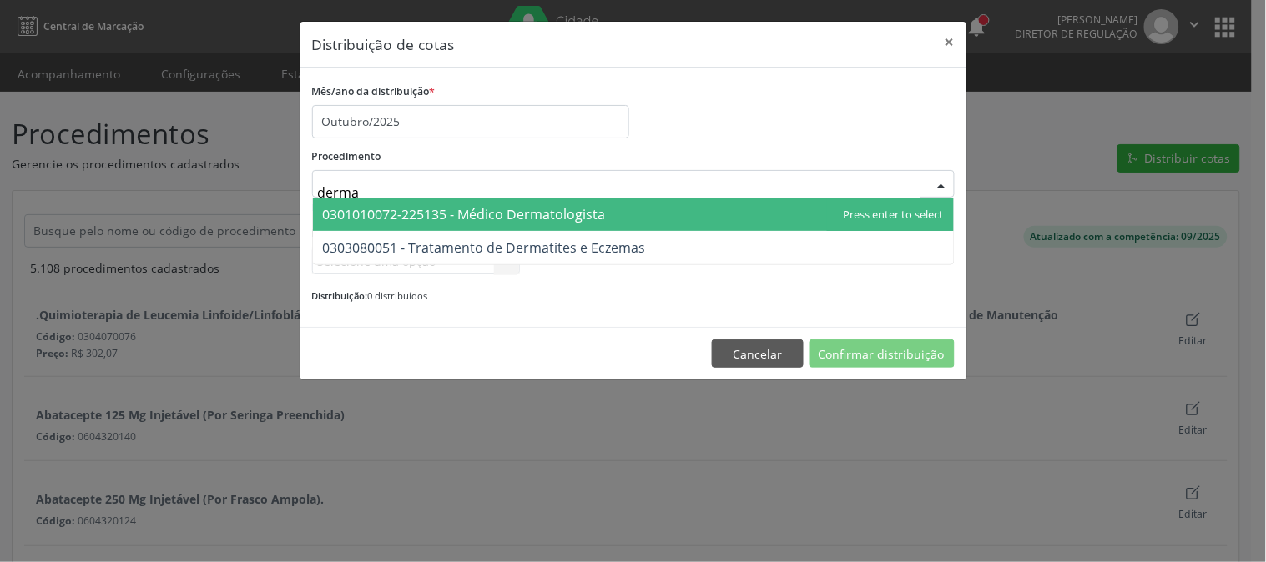
type input "dermat"
click at [547, 206] on span "0301010072-225135 - Médico Dermatologista" at bounding box center [464, 214] width 283 height 18
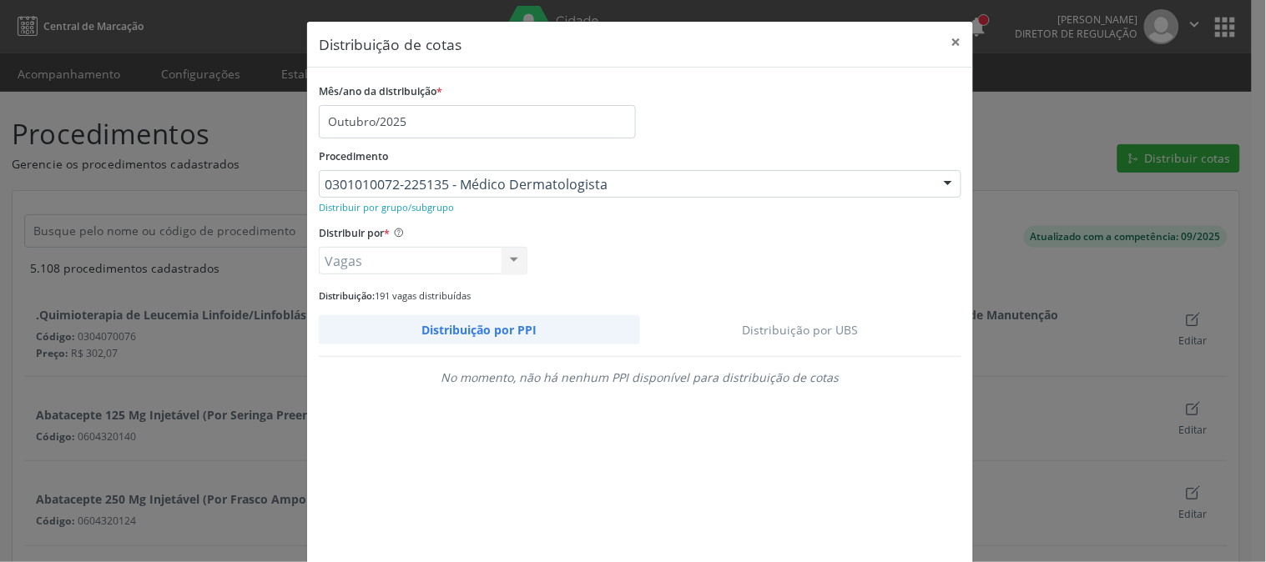
click at [762, 327] on link "Distribuição por UBS" at bounding box center [801, 329] width 322 height 29
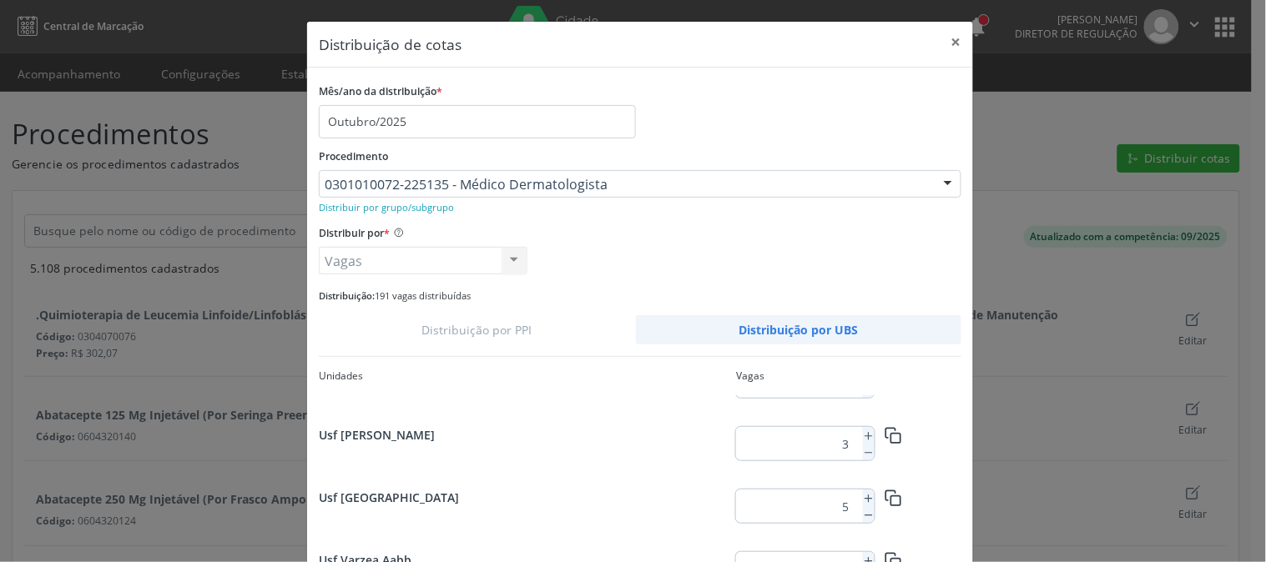
scroll to position [93, 0]
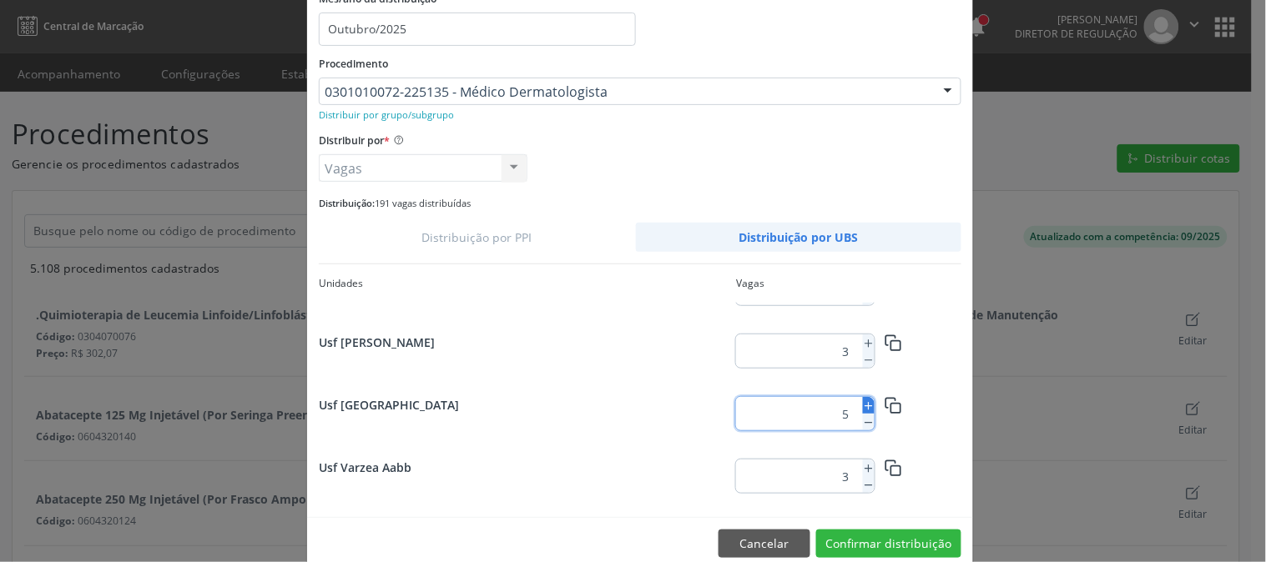
click at [863, 402] on icon at bounding box center [869, 406] width 12 height 12
type input "7"
click at [863, 405] on icon at bounding box center [869, 406] width 12 height 12
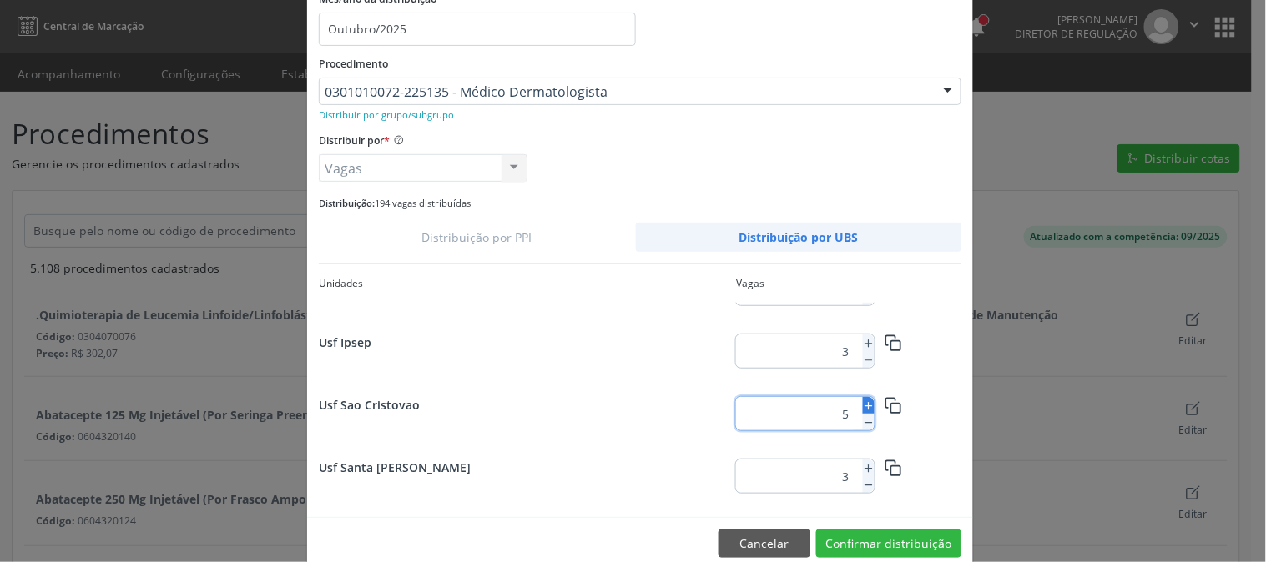
click at [863, 405] on icon at bounding box center [869, 406] width 12 height 12
type input "6"
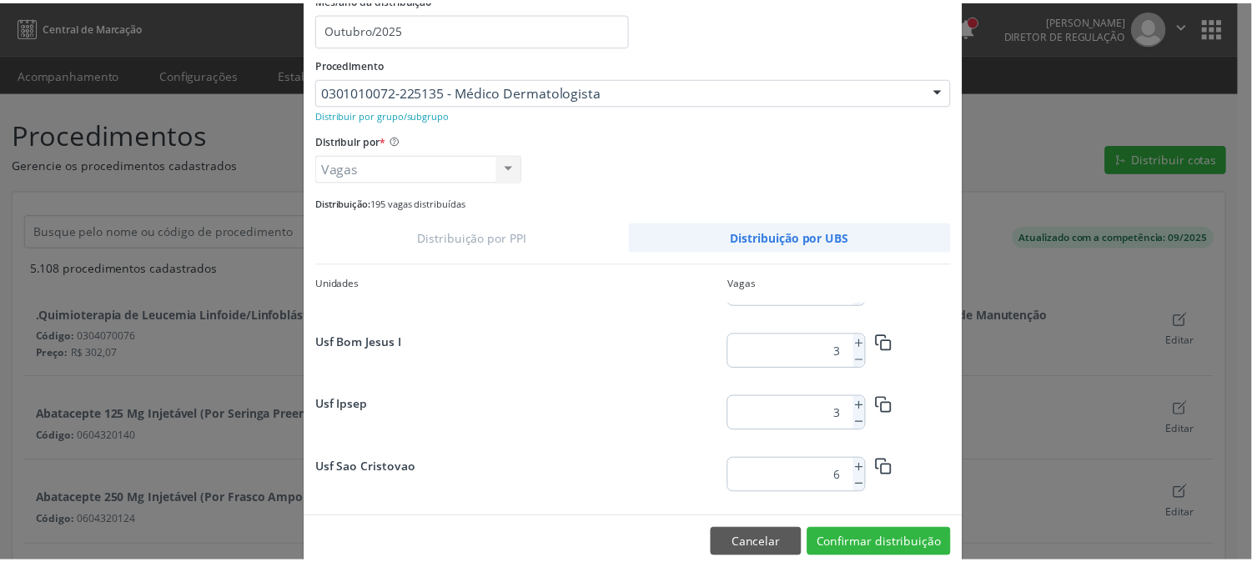
scroll to position [1362, 0]
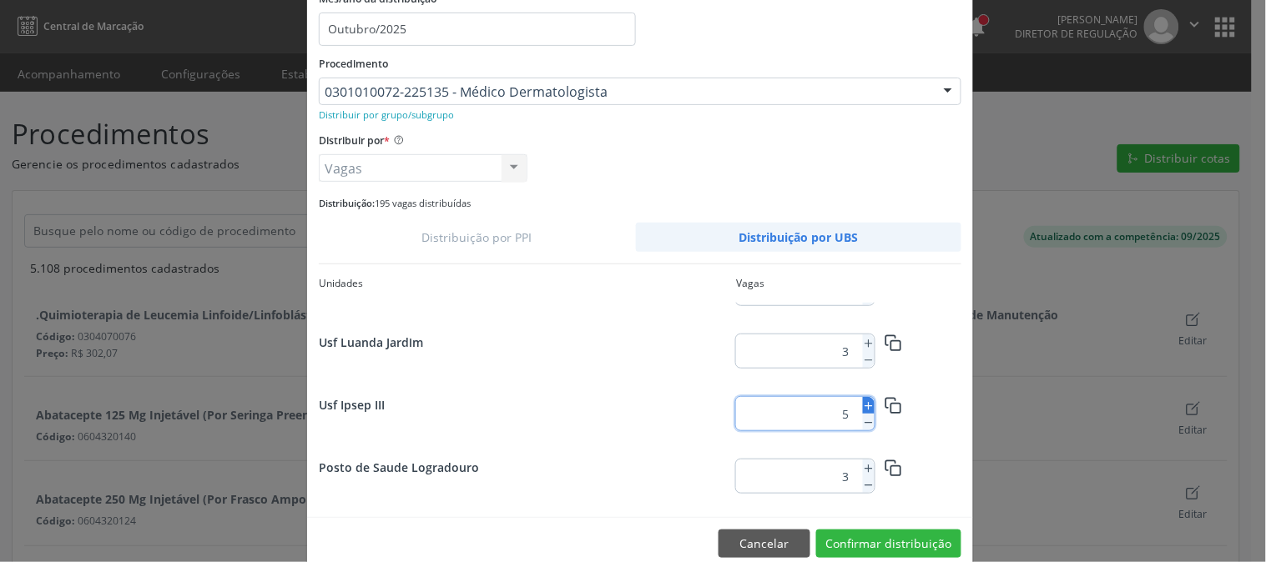
click at [865, 406] on line at bounding box center [868, 406] width 7 height 0
type input "7"
click at [861, 538] on button "Confirmar distribuição" at bounding box center [888, 544] width 145 height 28
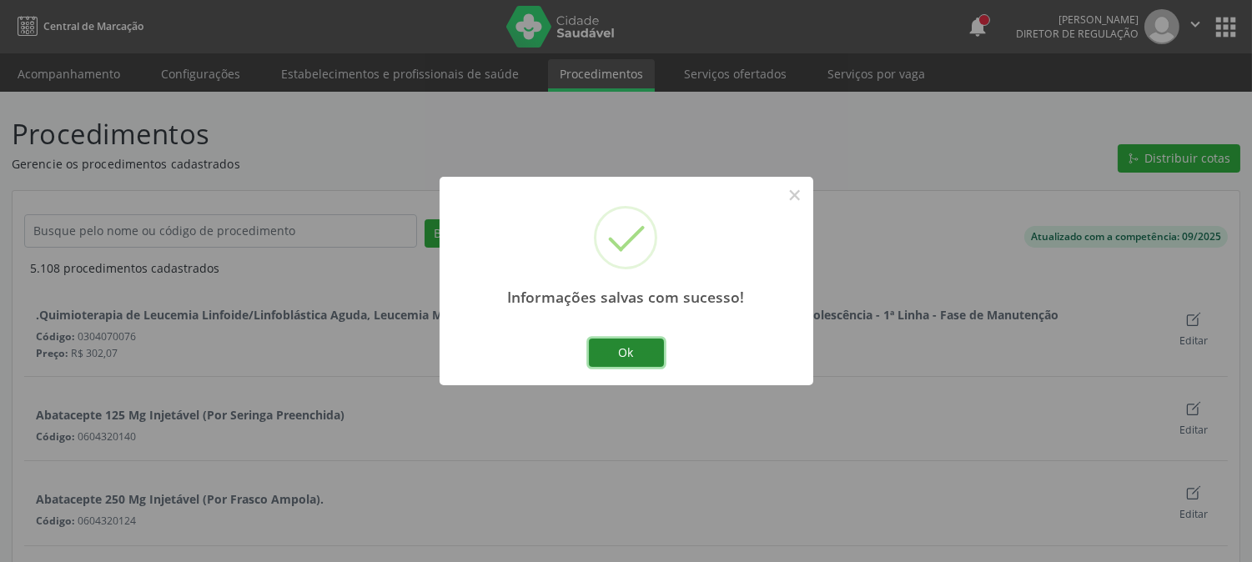
click at [623, 343] on button "Ok" at bounding box center [626, 353] width 75 height 28
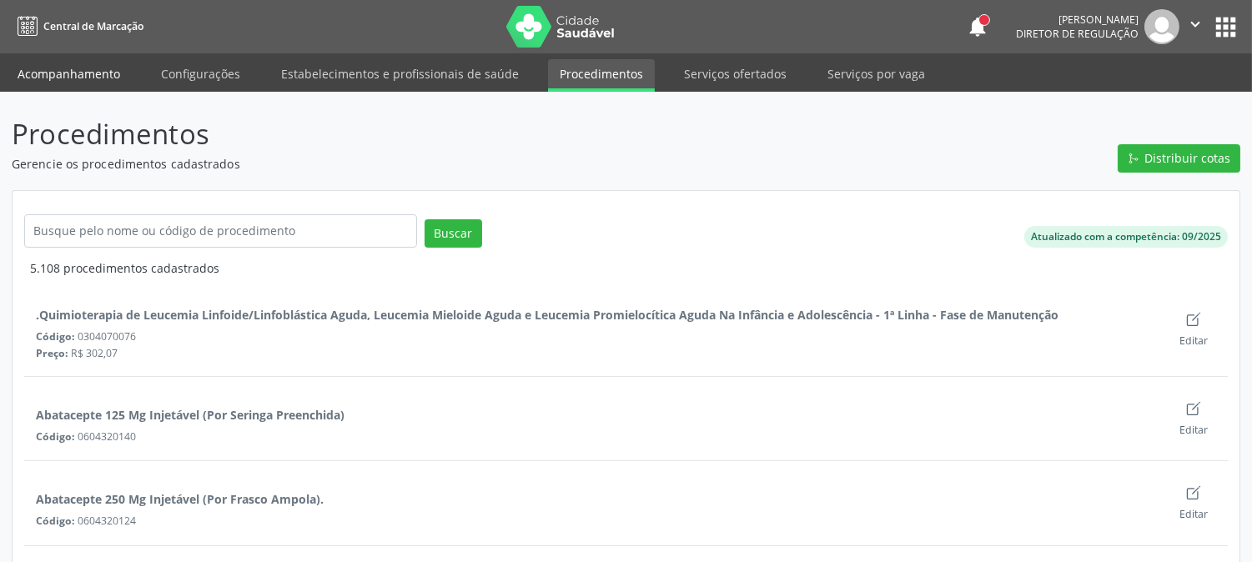
click at [64, 86] on link "Acompanhamento" at bounding box center [69, 73] width 126 height 29
